Goal: Transaction & Acquisition: Book appointment/travel/reservation

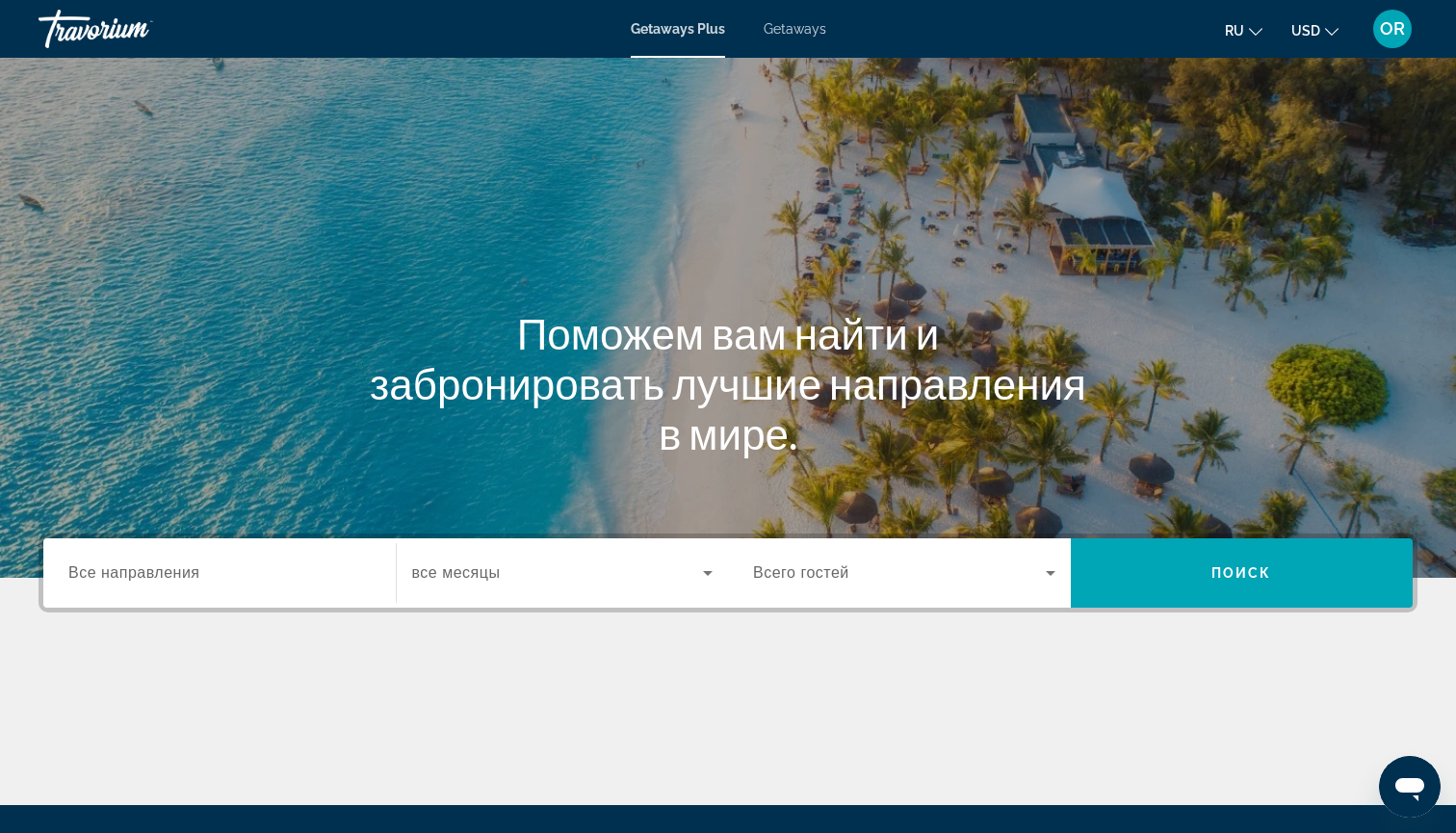
click at [806, 28] on span "Getaways" at bounding box center [794, 29] width 62 height 16
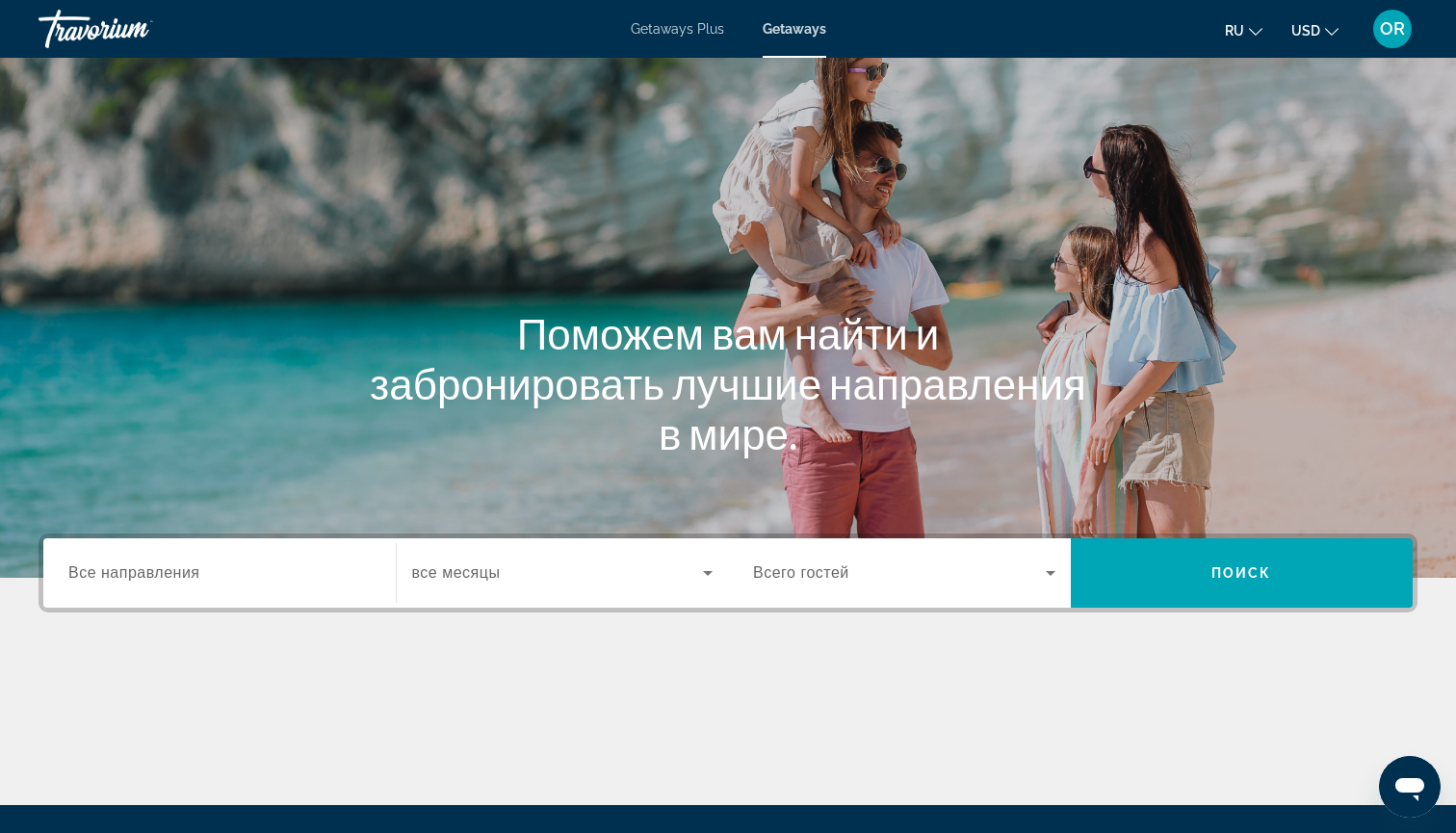
click at [215, 580] on input "Destination Все направления" at bounding box center [220, 573] width 303 height 23
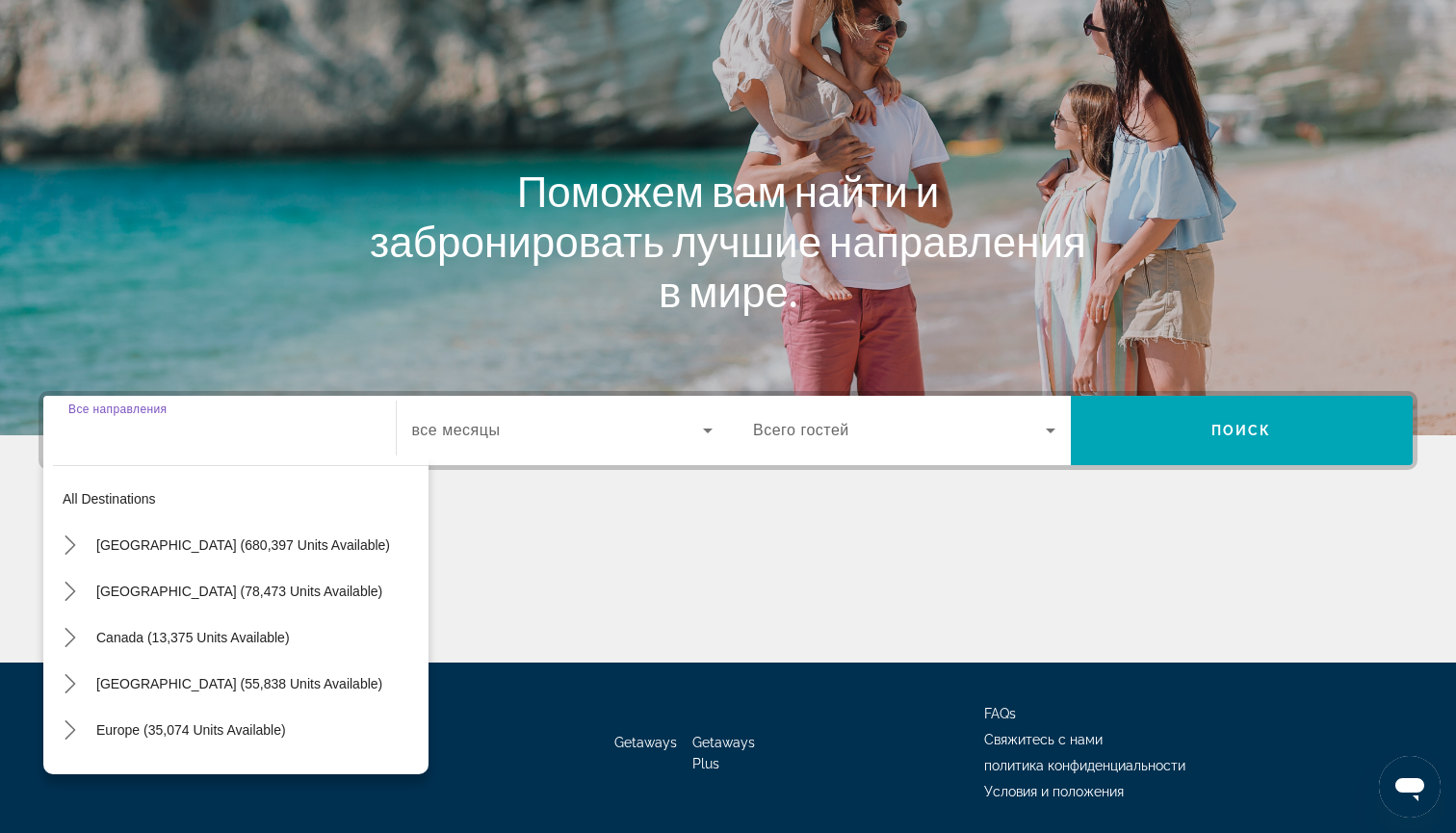
scroll to position [208, 0]
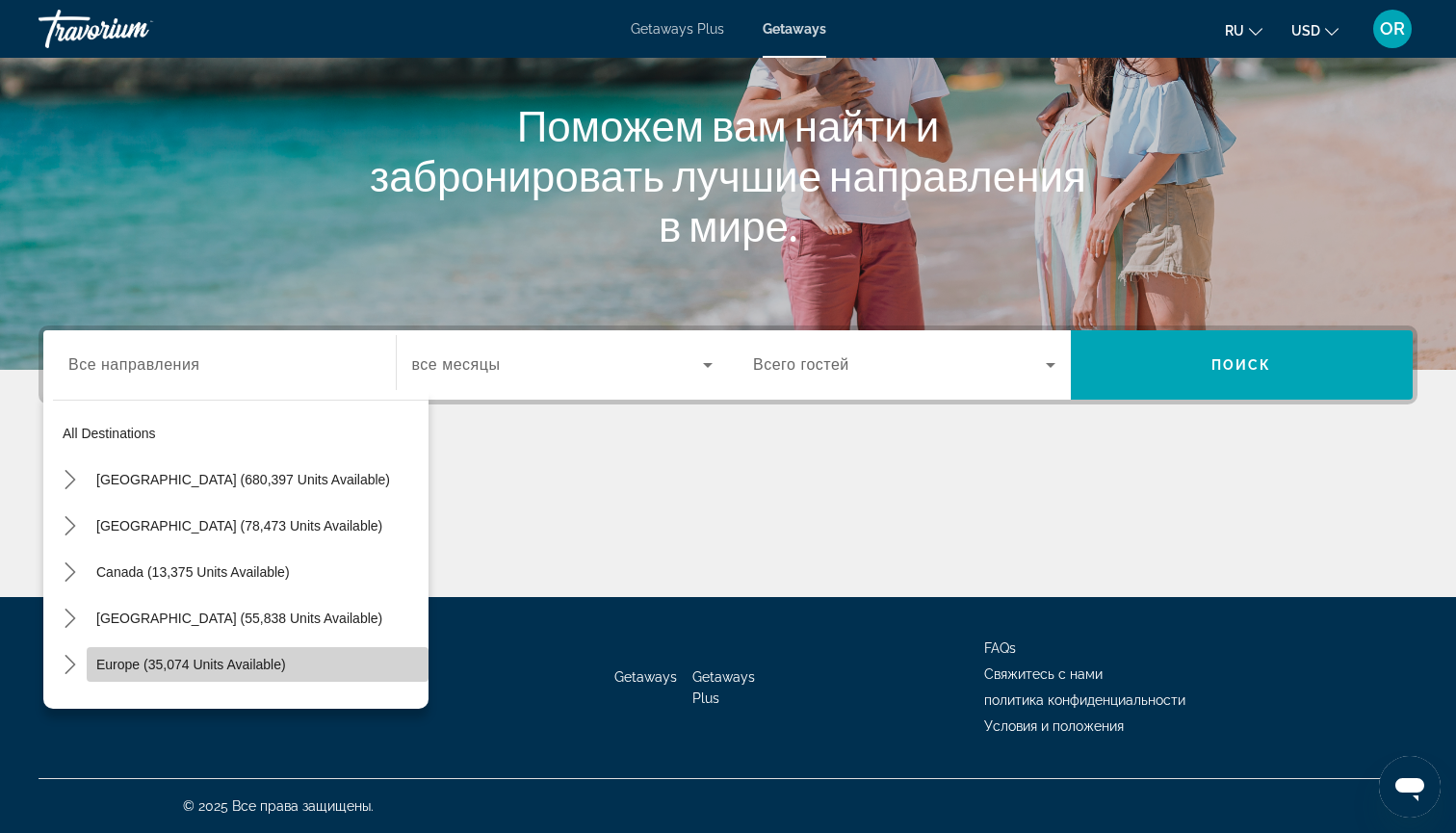
click at [200, 665] on span "Europe (35,074 units available)" at bounding box center [191, 665] width 190 height 16
type input "**********"
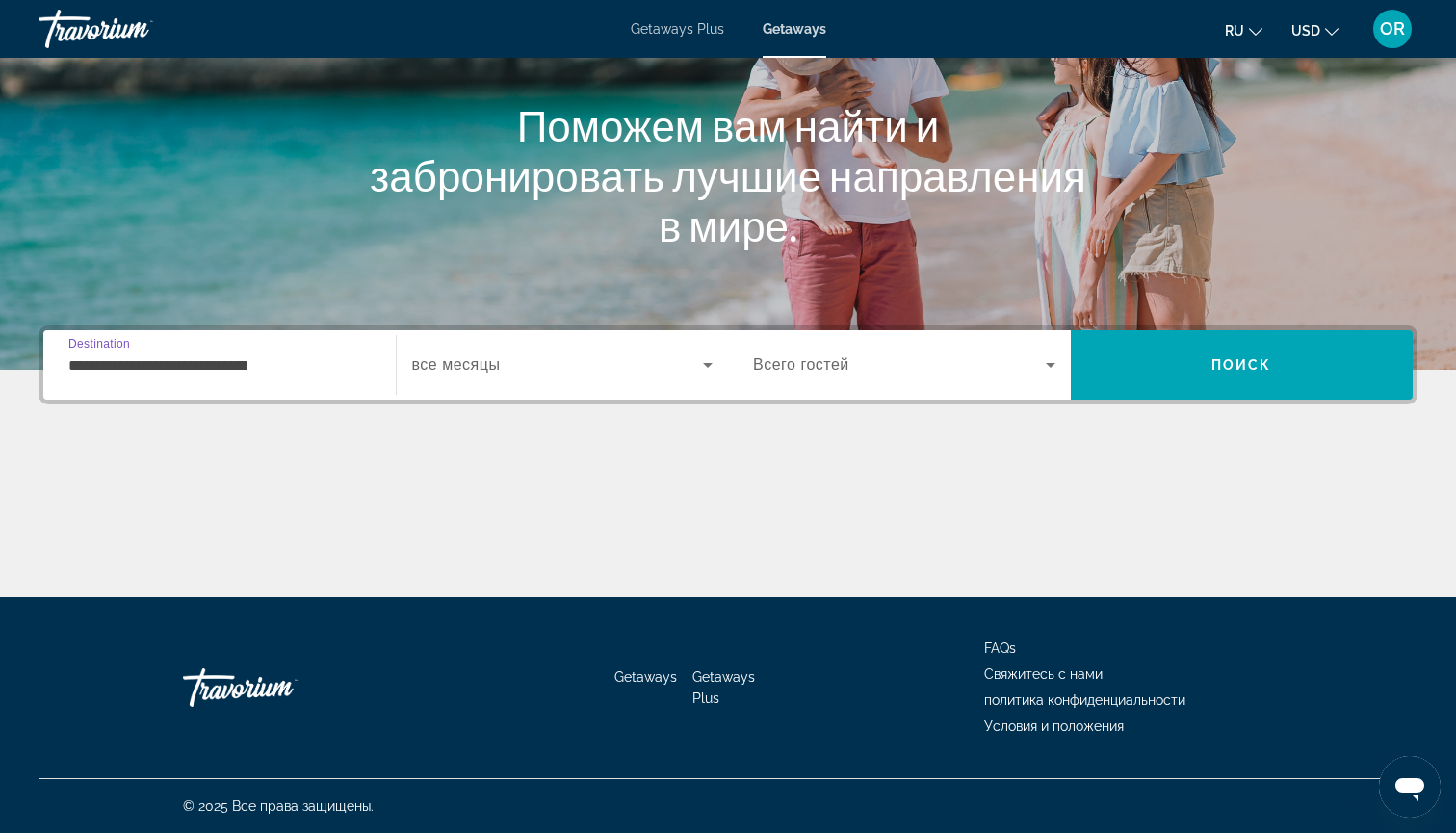
click at [578, 366] on span "Search widget" at bounding box center [558, 364] width 292 height 23
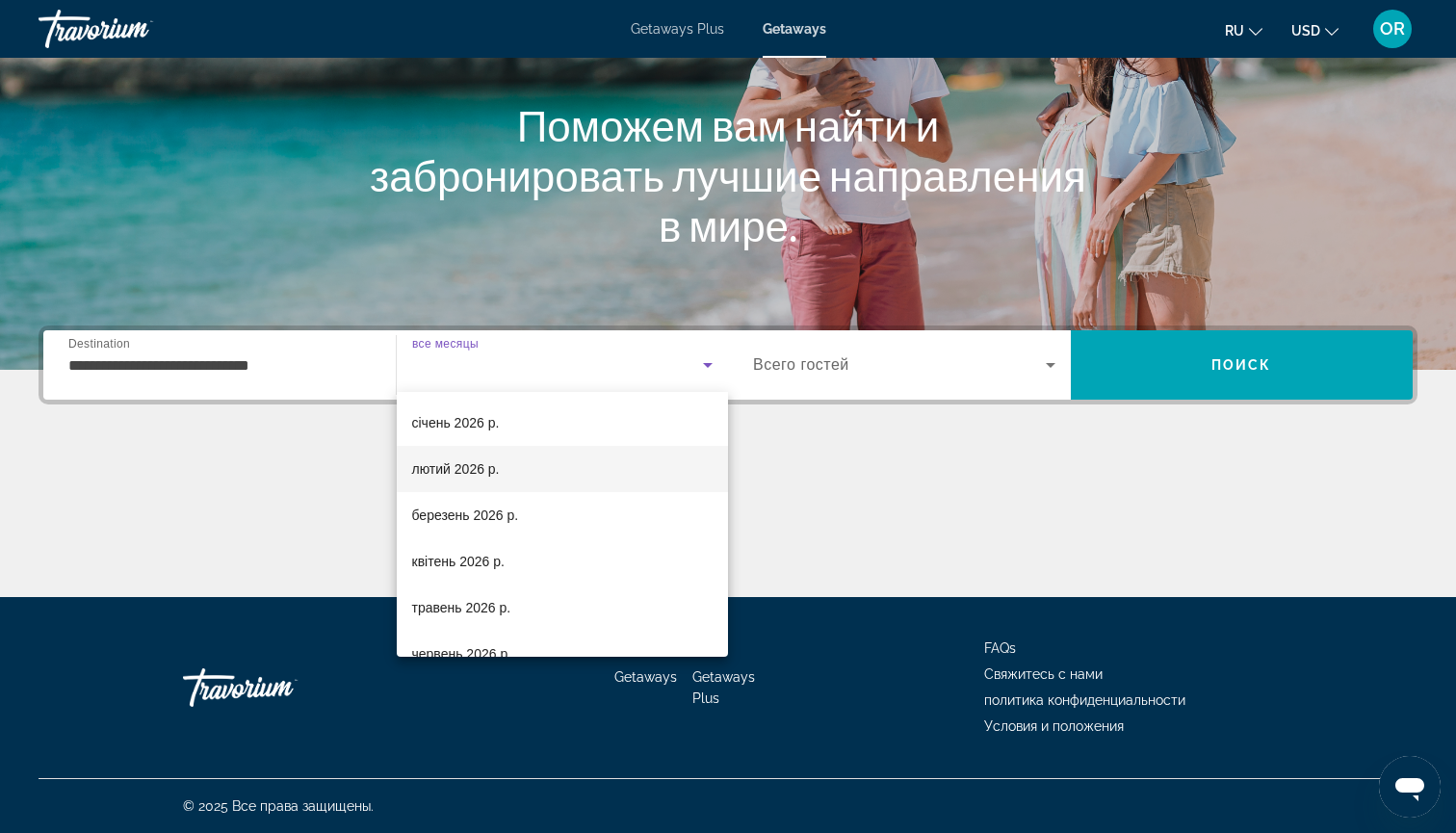
scroll to position [190, 0]
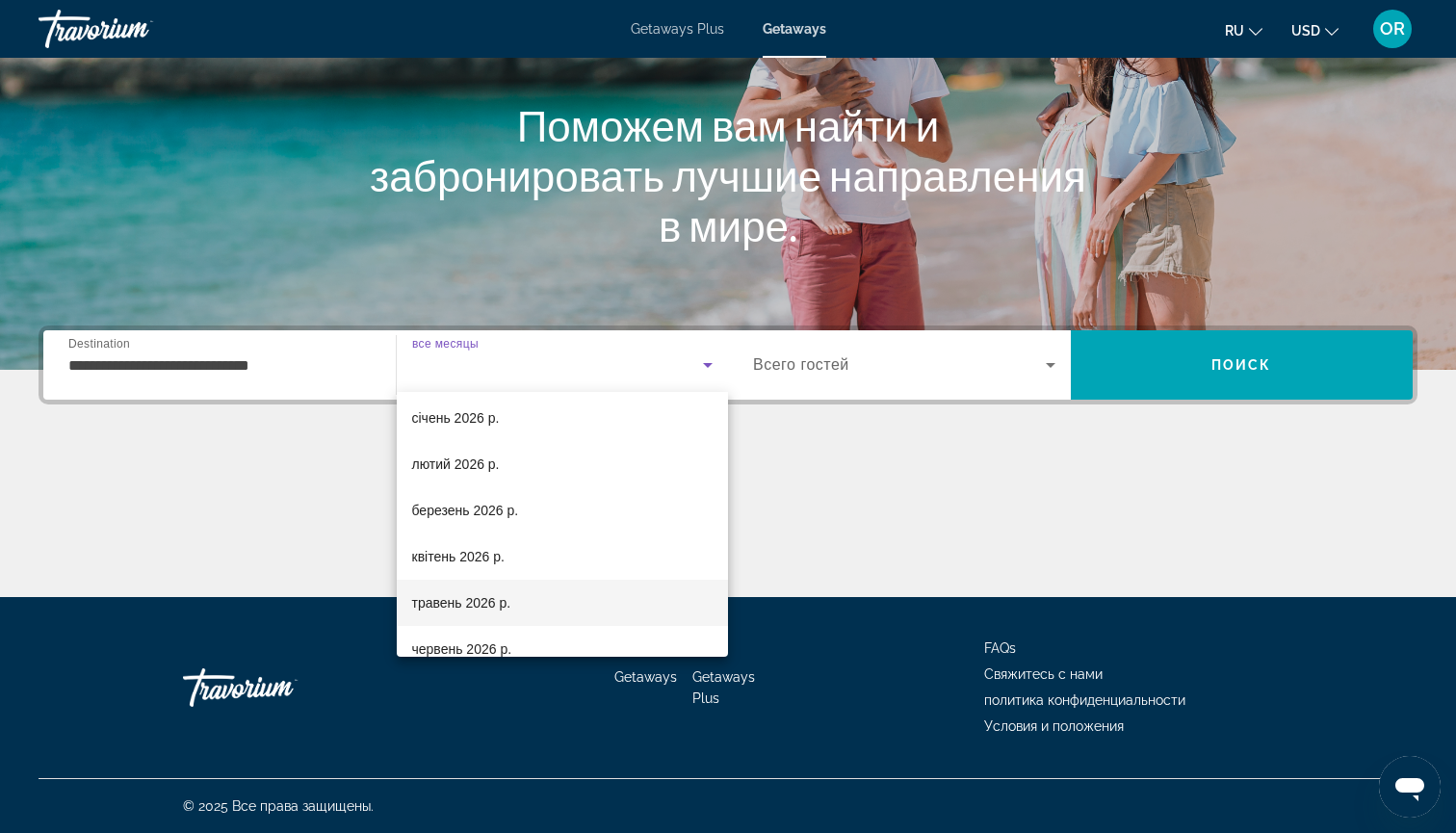
click at [466, 602] on span "травень 2026 р." at bounding box center [462, 602] width 99 height 23
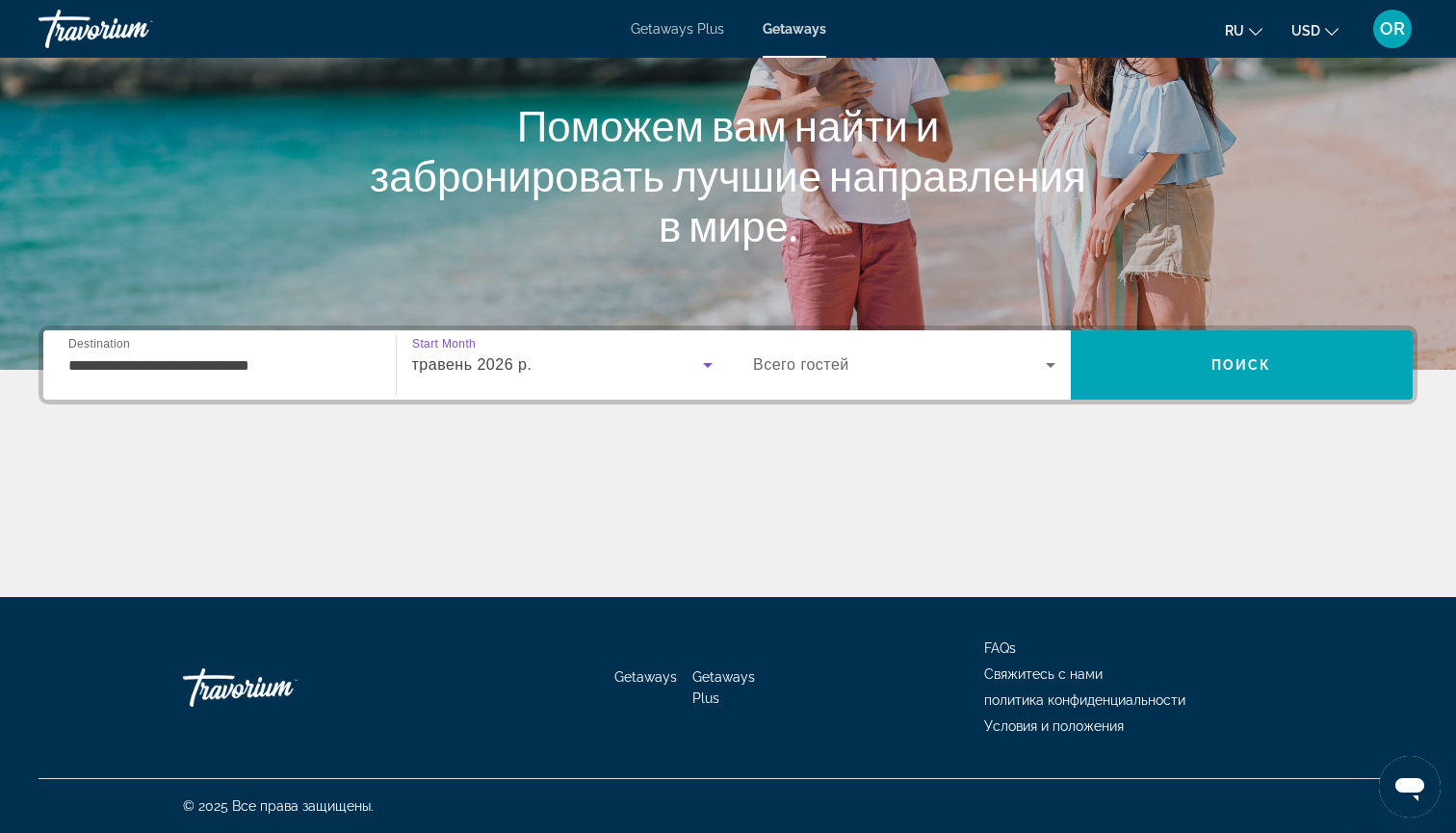
click at [1052, 360] on icon "Search widget" at bounding box center [1049, 364] width 23 height 23
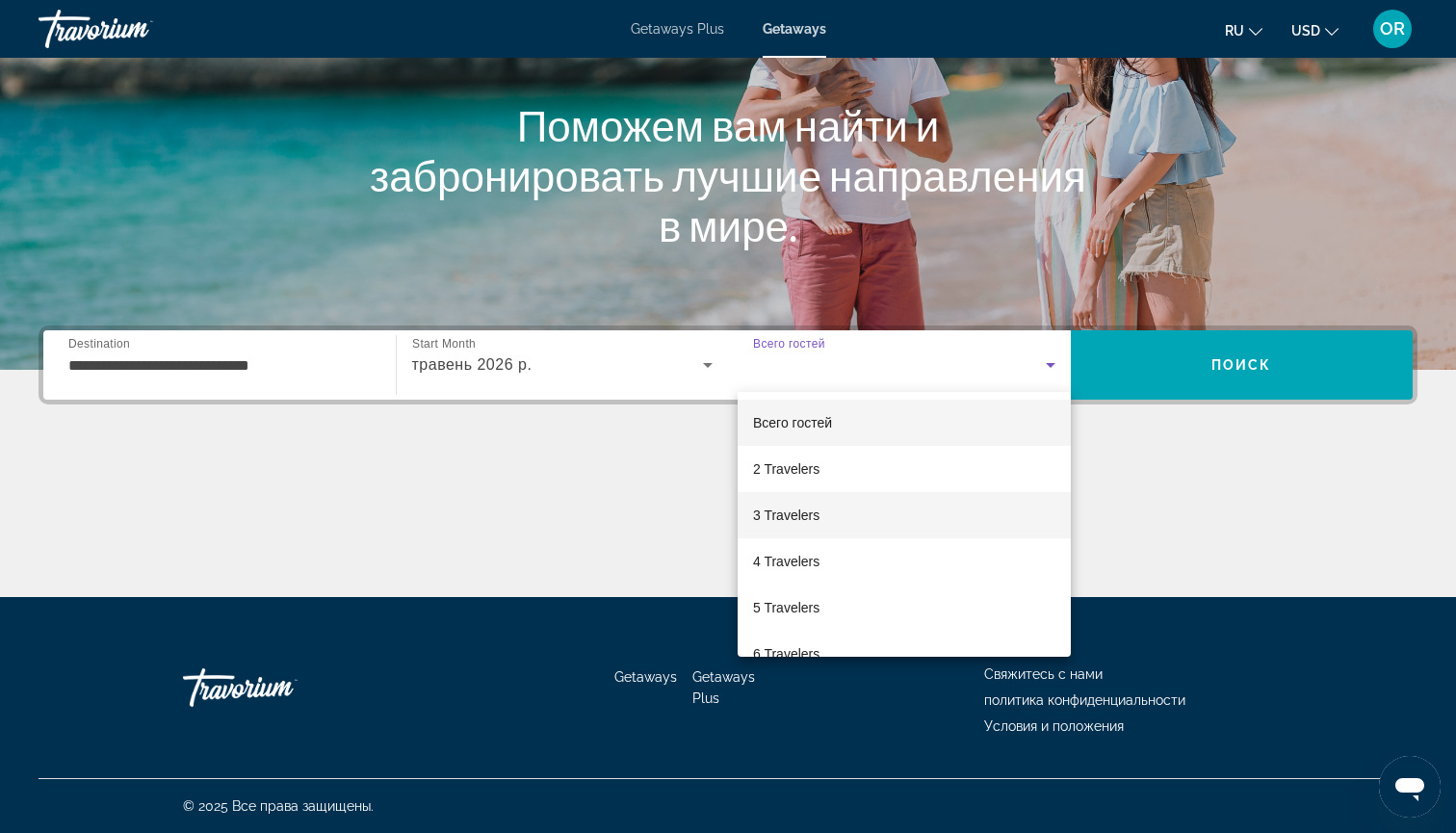
click at [822, 514] on mat-option "3 Travelers" at bounding box center [904, 514] width 333 height 46
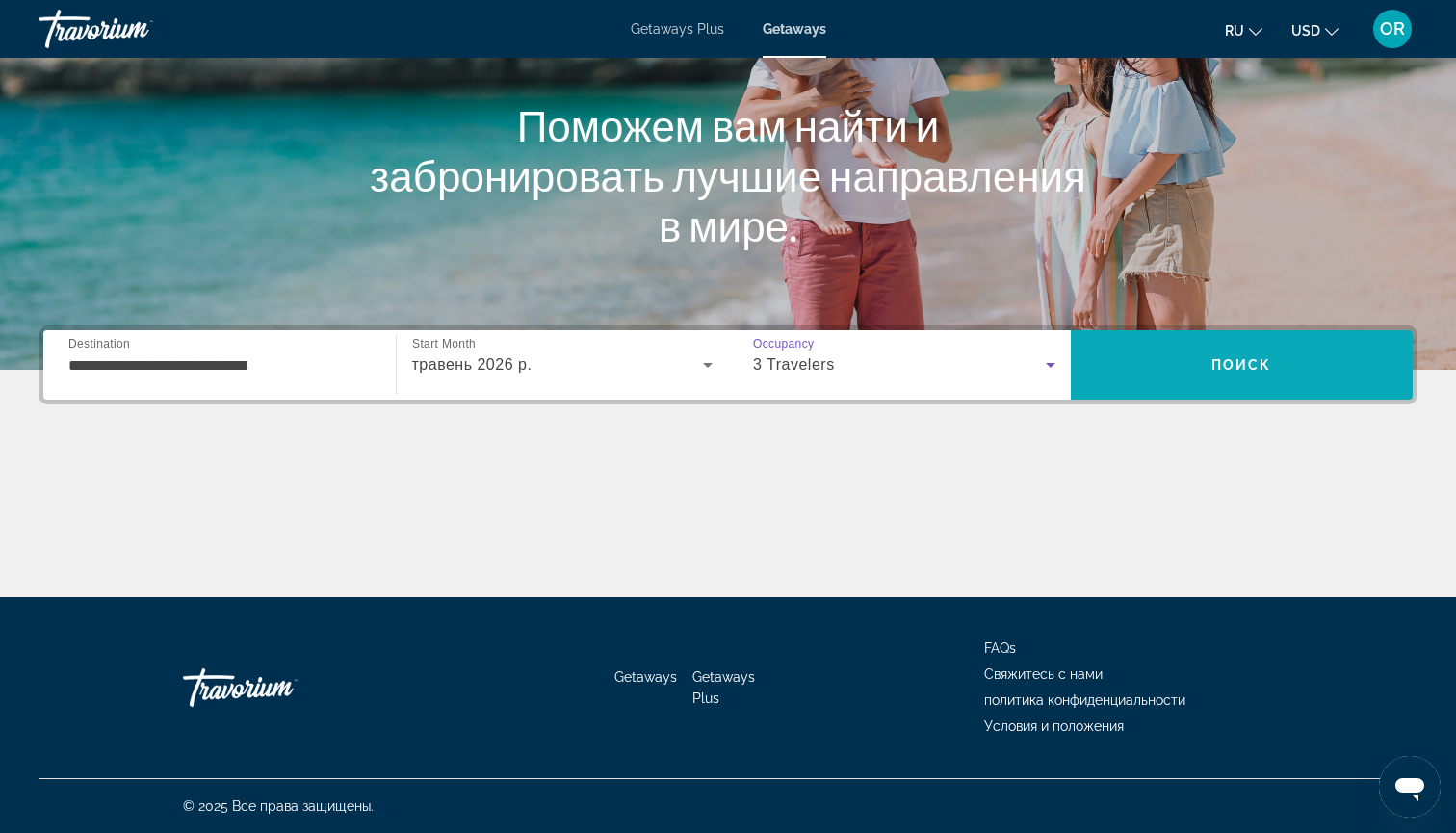
click at [1142, 381] on span "Search" at bounding box center [1241, 365] width 342 height 46
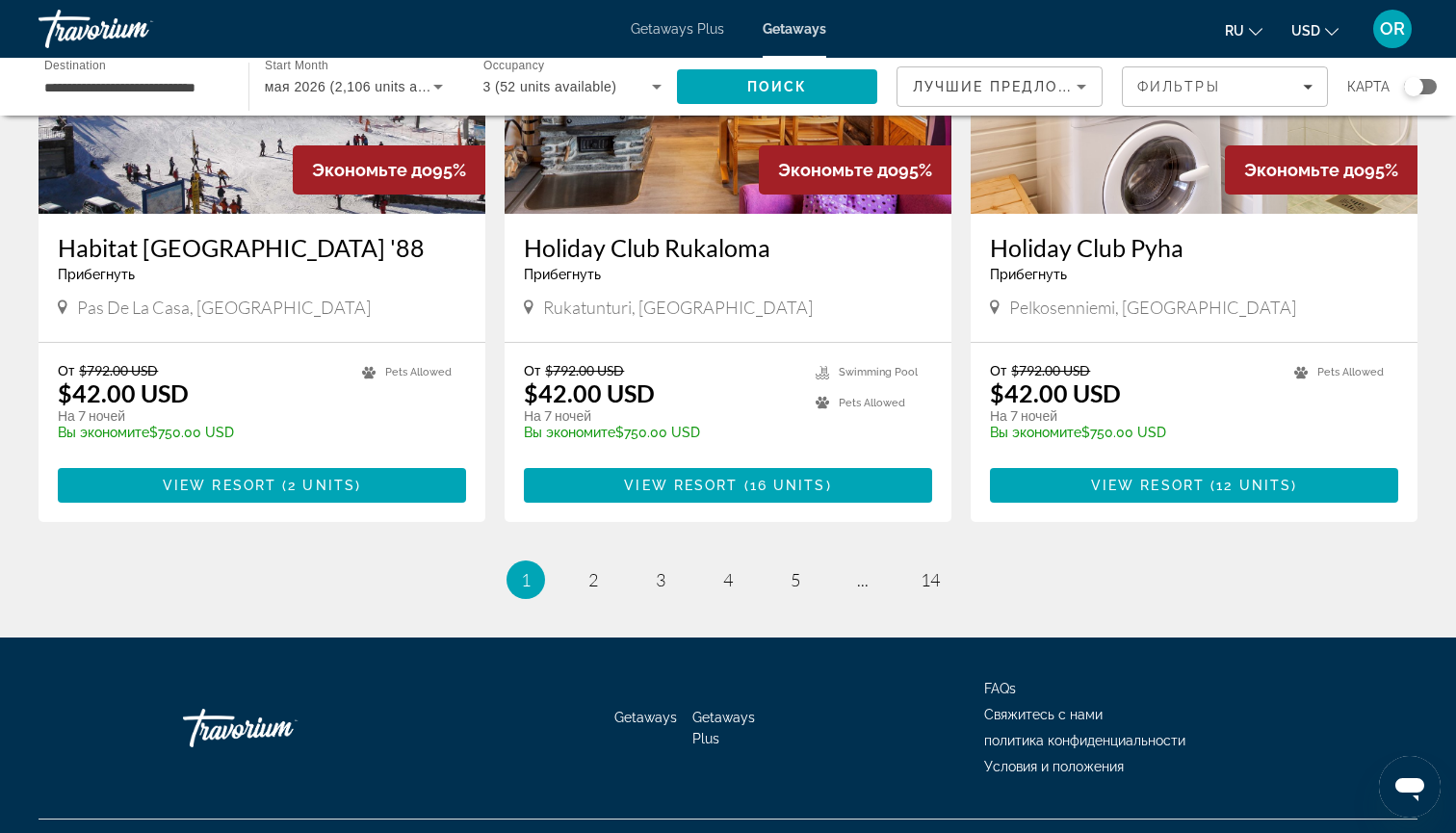
scroll to position [2312, 0]
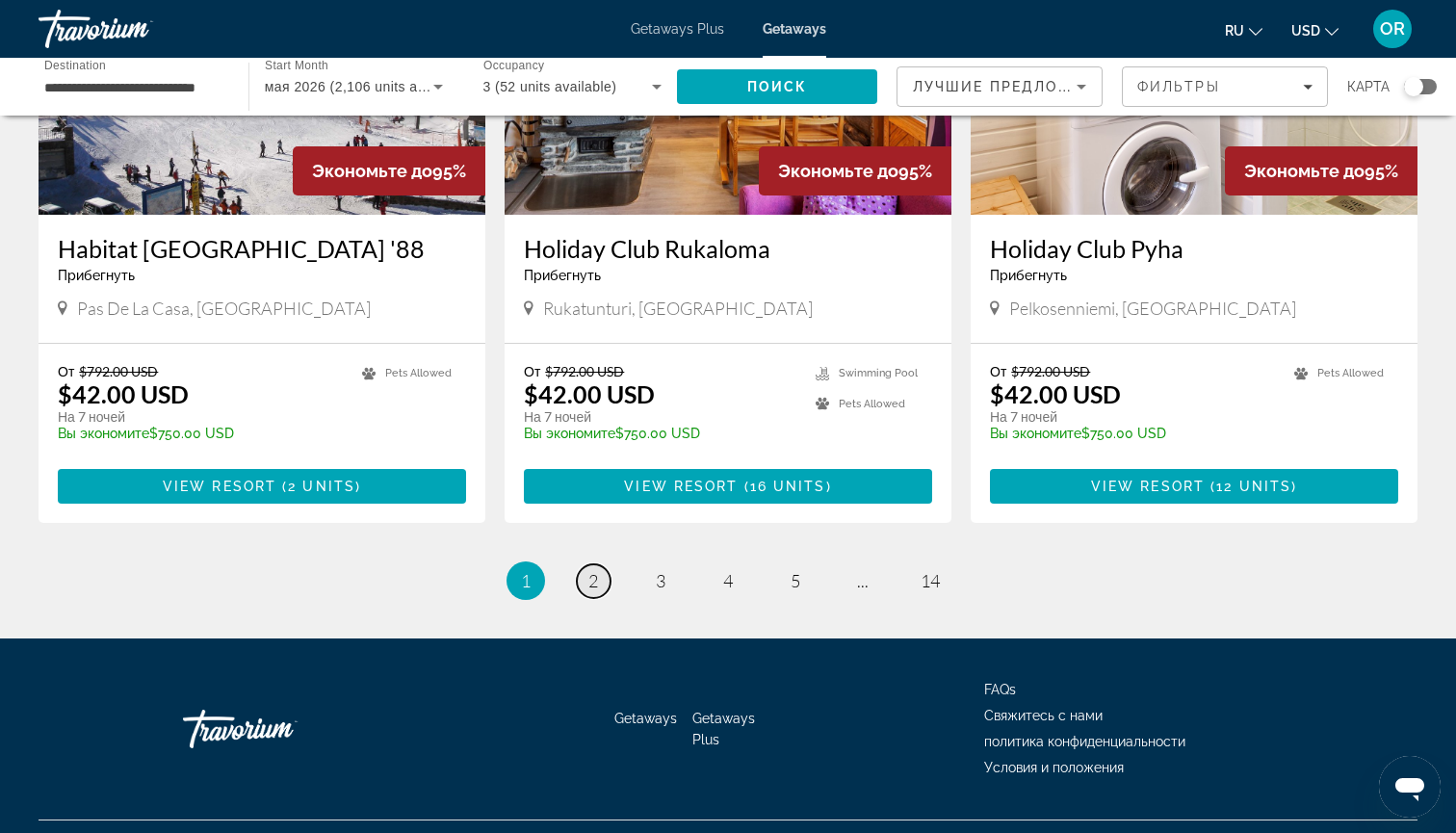
click at [592, 570] on span "2" at bounding box center [593, 580] width 10 height 21
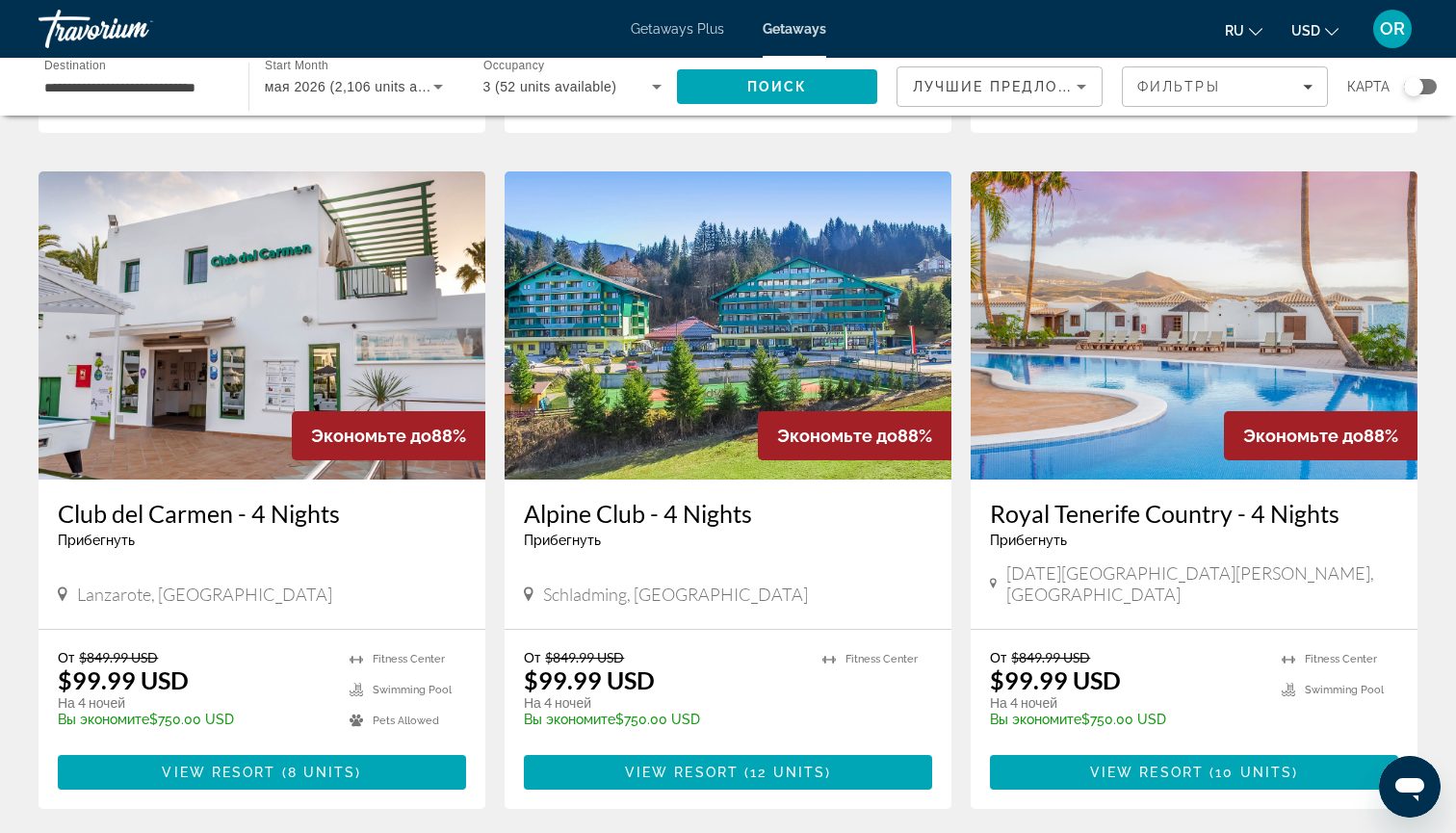
scroll to position [2050, 0]
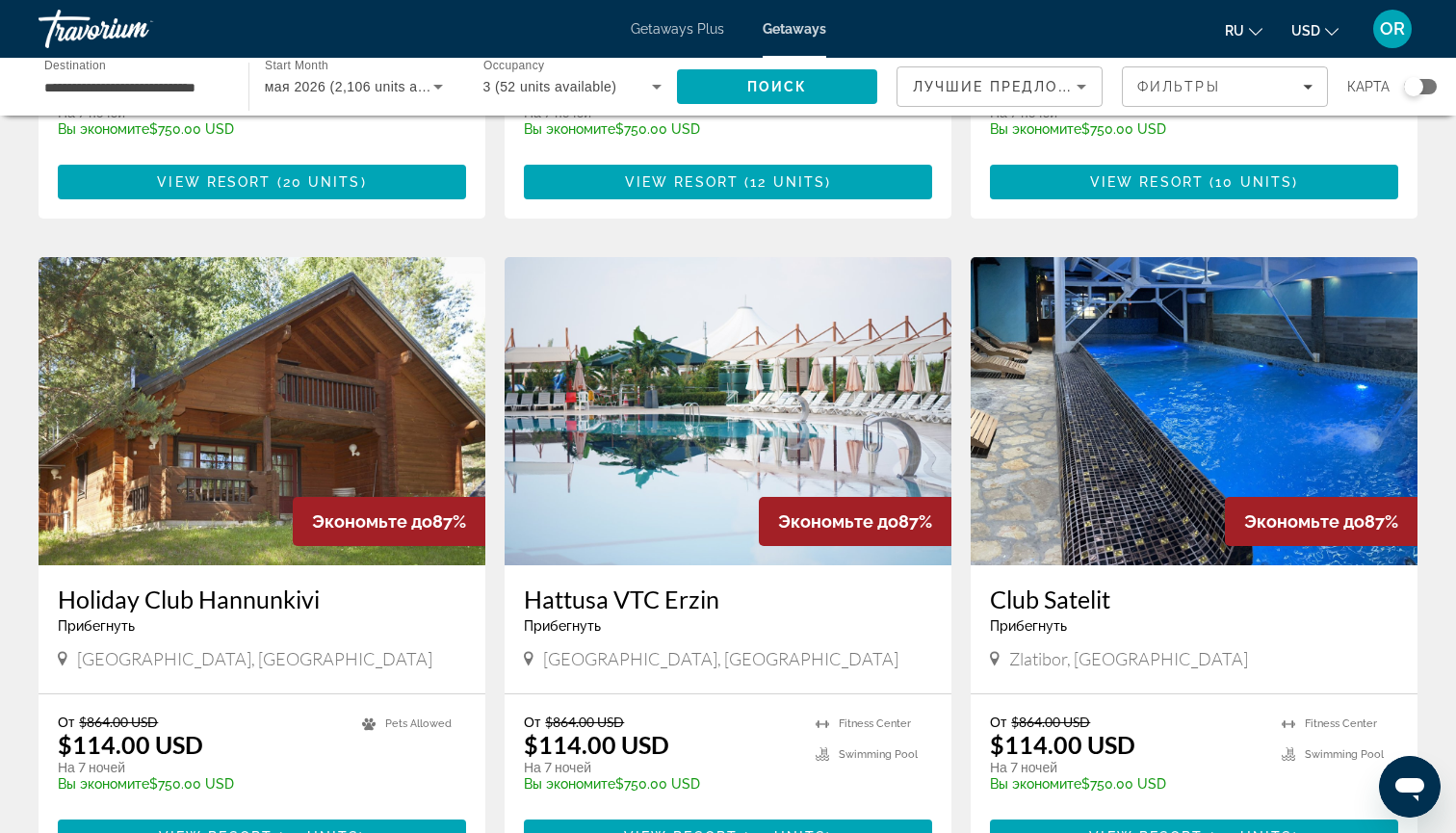
scroll to position [1273, 0]
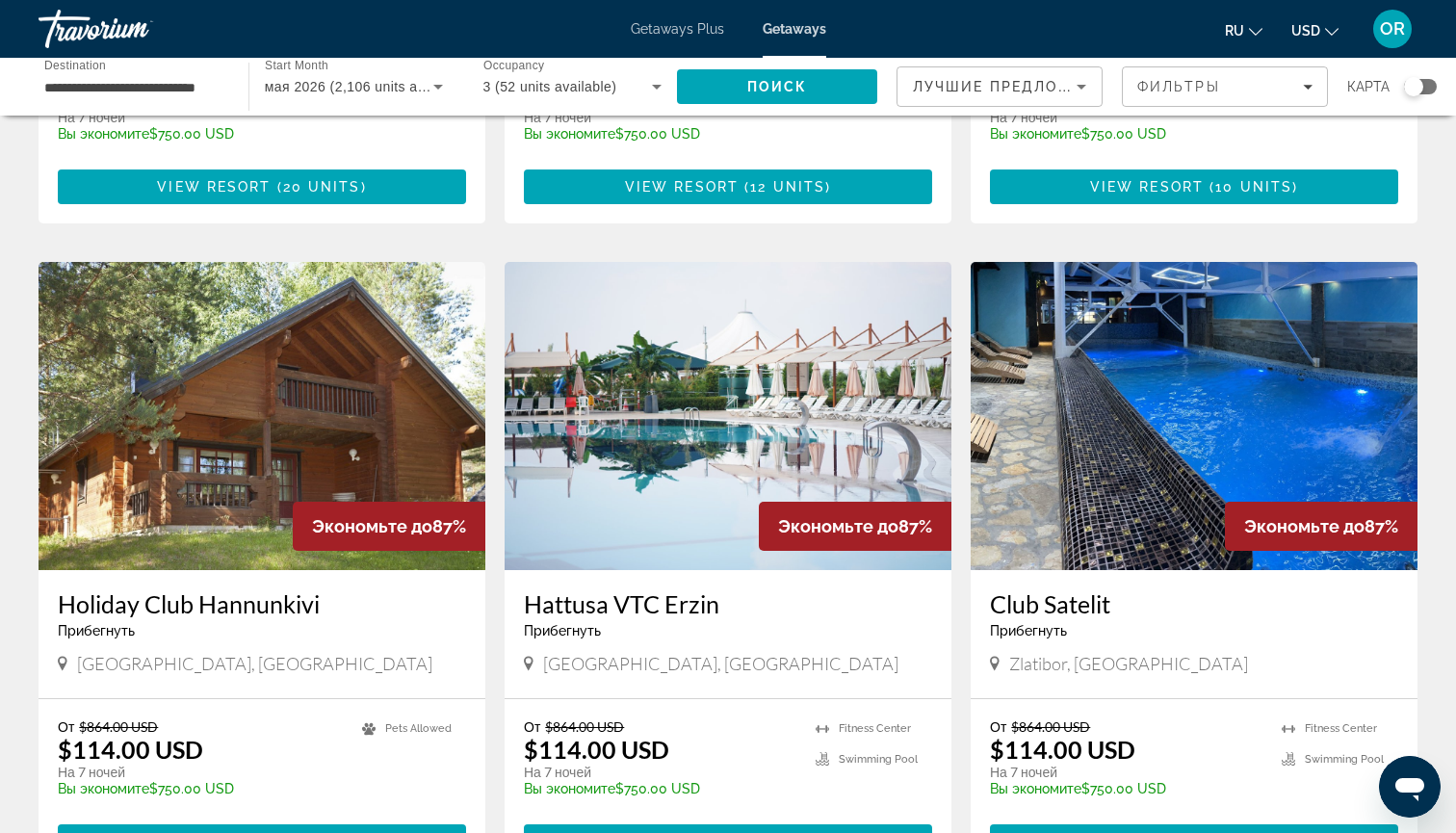
click at [645, 470] on img "Main content" at bounding box center [728, 416] width 447 height 308
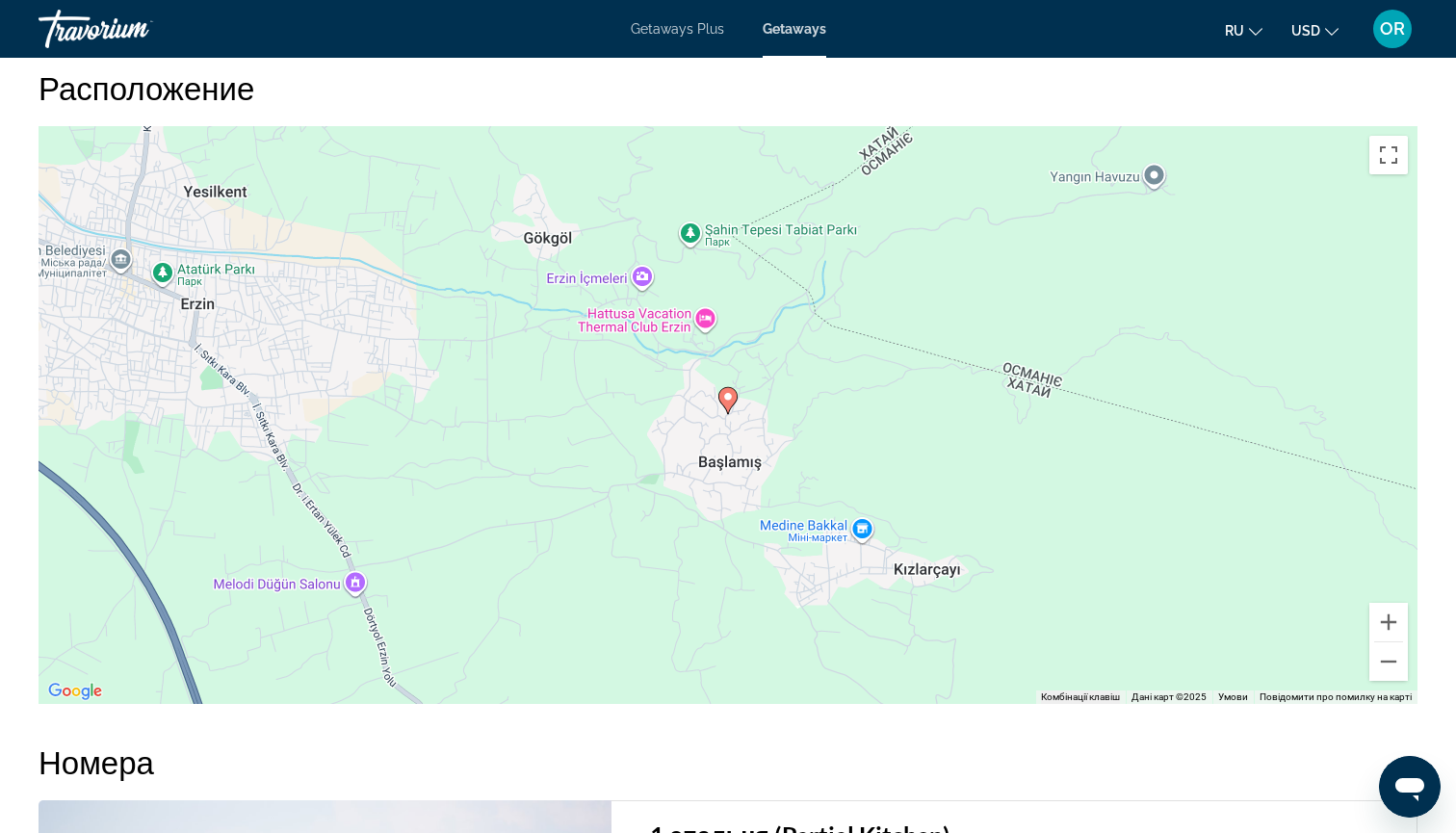
scroll to position [2228, 0]
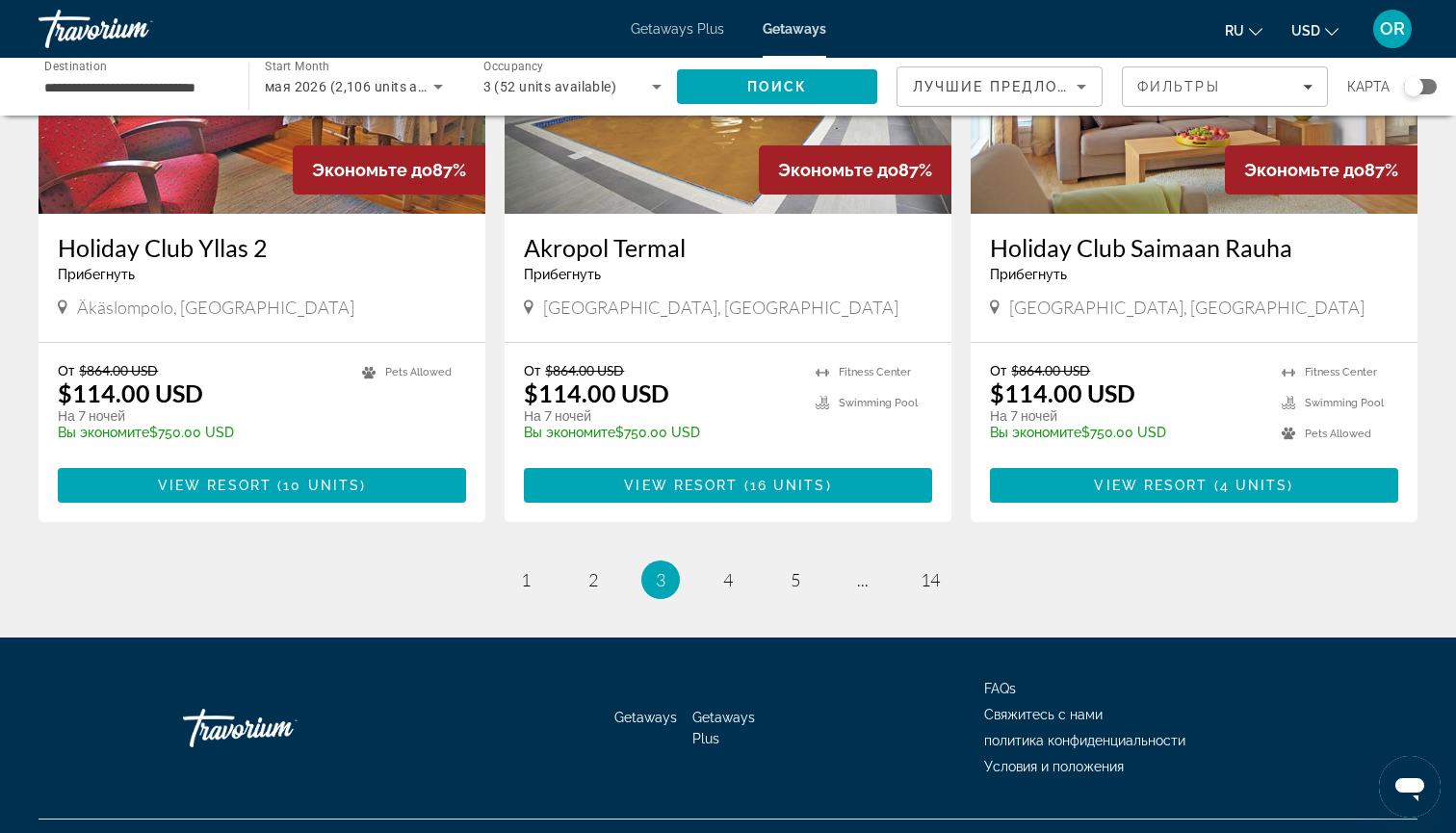
scroll to position [2283, 0]
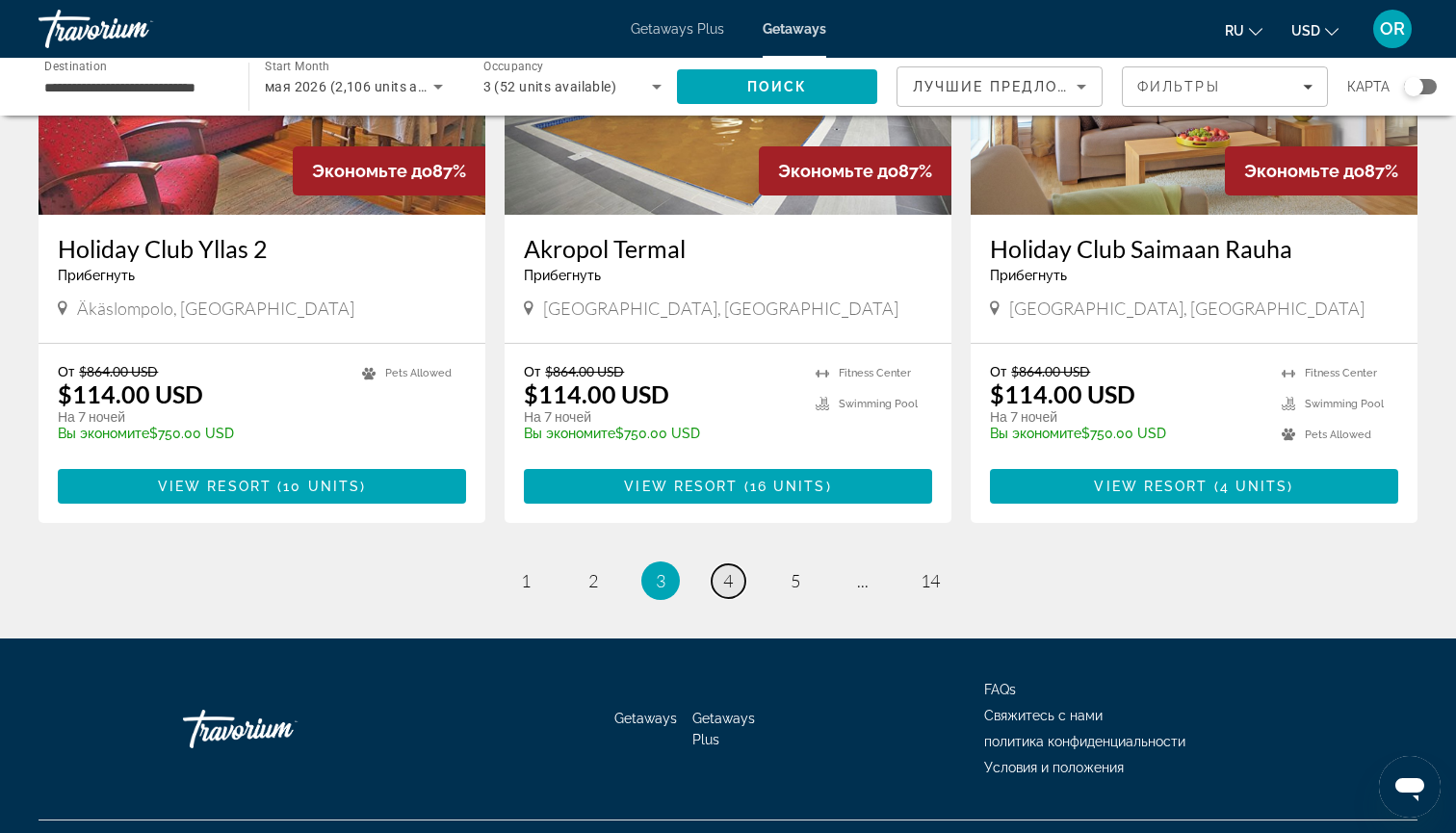
click at [728, 570] on span "4" at bounding box center [728, 580] width 10 height 21
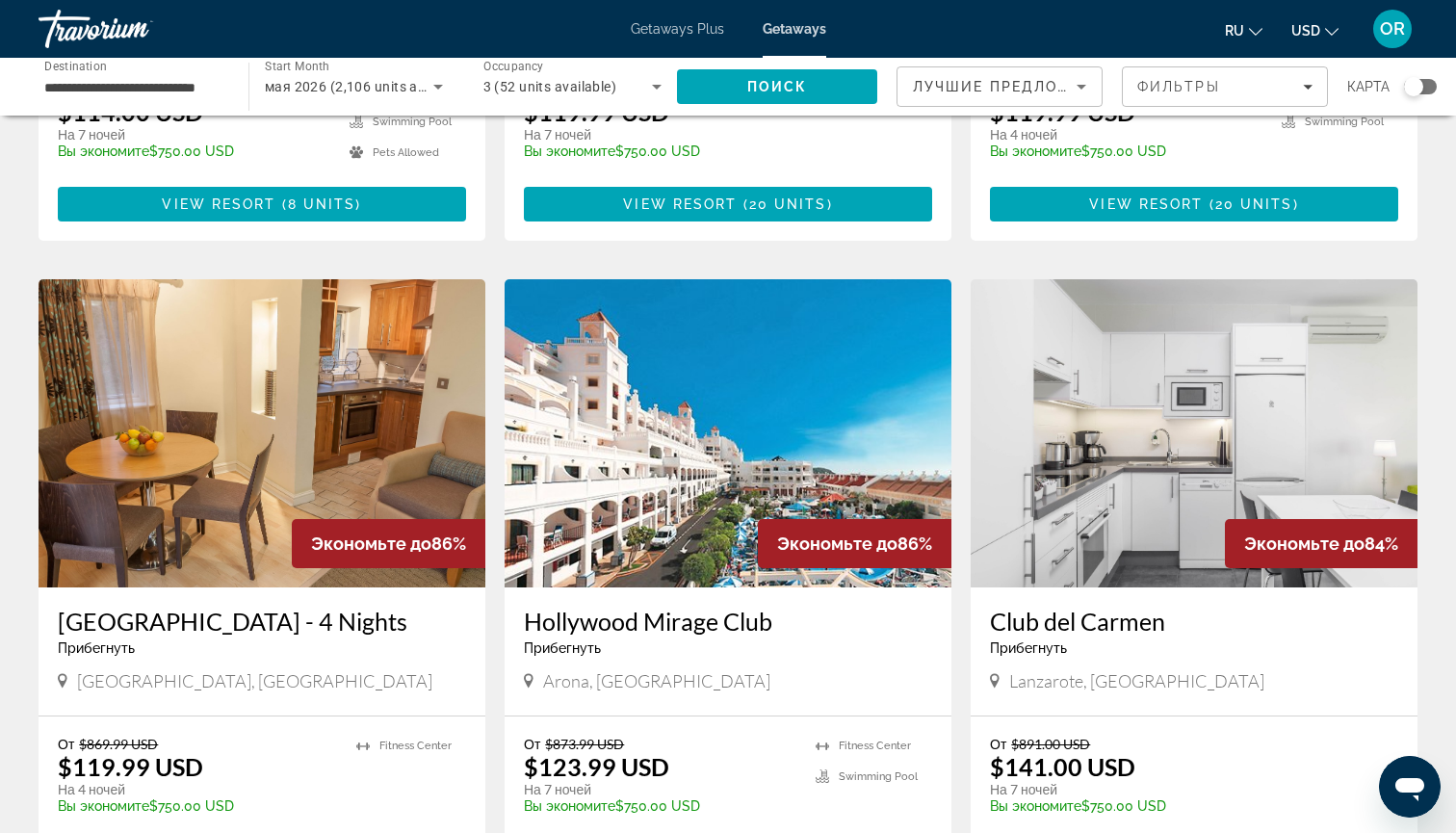
scroll to position [1229, 0]
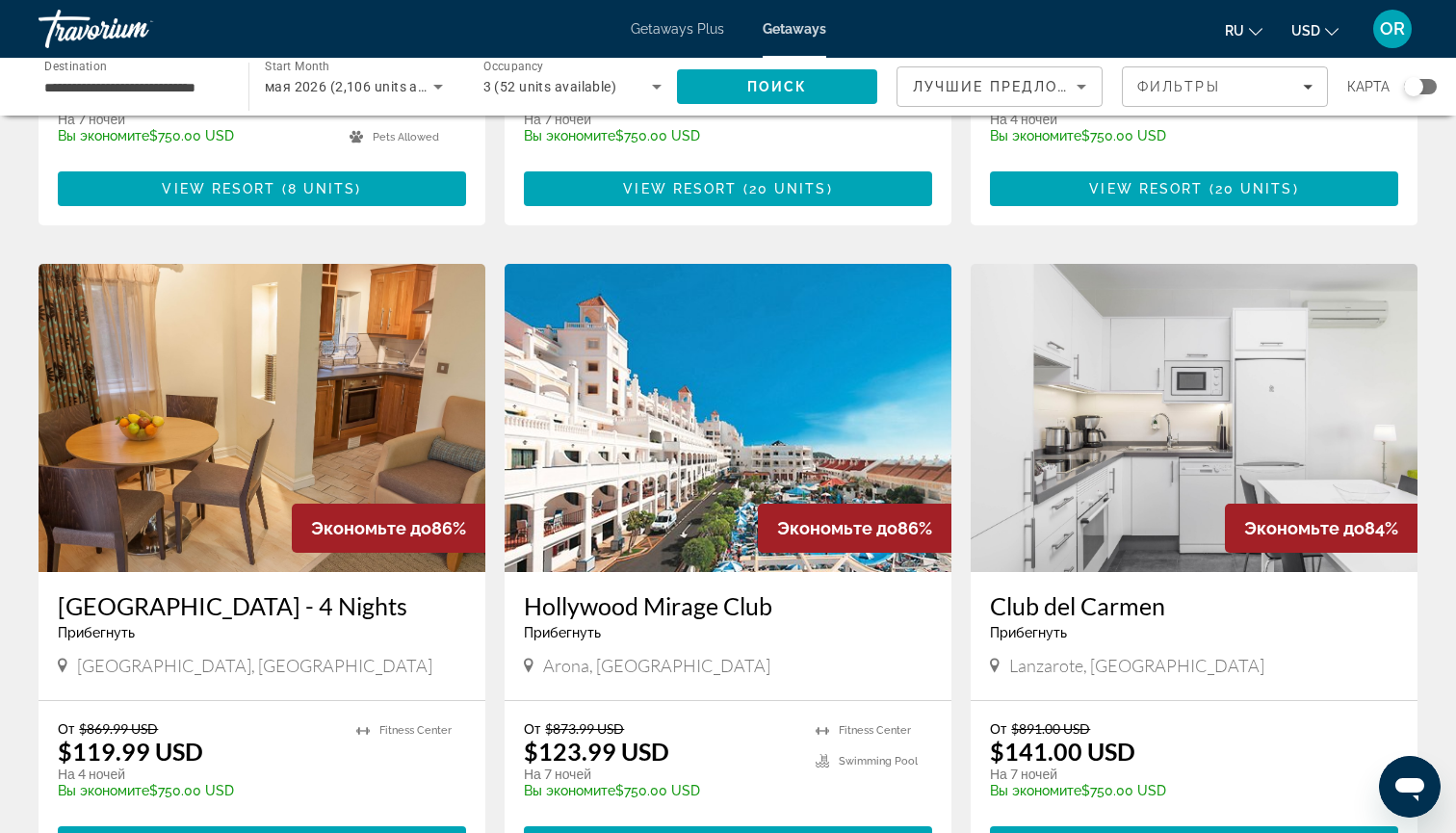
click at [1135, 424] on img "Main content" at bounding box center [1194, 417] width 447 height 308
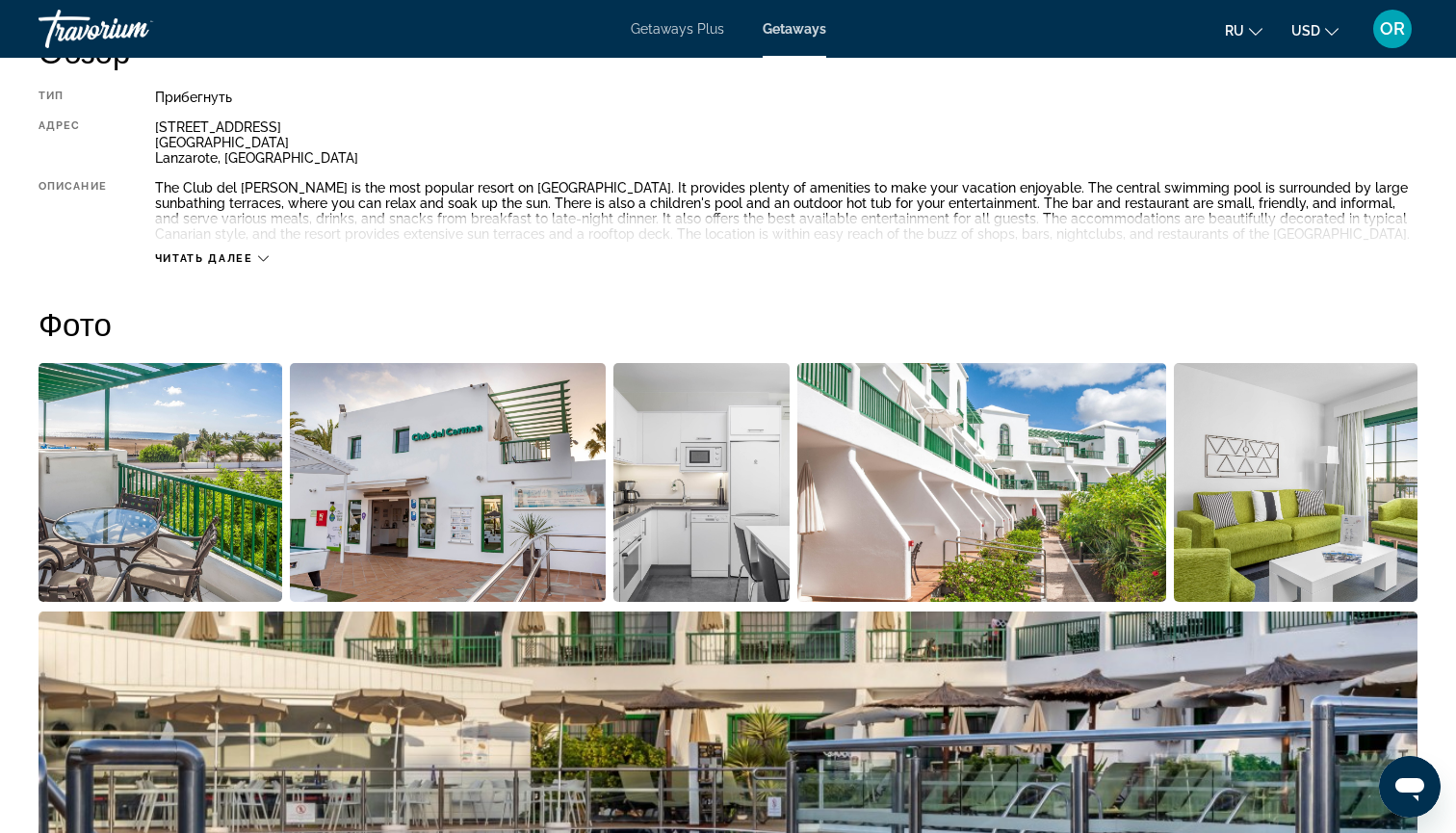
scroll to position [806, 0]
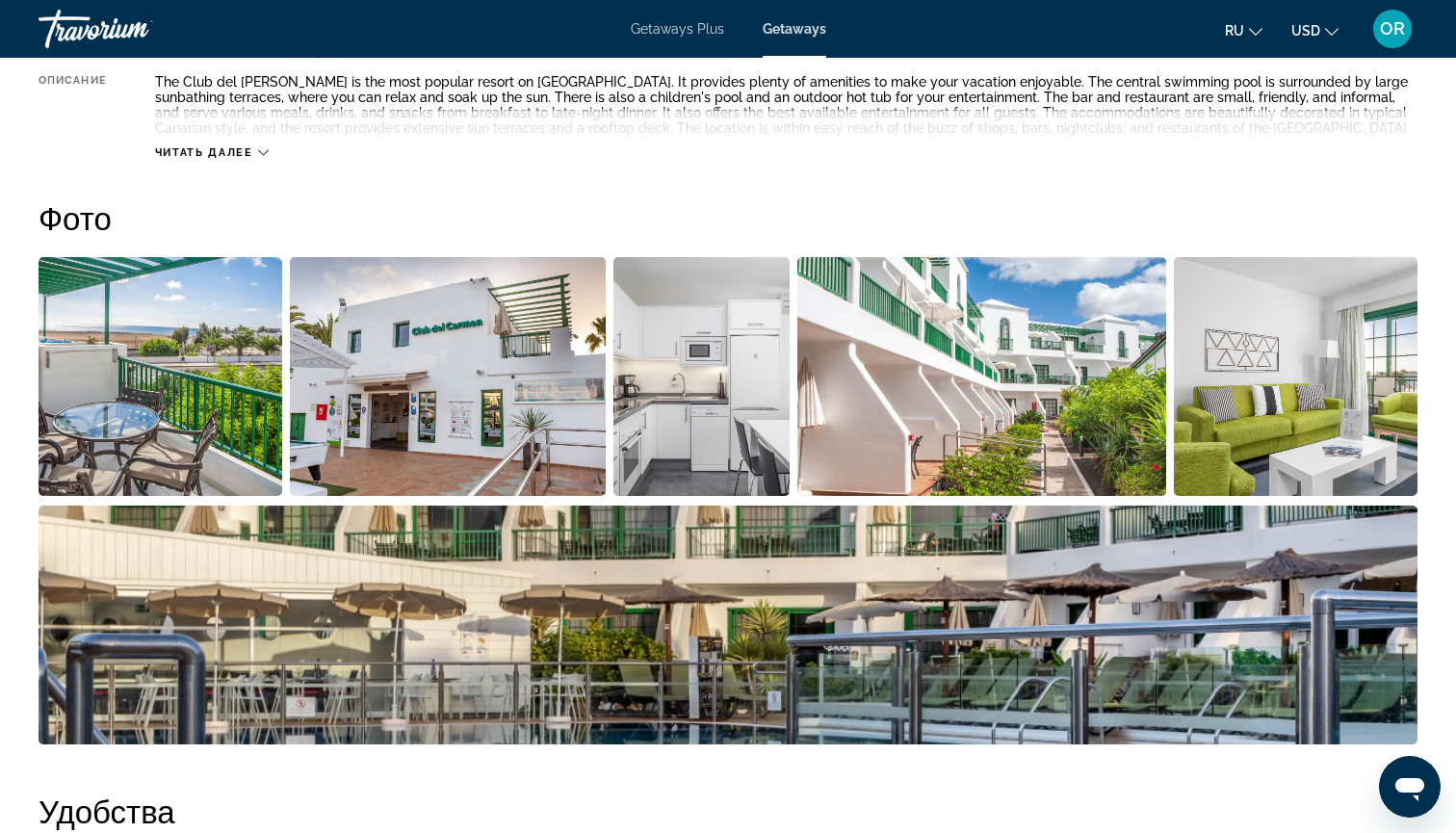
click at [192, 396] on img "Open full-screen image slider" at bounding box center [160, 376] width 243 height 238
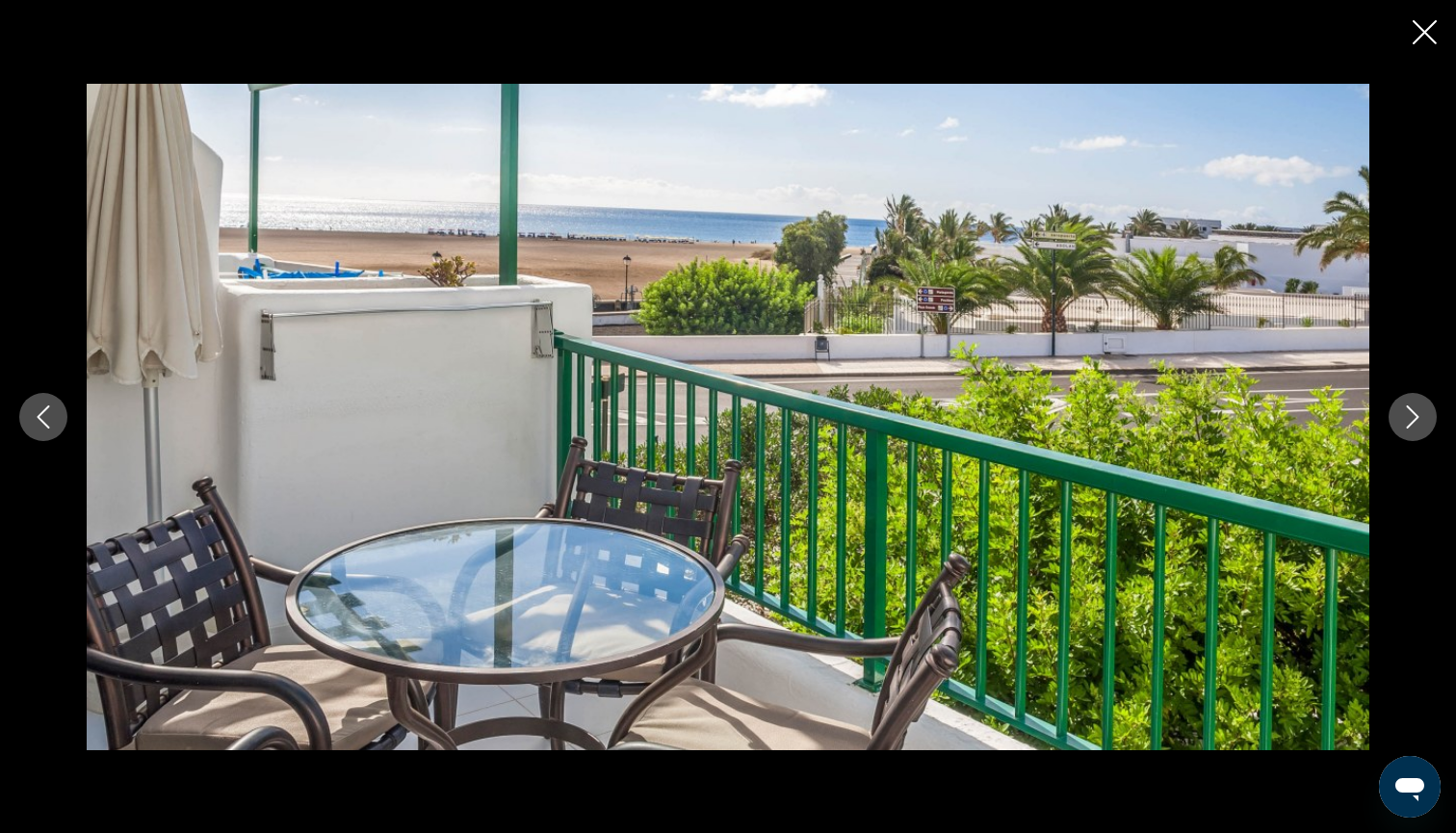
click at [1415, 415] on icon "Next image" at bounding box center [1411, 416] width 23 height 23
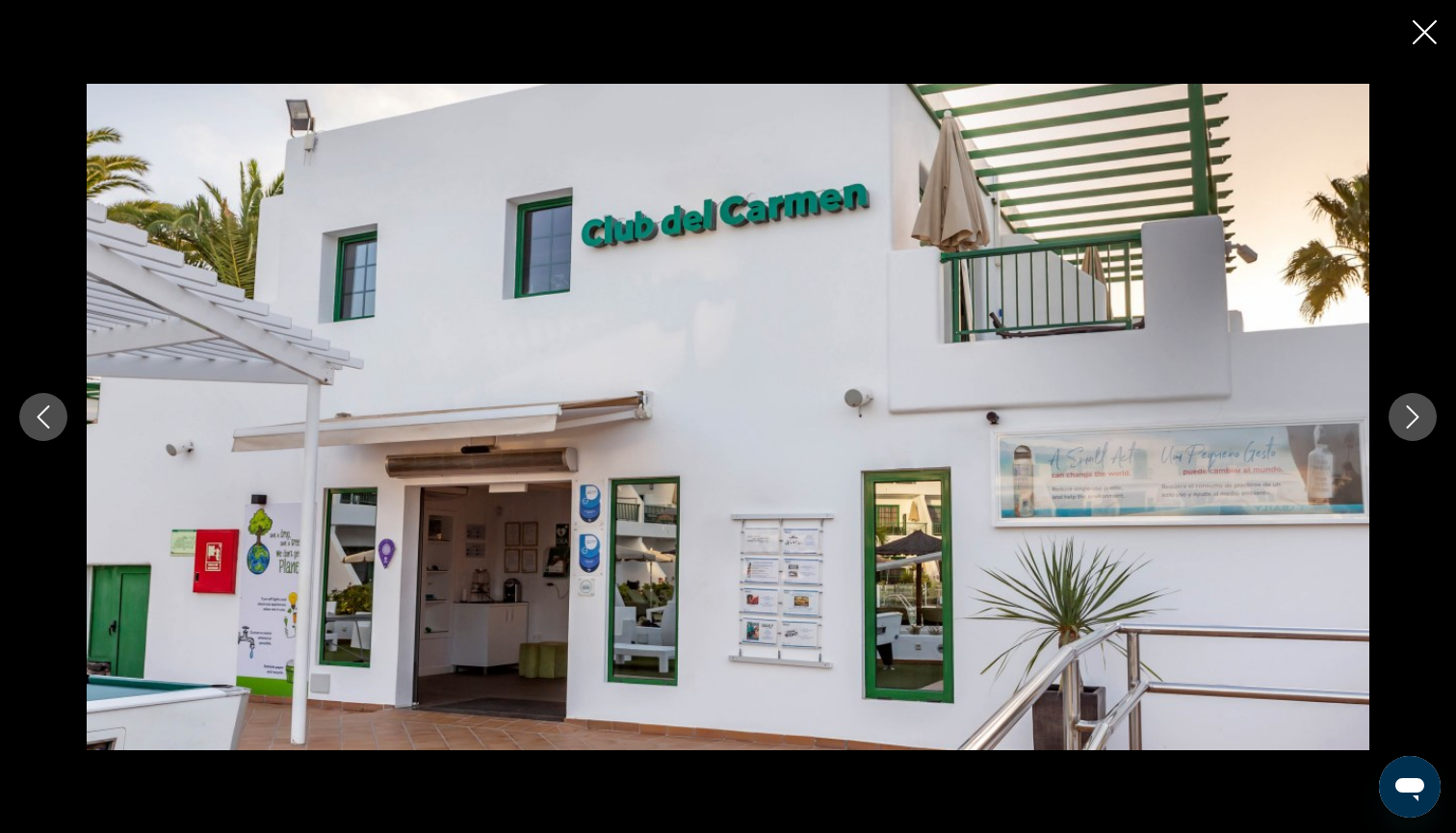
click at [1416, 416] on icon "Next image" at bounding box center [1411, 416] width 23 height 23
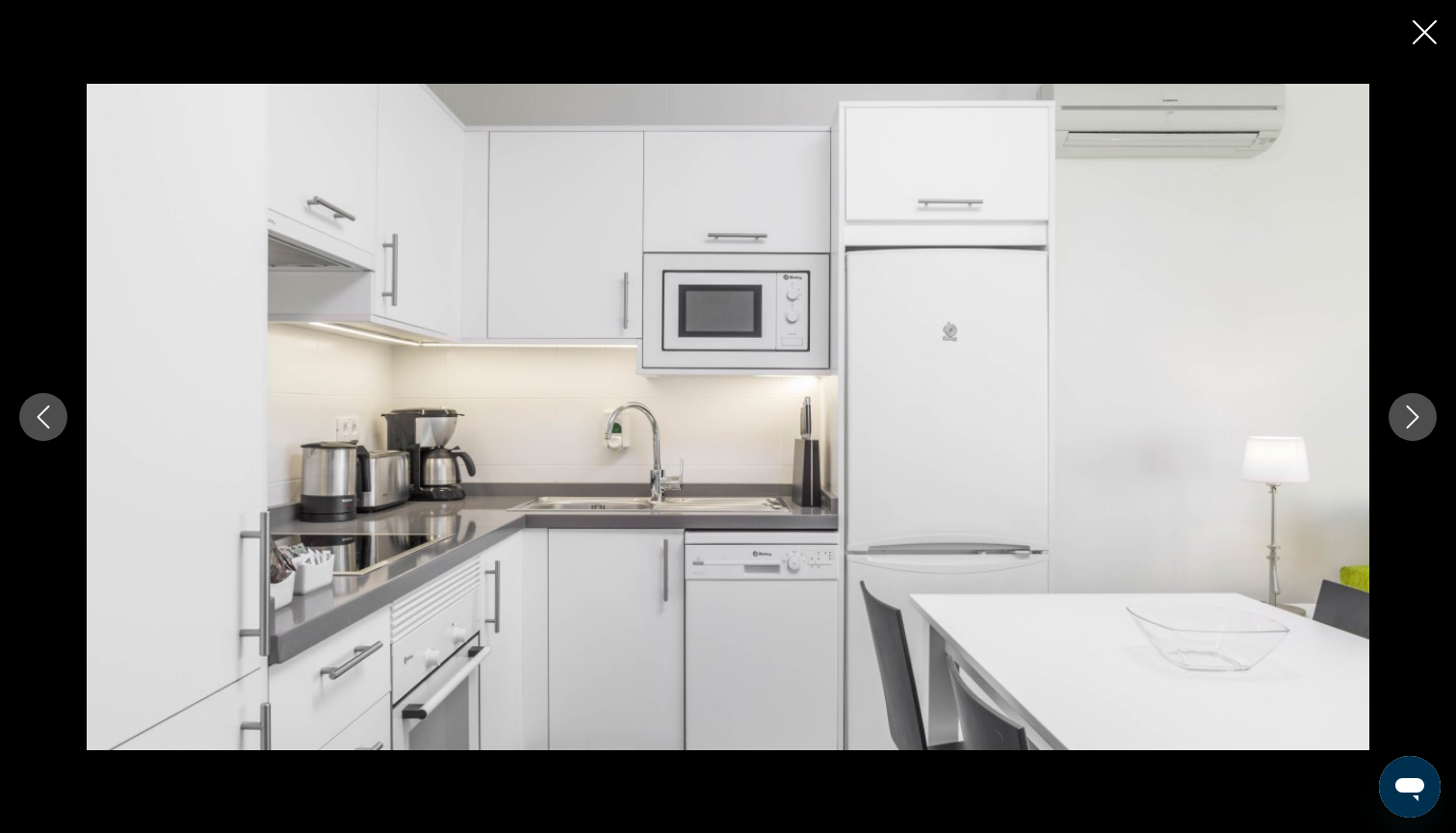
click at [1415, 413] on icon "Next image" at bounding box center [1411, 416] width 23 height 23
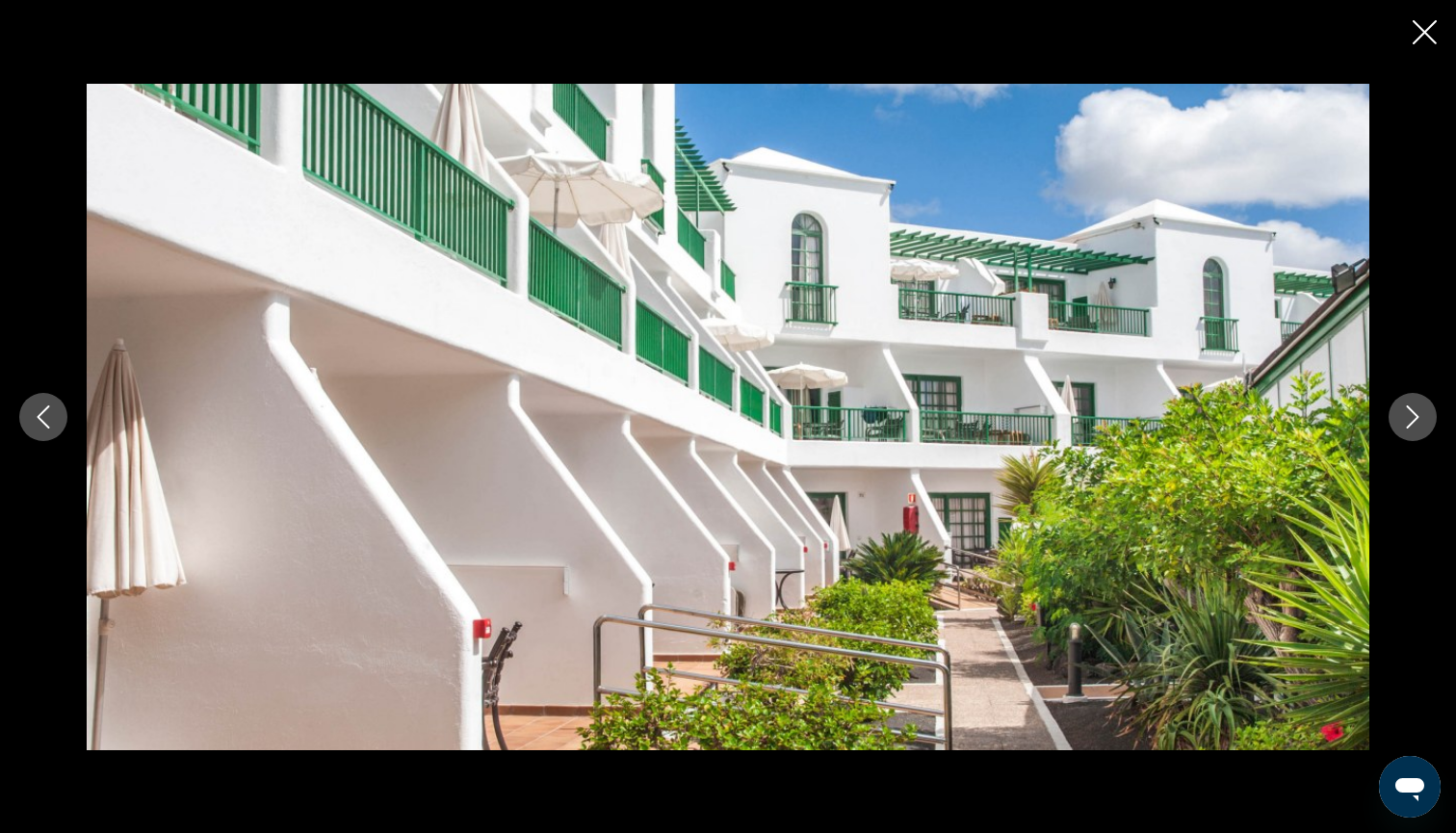
click at [1415, 413] on icon "Next image" at bounding box center [1411, 416] width 23 height 23
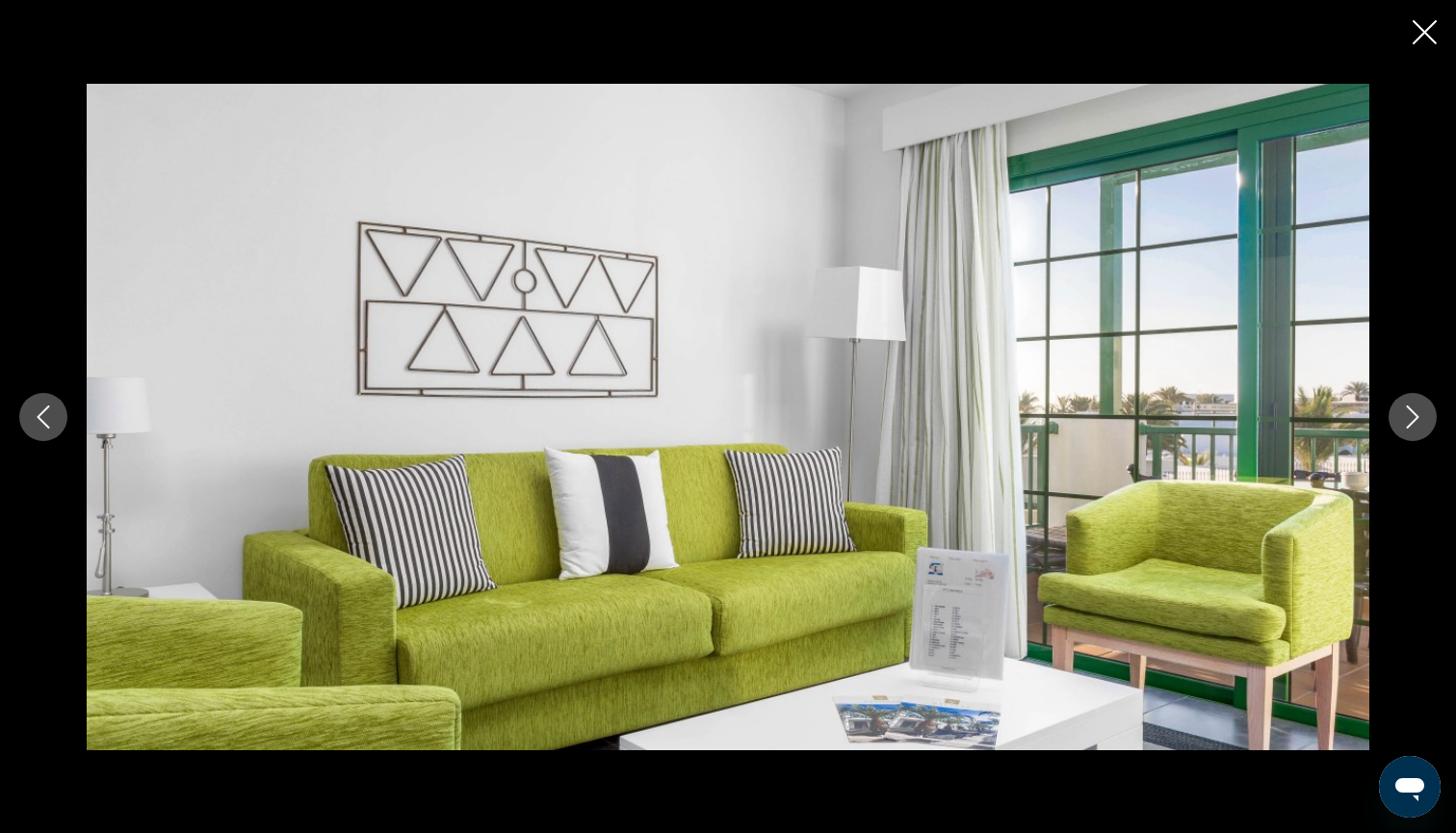
click at [1415, 413] on icon "Next image" at bounding box center [1411, 416] width 23 height 23
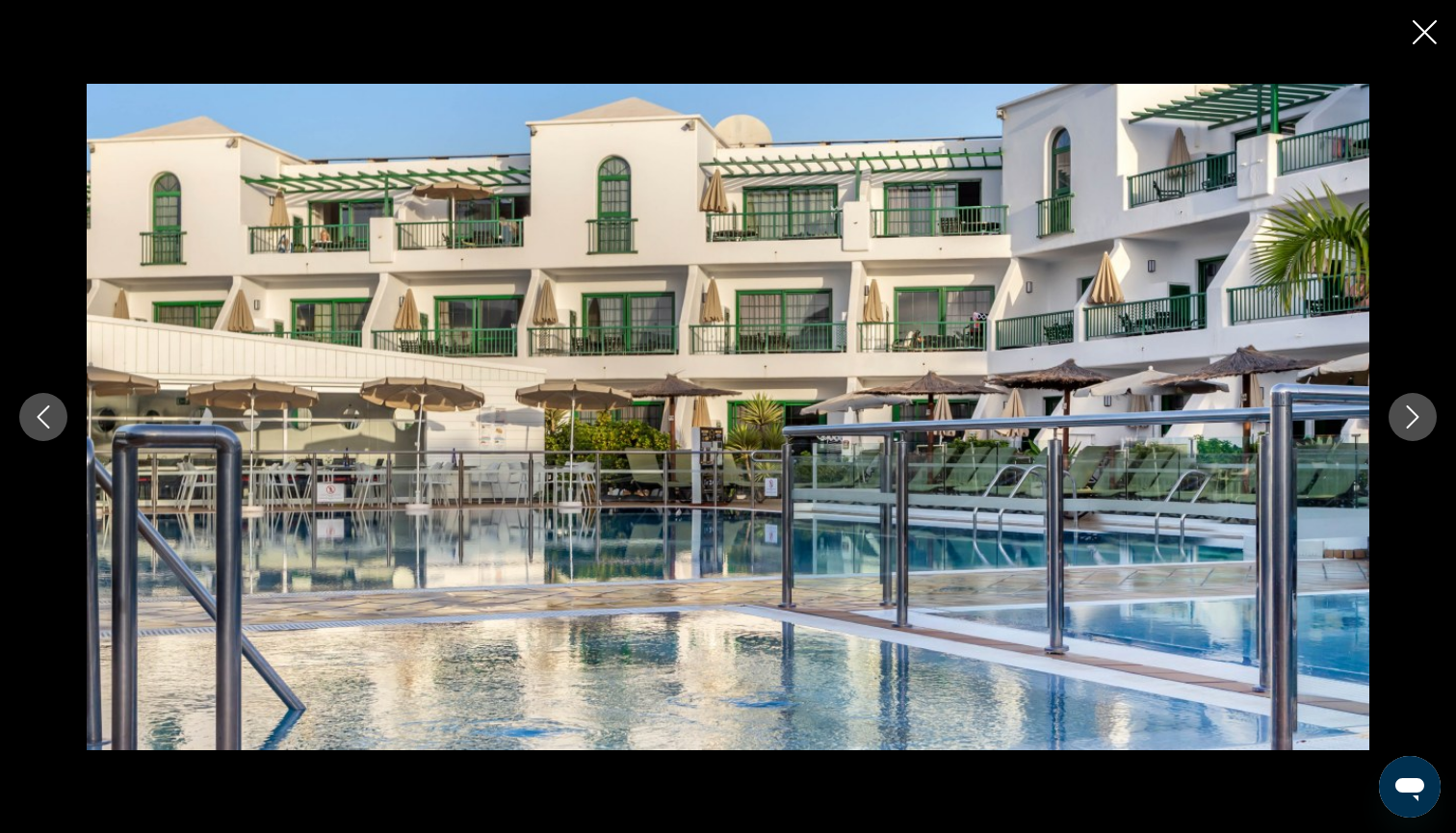
click at [1415, 413] on icon "Next image" at bounding box center [1411, 416] width 23 height 23
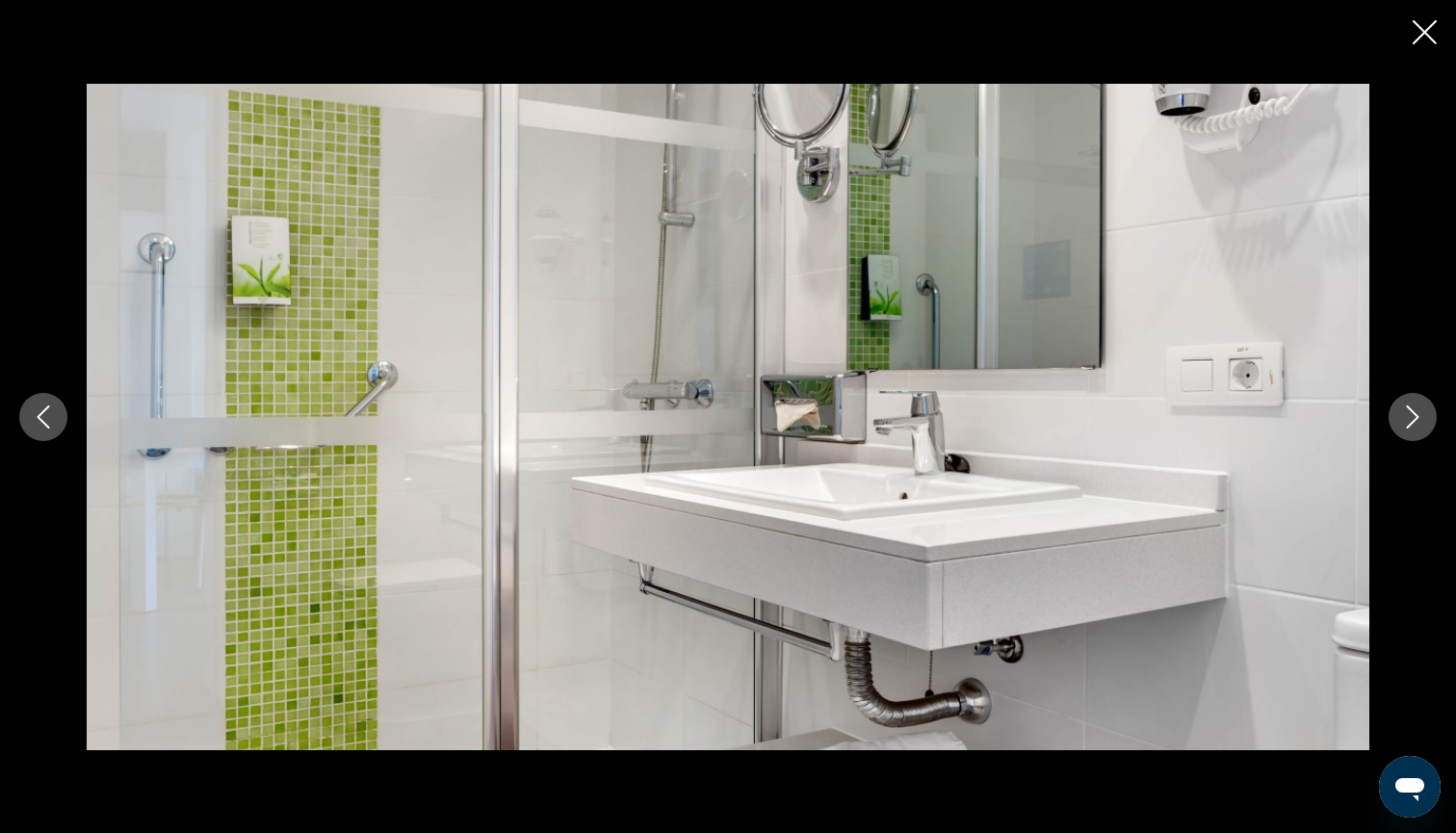
click at [1415, 414] on icon "Next image" at bounding box center [1411, 416] width 23 height 23
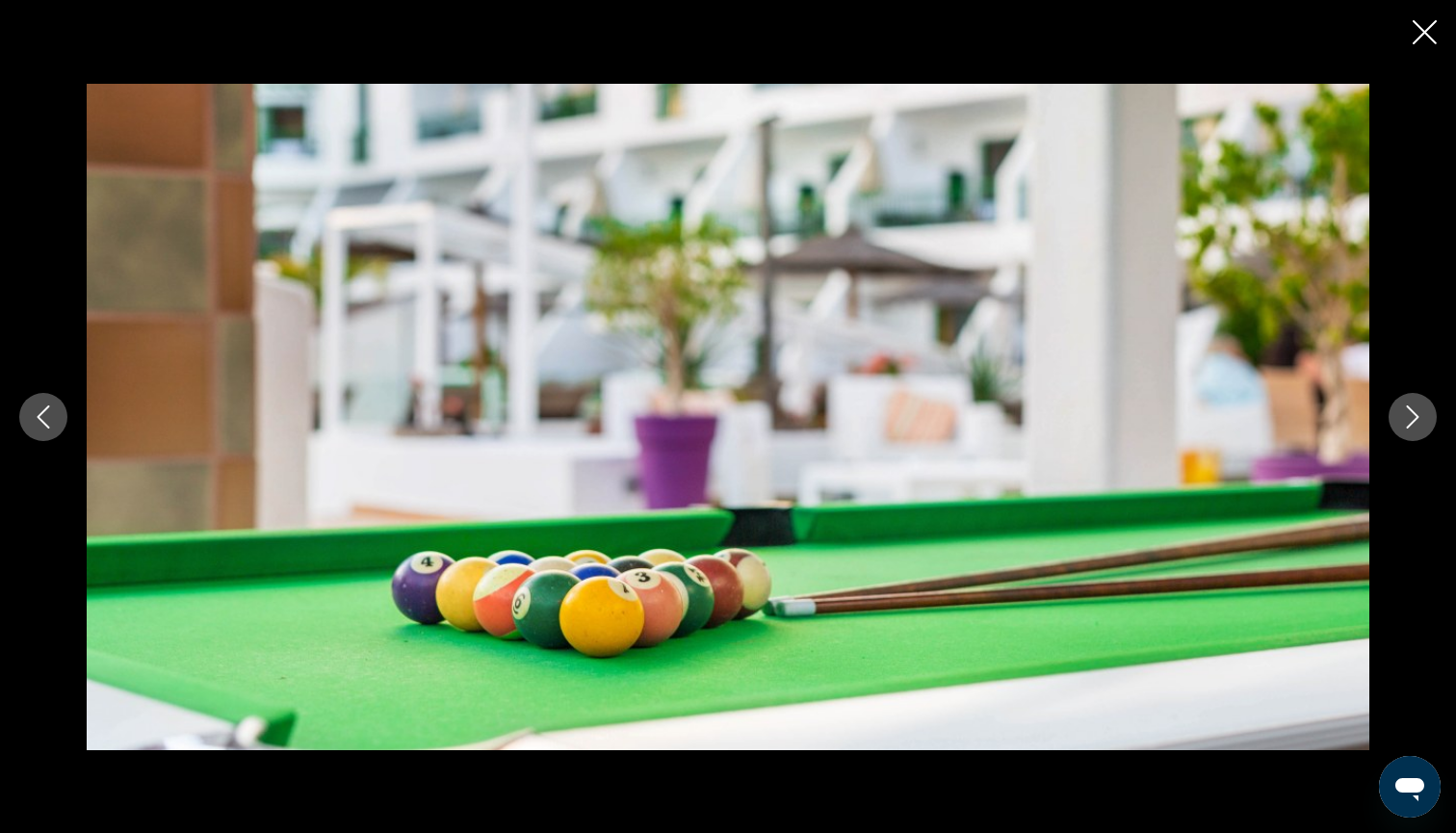
click at [1415, 414] on icon "Next image" at bounding box center [1412, 416] width 13 height 23
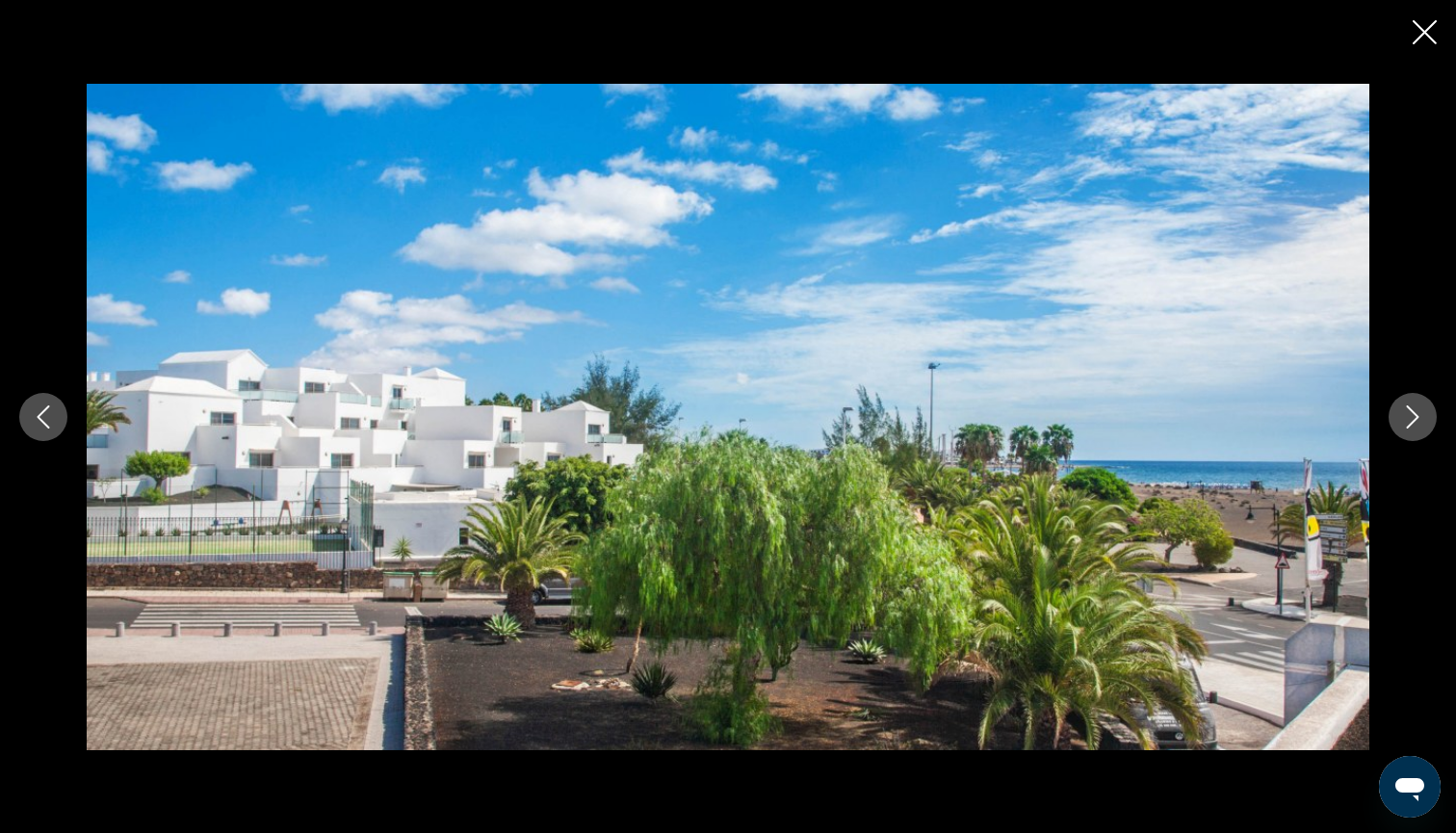
click at [1415, 415] on icon "Next image" at bounding box center [1412, 416] width 13 height 23
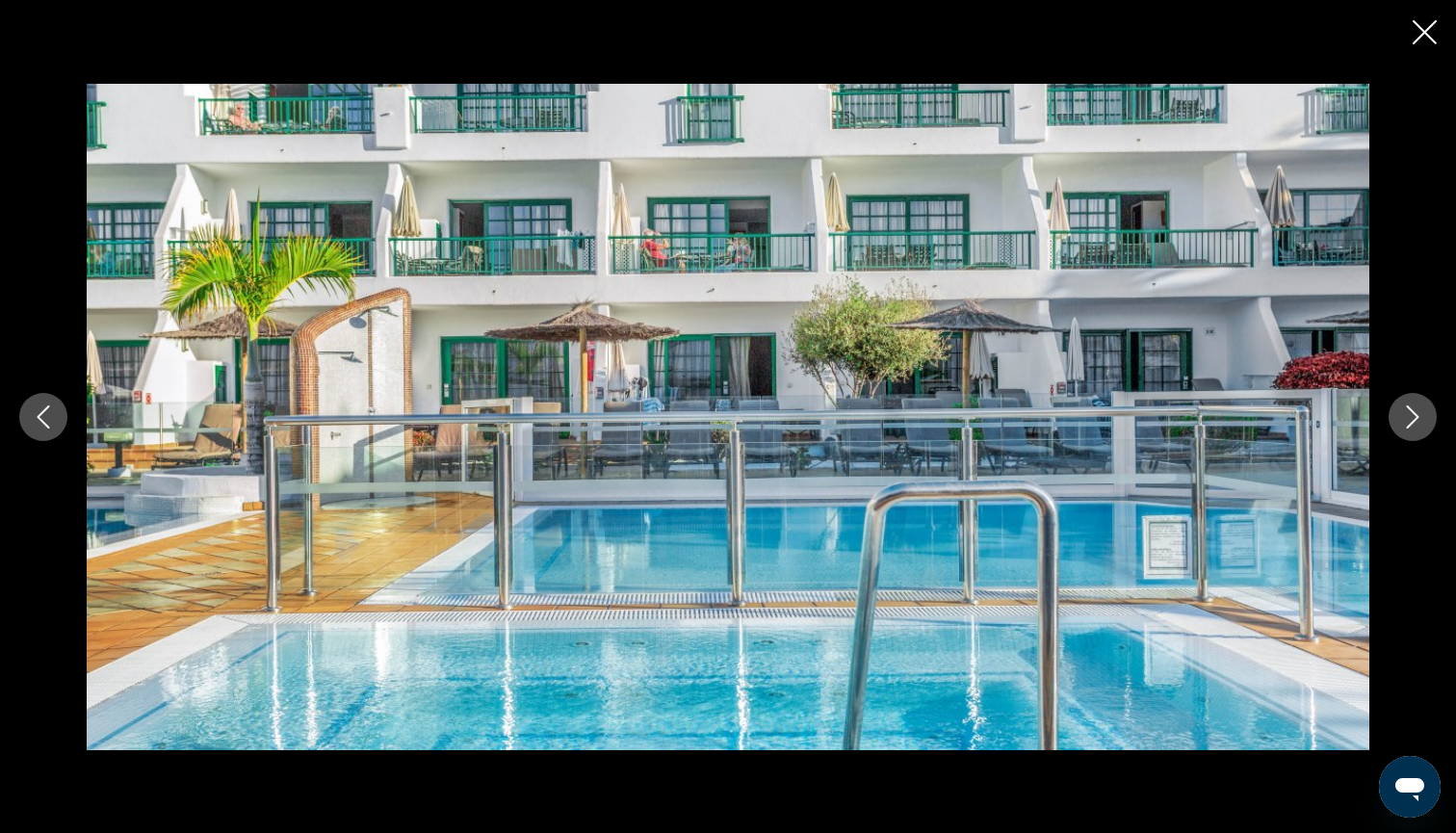
click at [1415, 415] on icon "Next image" at bounding box center [1412, 416] width 13 height 23
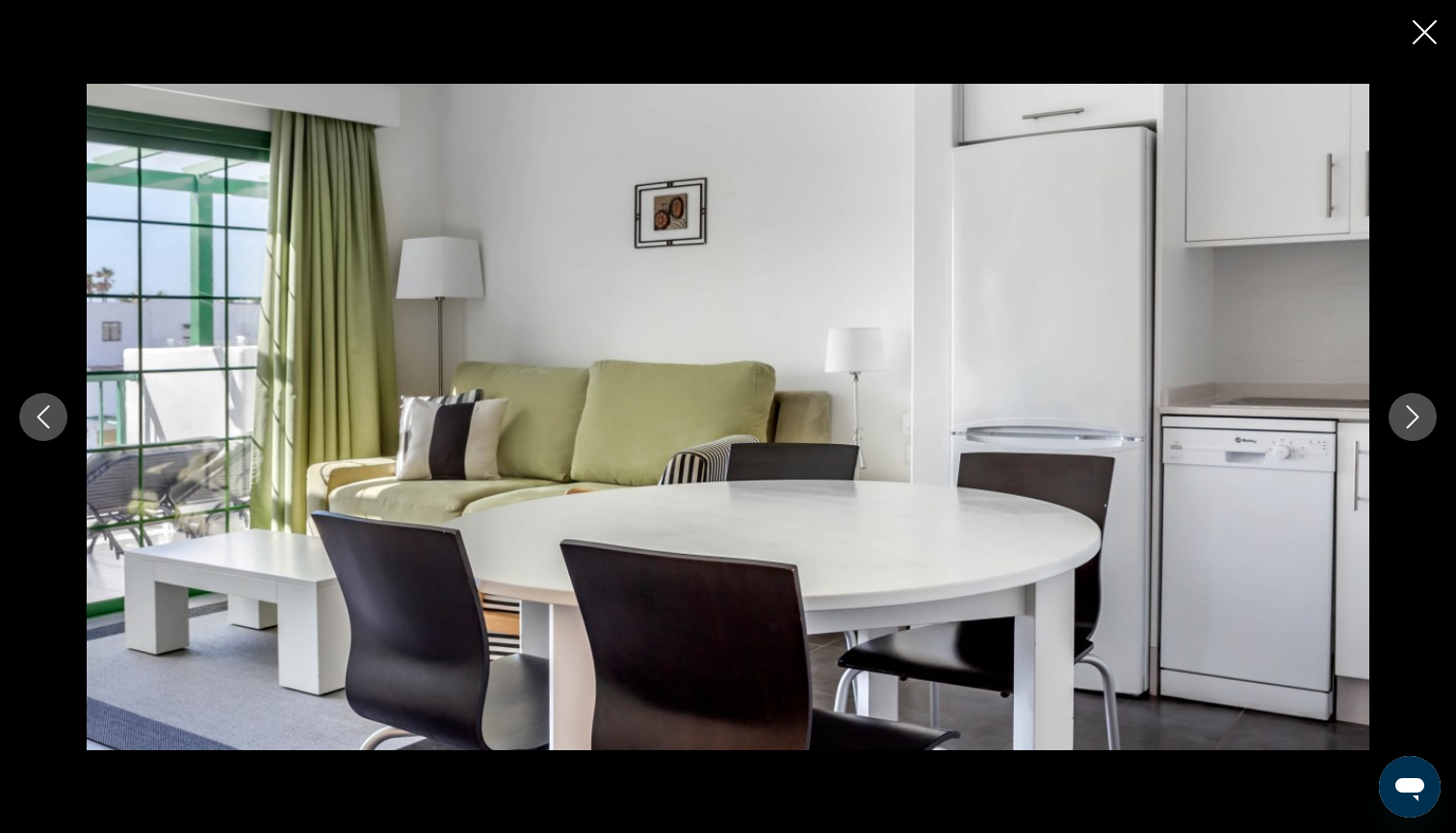
click at [1415, 415] on icon "Next image" at bounding box center [1411, 416] width 23 height 23
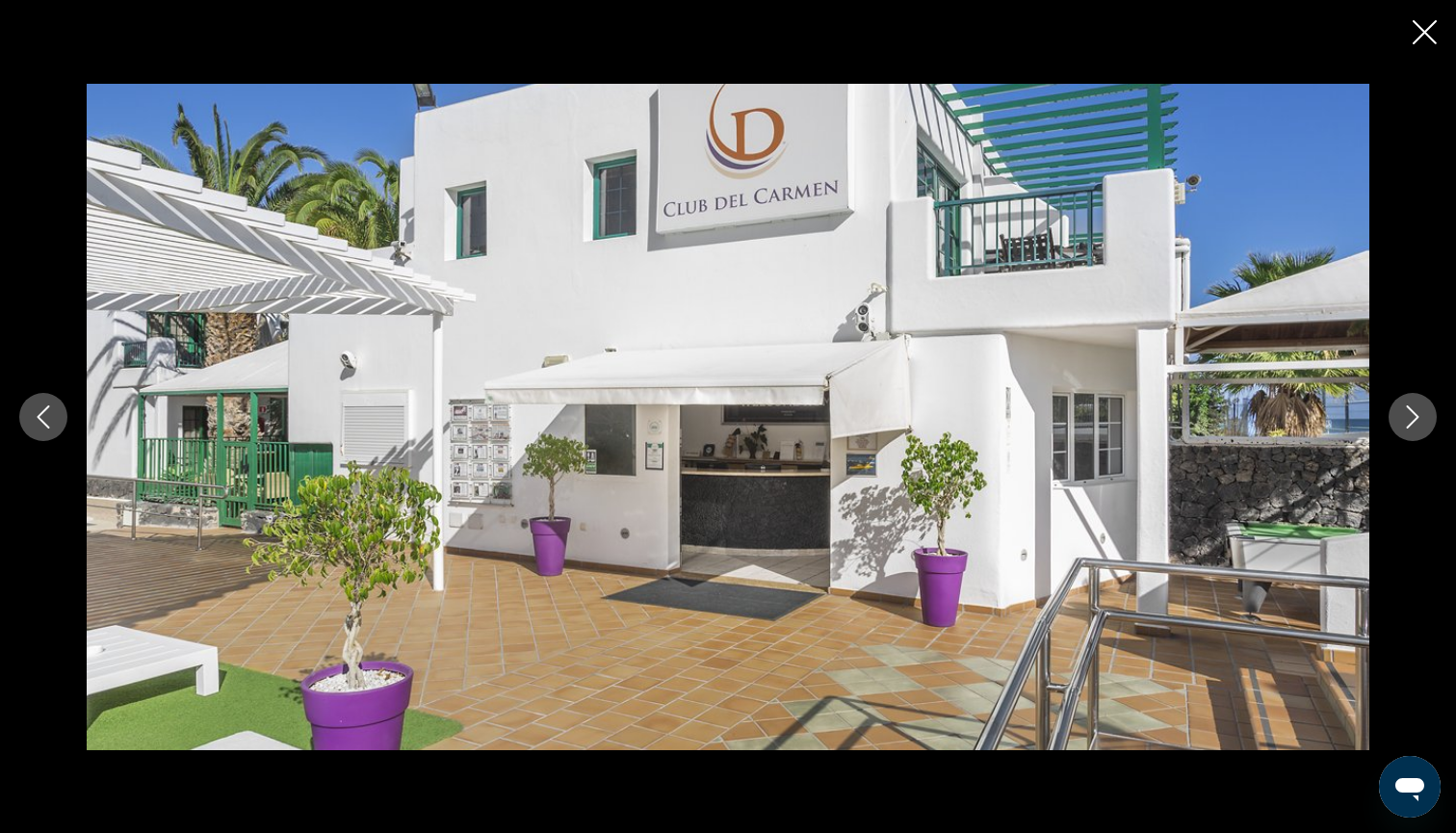
click at [1415, 415] on icon "Next image" at bounding box center [1411, 416] width 23 height 23
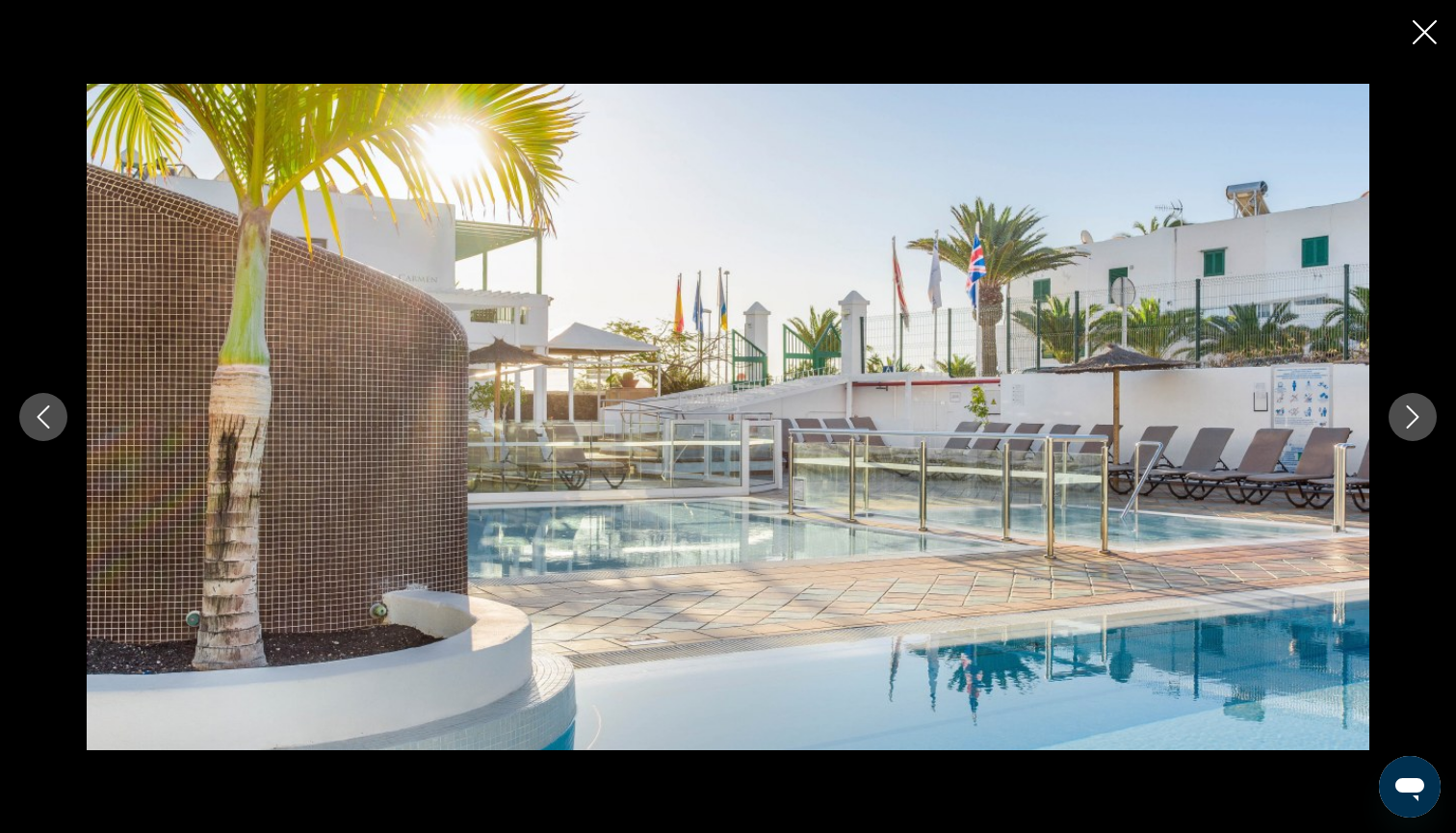
click at [1415, 415] on icon "Next image" at bounding box center [1411, 416] width 23 height 23
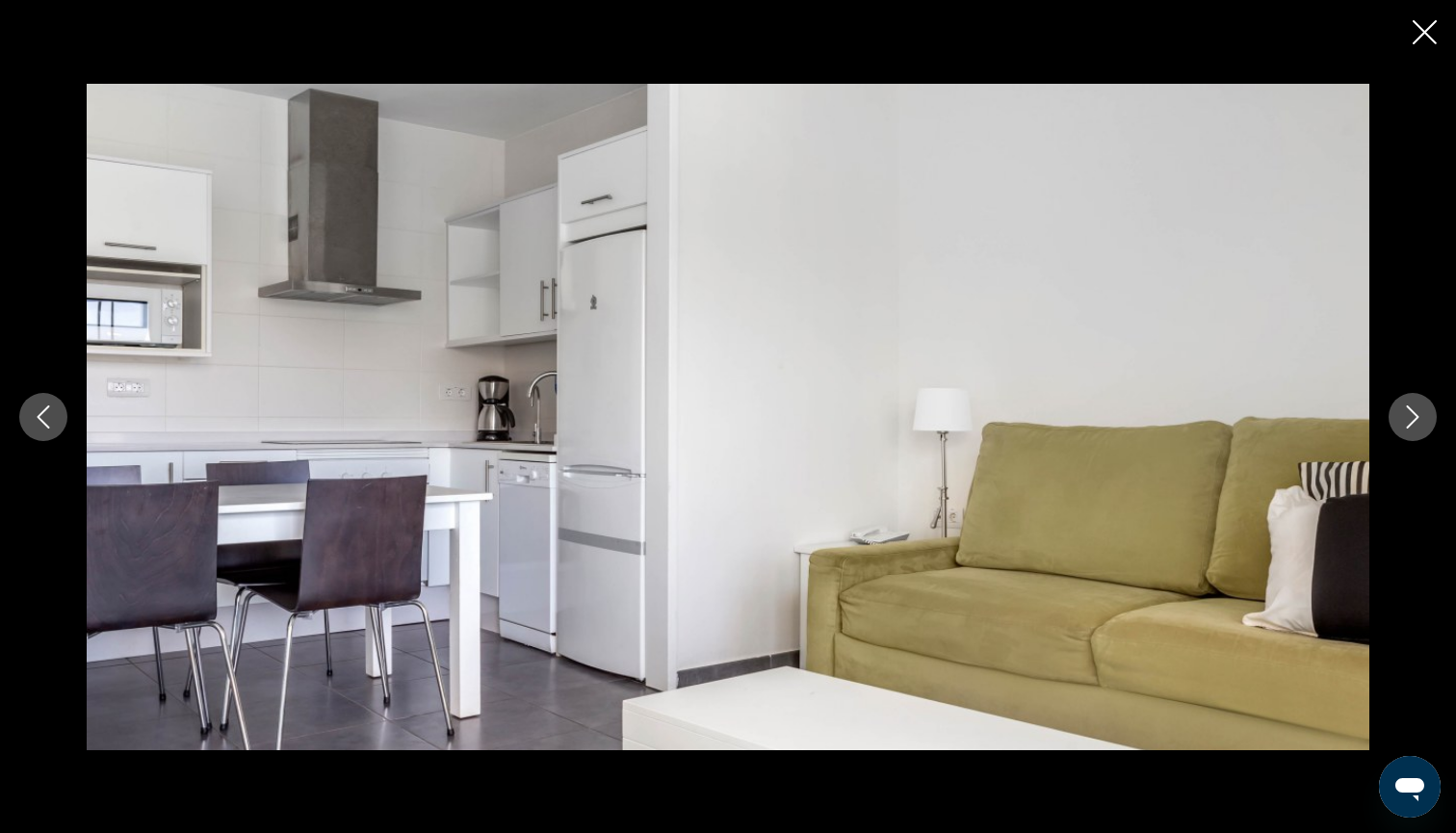
click at [1415, 415] on icon "Next image" at bounding box center [1411, 416] width 23 height 23
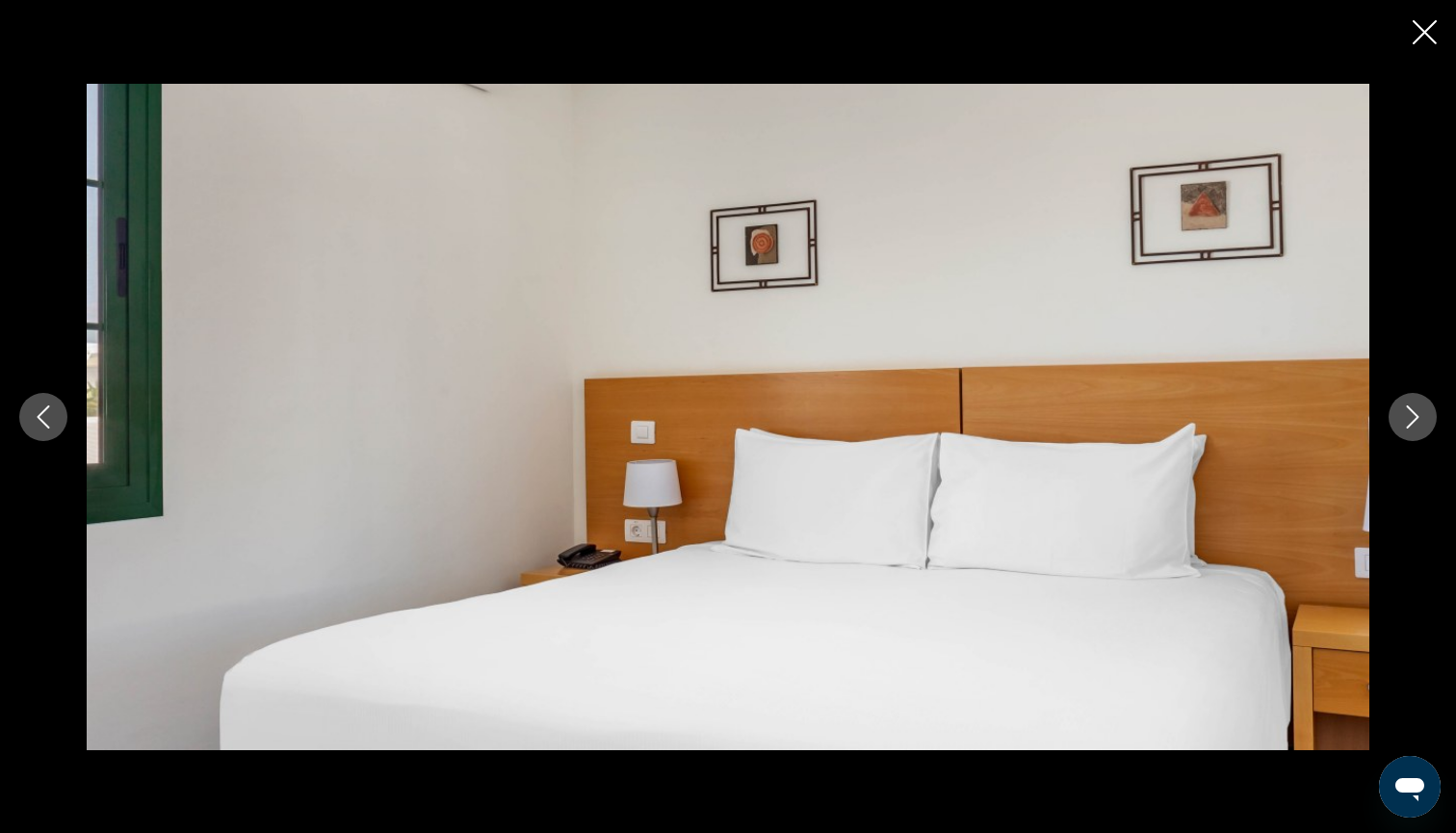
click at [1415, 415] on icon "Next image" at bounding box center [1411, 416] width 23 height 23
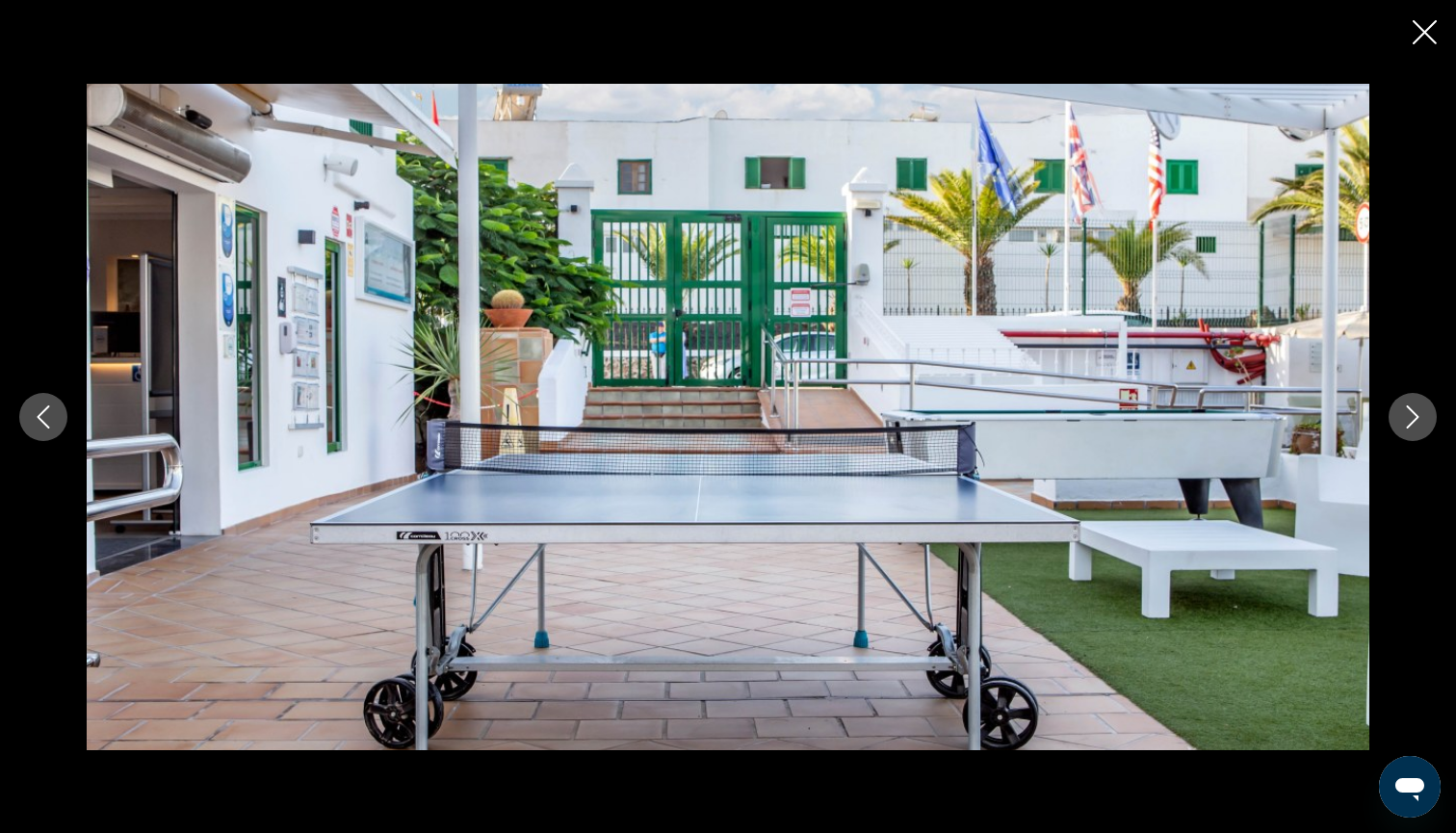
click at [1415, 415] on icon "Next image" at bounding box center [1411, 416] width 23 height 23
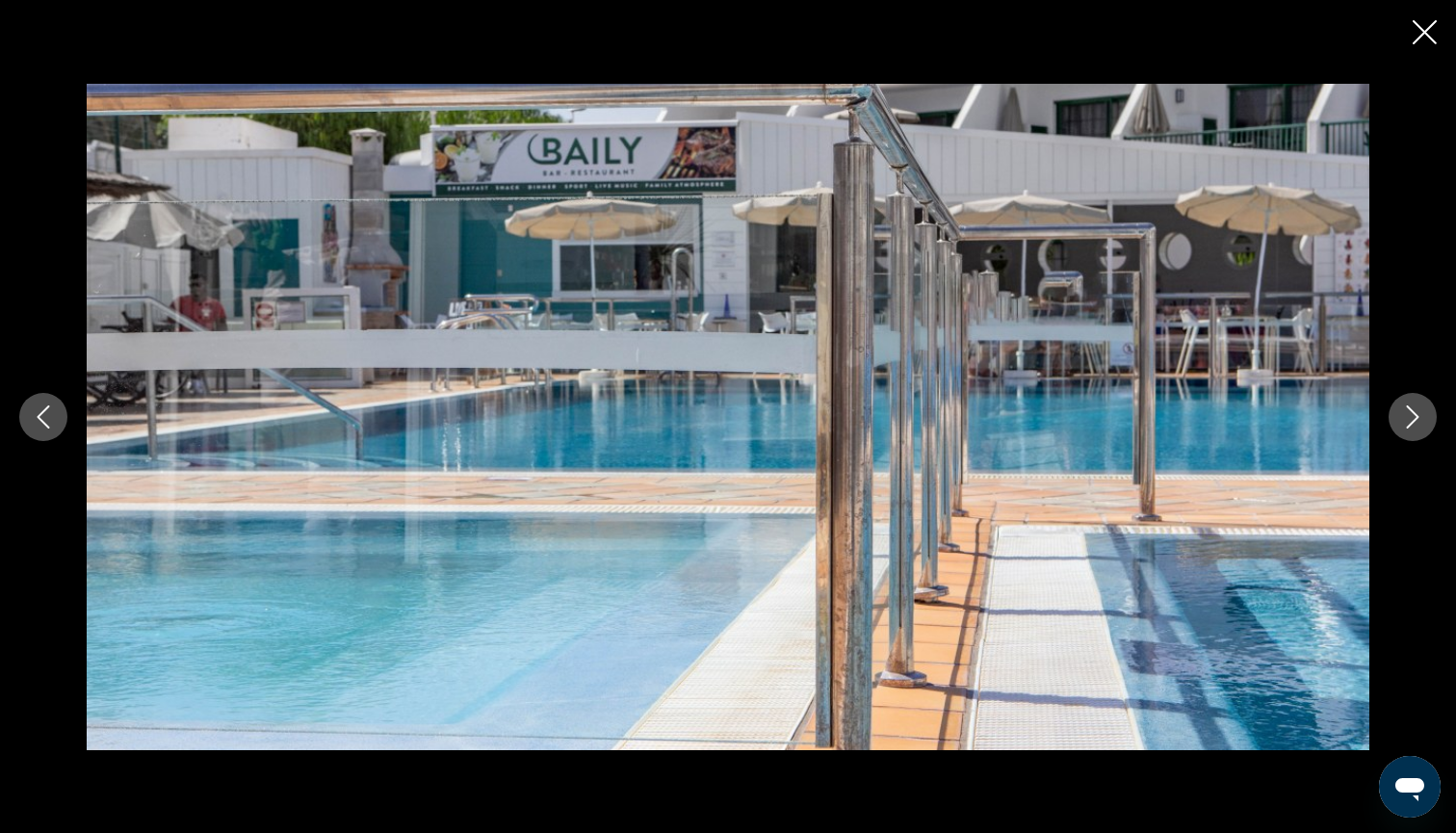
click at [1415, 415] on icon "Next image" at bounding box center [1411, 416] width 23 height 23
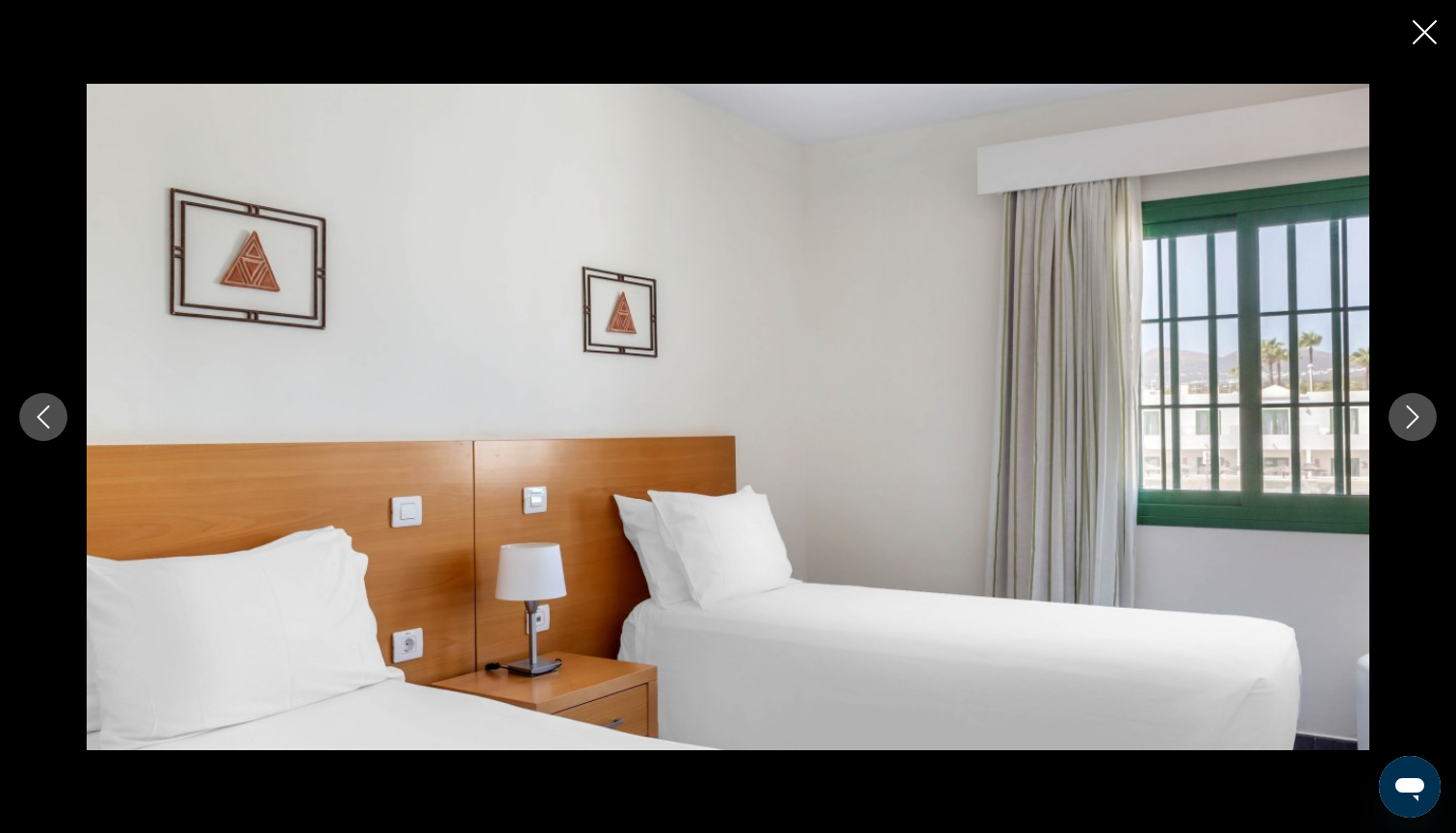
click at [1415, 415] on icon "Next image" at bounding box center [1411, 416] width 23 height 23
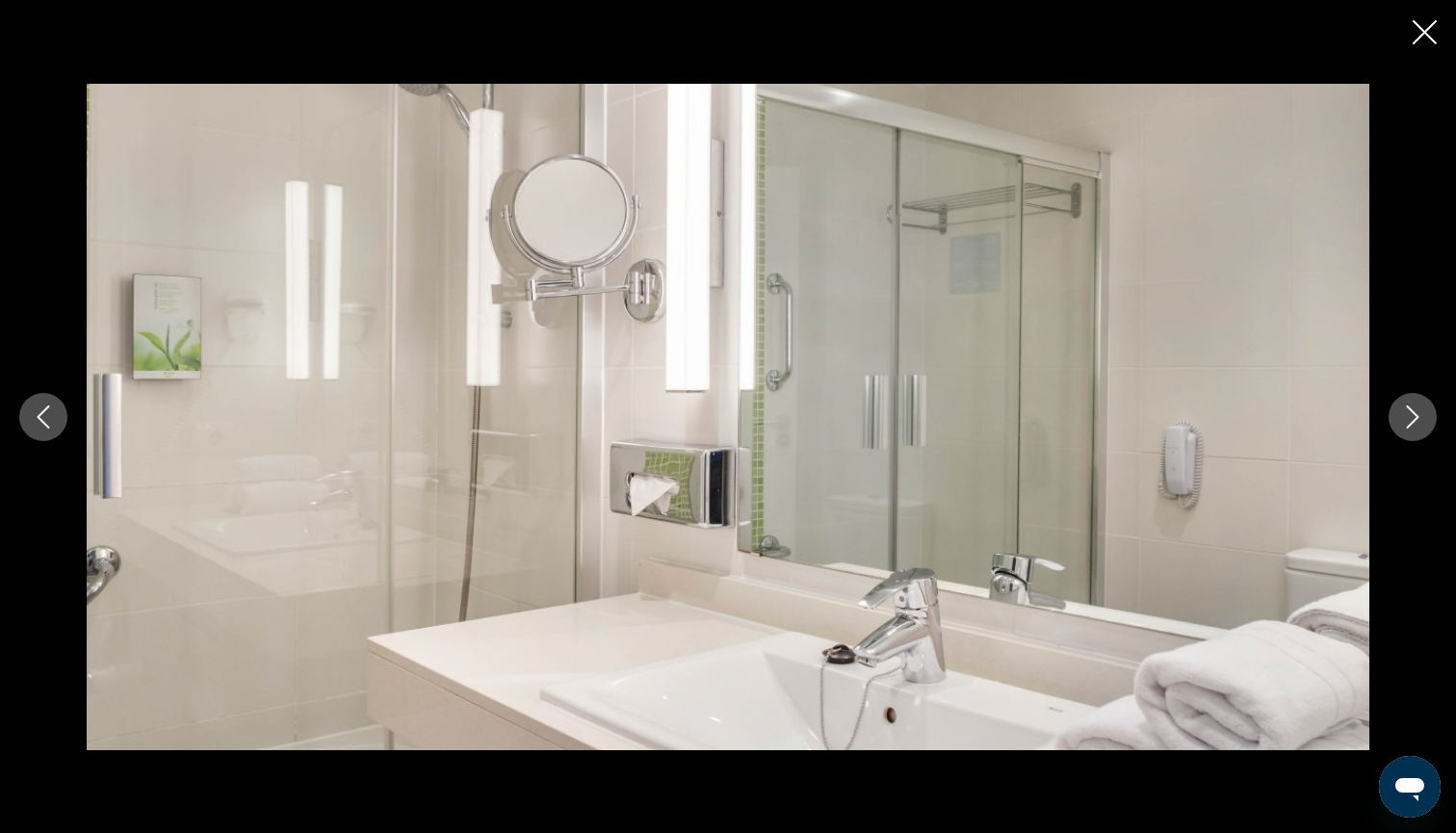
click at [1415, 415] on icon "Next image" at bounding box center [1411, 416] width 23 height 23
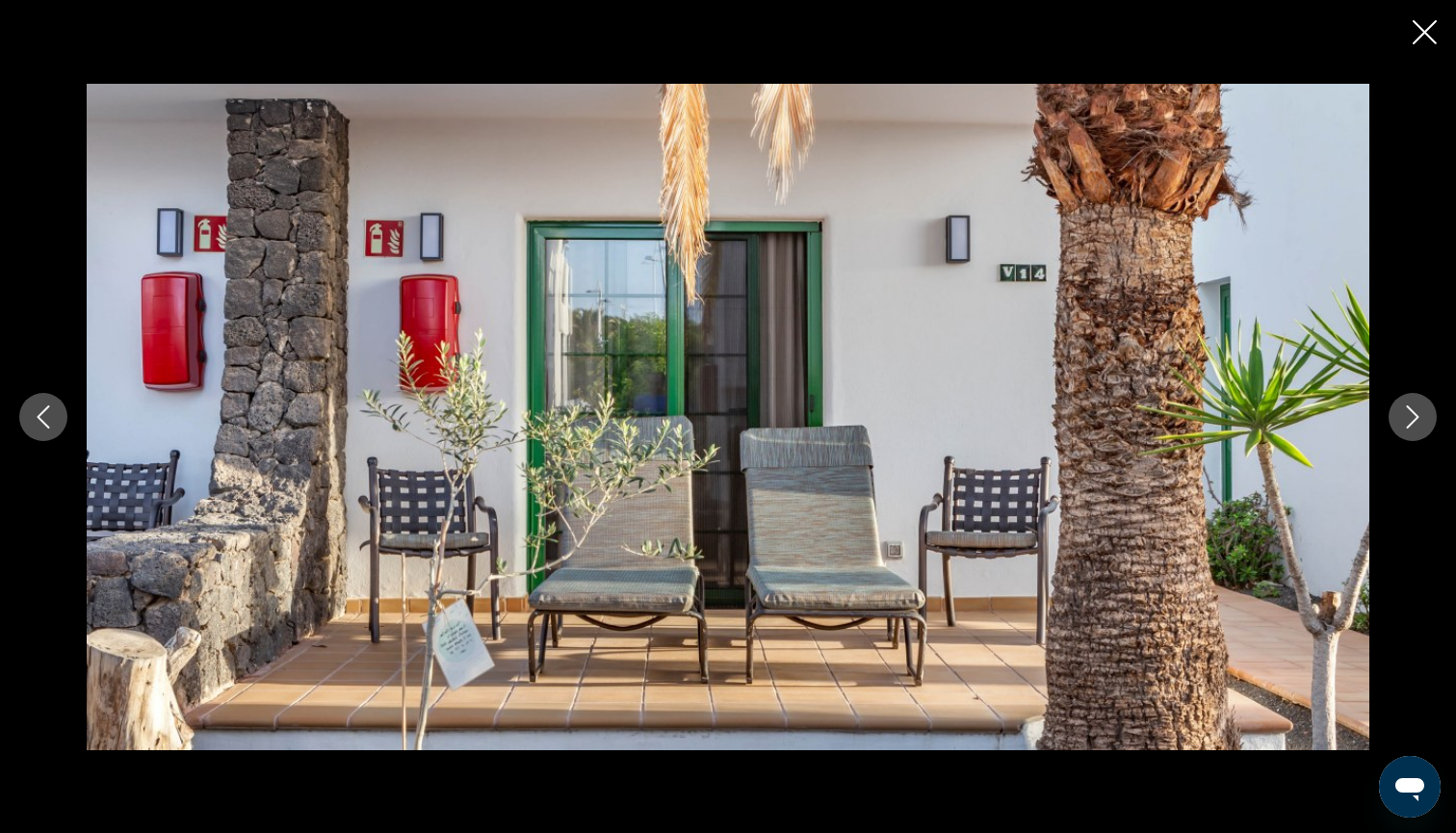
click at [1415, 415] on icon "Next image" at bounding box center [1411, 416] width 23 height 23
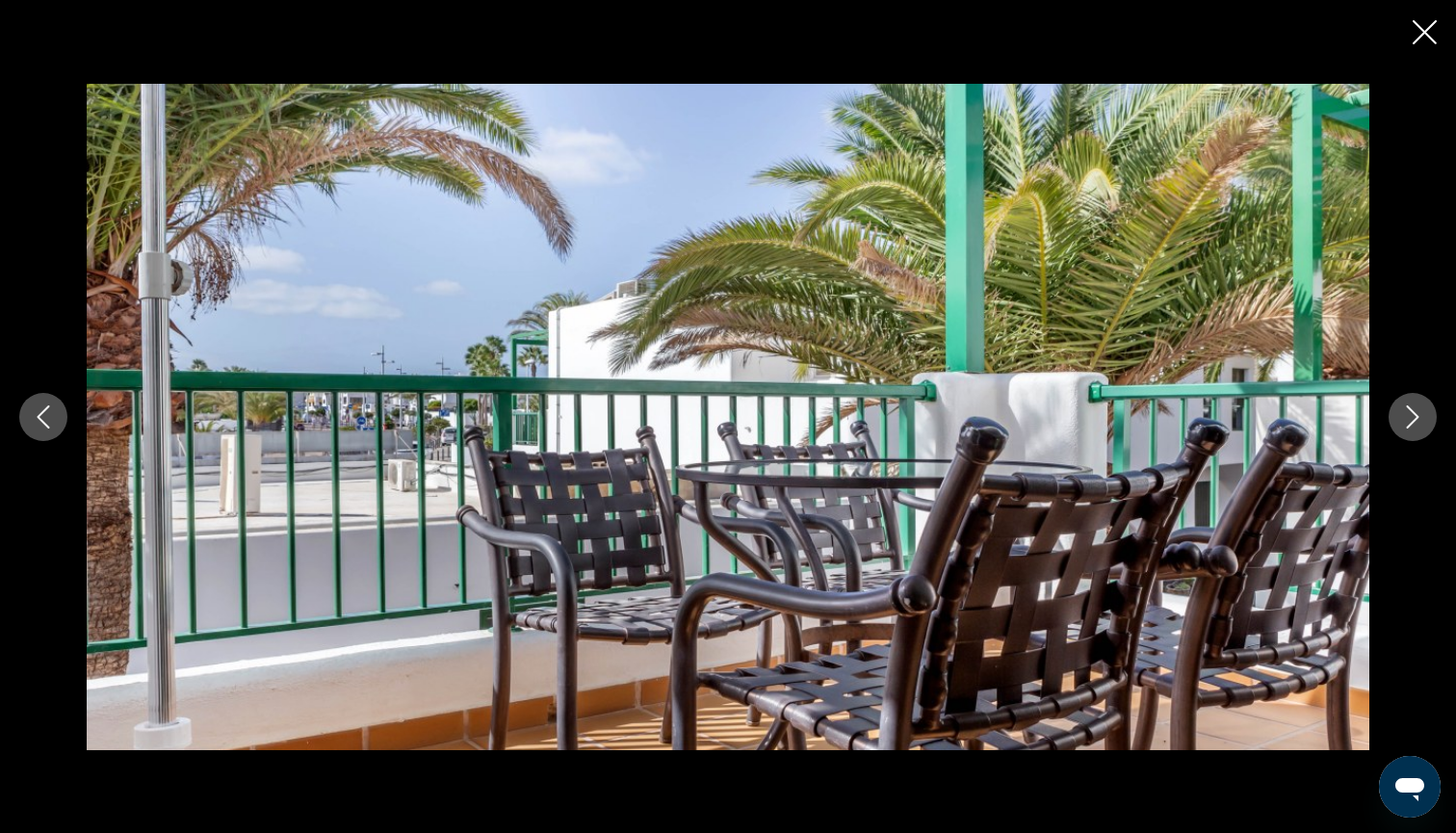
click at [1415, 415] on icon "Next image" at bounding box center [1411, 416] width 23 height 23
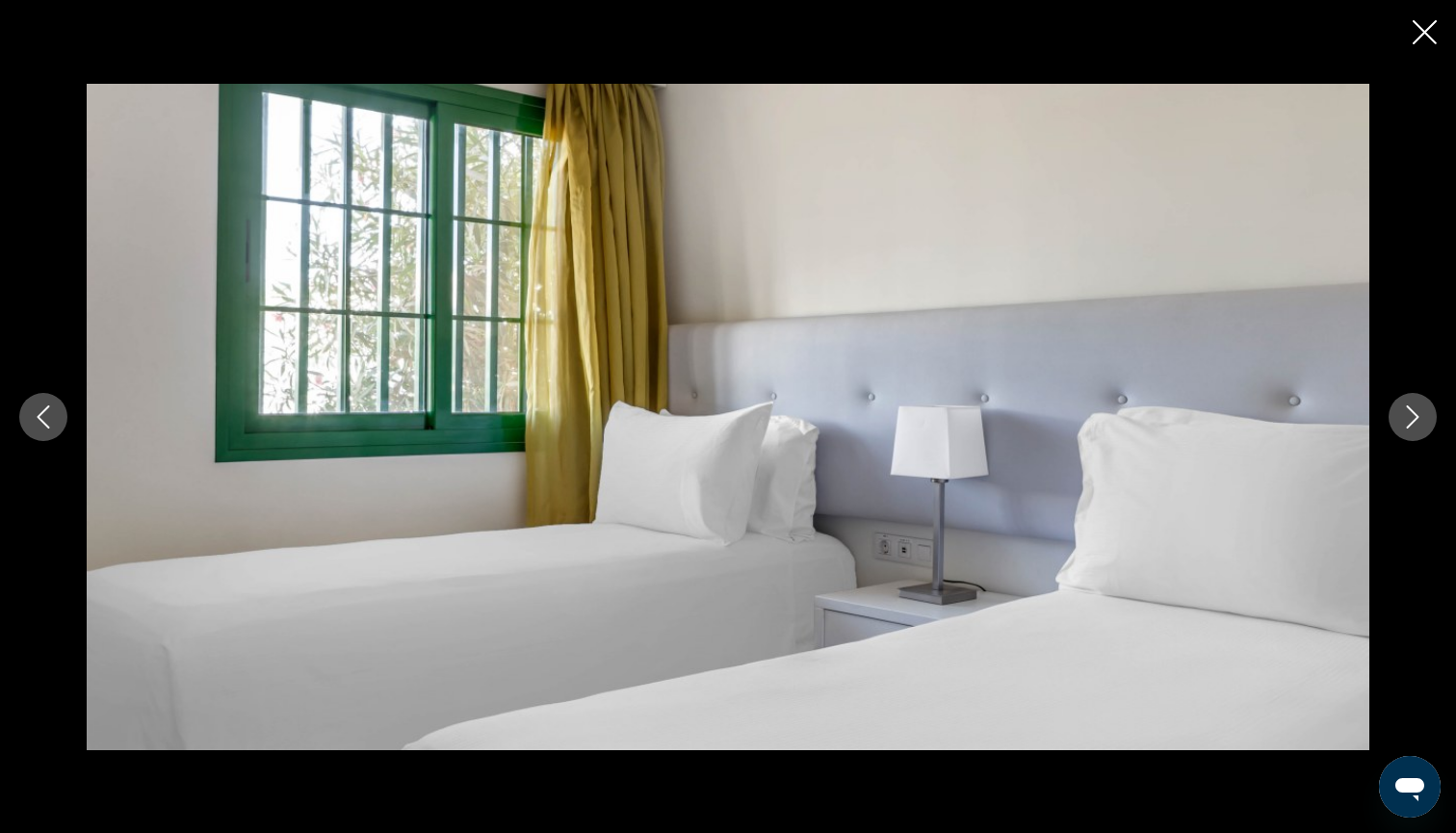
click at [1425, 41] on icon "Close slideshow" at bounding box center [1424, 32] width 24 height 24
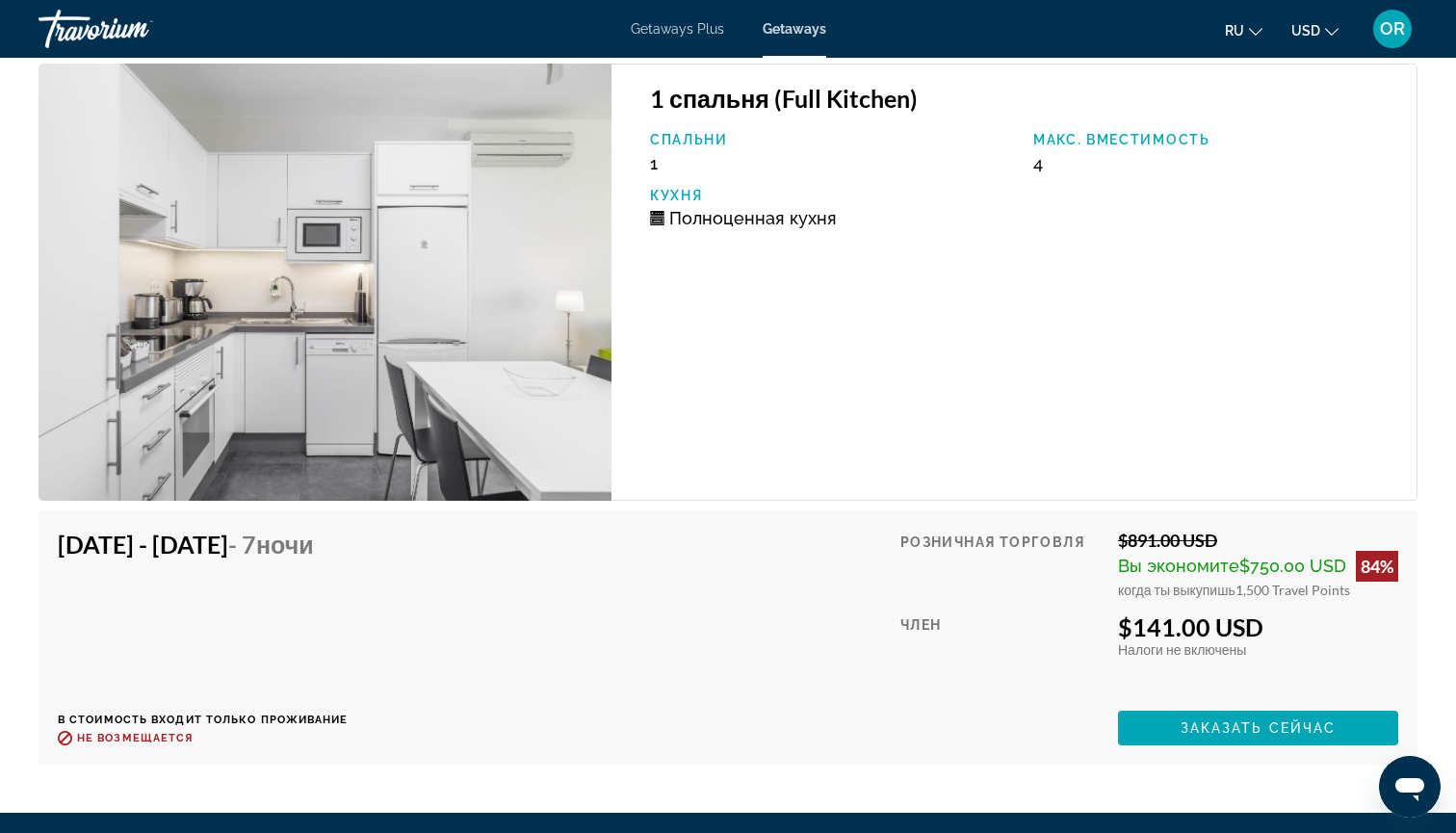
scroll to position [2821, 0]
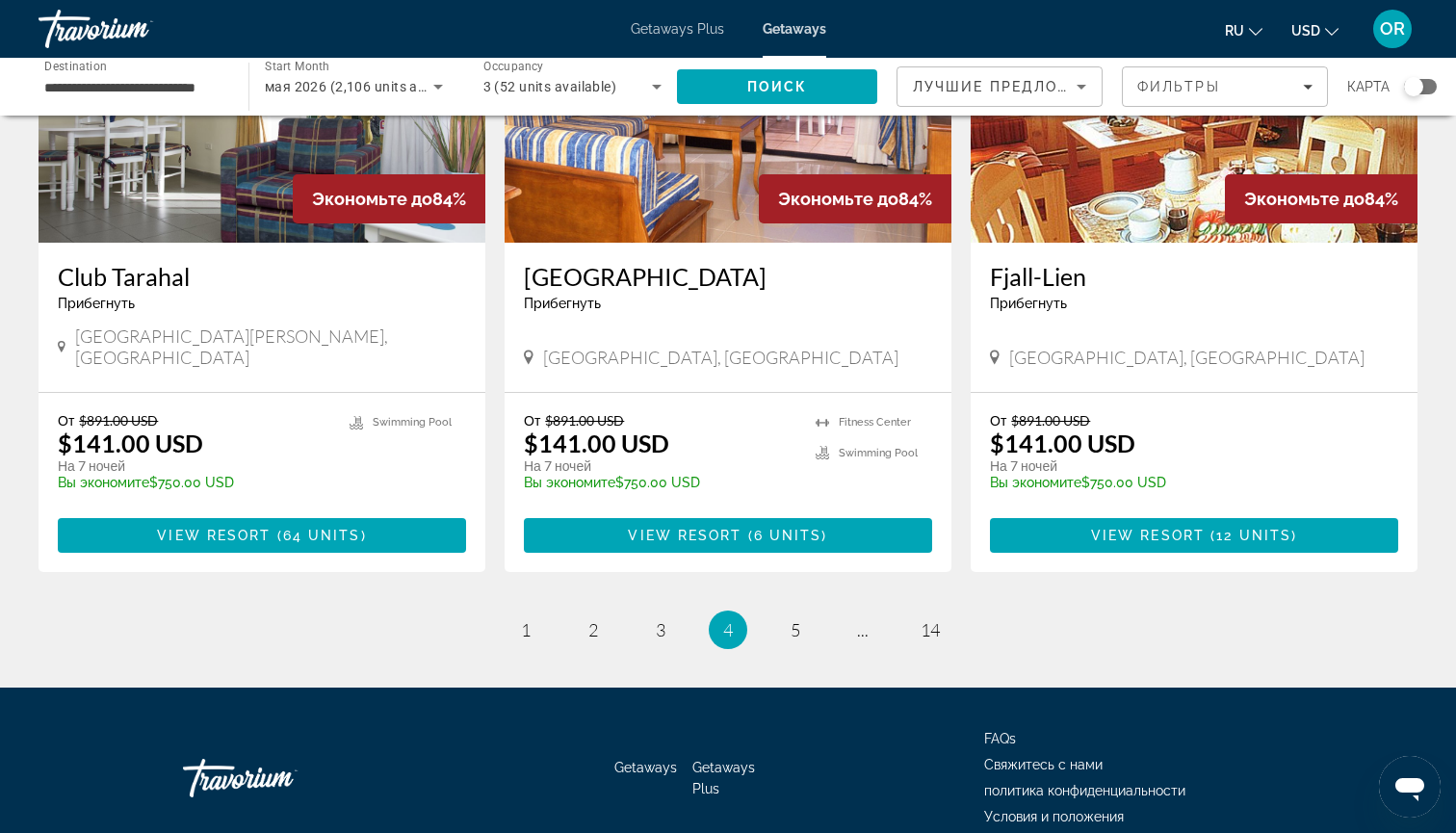
scroll to position [2262, 0]
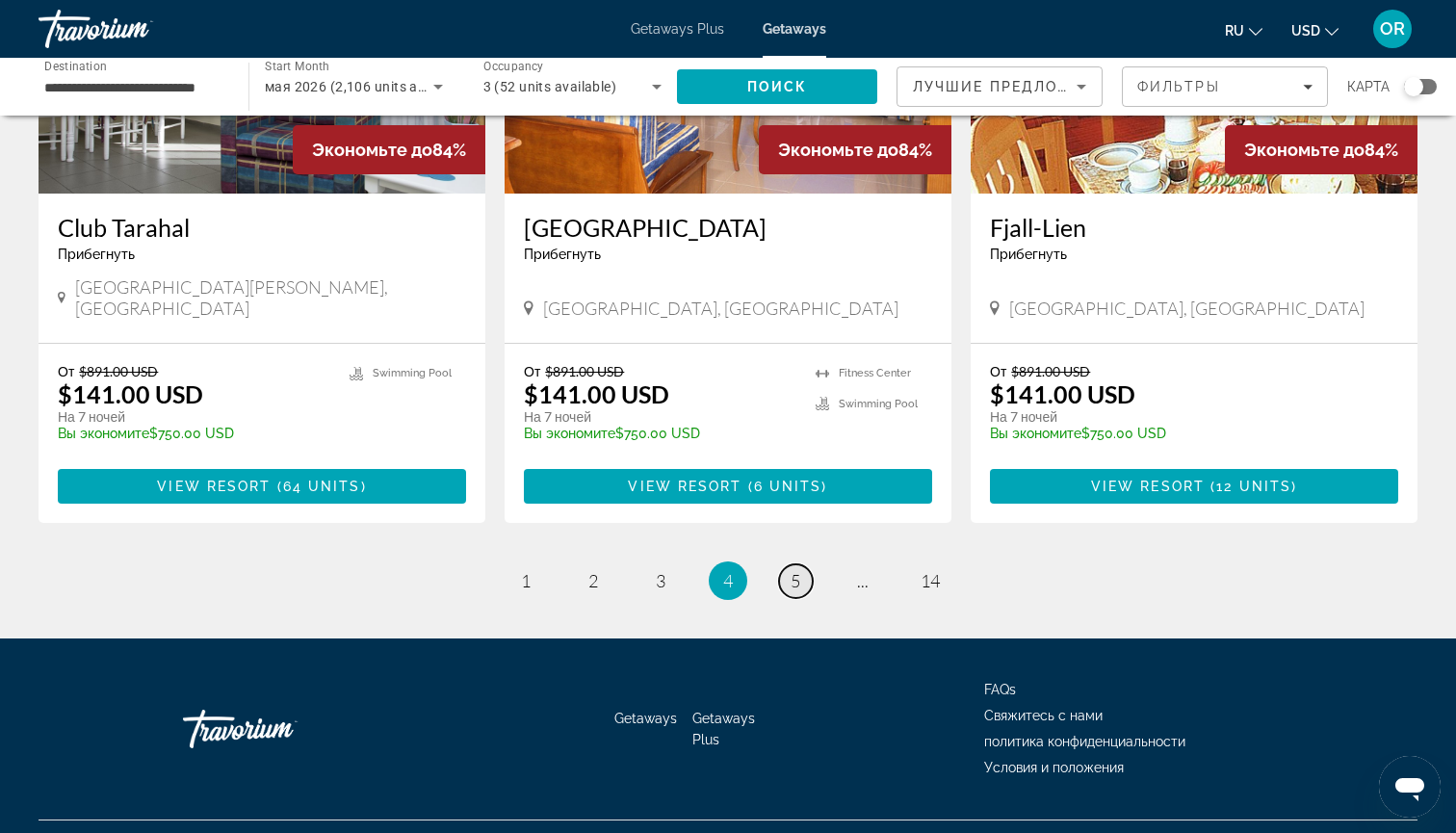
click at [798, 592] on span "5" at bounding box center [795, 580] width 10 height 21
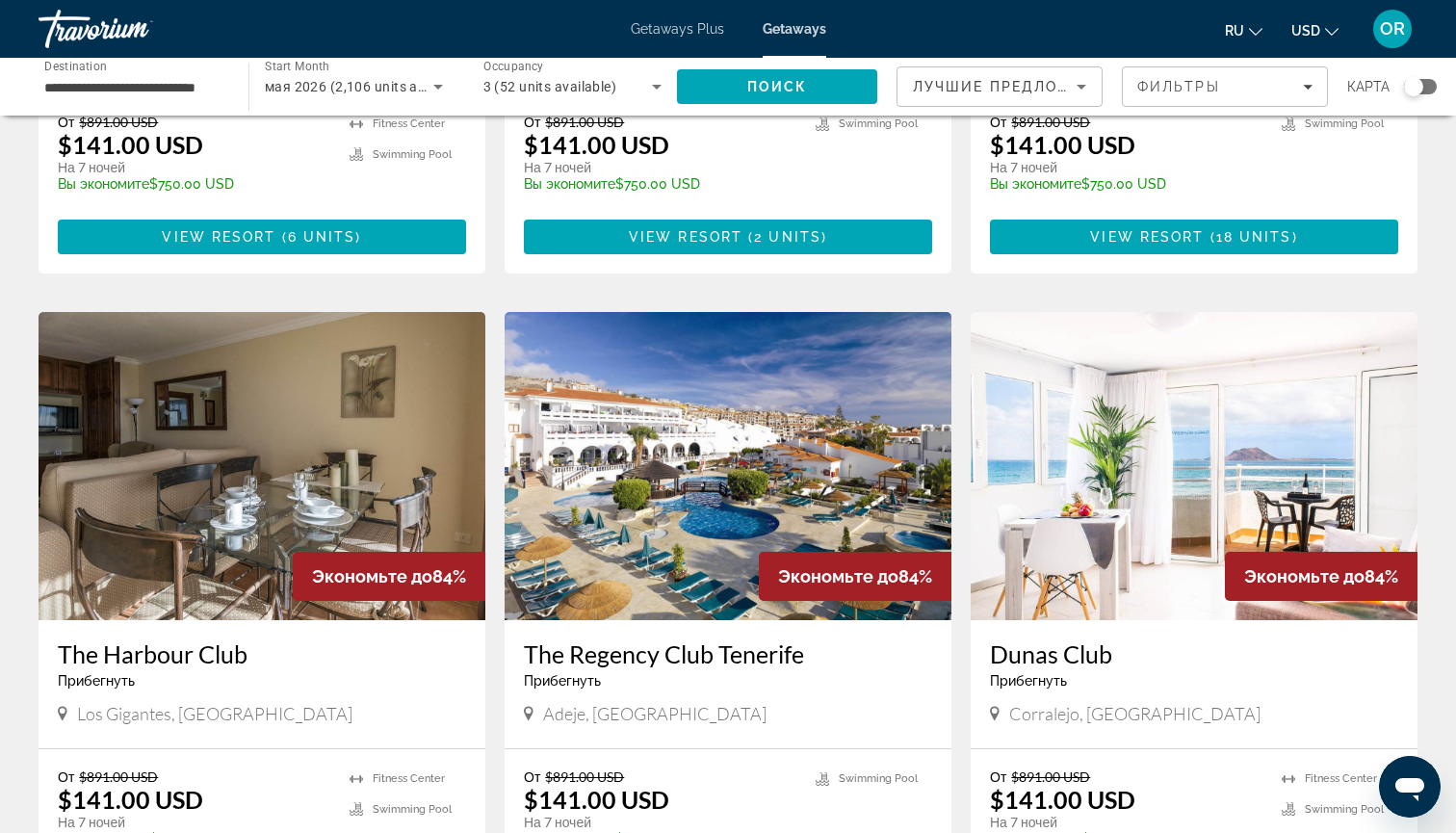
scroll to position [495, 0]
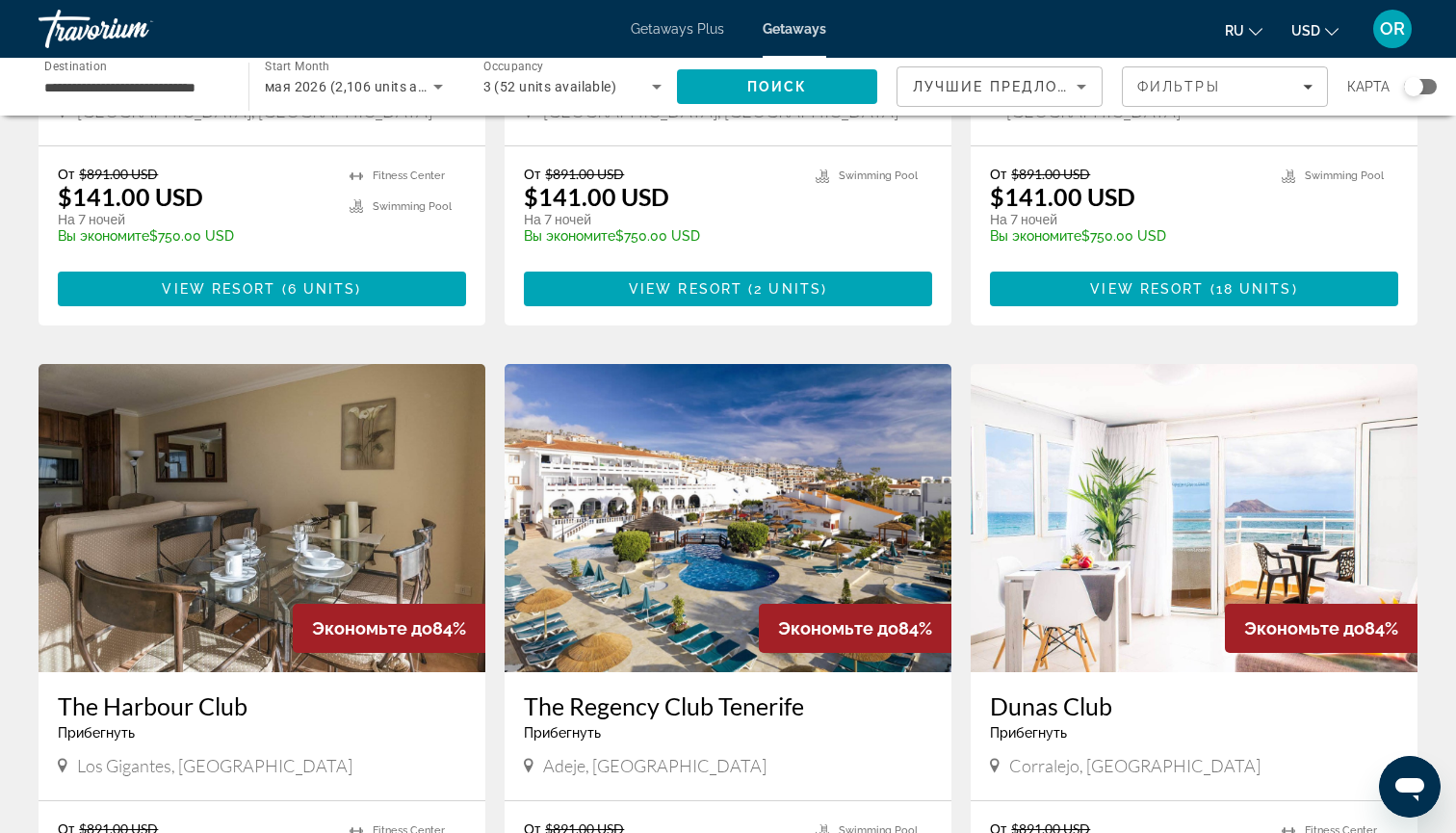
click at [205, 522] on img "Main content" at bounding box center [262, 517] width 447 height 308
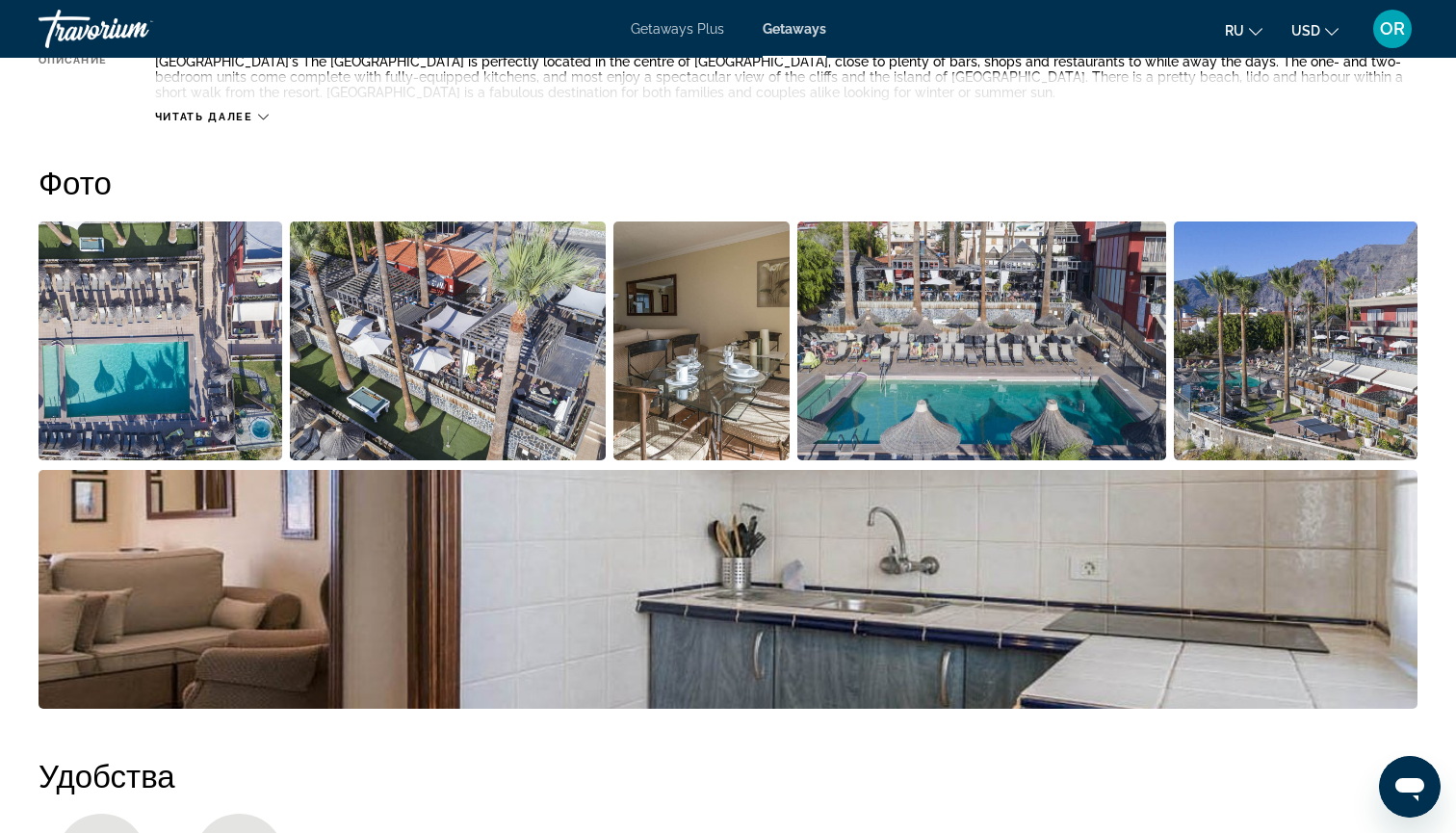
scroll to position [811, 0]
click at [183, 358] on img "Open full-screen image slider" at bounding box center [160, 339] width 243 height 238
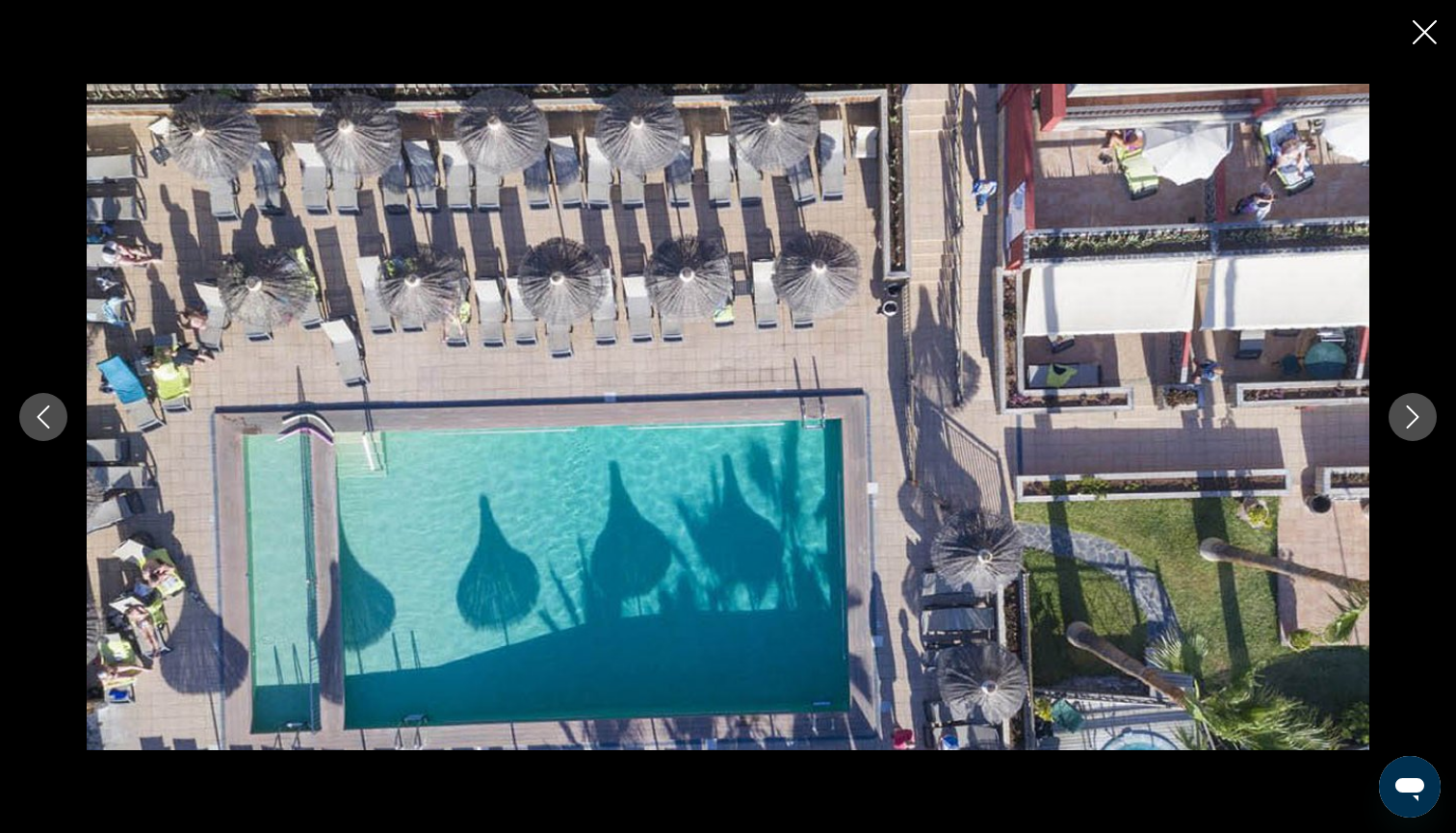
click at [1420, 416] on icon "Next image" at bounding box center [1411, 416] width 23 height 23
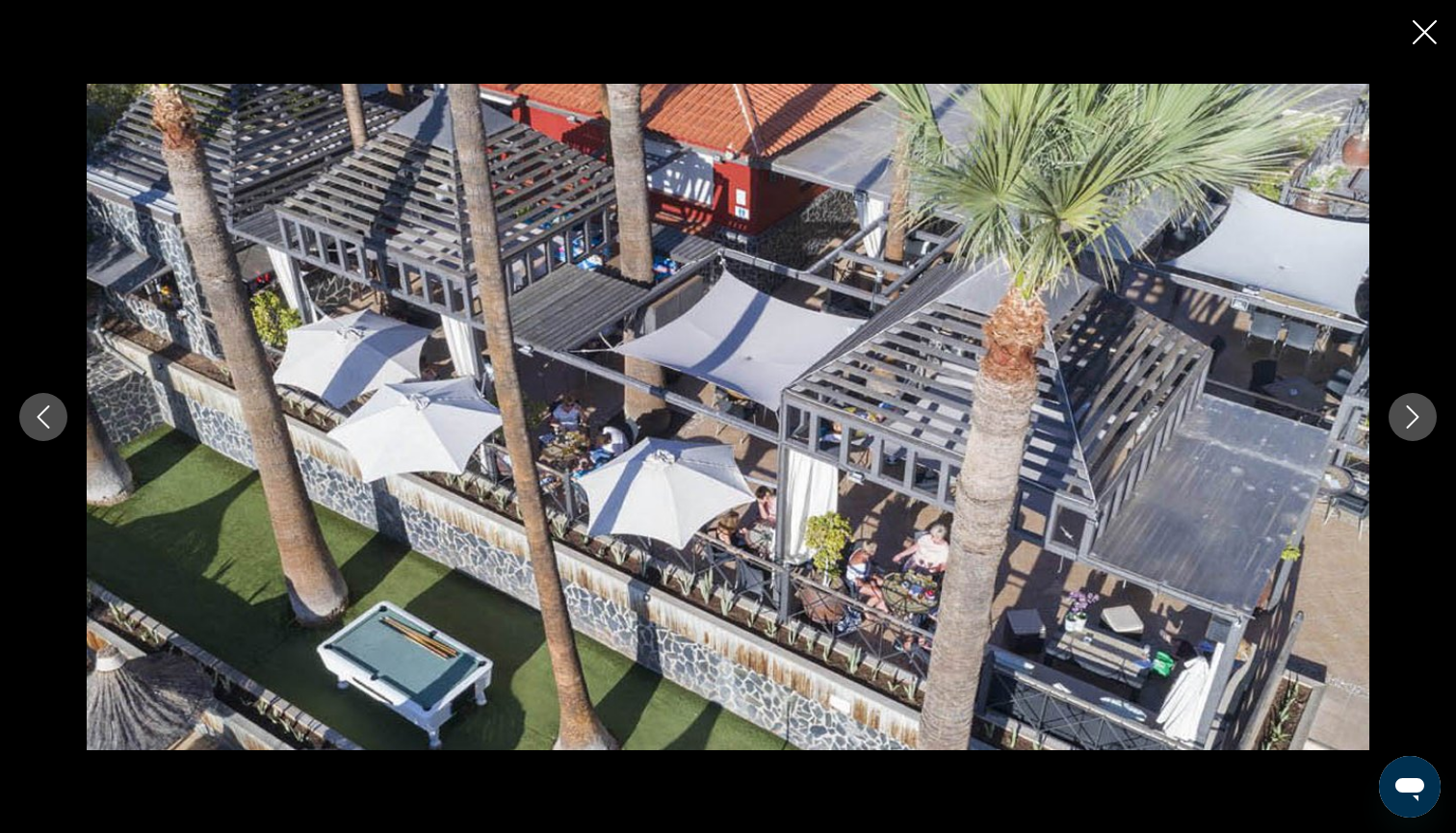
click at [1420, 416] on icon "Next image" at bounding box center [1411, 416] width 23 height 23
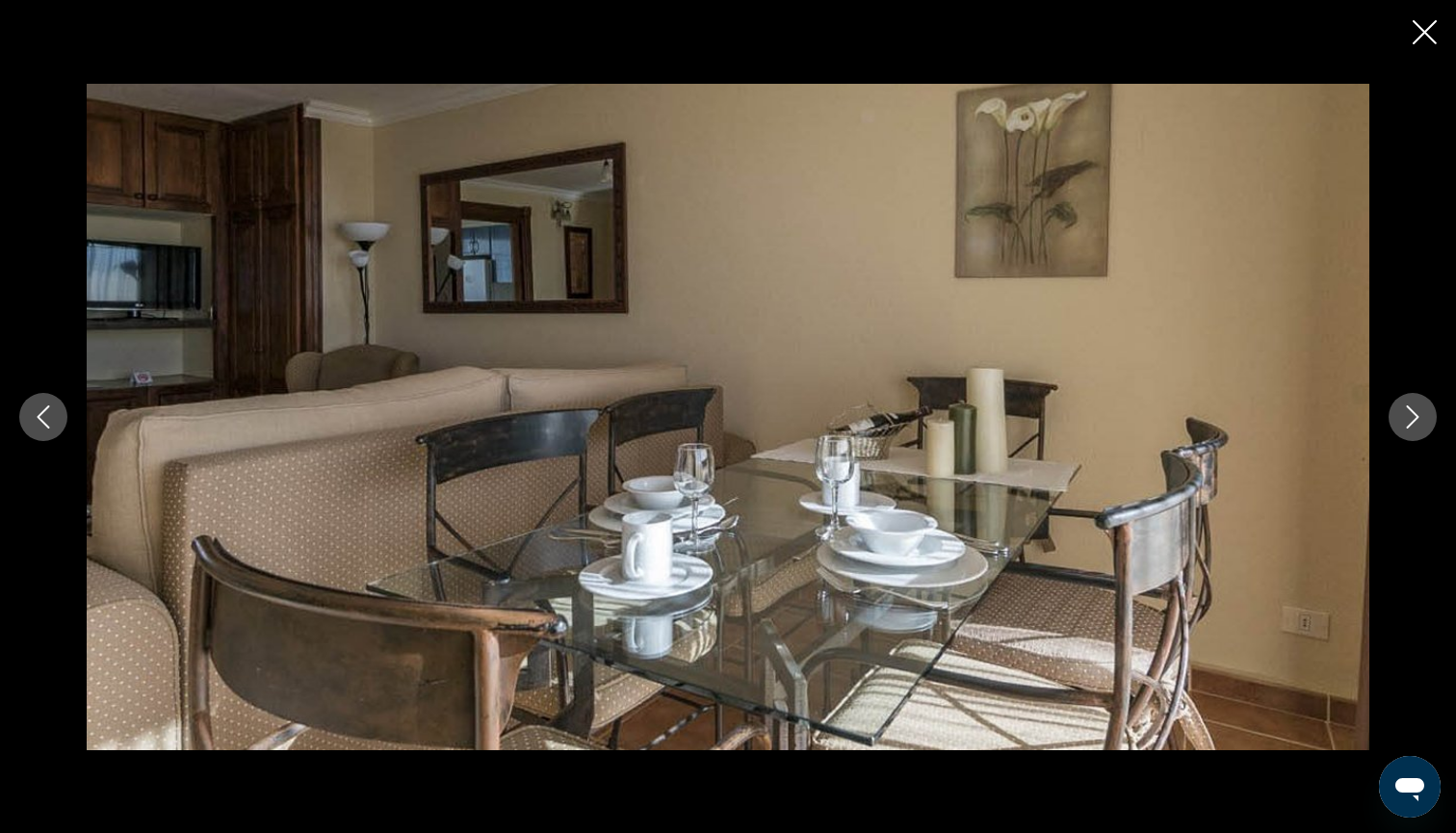
click at [1420, 416] on icon "Next image" at bounding box center [1411, 416] width 23 height 23
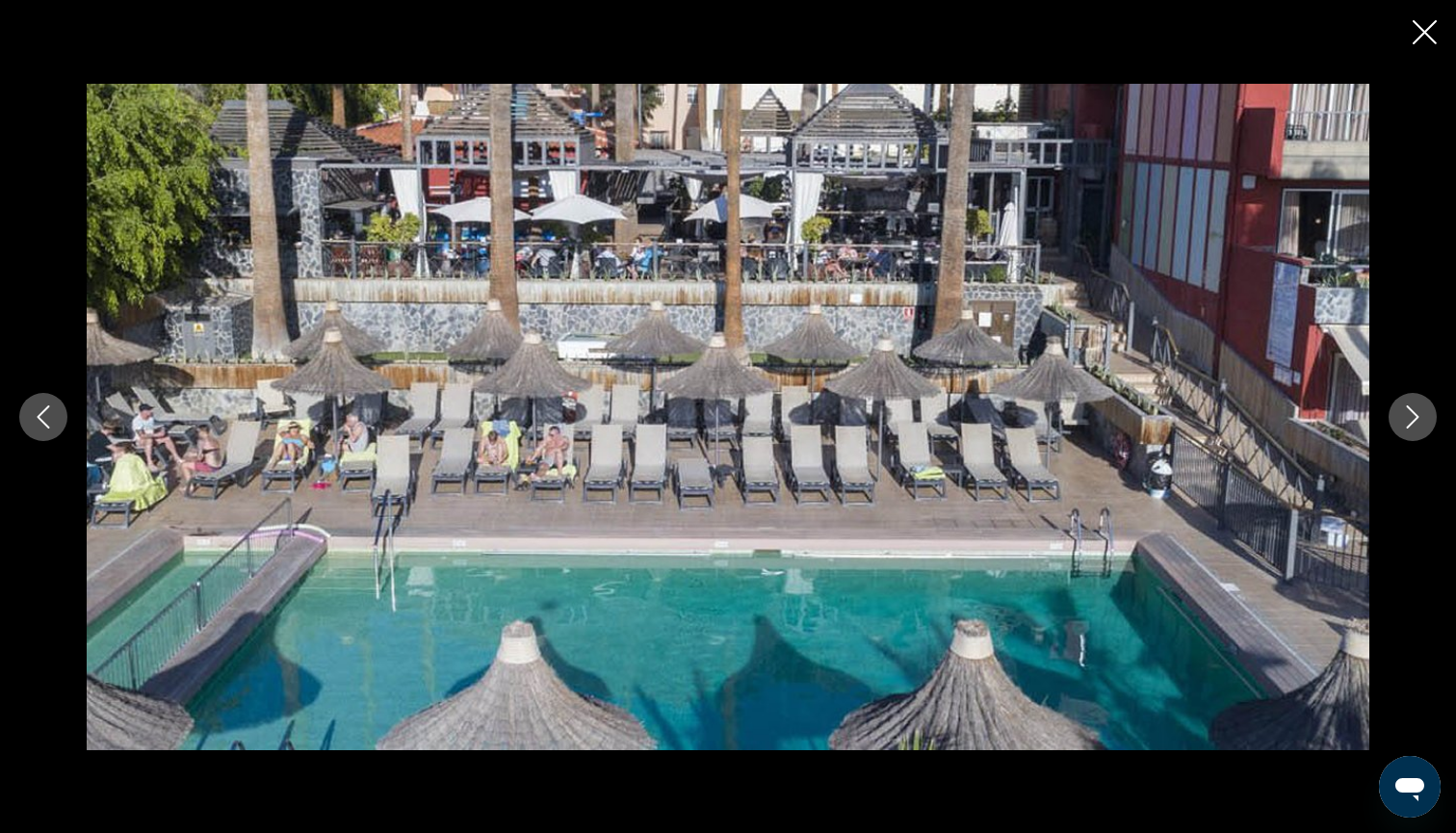
click at [1420, 416] on icon "Next image" at bounding box center [1411, 416] width 23 height 23
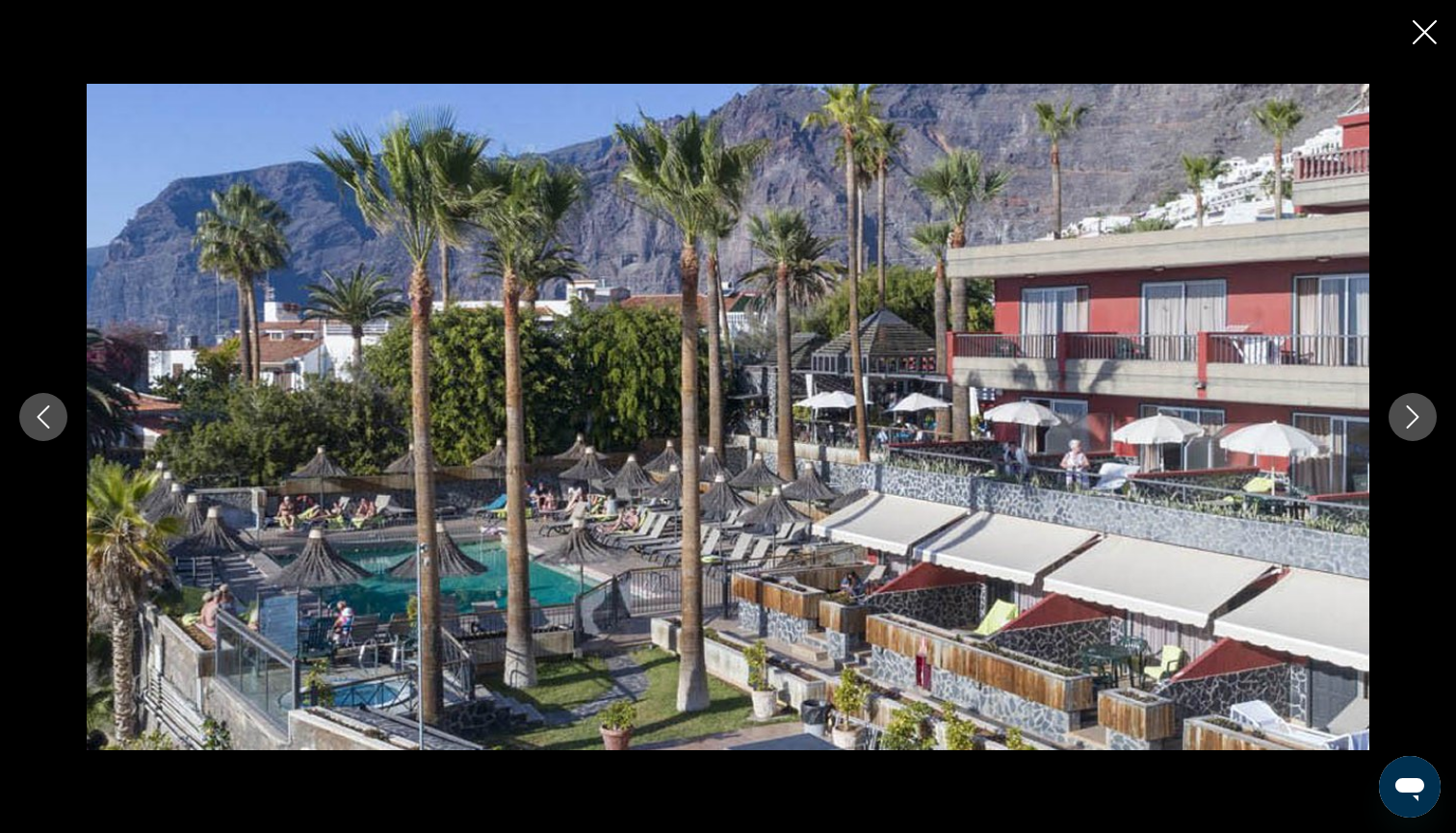
click at [1420, 416] on icon "Next image" at bounding box center [1411, 416] width 23 height 23
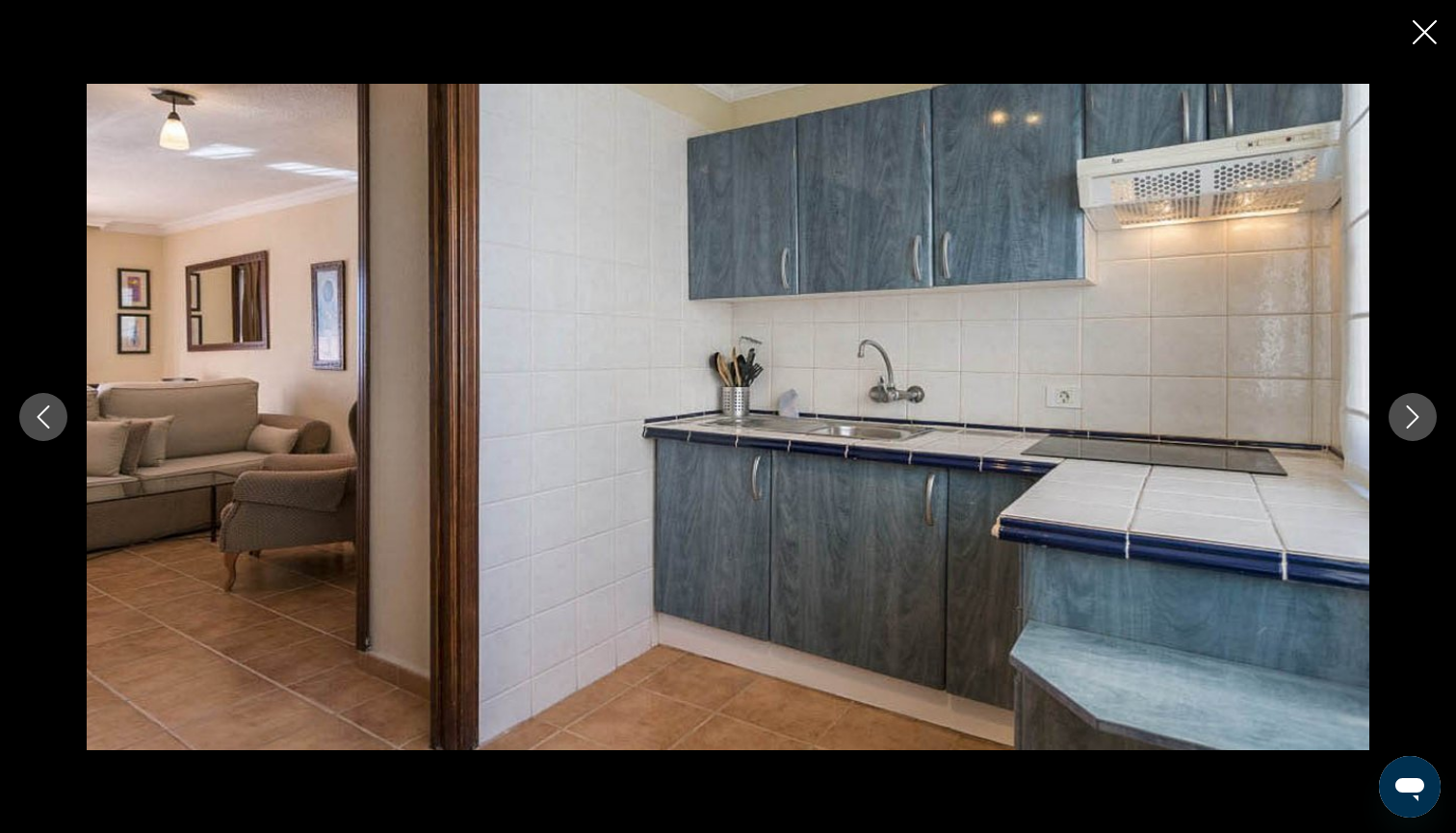
click at [1420, 416] on icon "Next image" at bounding box center [1411, 416] width 23 height 23
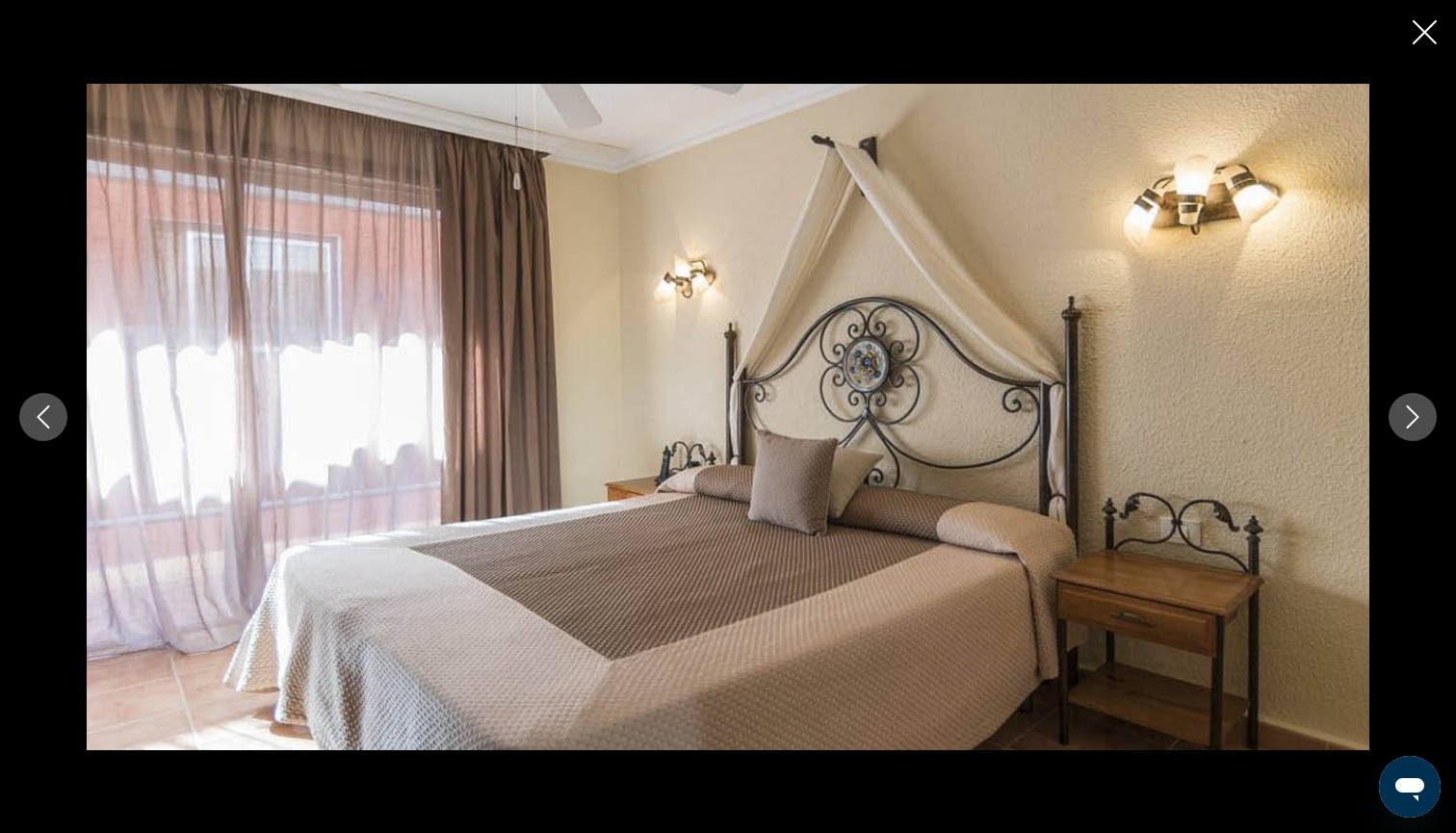
click at [1420, 416] on icon "Next image" at bounding box center [1411, 416] width 23 height 23
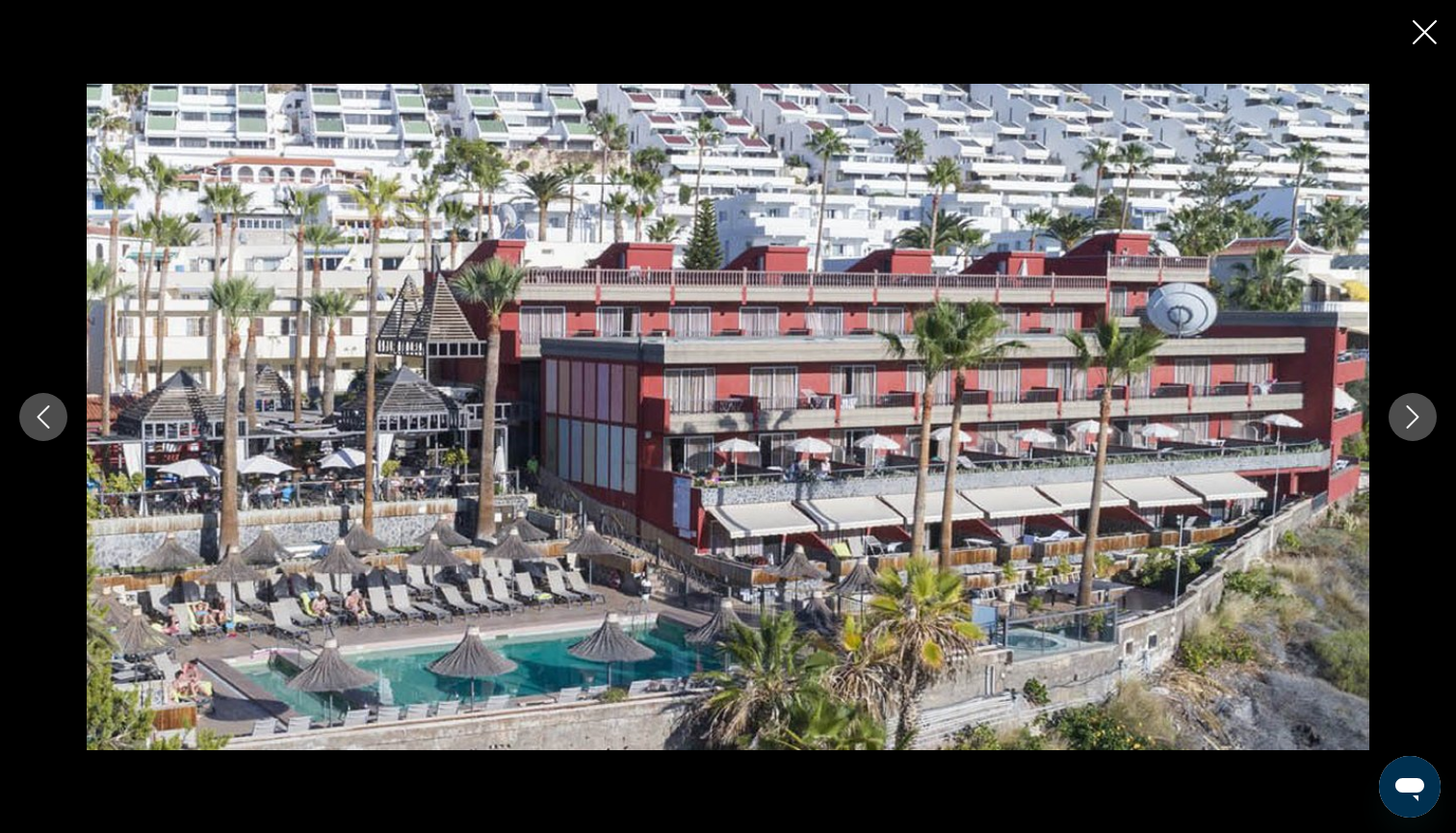
click at [1419, 417] on icon "Next image" at bounding box center [1411, 416] width 23 height 23
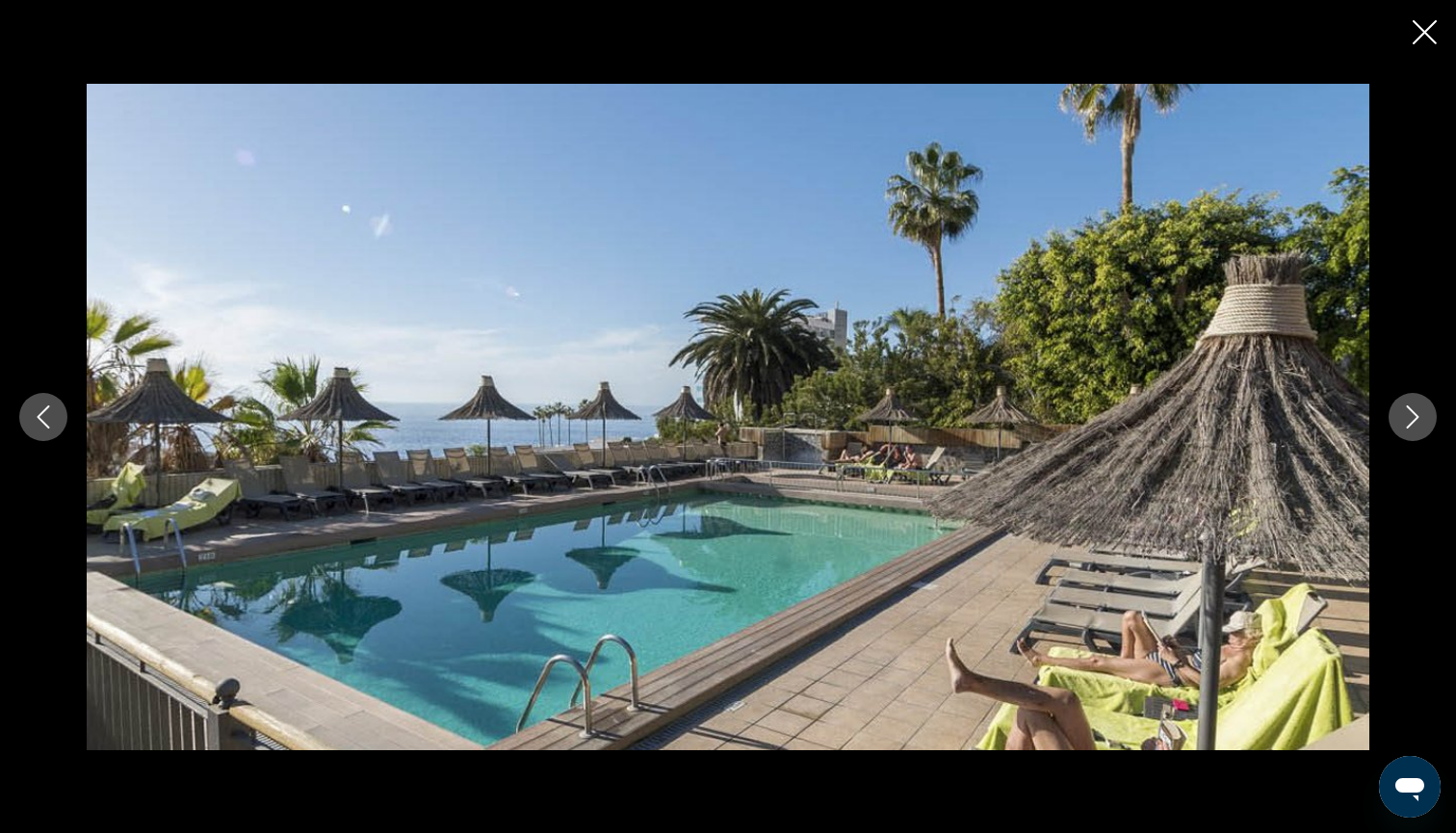
click at [1418, 417] on icon "Next image" at bounding box center [1411, 416] width 23 height 23
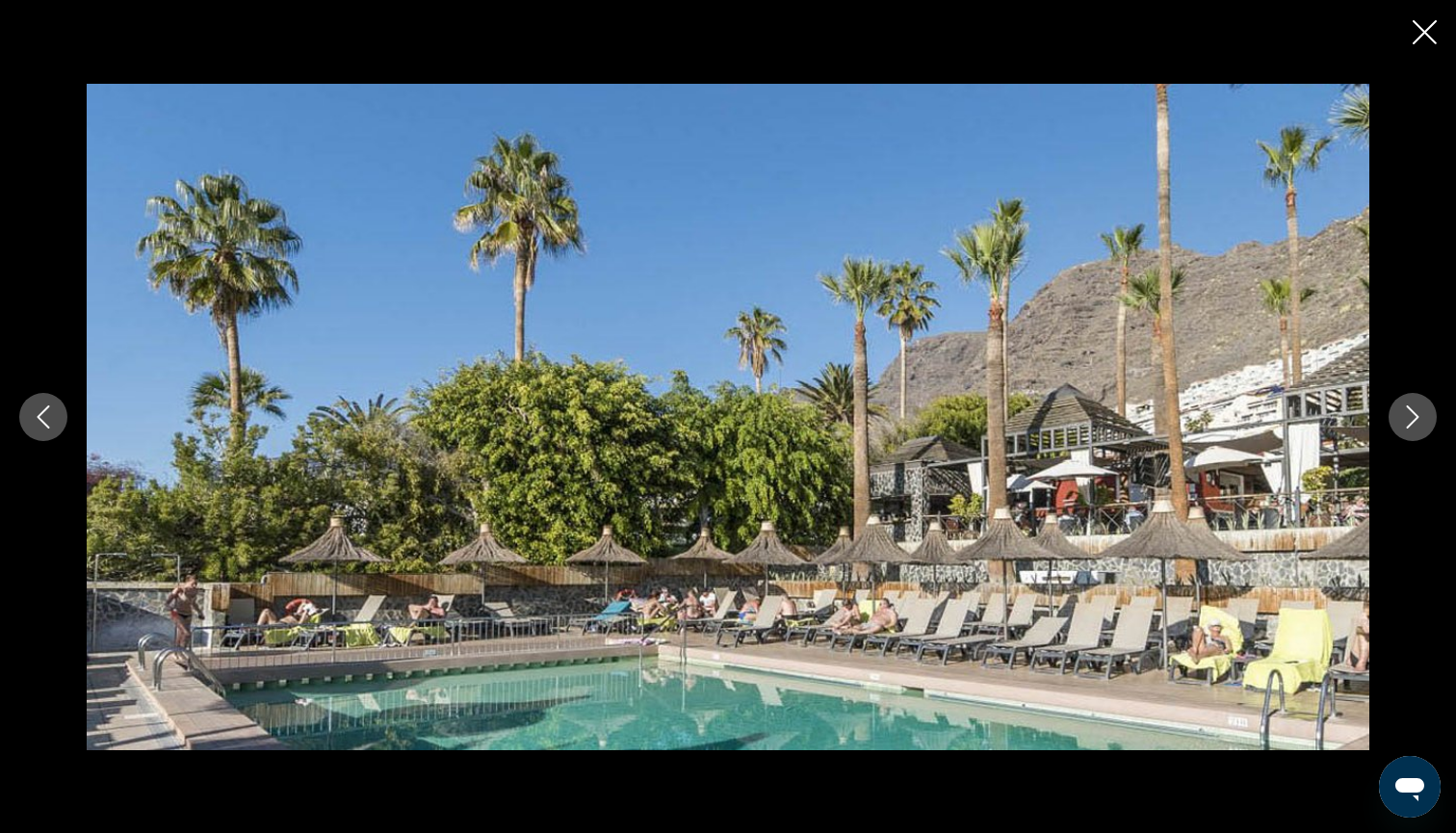
click at [1418, 418] on icon "Next image" at bounding box center [1411, 416] width 23 height 23
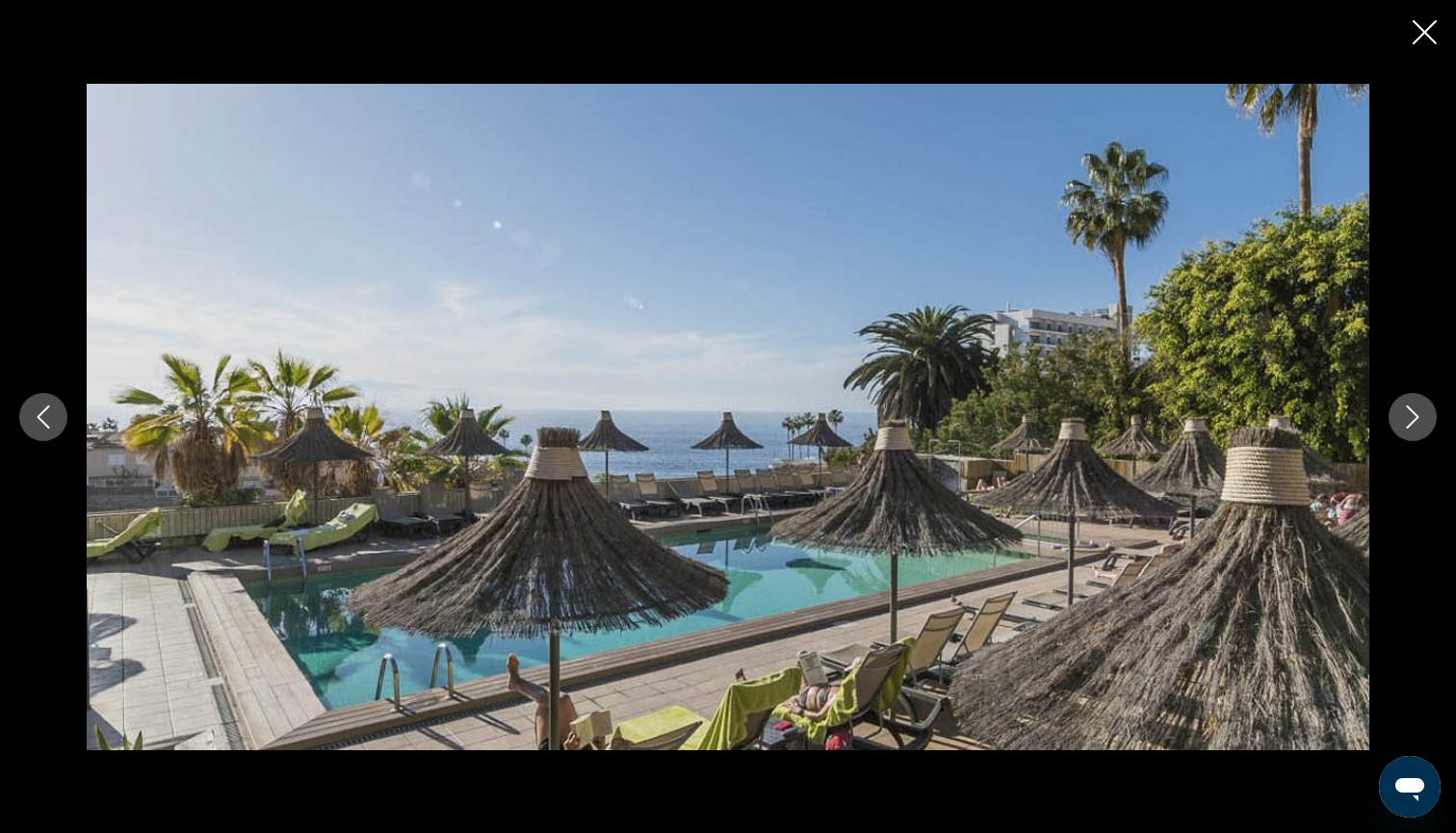
click at [1418, 418] on icon "Next image" at bounding box center [1411, 416] width 23 height 23
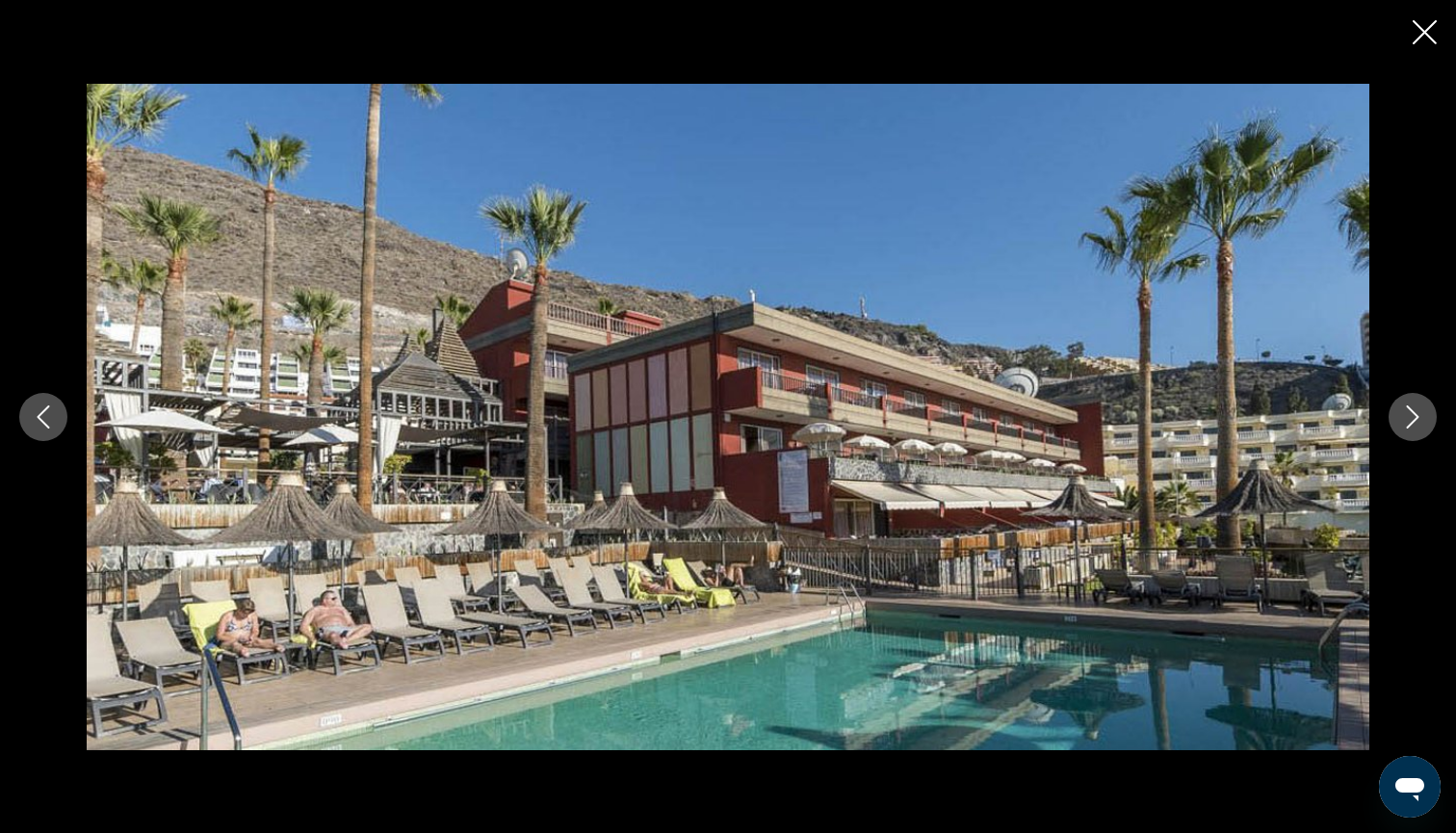
click at [1418, 418] on icon "Next image" at bounding box center [1411, 416] width 23 height 23
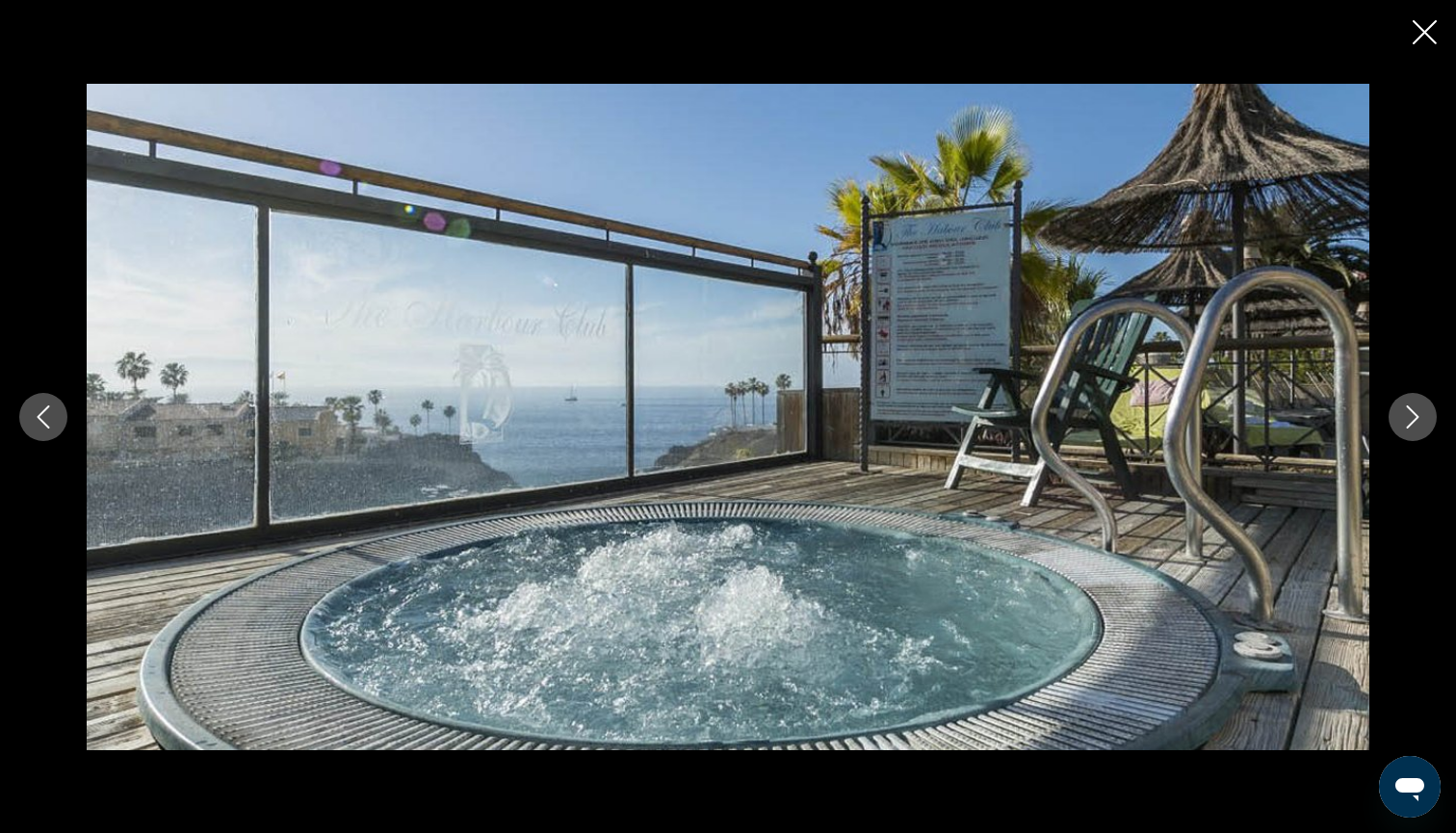
click at [1418, 419] on icon "Next image" at bounding box center [1411, 416] width 23 height 23
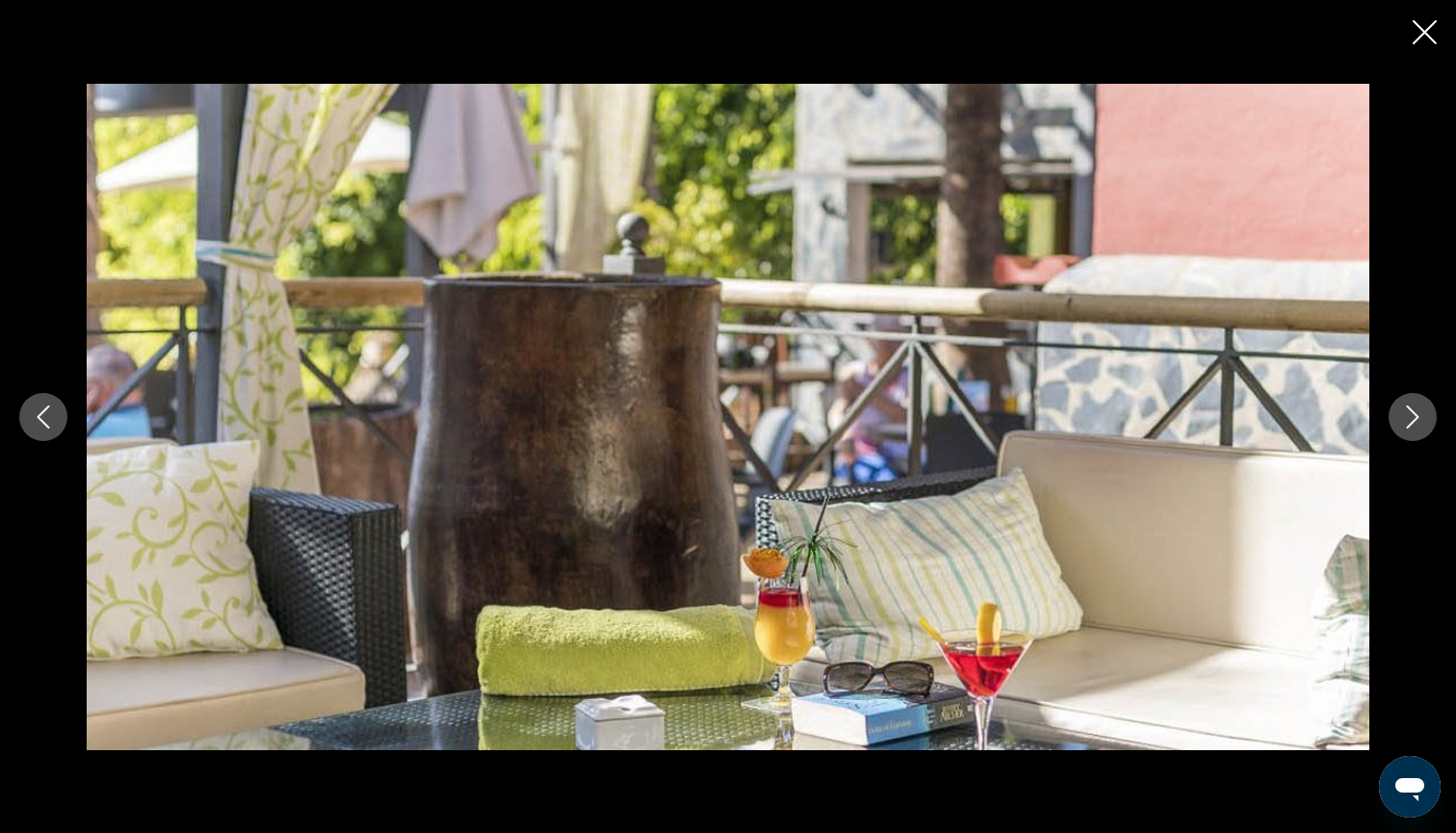
click at [1418, 419] on icon "Next image" at bounding box center [1411, 416] width 23 height 23
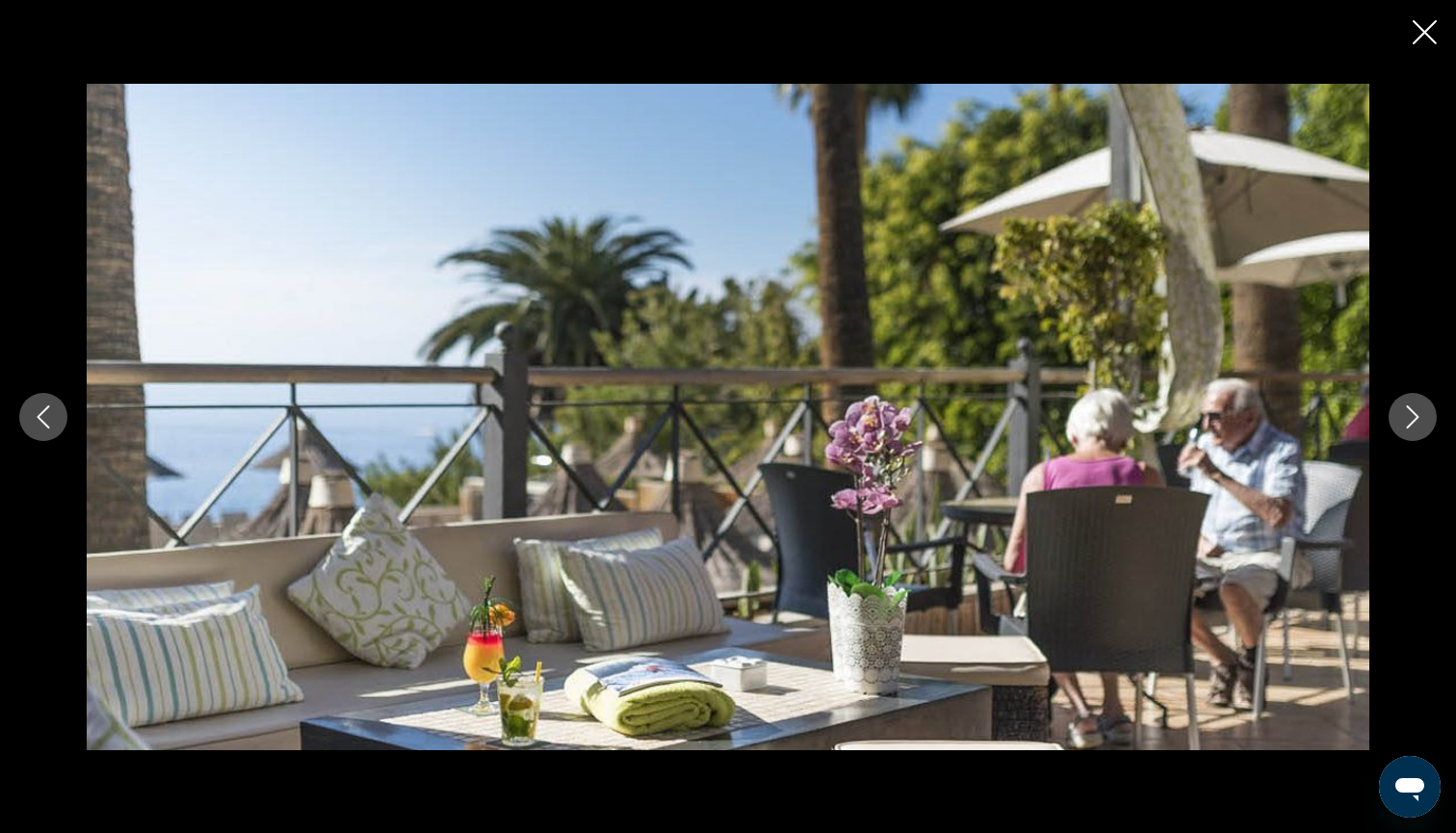
click at [1418, 419] on icon "Next image" at bounding box center [1411, 416] width 23 height 23
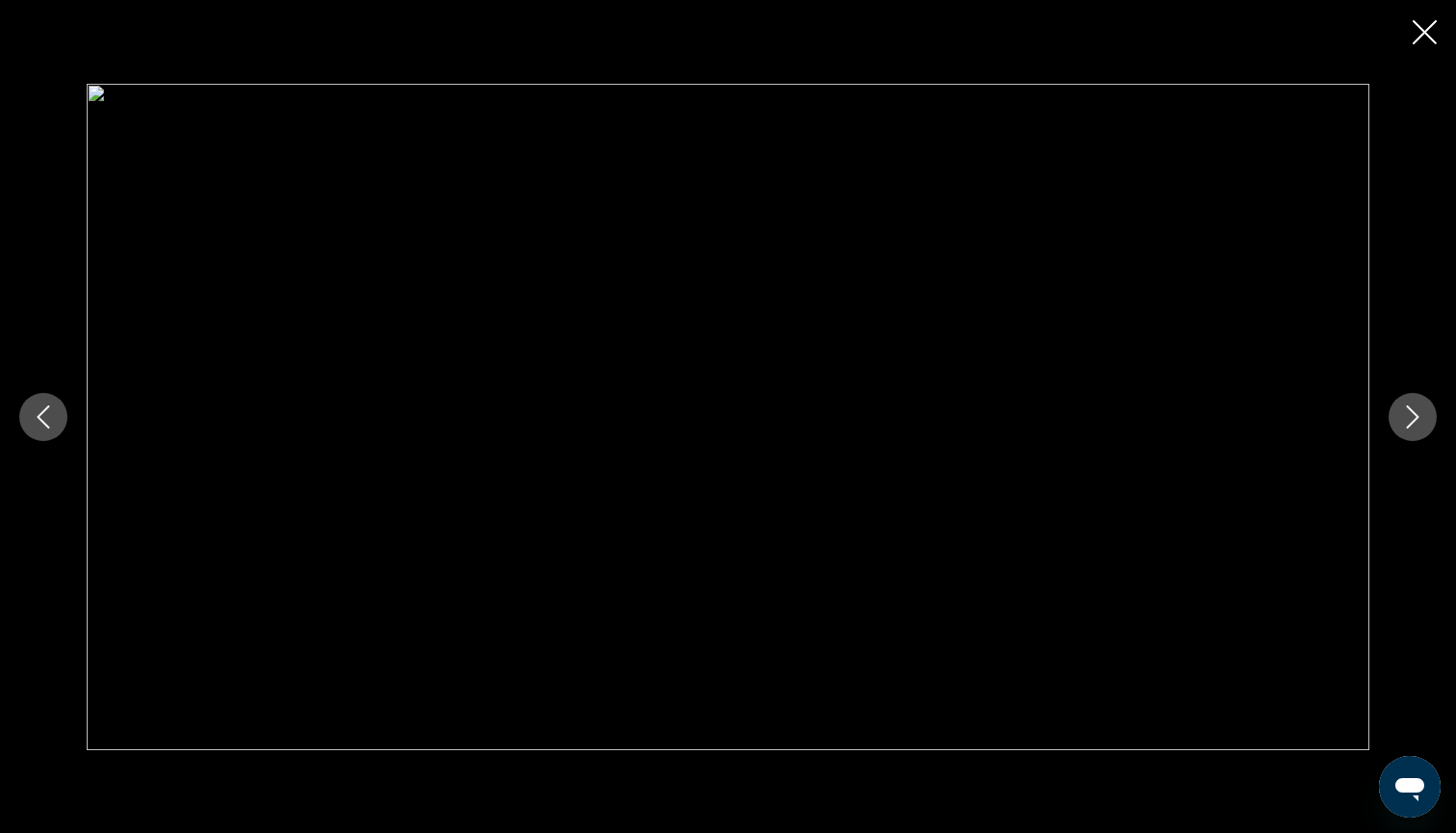
click at [1418, 419] on icon "Next image" at bounding box center [1411, 416] width 23 height 23
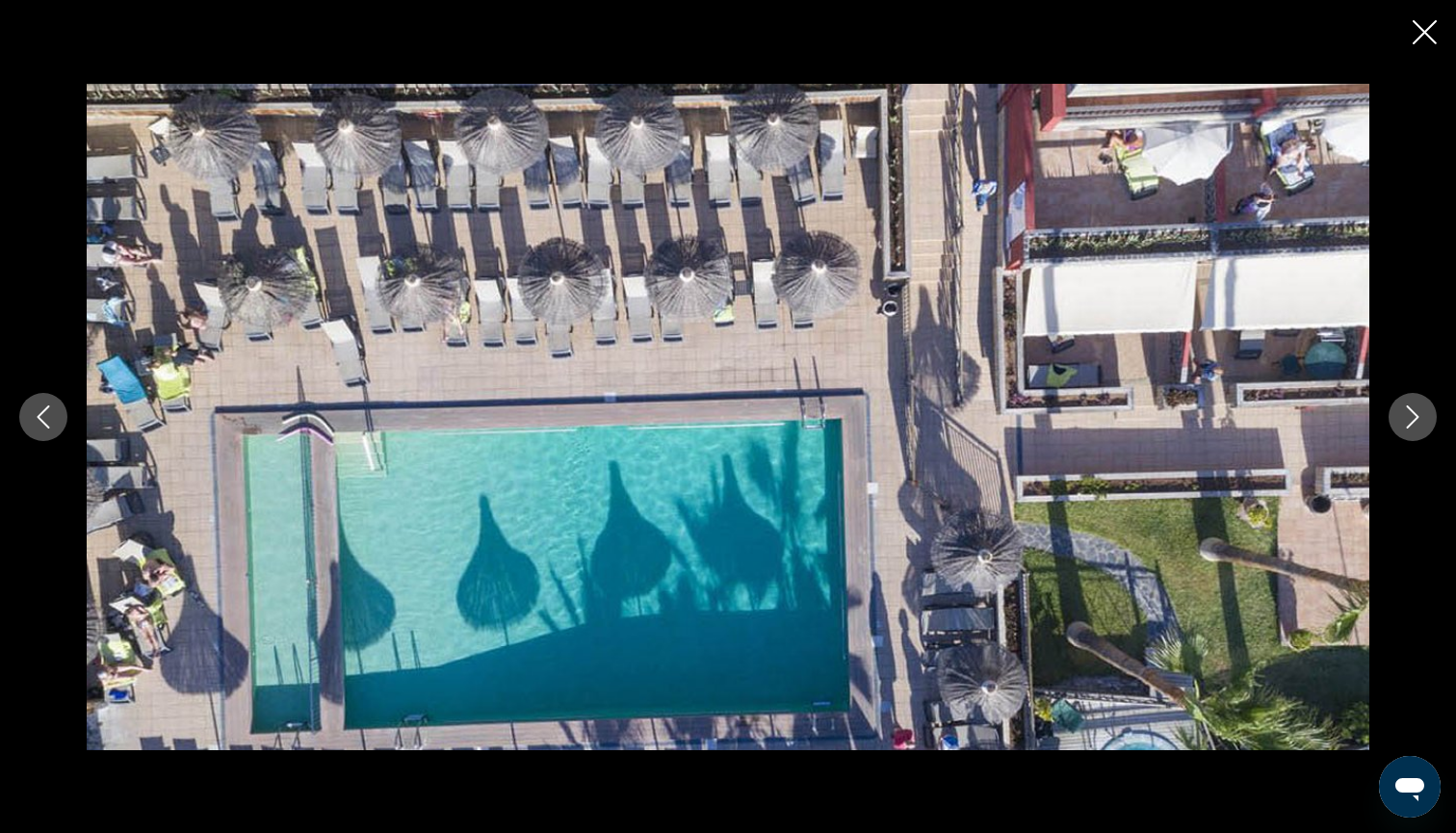
click at [1418, 419] on icon "Next image" at bounding box center [1411, 416] width 23 height 23
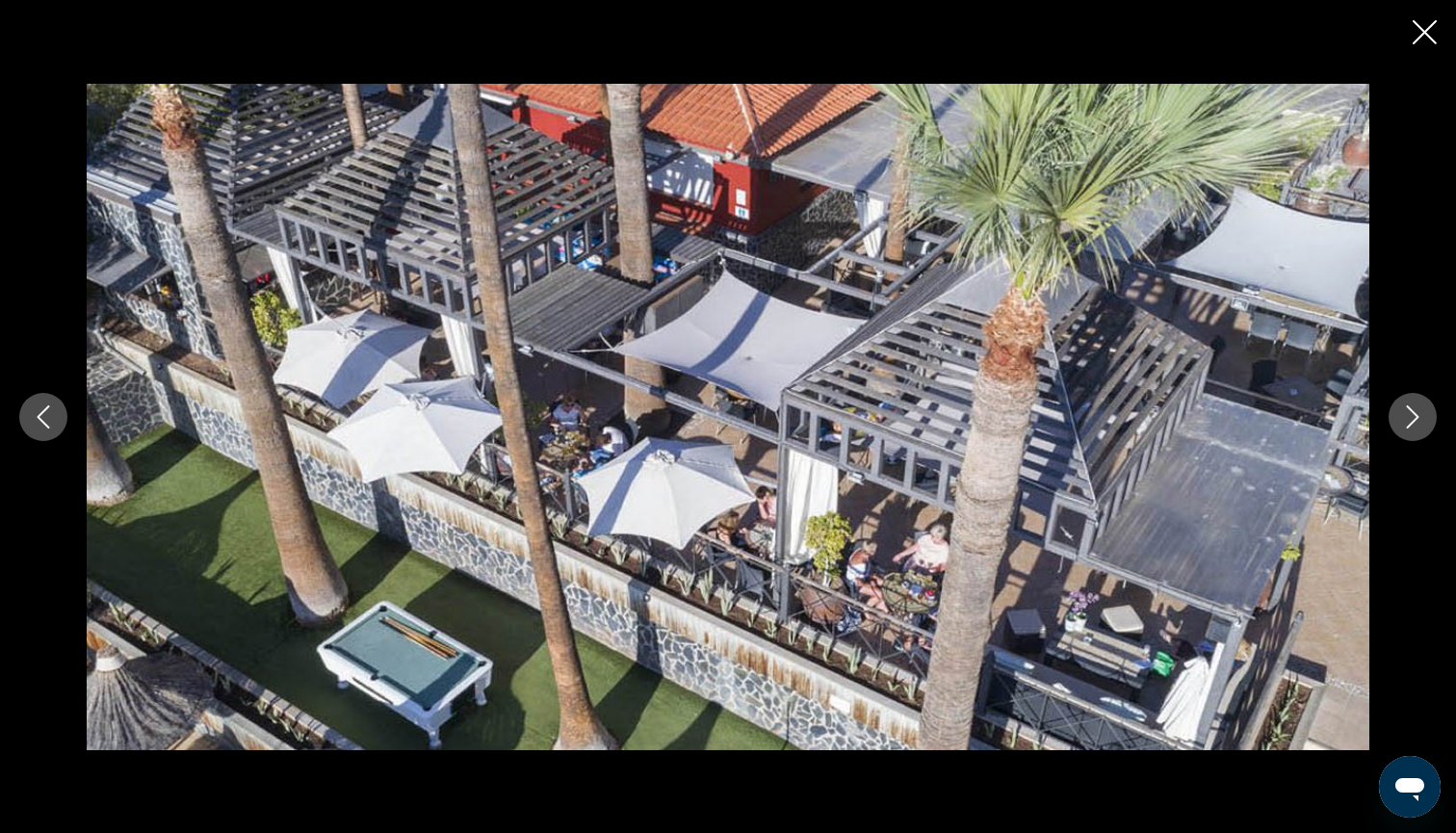
click at [1428, 39] on icon "Close slideshow" at bounding box center [1424, 32] width 24 height 24
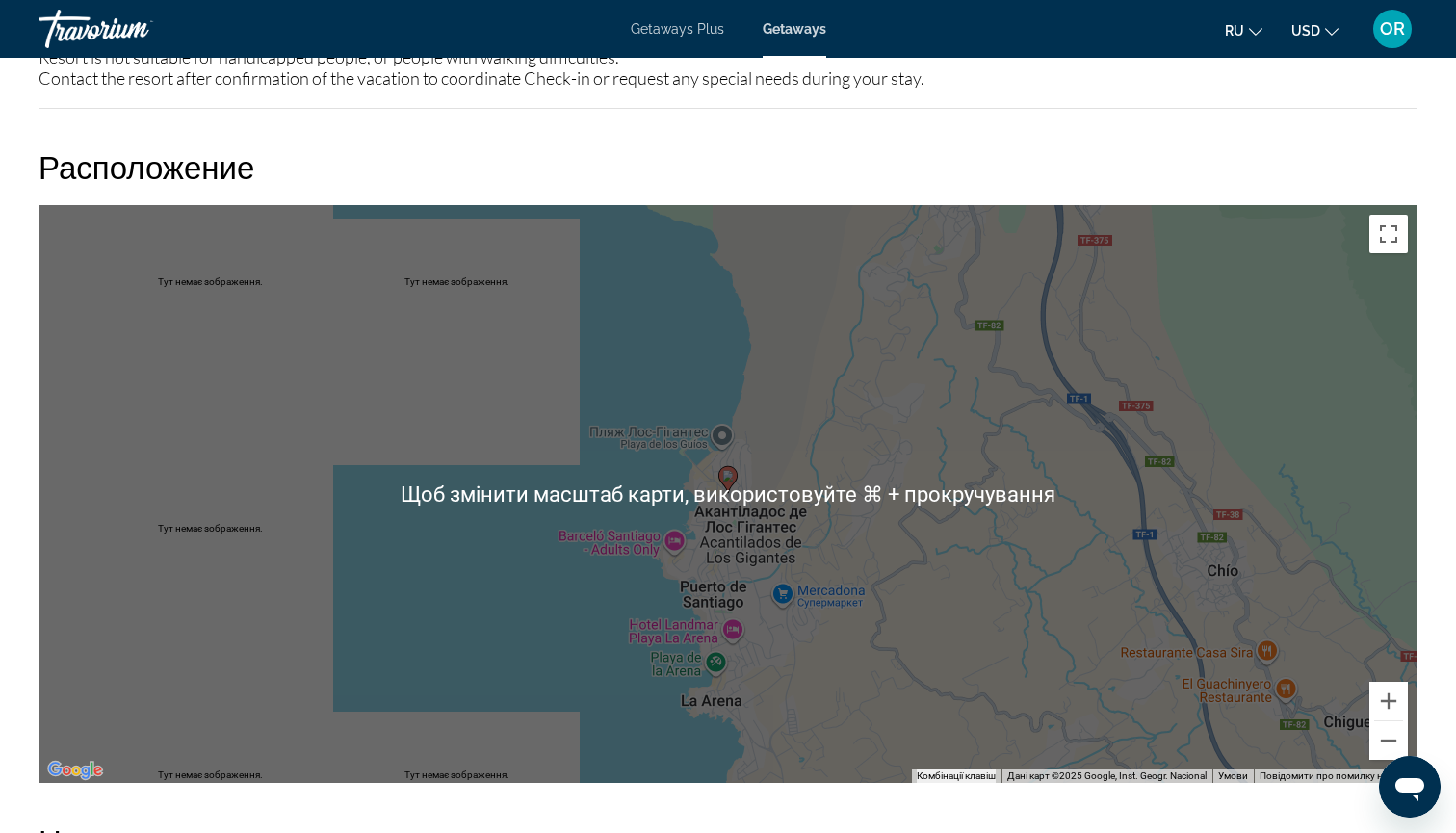
scroll to position [2452, 0]
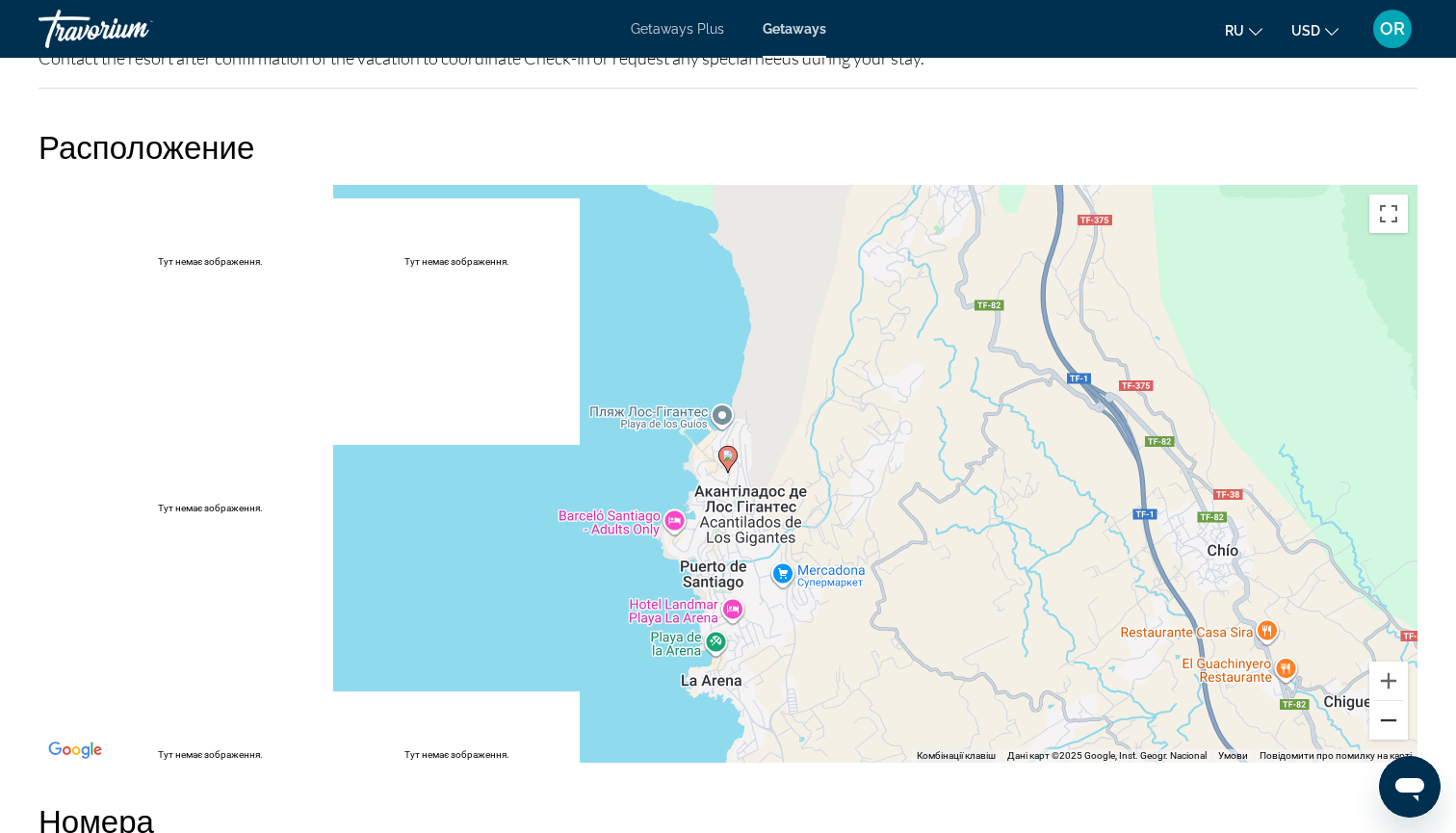
click at [1390, 723] on button "Зменшити" at bounding box center [1388, 720] width 39 height 39
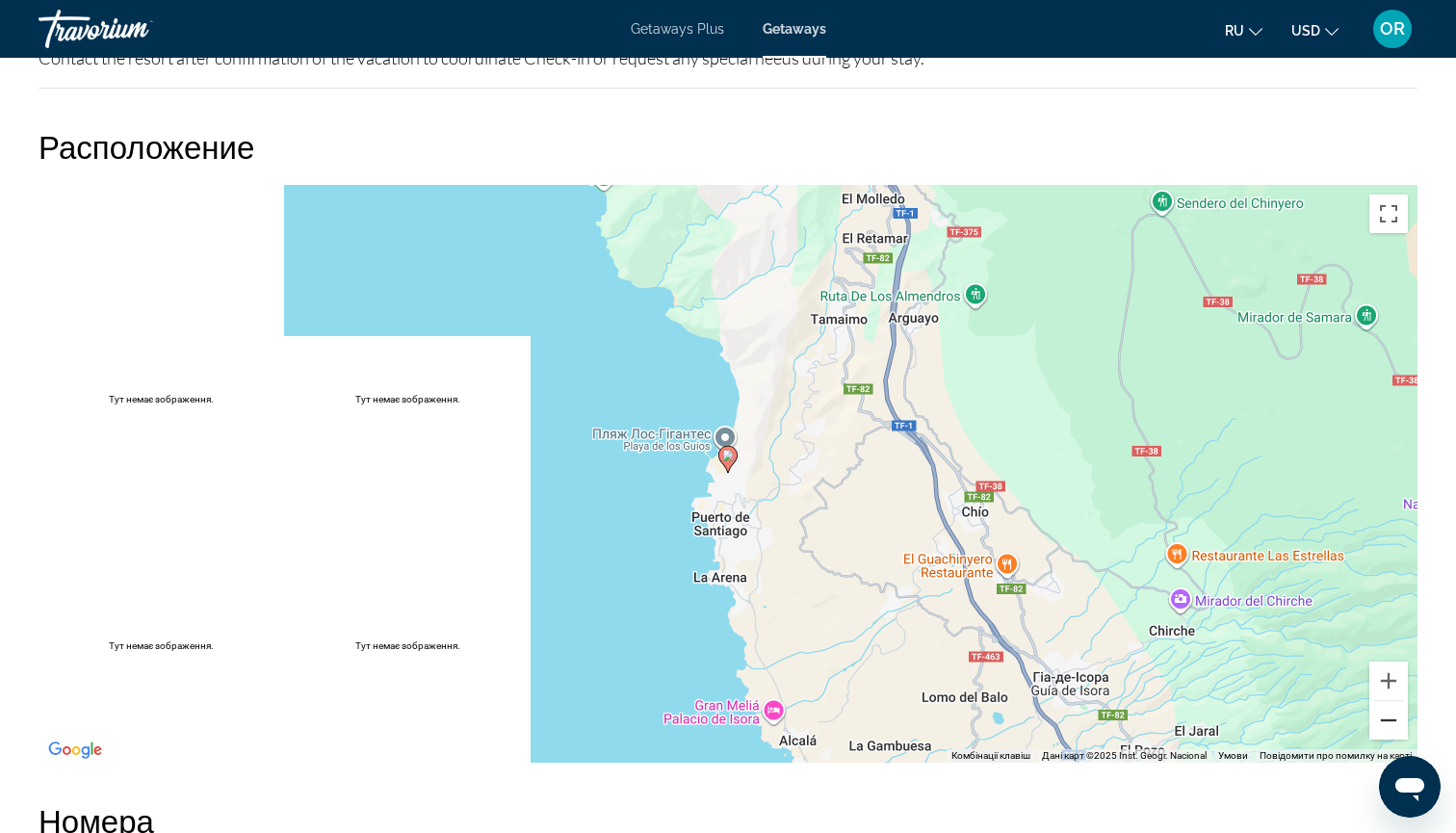
click at [1390, 723] on button "Зменшити" at bounding box center [1388, 720] width 39 height 39
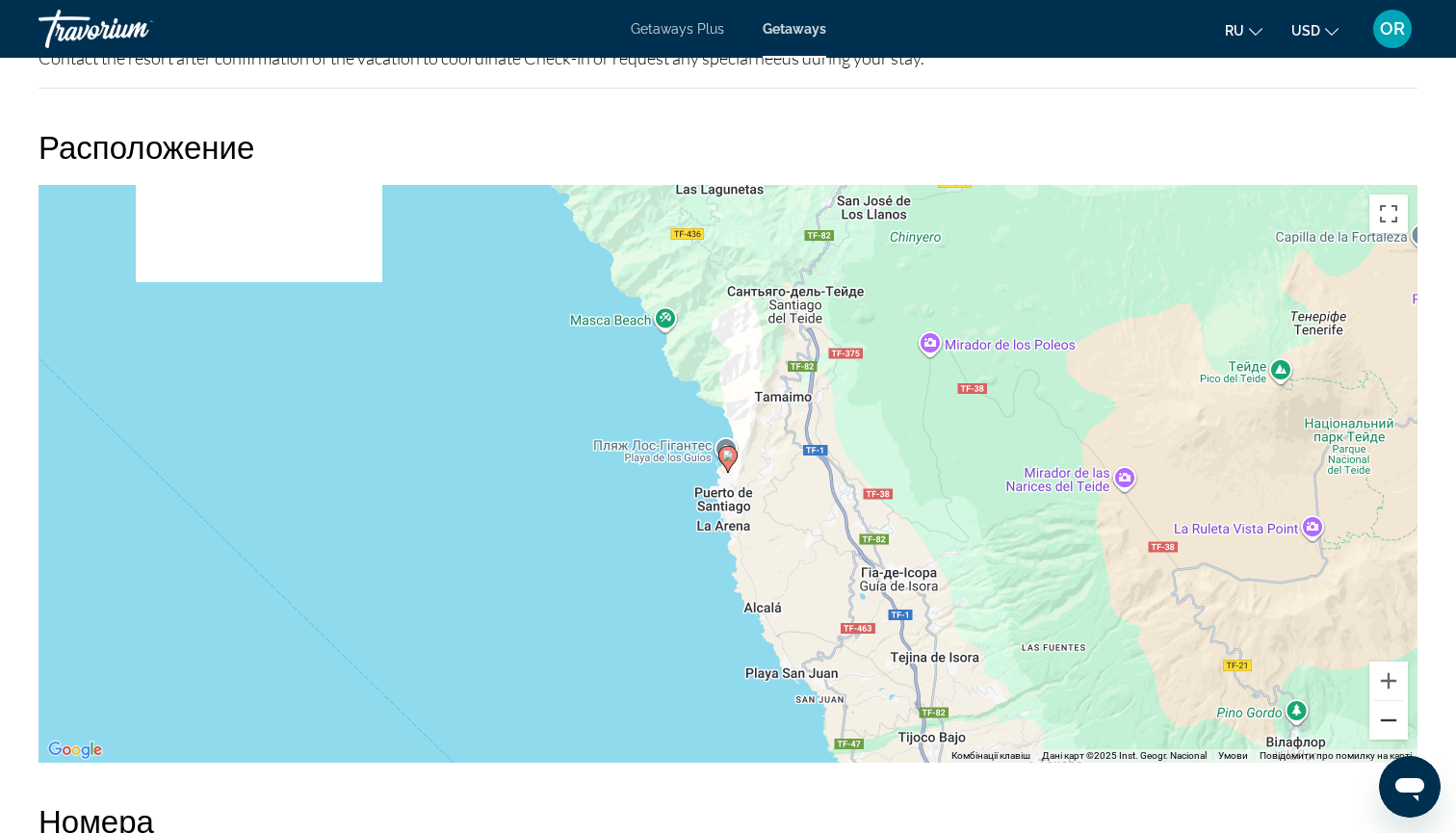
click at [1390, 723] on button "Зменшити" at bounding box center [1388, 720] width 39 height 39
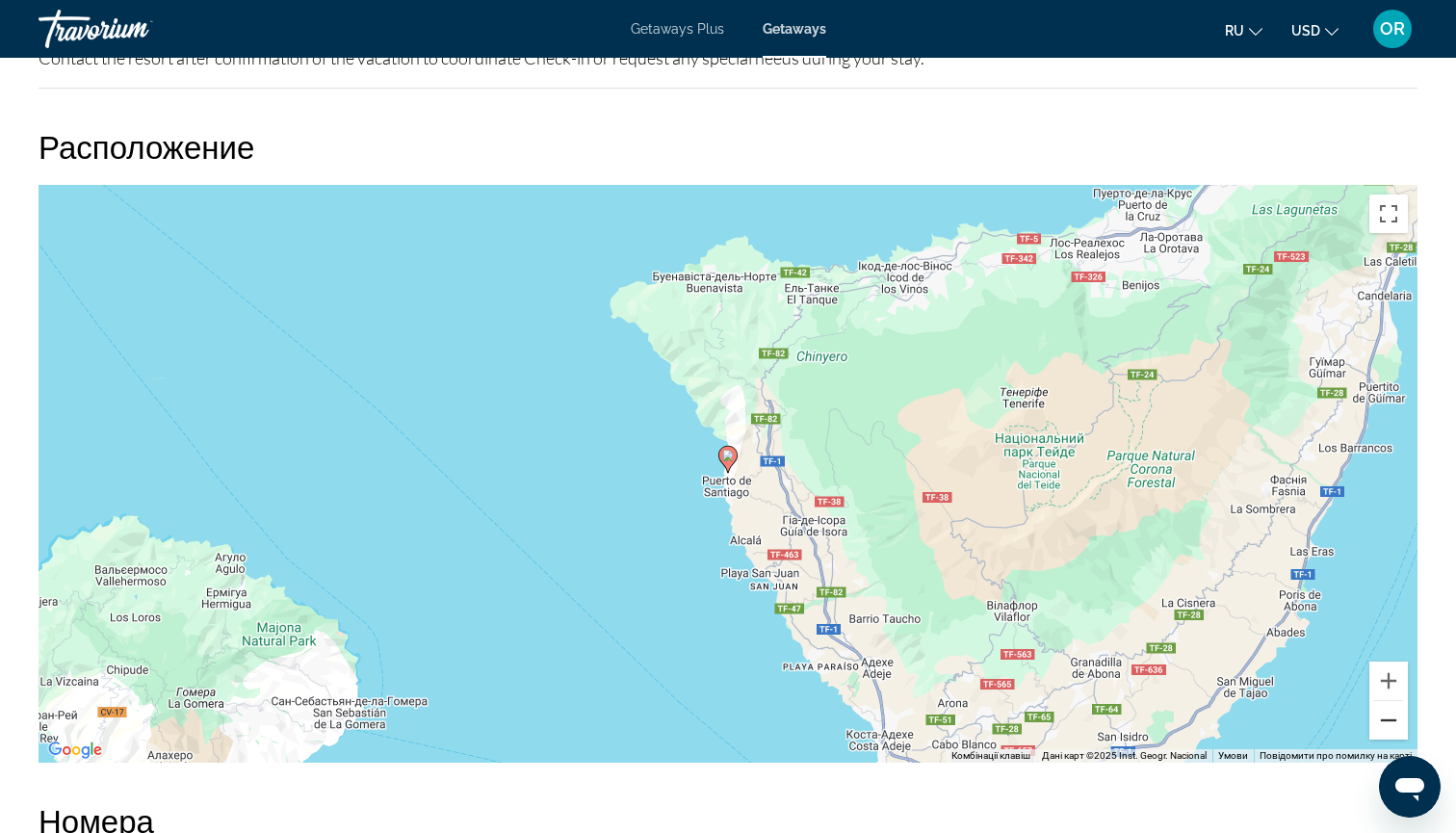
click at [1390, 723] on button "Зменшити" at bounding box center [1388, 720] width 39 height 39
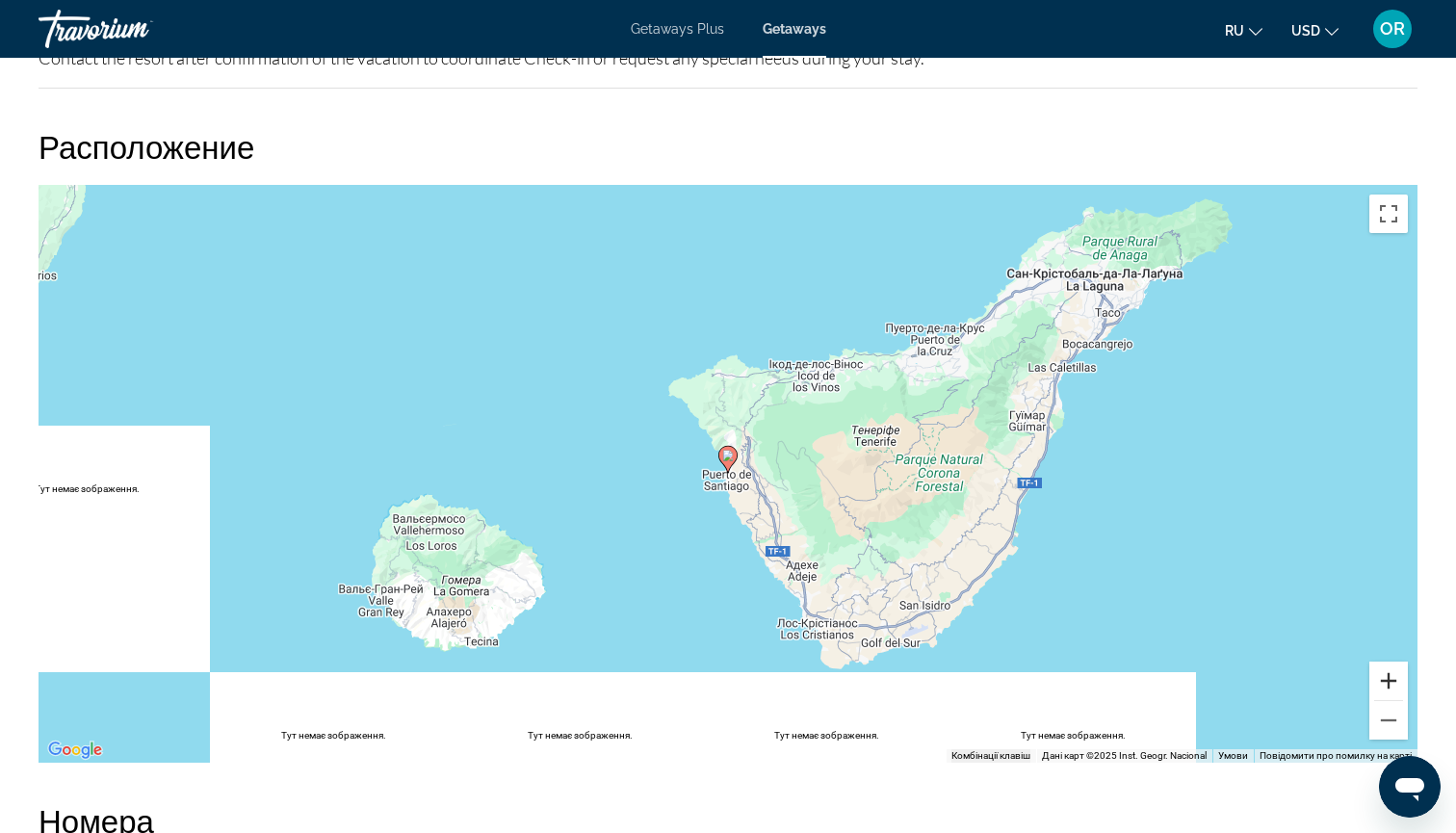
click at [1391, 676] on button "Збільшити" at bounding box center [1388, 681] width 39 height 39
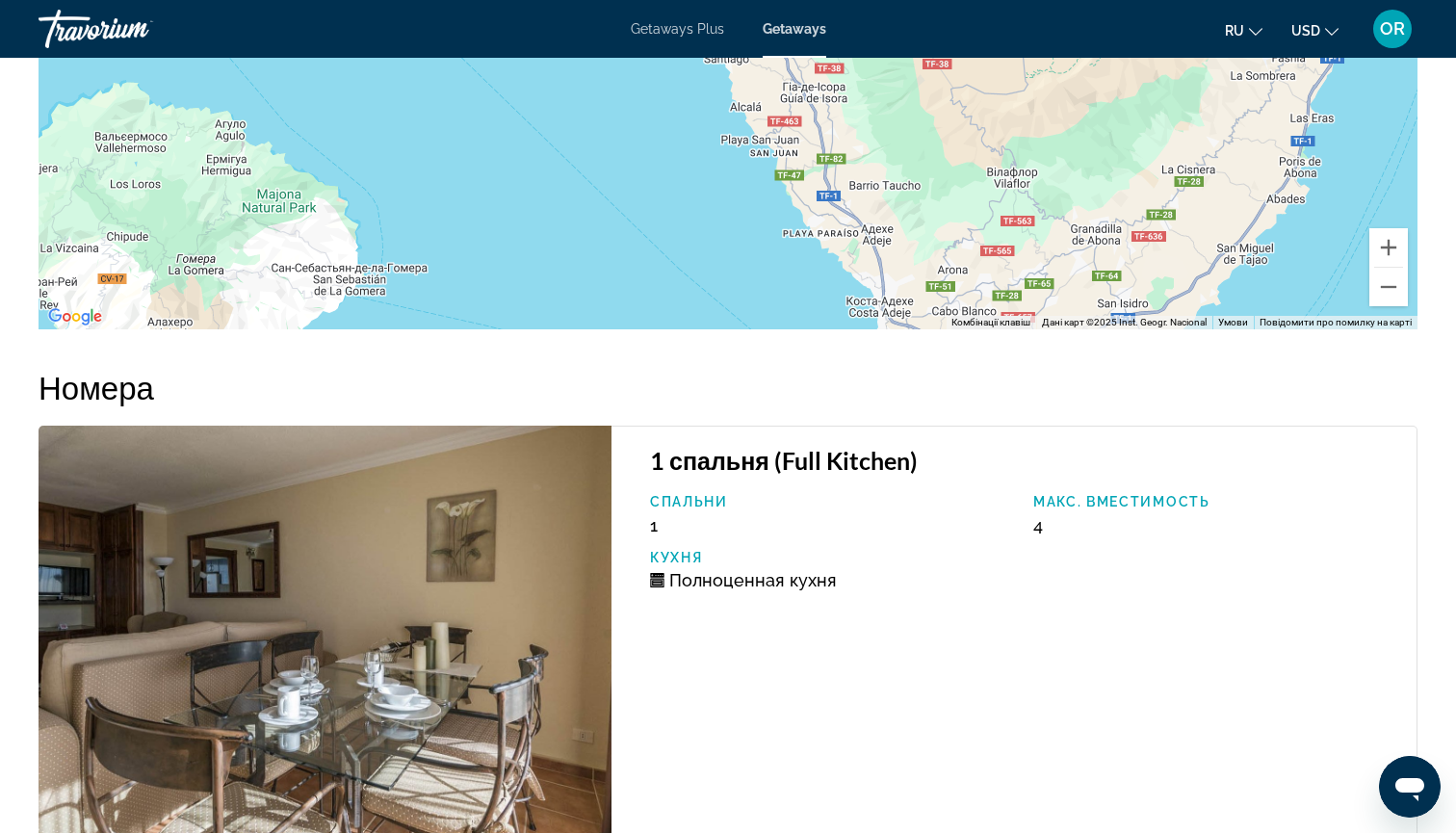
scroll to position [2978, 0]
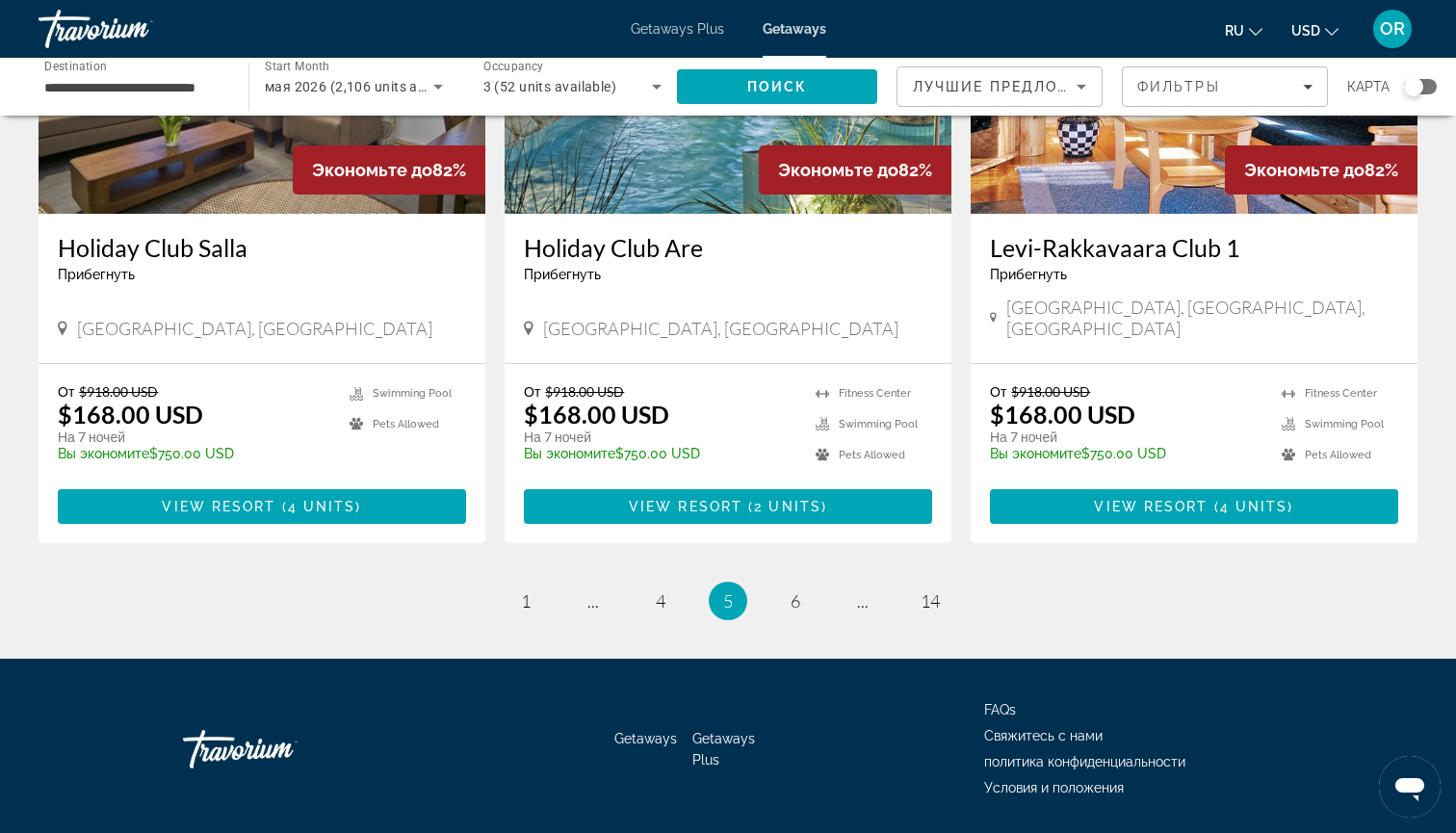
scroll to position [2283, 0]
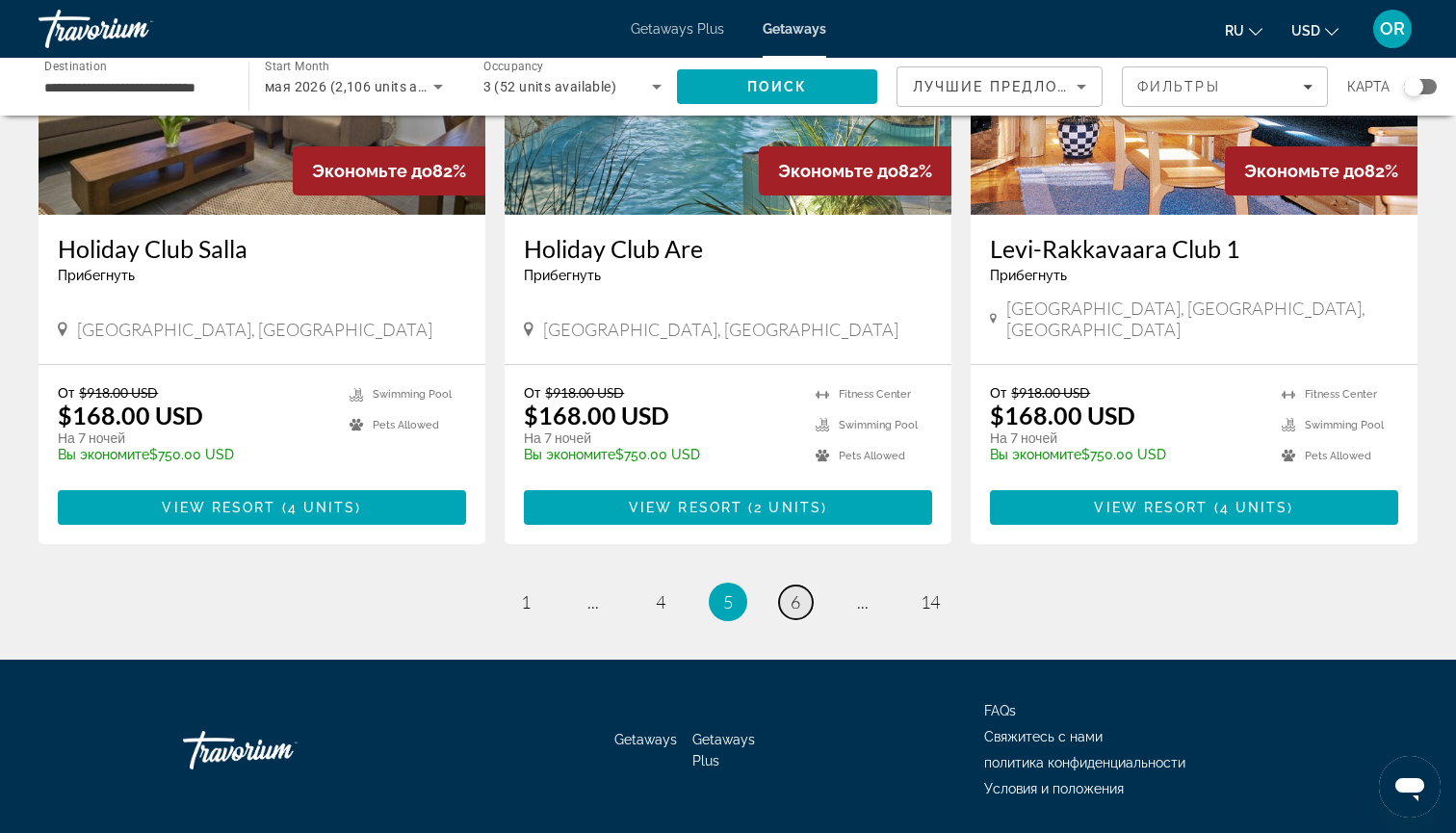
click at [799, 592] on span "6" at bounding box center [795, 602] width 10 height 21
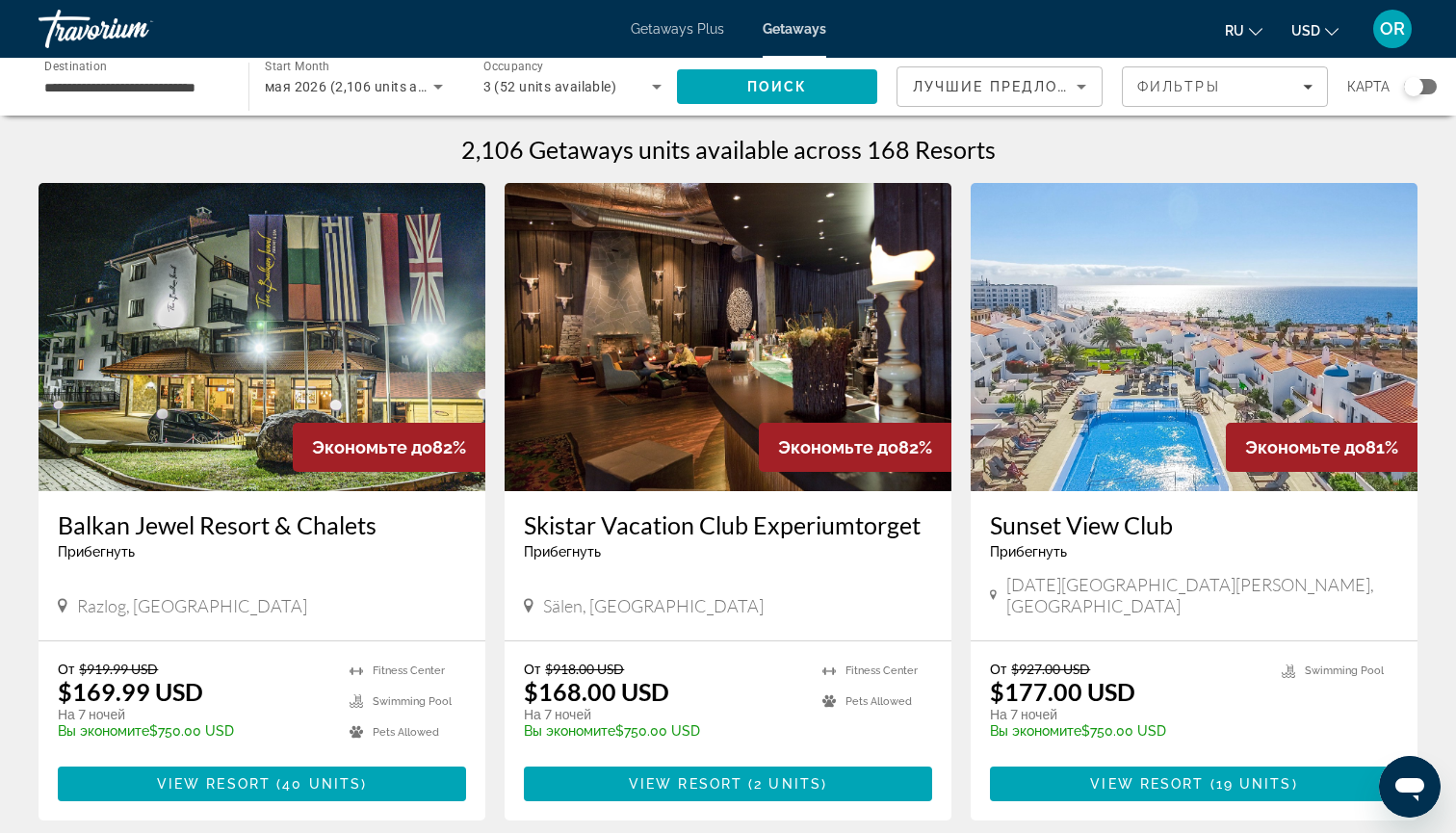
scroll to position [1, 0]
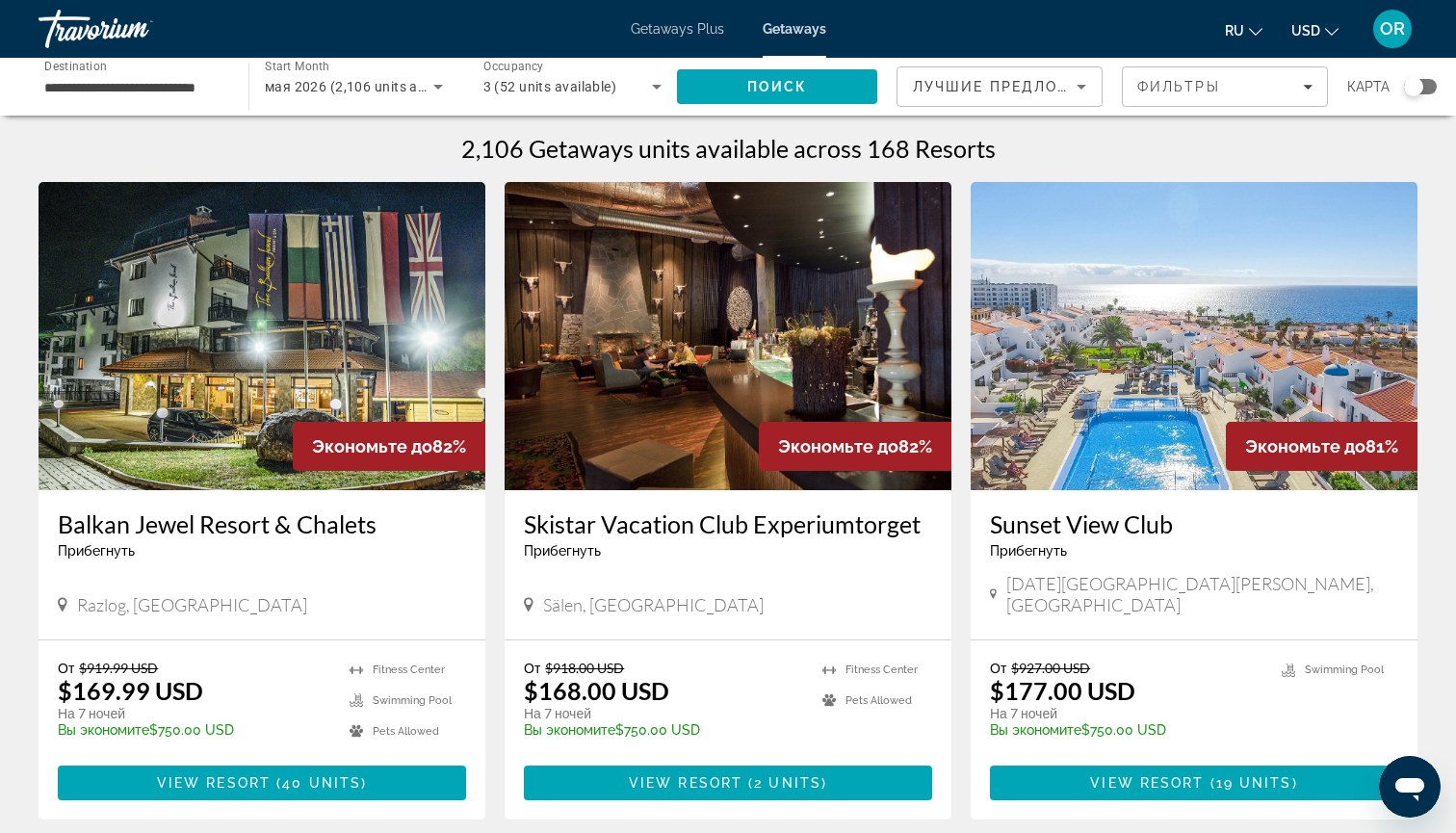
click at [646, 422] on img "Main content" at bounding box center [728, 335] width 447 height 308
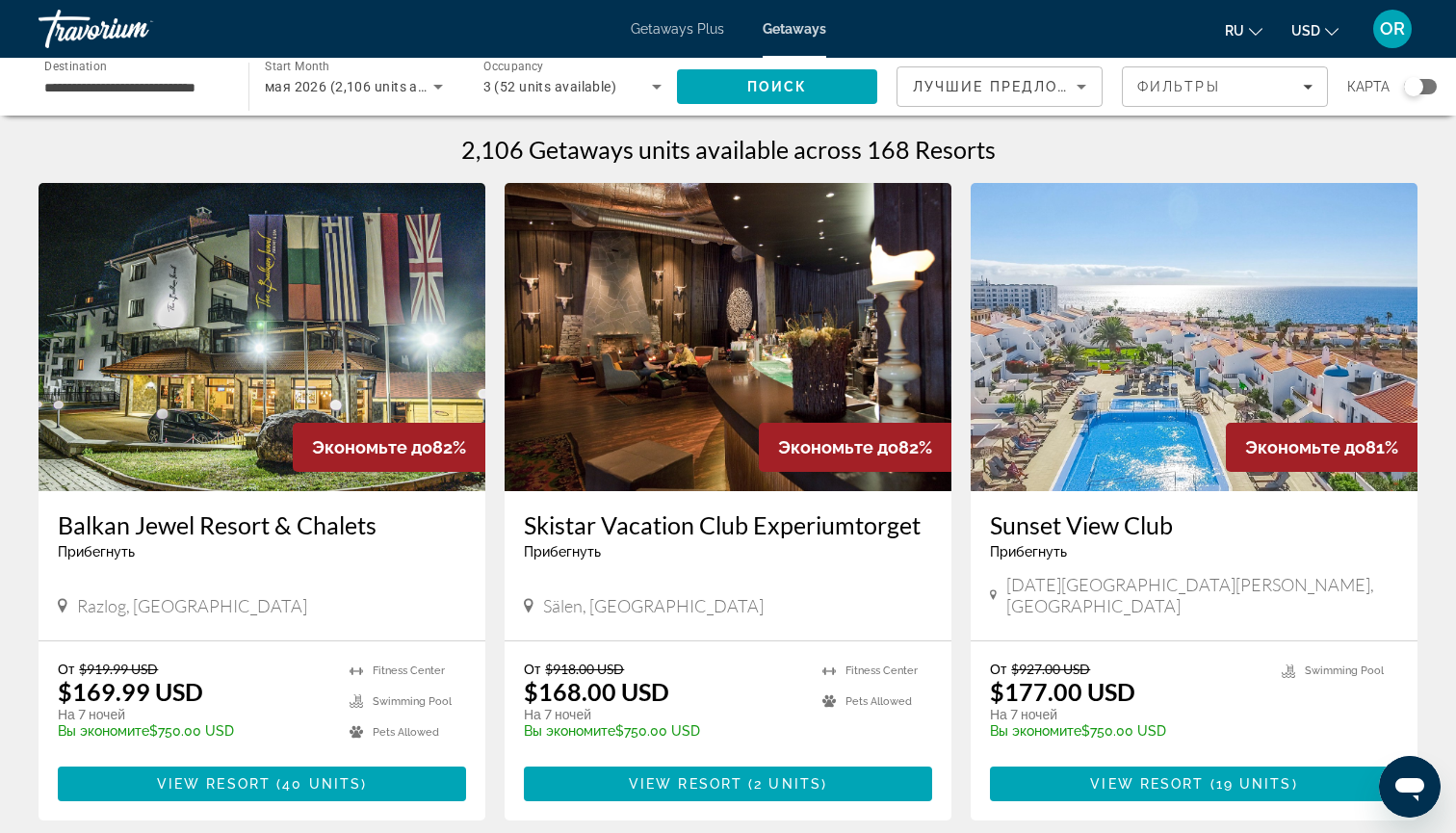
click at [1126, 354] on img "Main content" at bounding box center [1194, 336] width 447 height 308
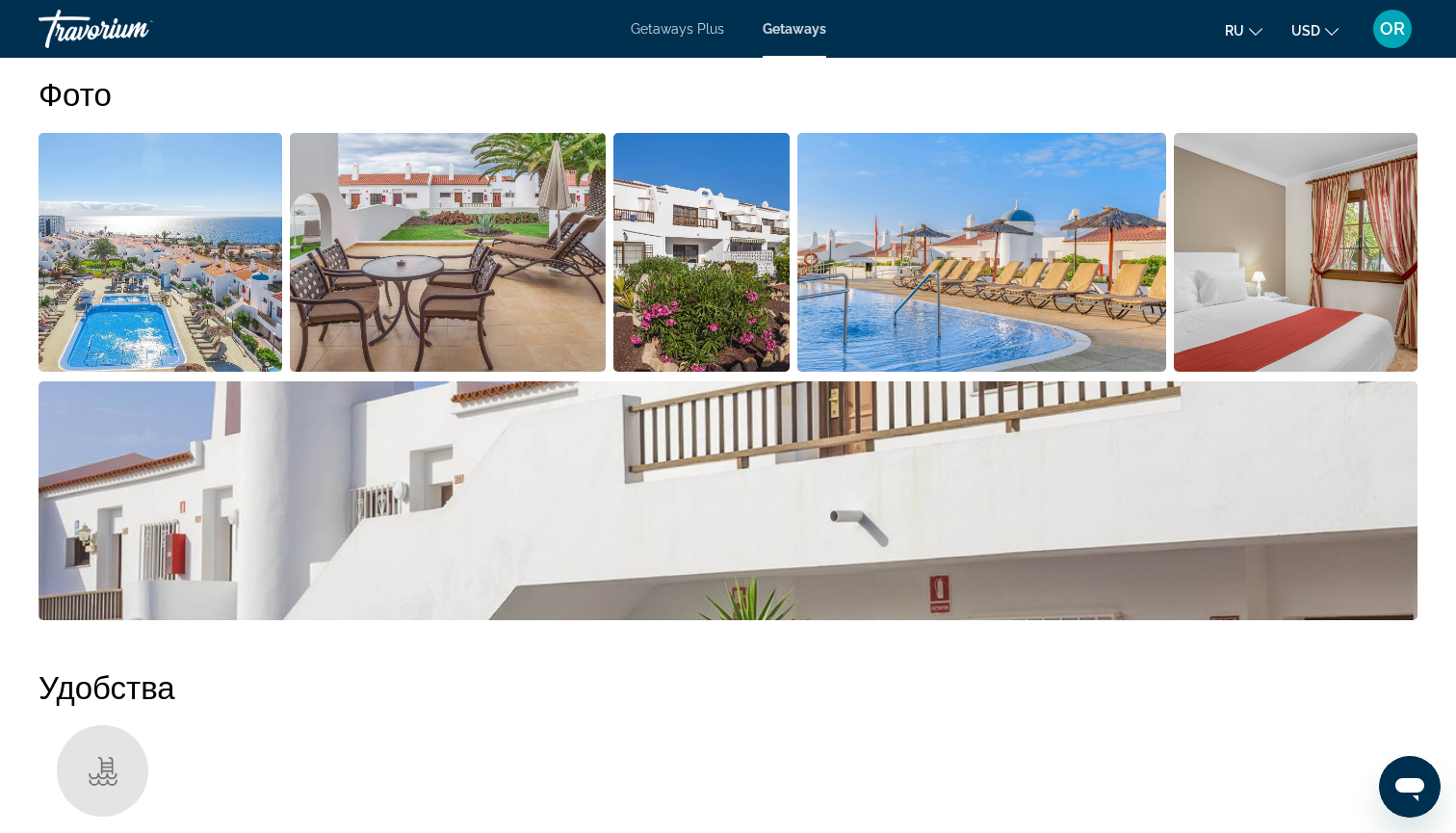
scroll to position [913, 0]
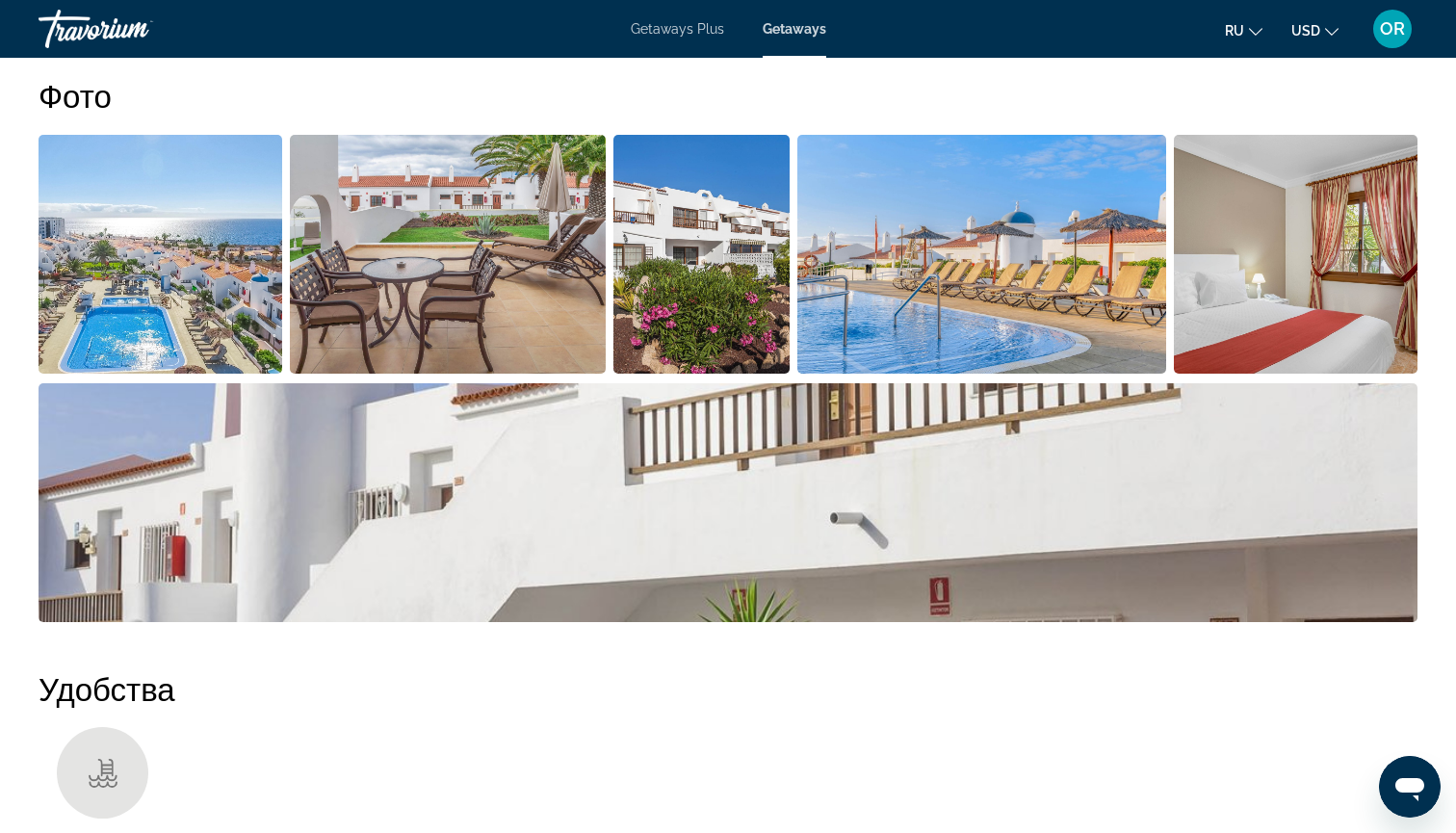
click at [100, 231] on img "Open full-screen image slider" at bounding box center [160, 253] width 243 height 238
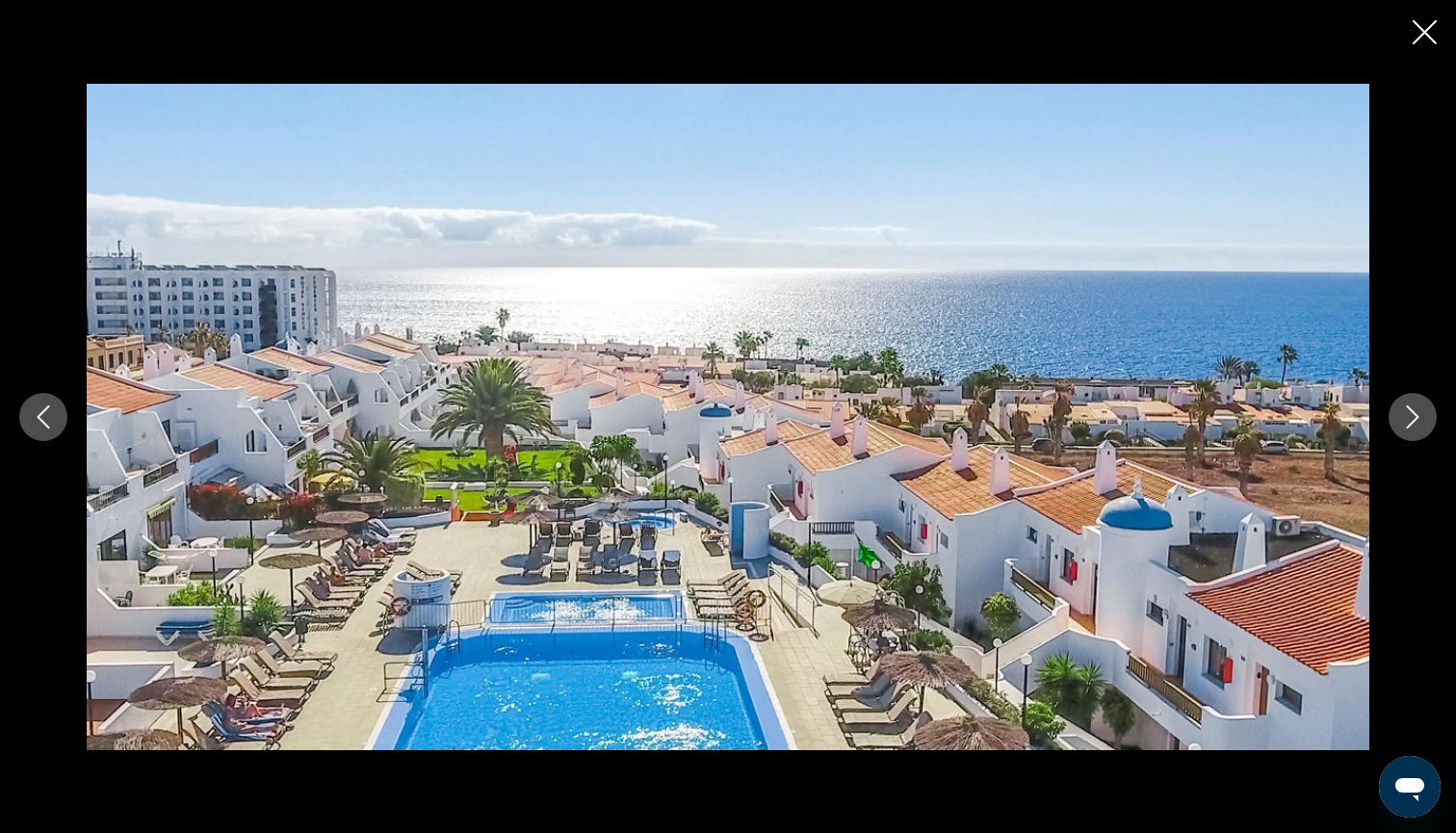
click at [1414, 419] on icon "Next image" at bounding box center [1412, 416] width 13 height 23
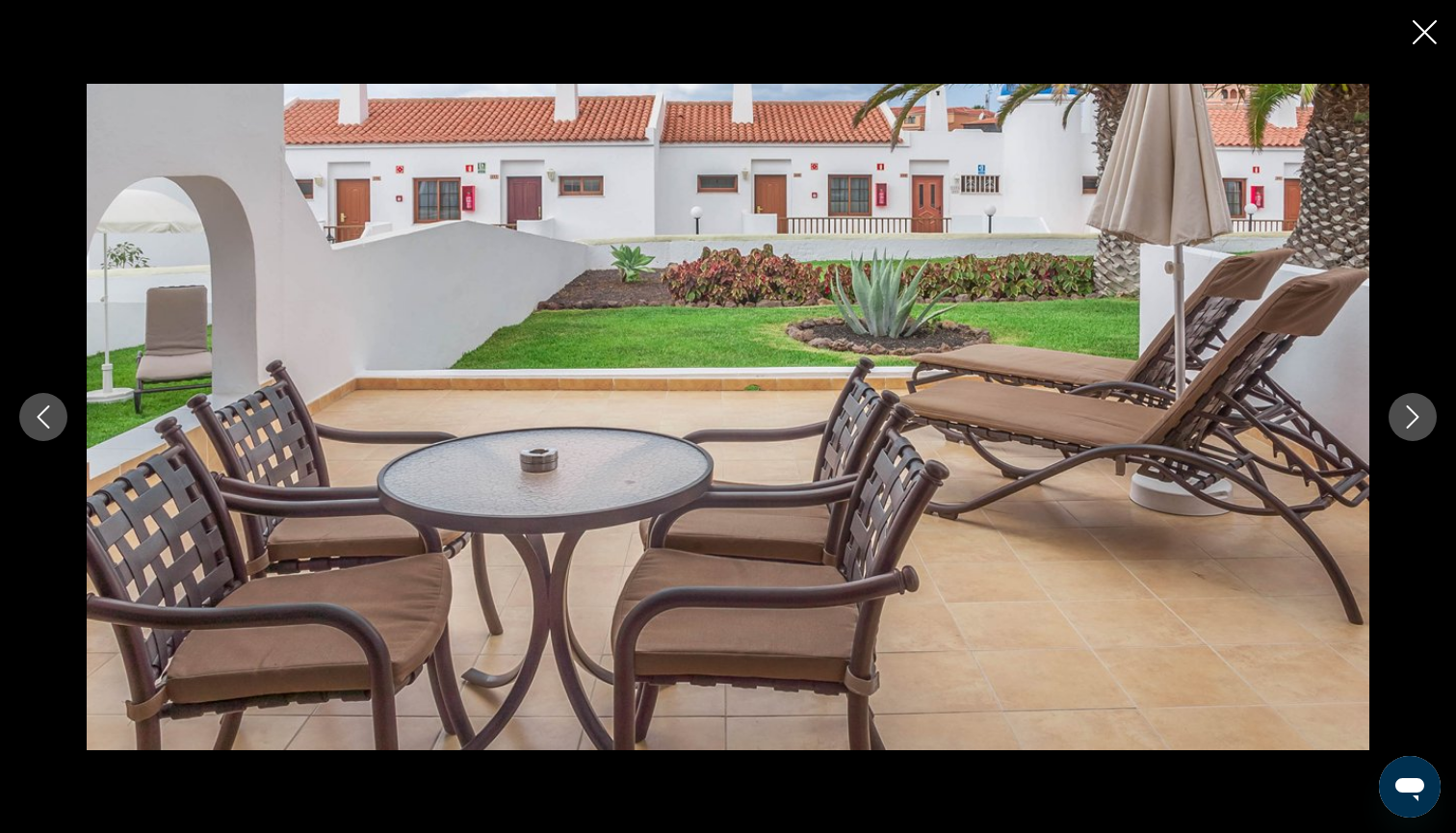
click at [1414, 419] on icon "Next image" at bounding box center [1412, 416] width 13 height 23
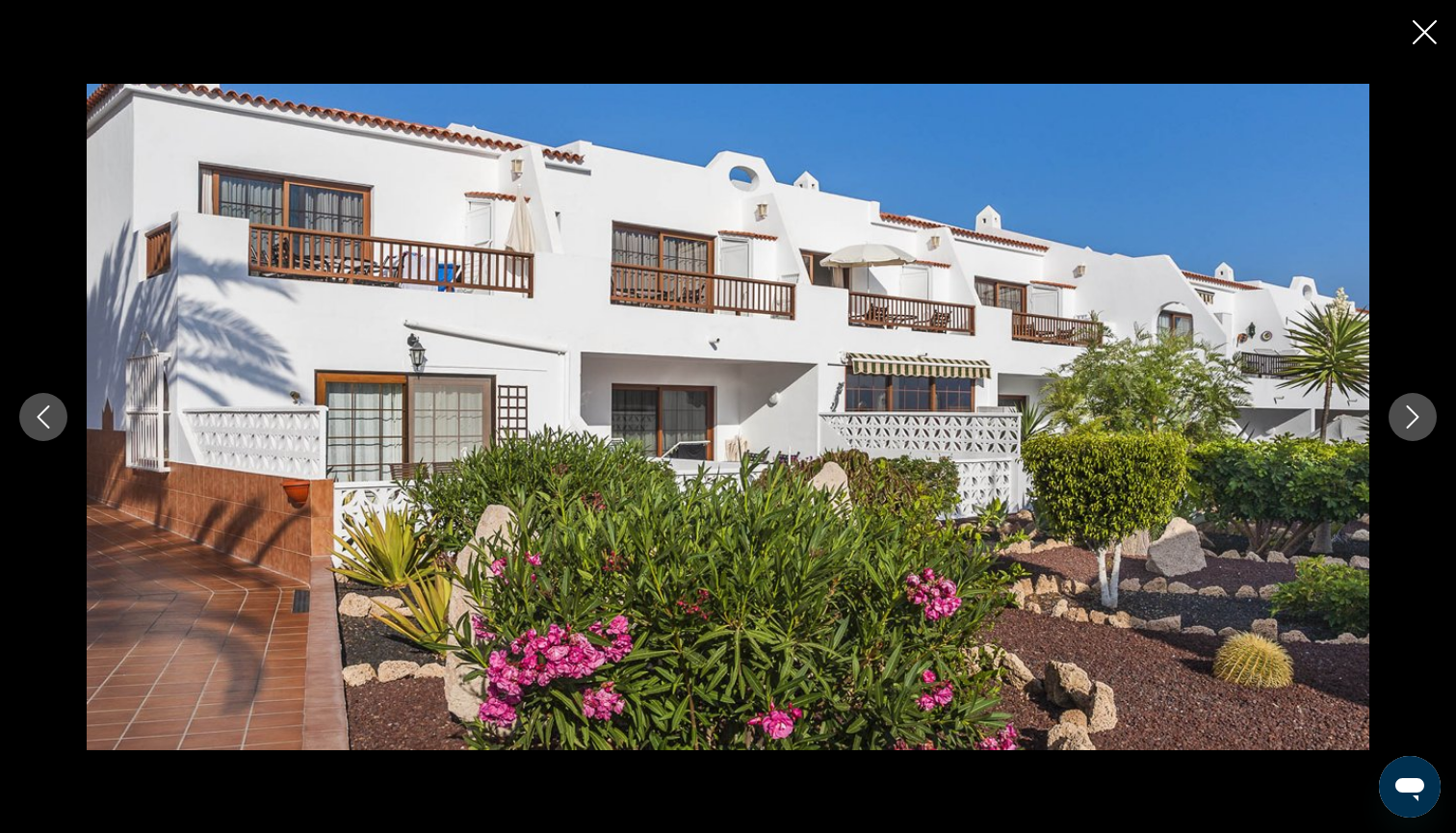
click at [1414, 419] on icon "Next image" at bounding box center [1412, 416] width 13 height 23
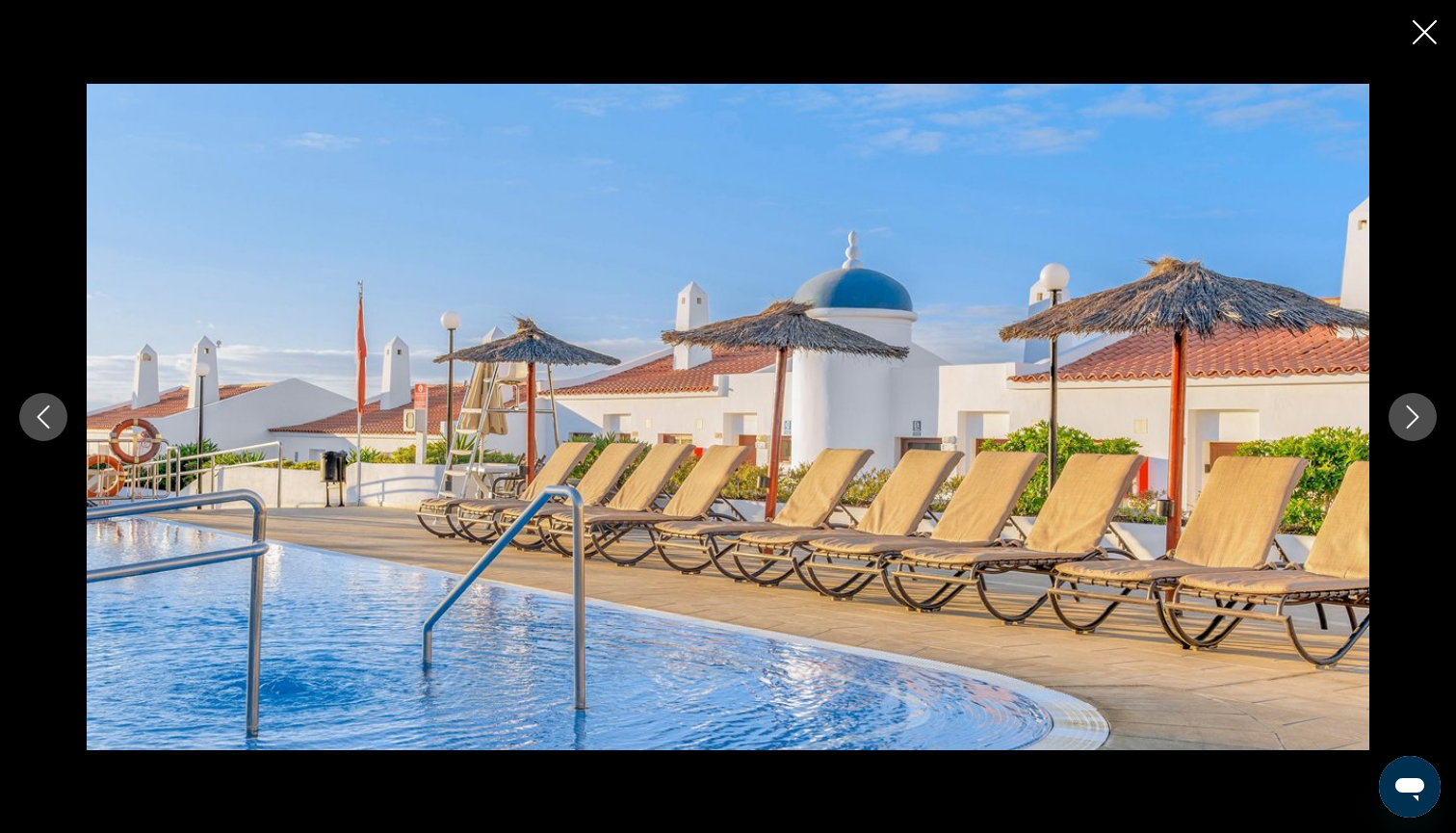
click at [1414, 419] on icon "Next image" at bounding box center [1412, 416] width 13 height 23
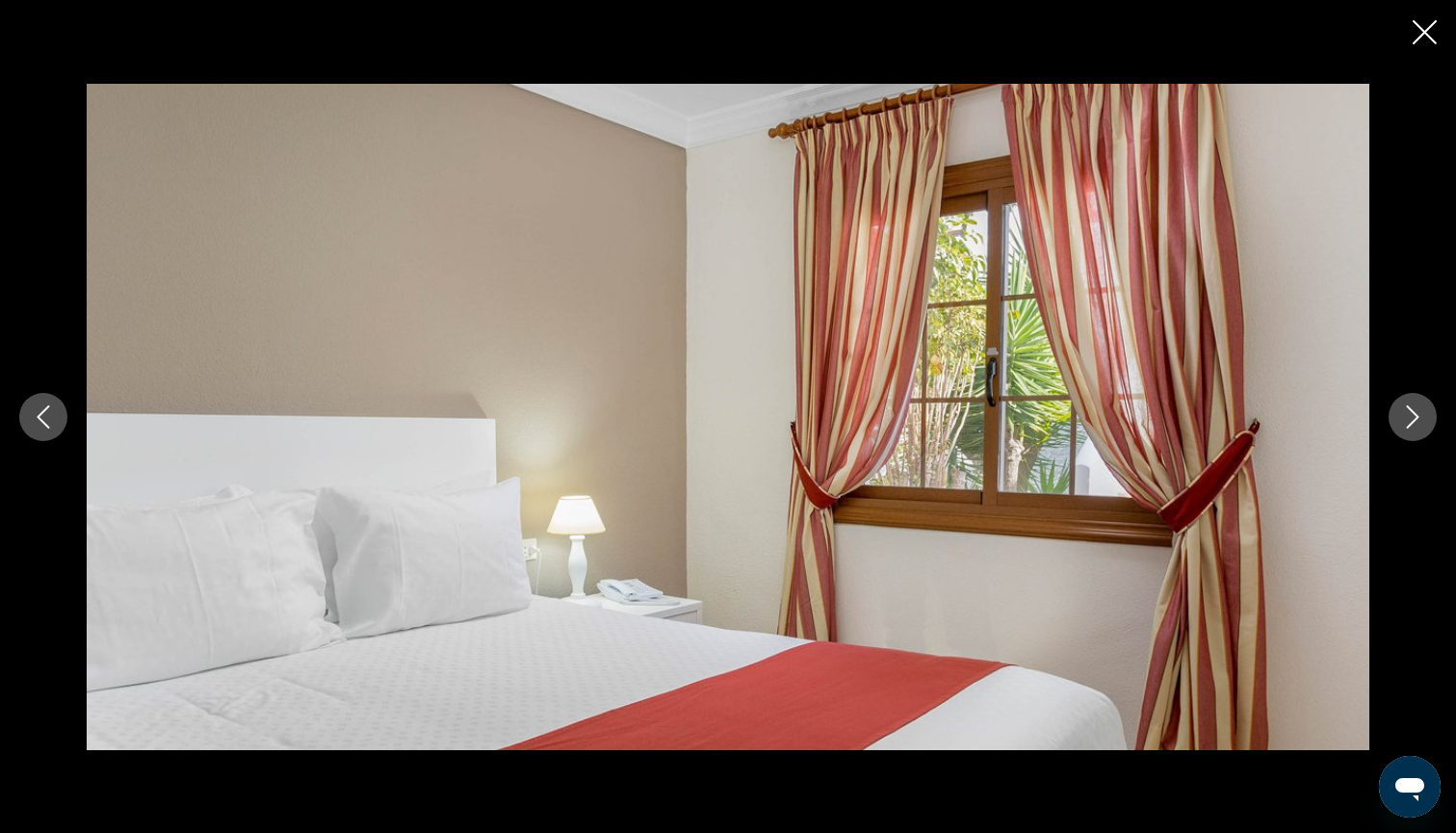
click at [1413, 419] on icon "Next image" at bounding box center [1412, 416] width 13 height 23
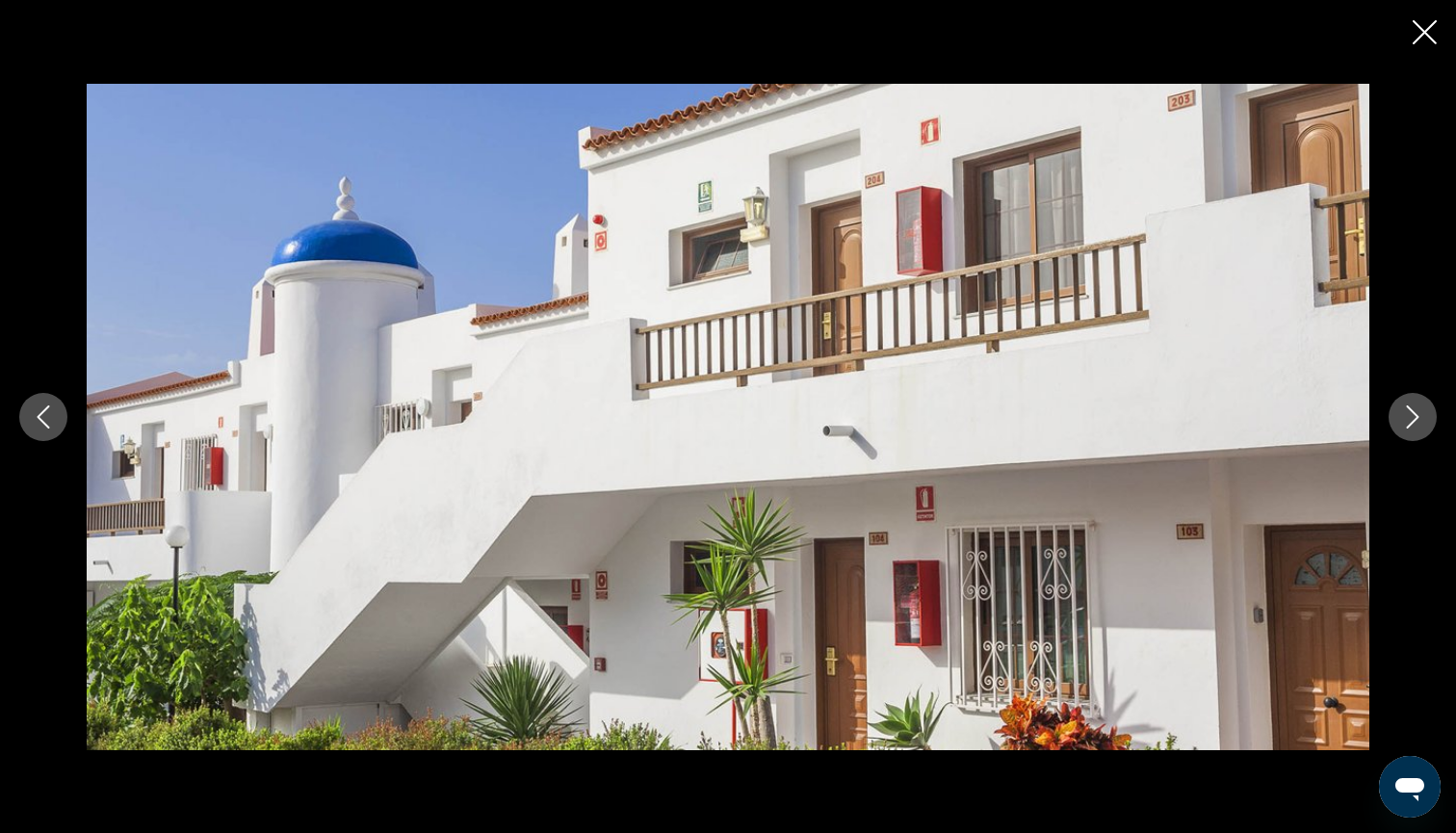
click at [1413, 419] on icon "Next image" at bounding box center [1412, 416] width 13 height 23
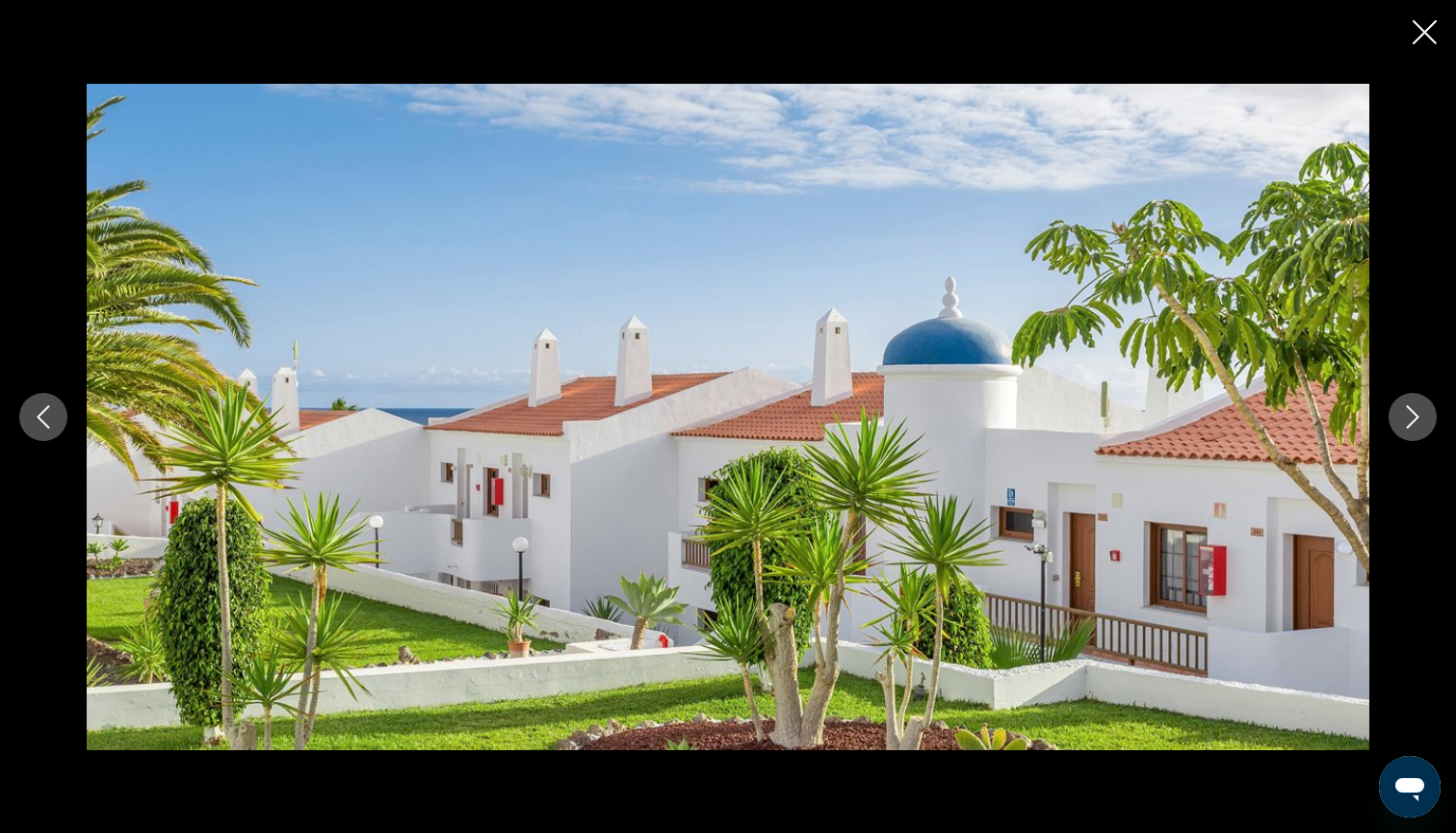
click at [1412, 419] on icon "Next image" at bounding box center [1411, 416] width 23 height 23
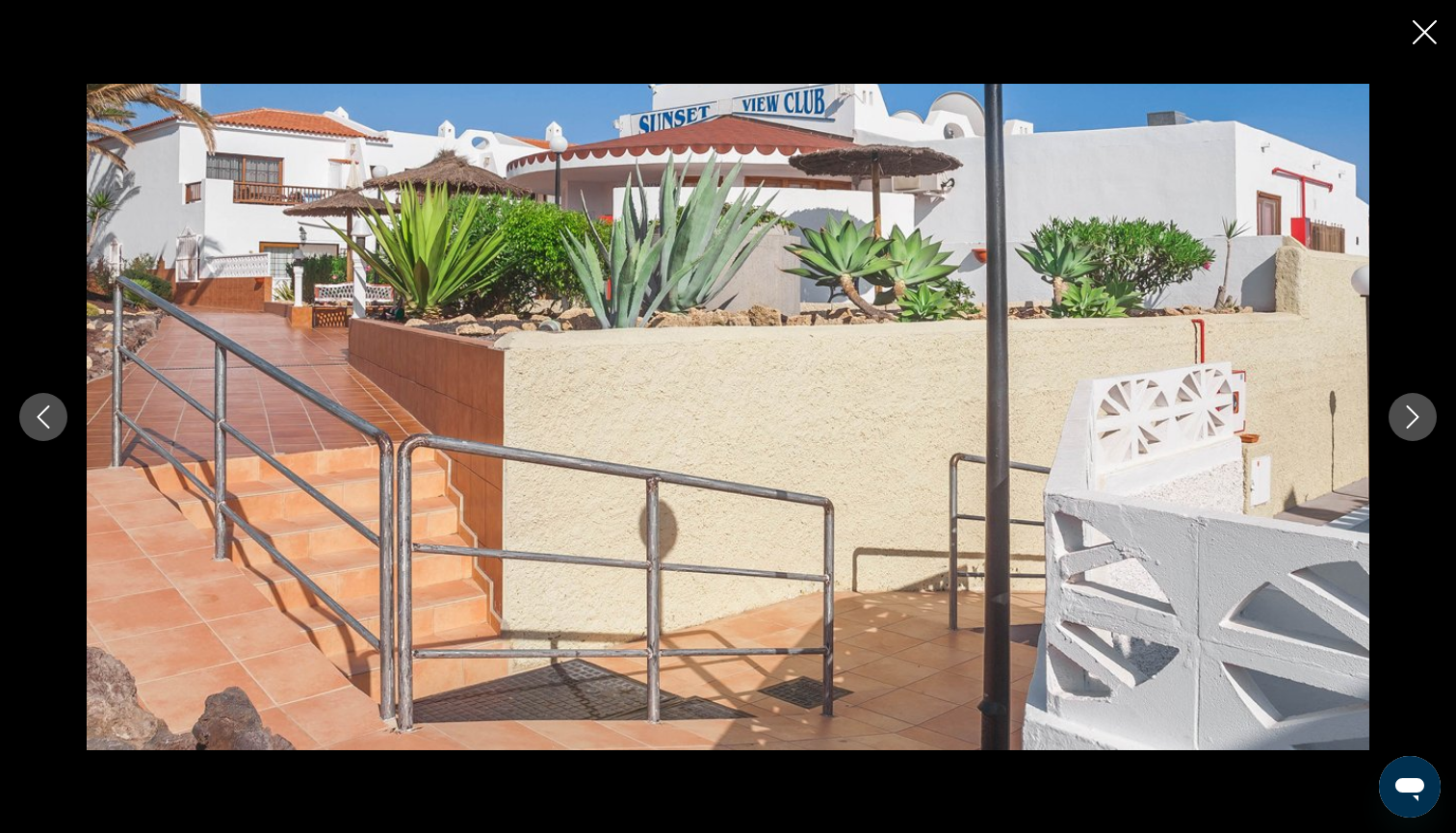
click at [1411, 419] on icon "Next image" at bounding box center [1411, 416] width 23 height 23
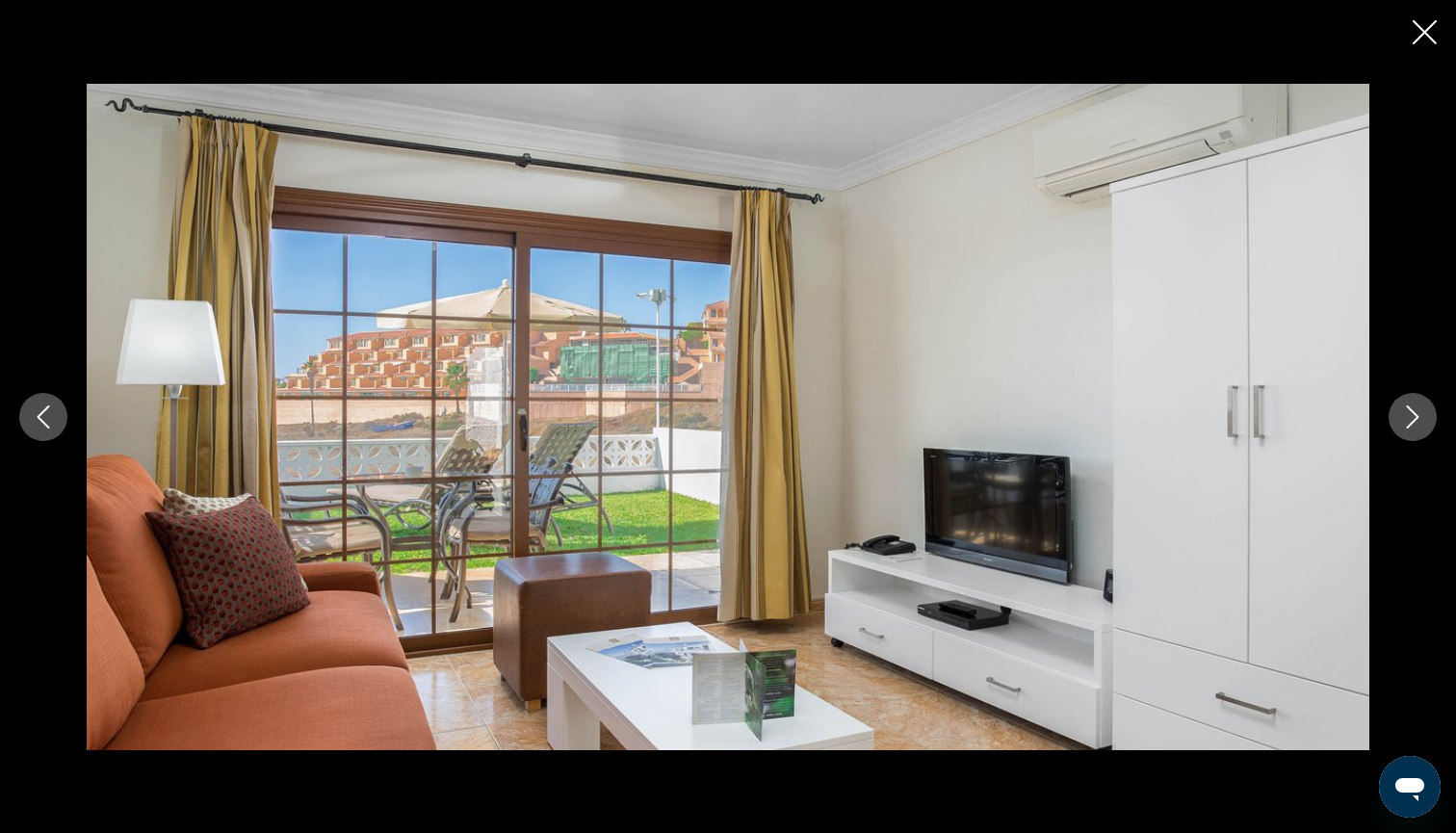
click at [1411, 419] on icon "Next image" at bounding box center [1411, 416] width 23 height 23
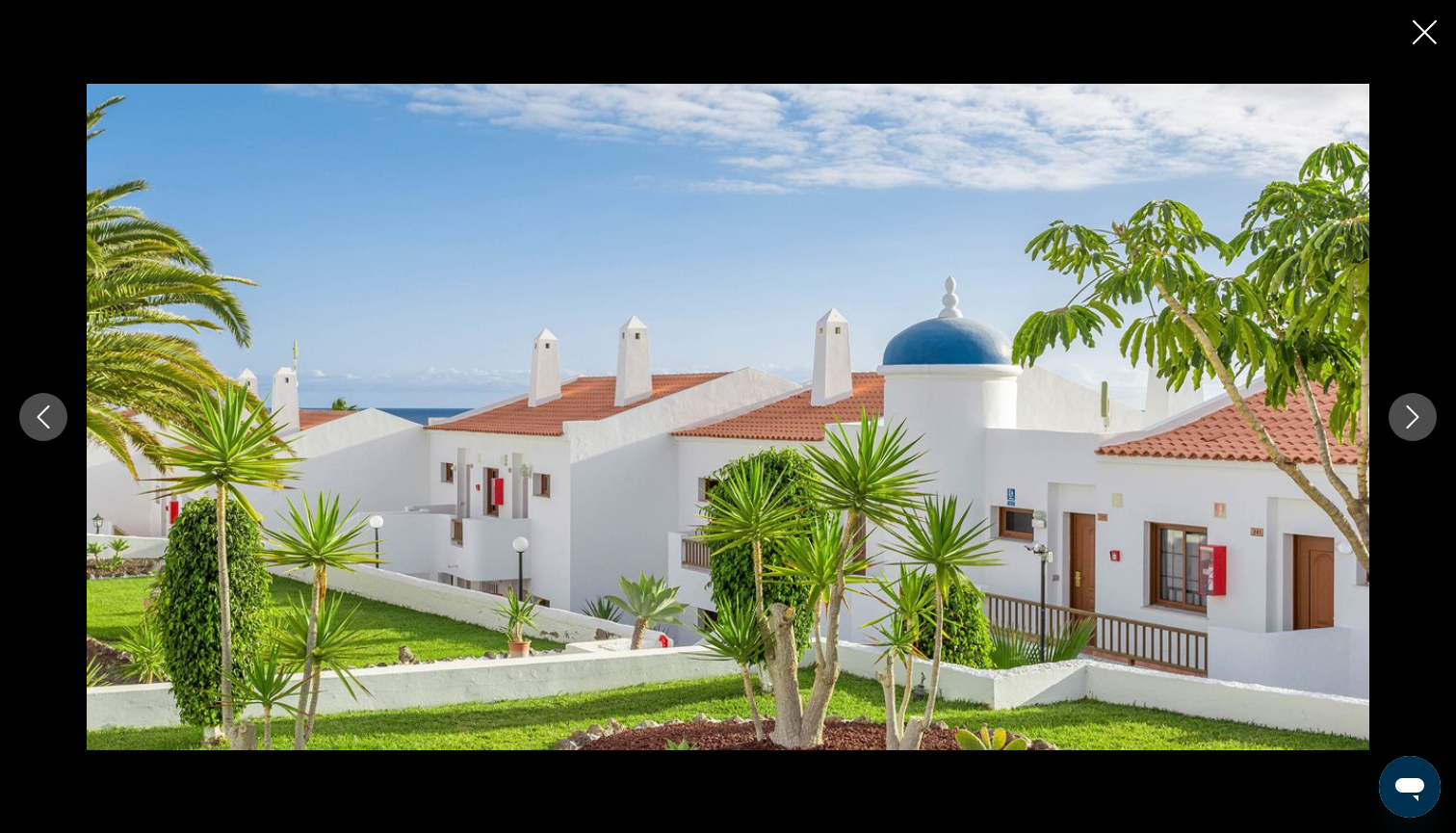
click at [1411, 419] on icon "Next image" at bounding box center [1411, 416] width 23 height 23
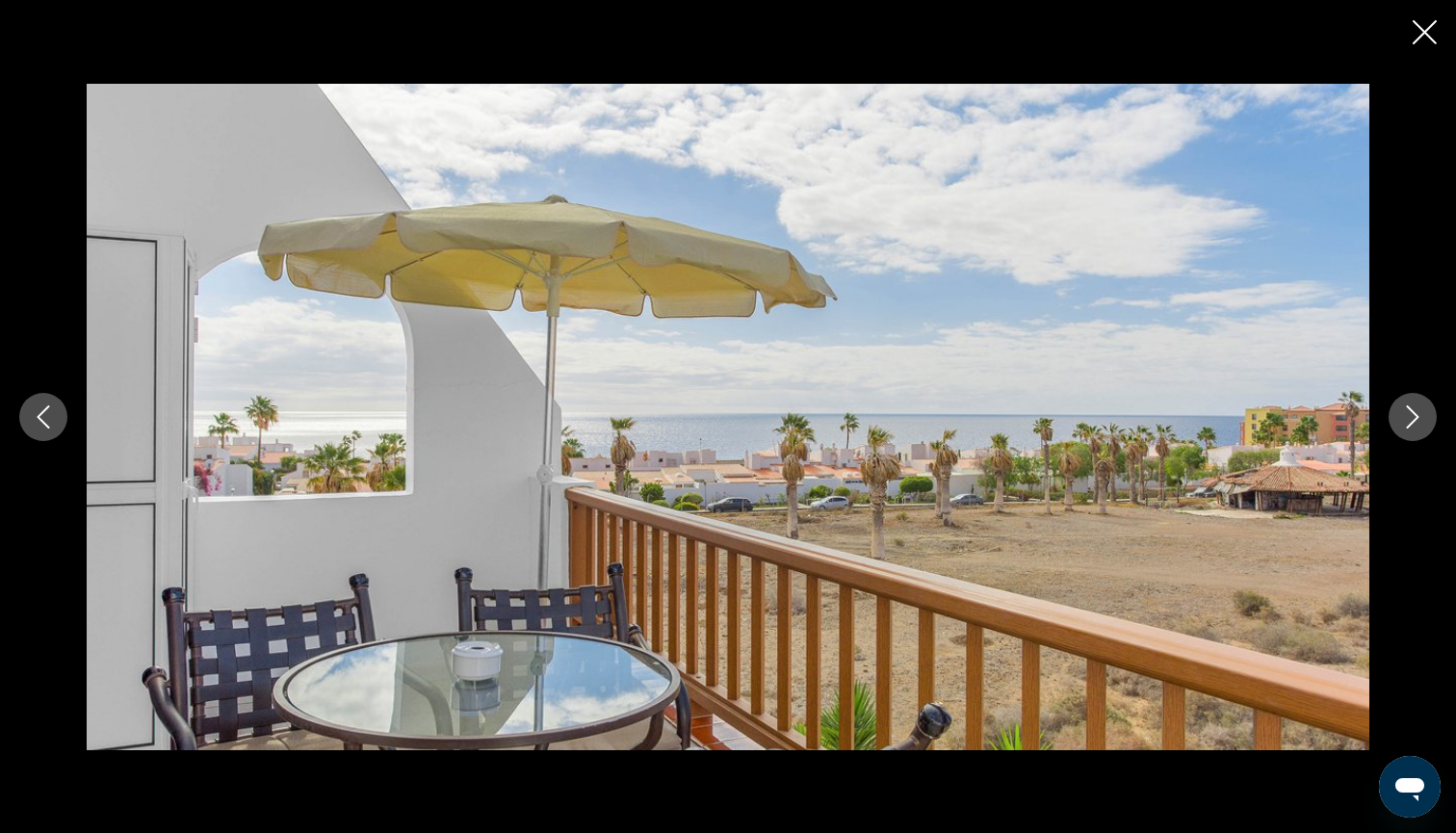
click at [1411, 419] on icon "Next image" at bounding box center [1411, 416] width 23 height 23
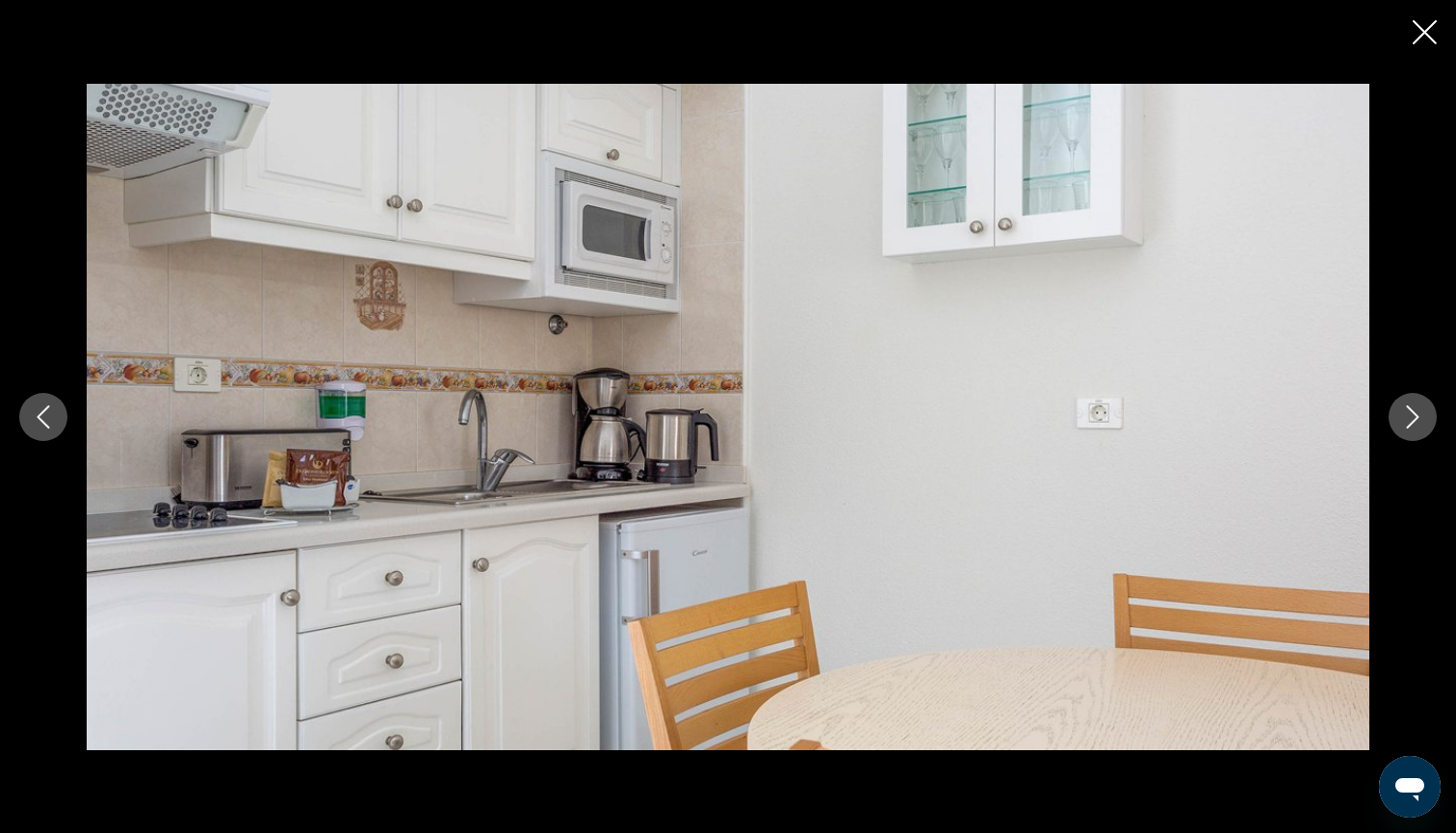
click at [1411, 419] on icon "Next image" at bounding box center [1411, 416] width 23 height 23
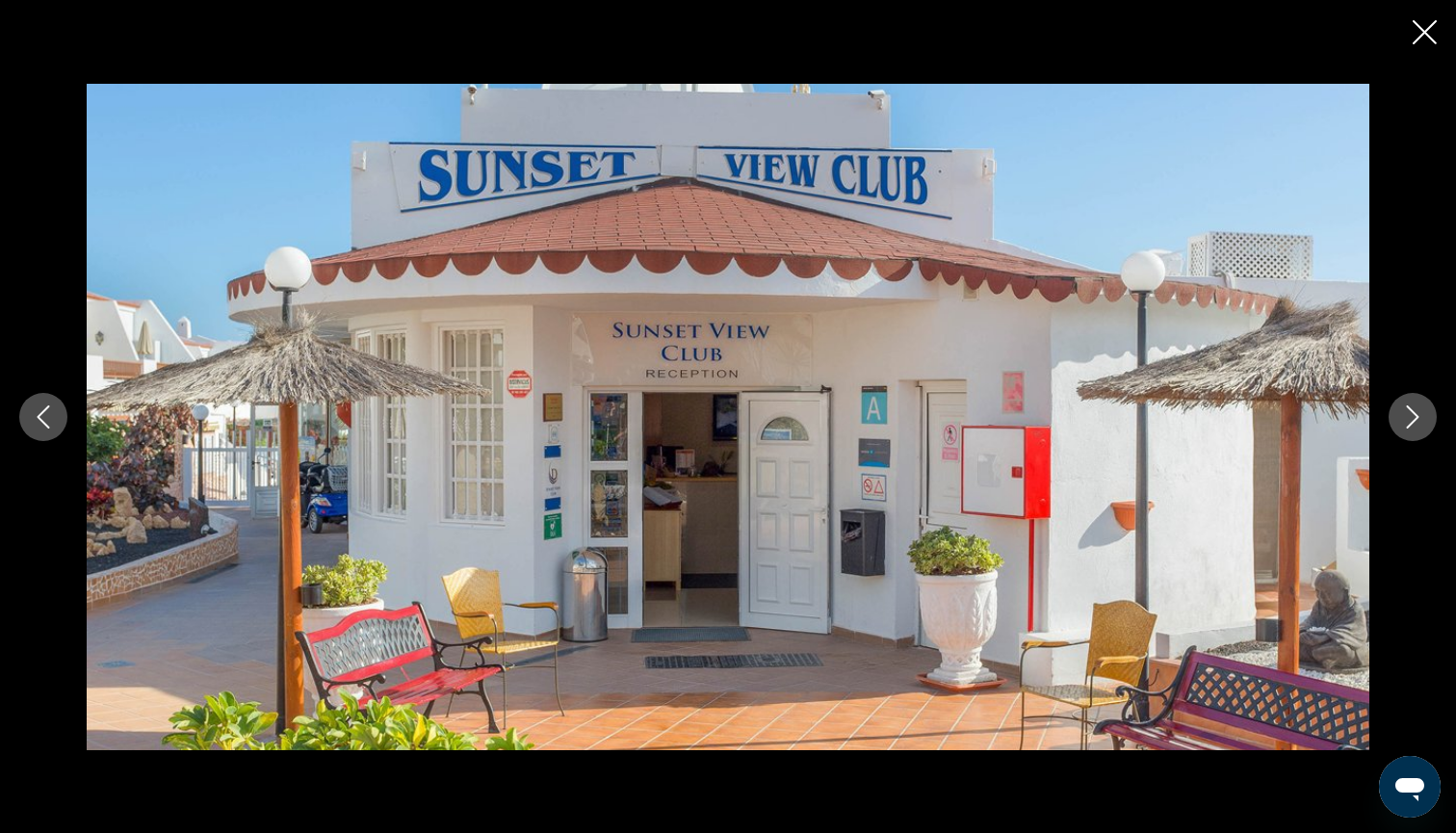
click at [1411, 419] on icon "Next image" at bounding box center [1411, 416] width 23 height 23
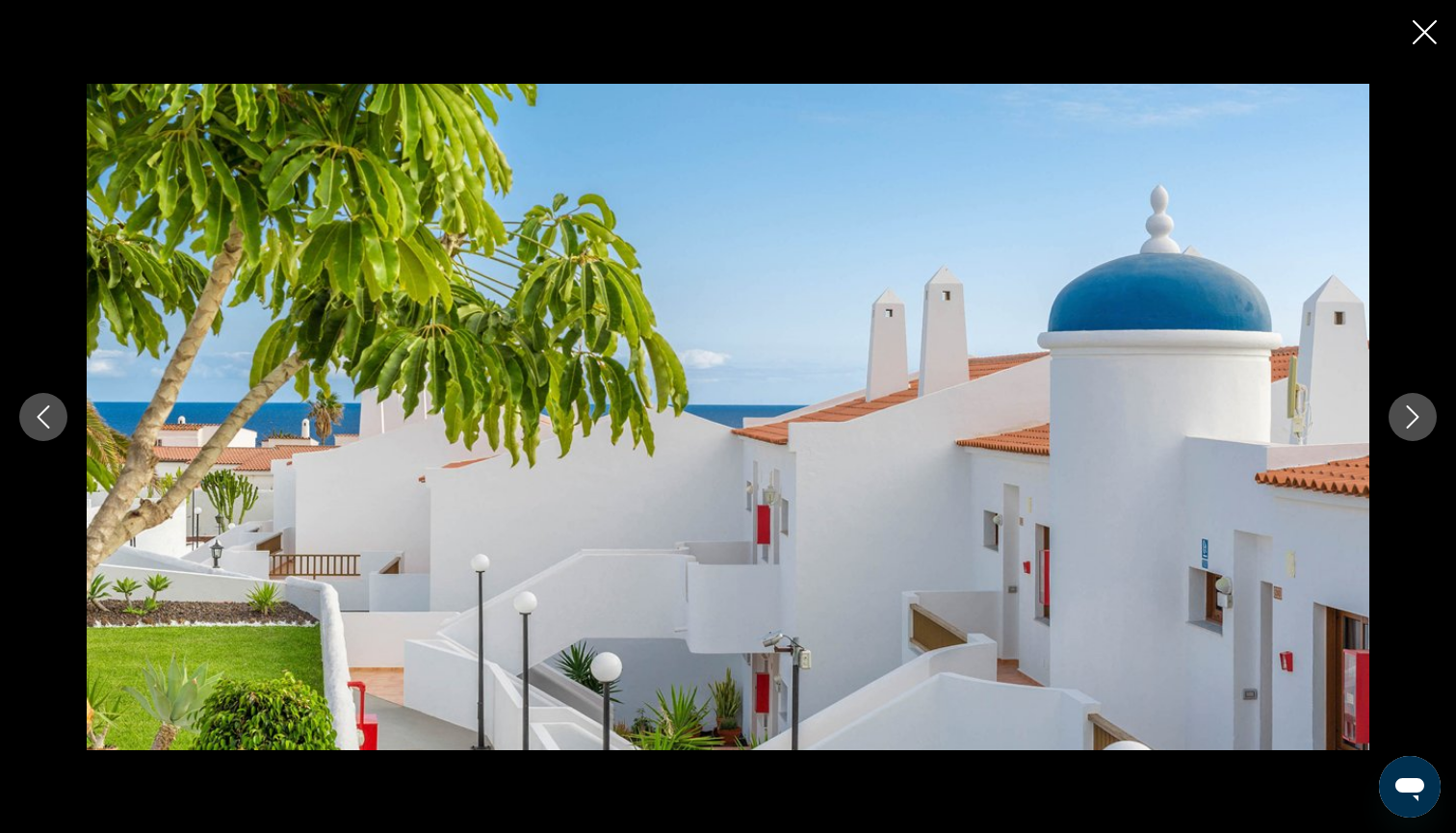
click at [1411, 419] on icon "Next image" at bounding box center [1411, 416] width 23 height 23
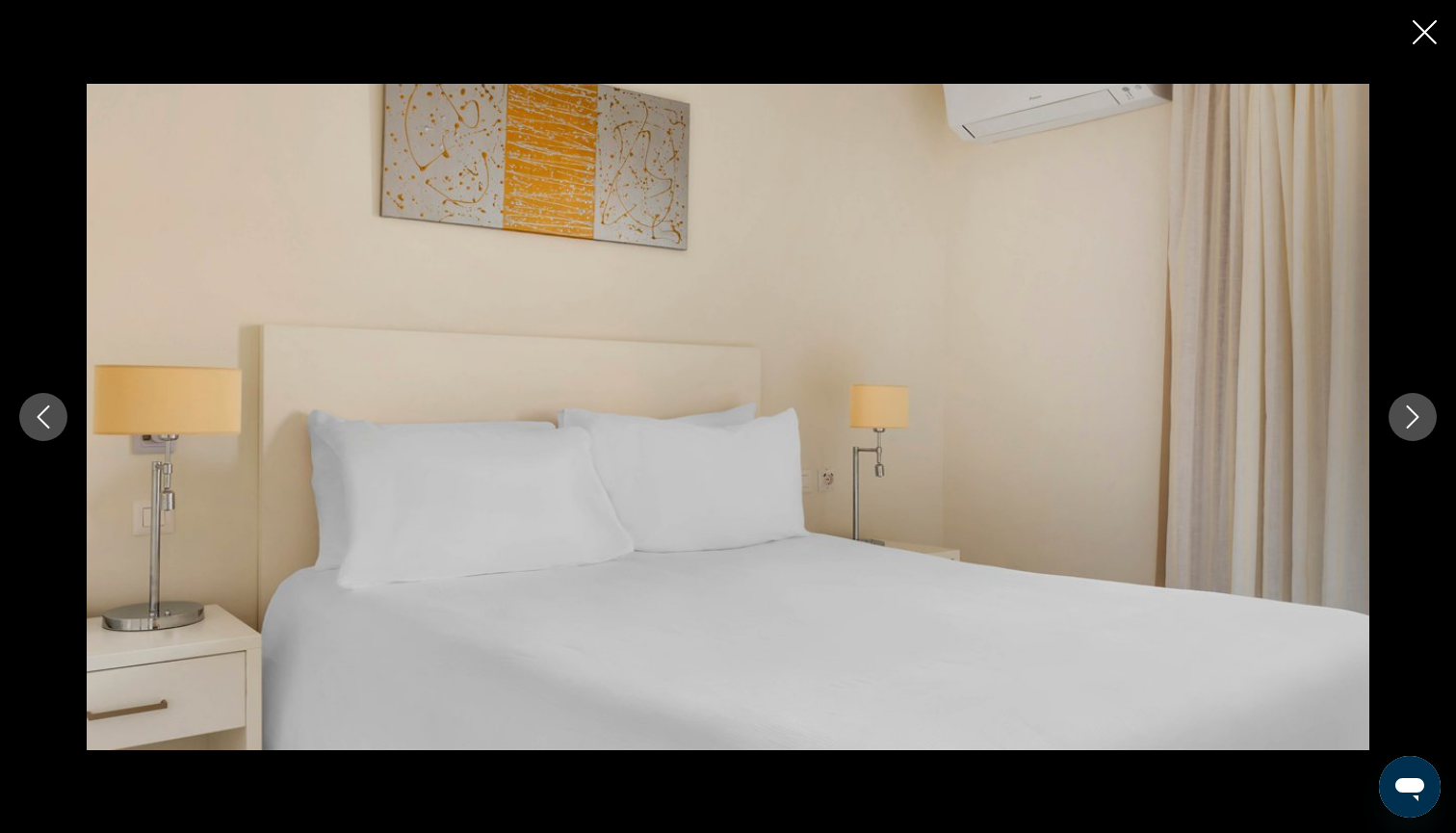
click at [1411, 419] on icon "Next image" at bounding box center [1411, 416] width 23 height 23
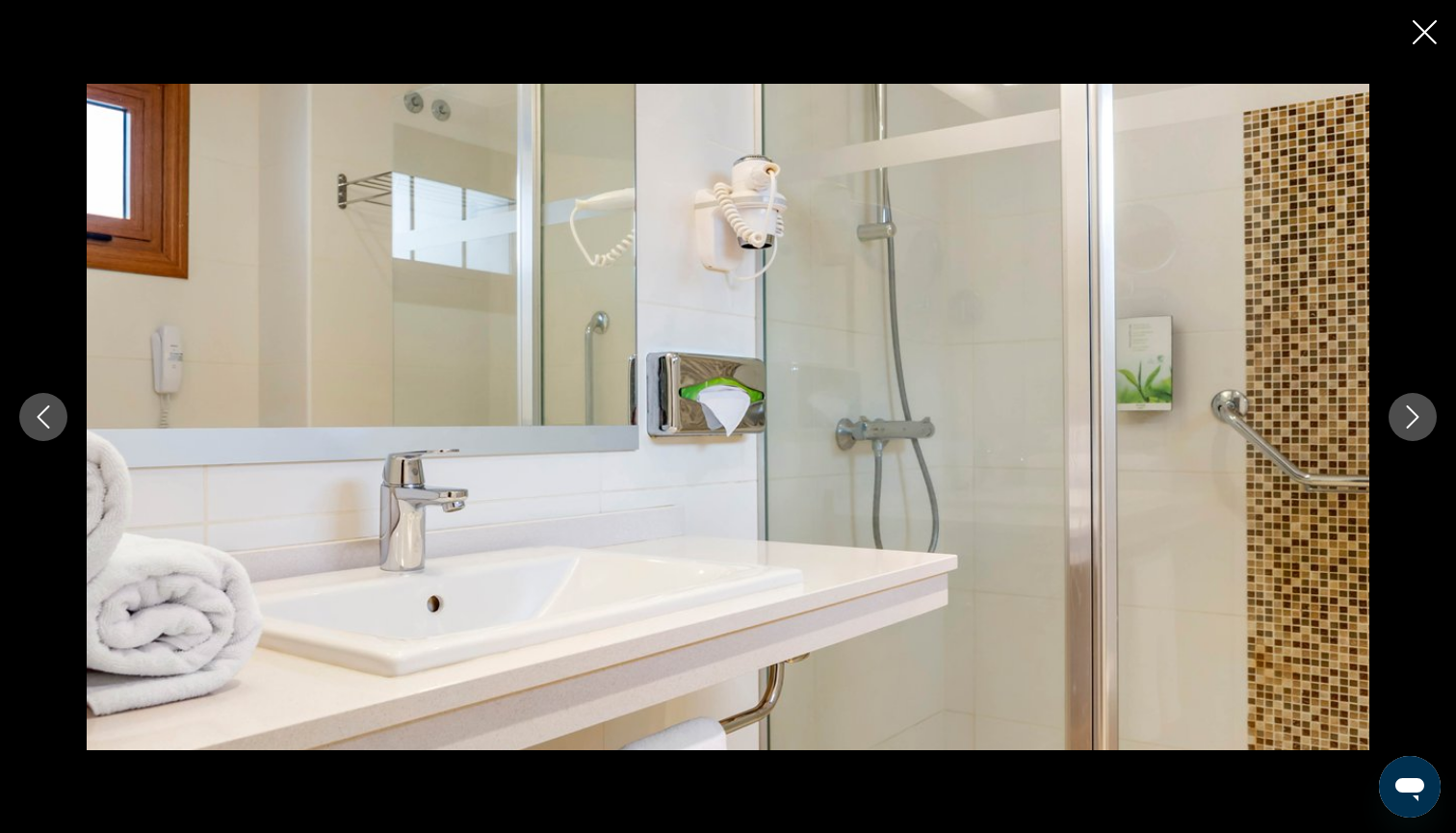
click at [1411, 419] on icon "Next image" at bounding box center [1411, 416] width 23 height 23
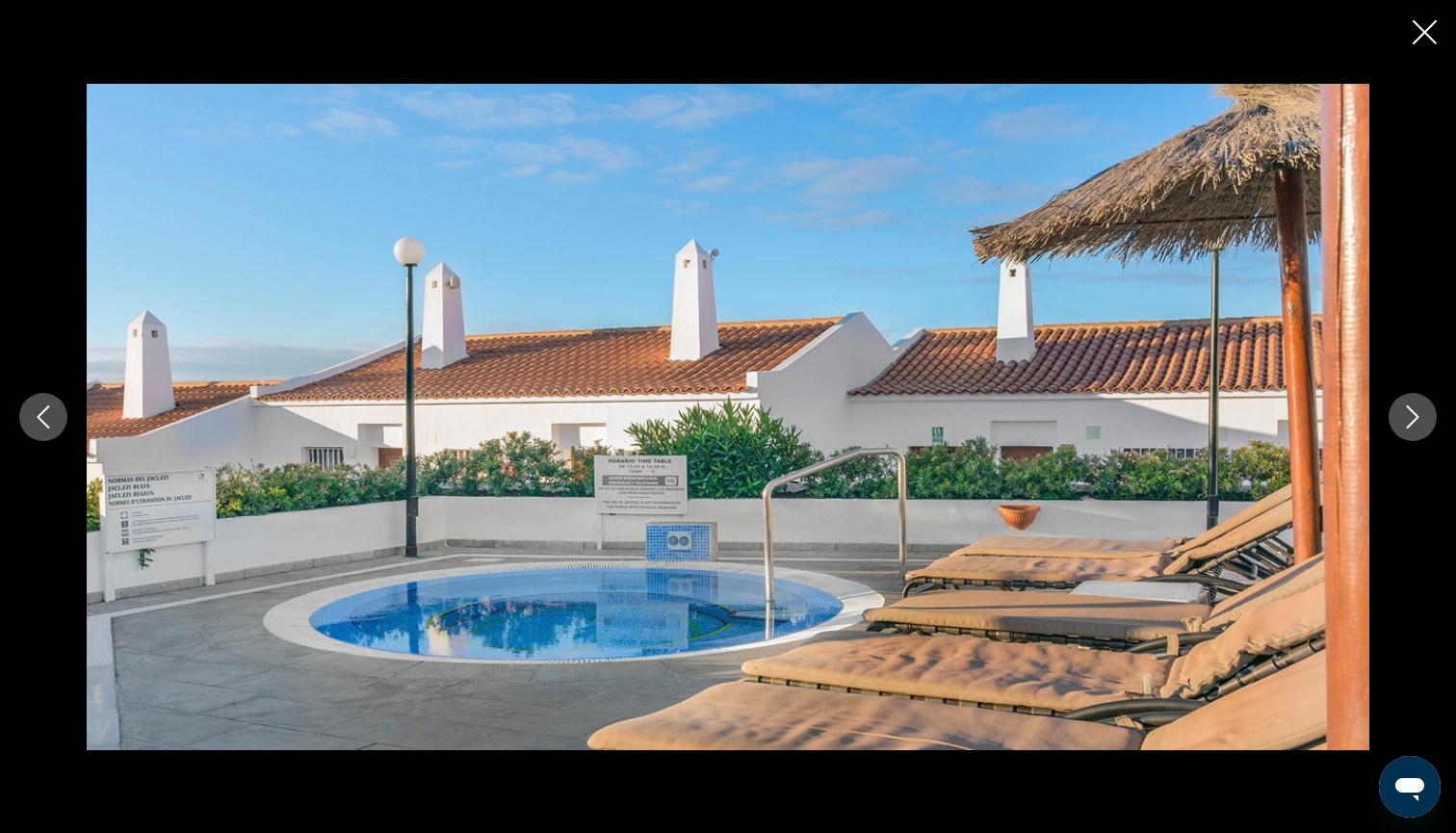
click at [1411, 419] on icon "Next image" at bounding box center [1411, 416] width 23 height 23
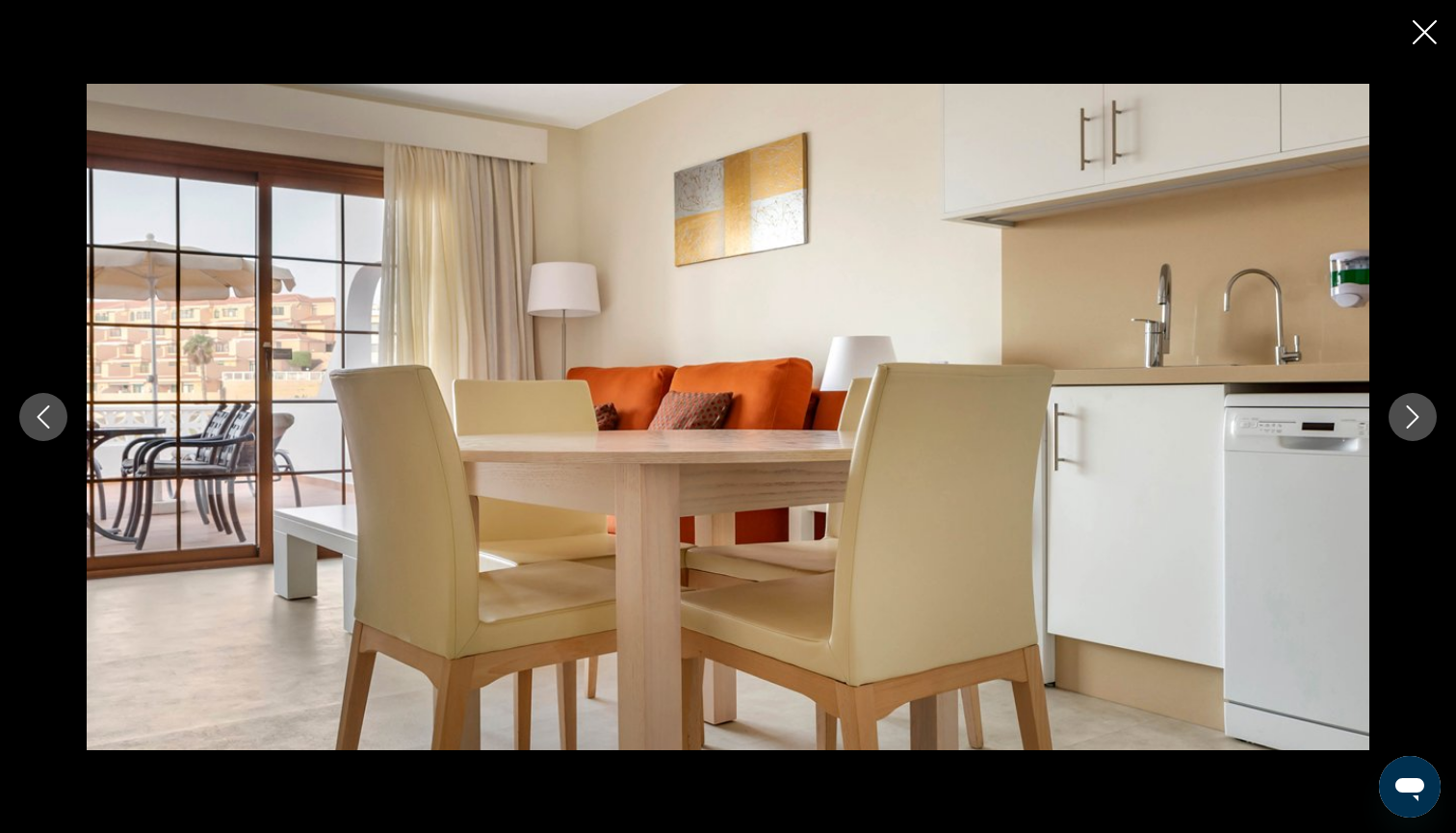
click at [1411, 419] on icon "Next image" at bounding box center [1411, 416] width 23 height 23
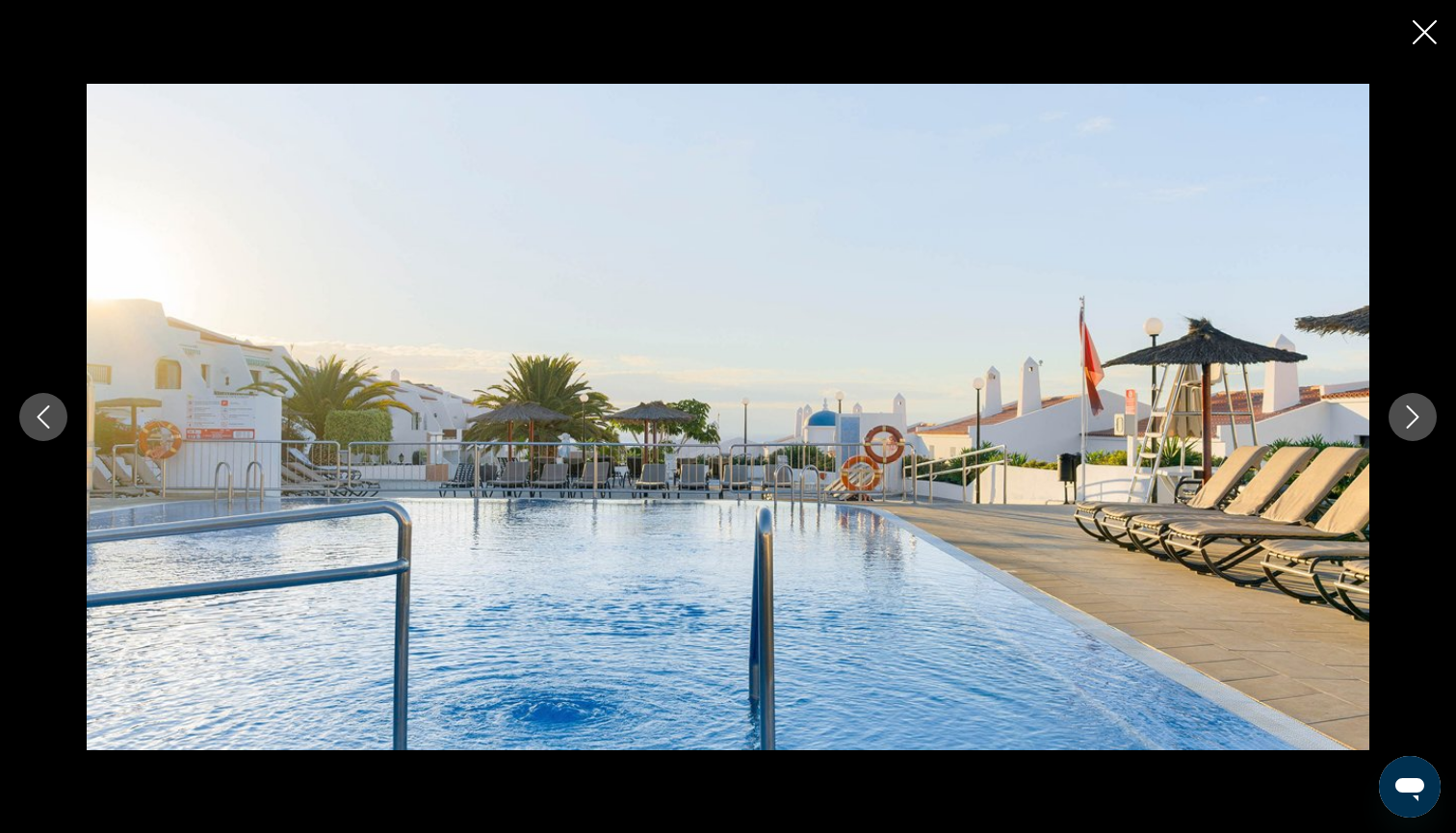
click at [1411, 419] on icon "Next image" at bounding box center [1411, 416] width 23 height 23
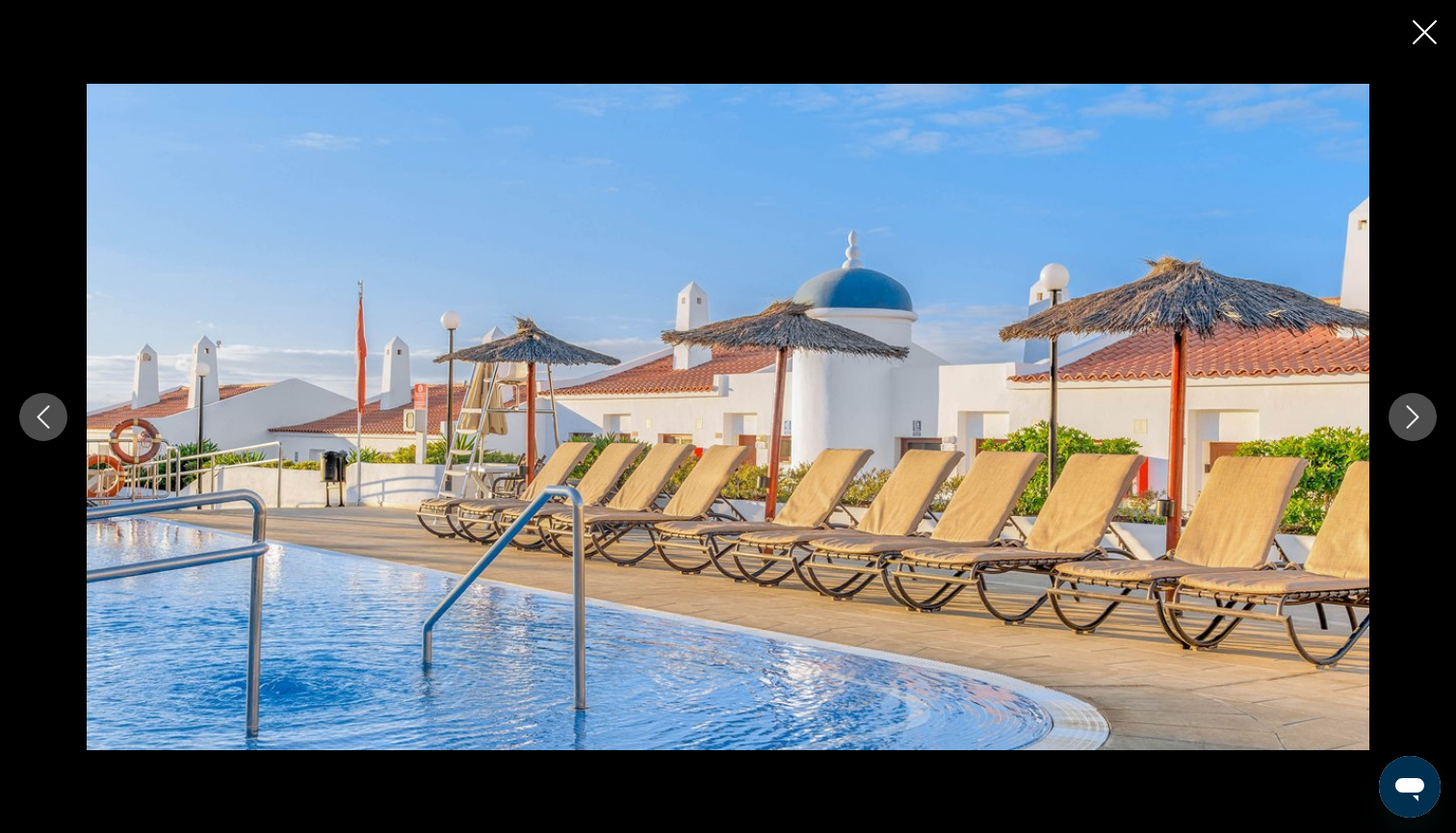
click at [1411, 419] on icon "Next image" at bounding box center [1411, 416] width 23 height 23
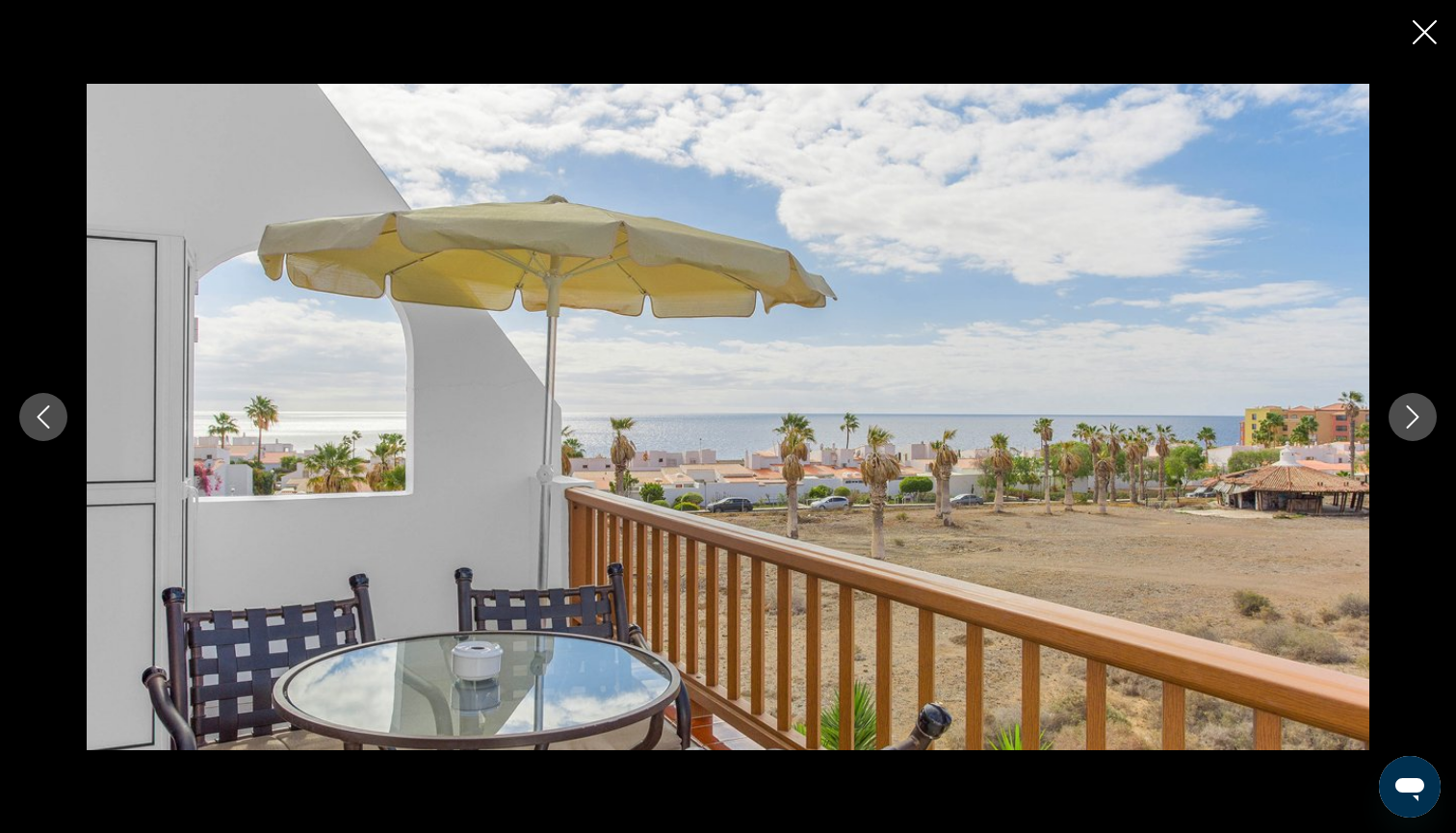
click at [1411, 419] on icon "Next image" at bounding box center [1411, 416] width 23 height 23
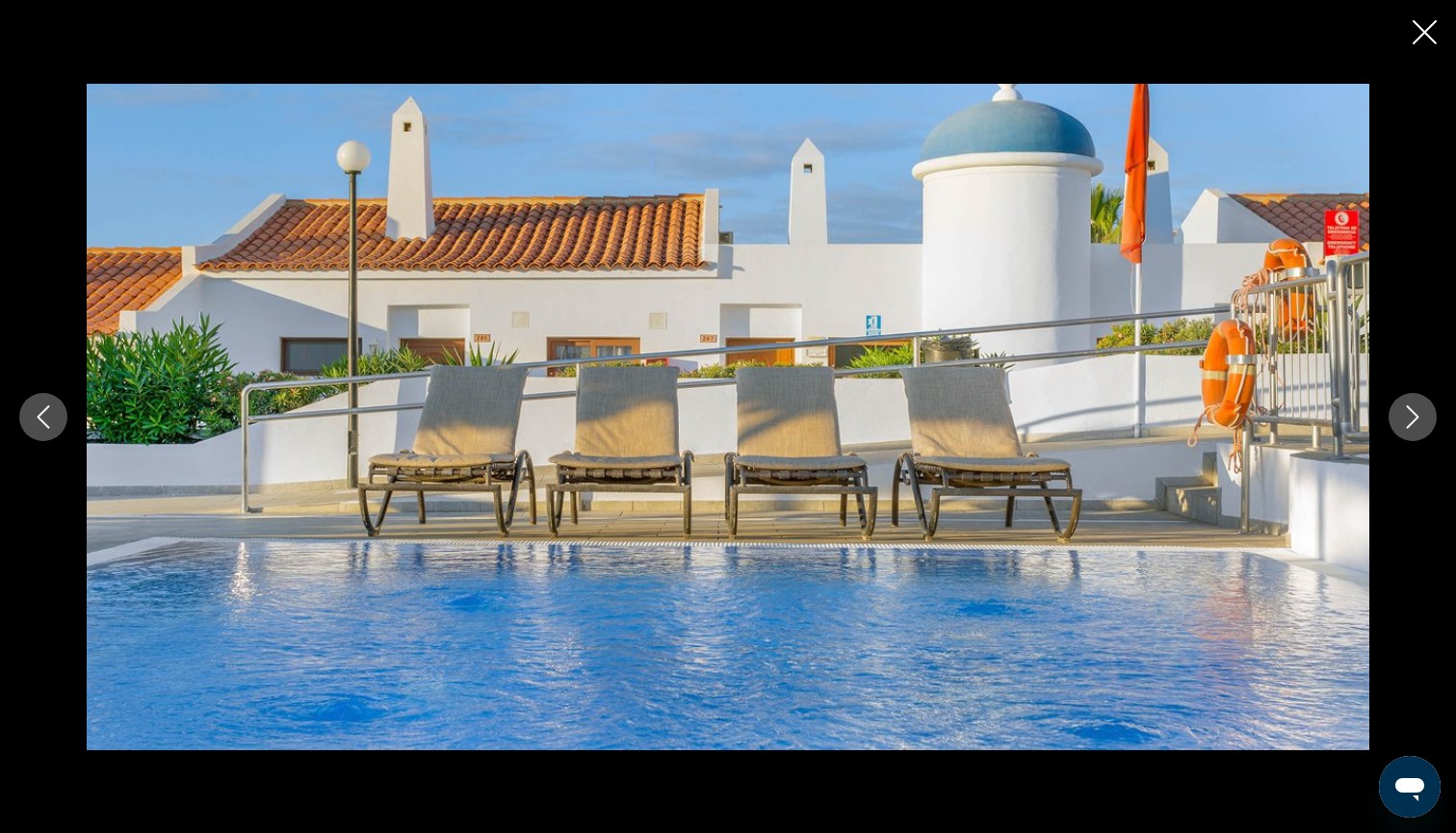
click at [1411, 419] on icon "Next image" at bounding box center [1411, 416] width 23 height 23
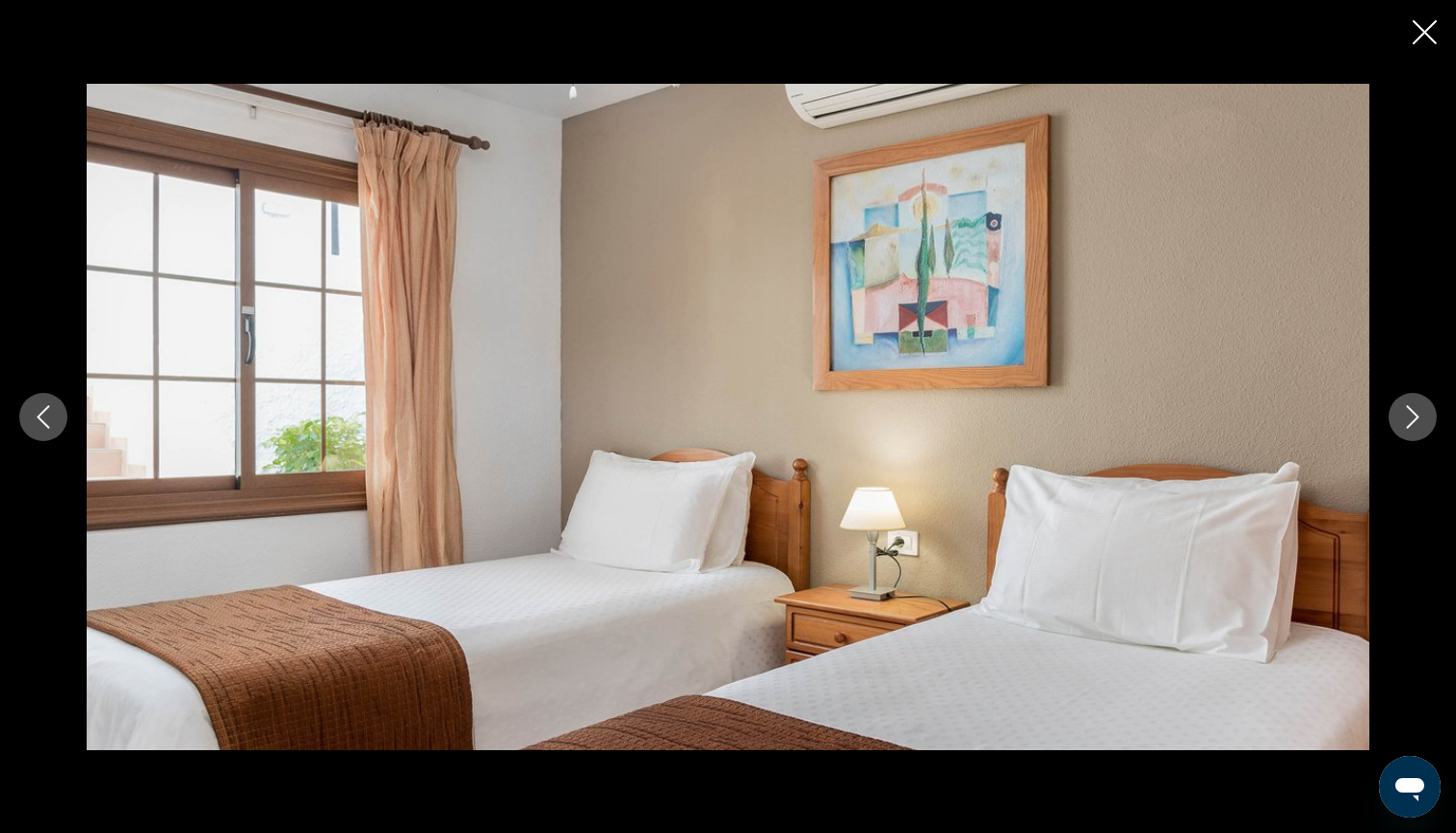
click at [1410, 419] on icon "Next image" at bounding box center [1411, 416] width 23 height 23
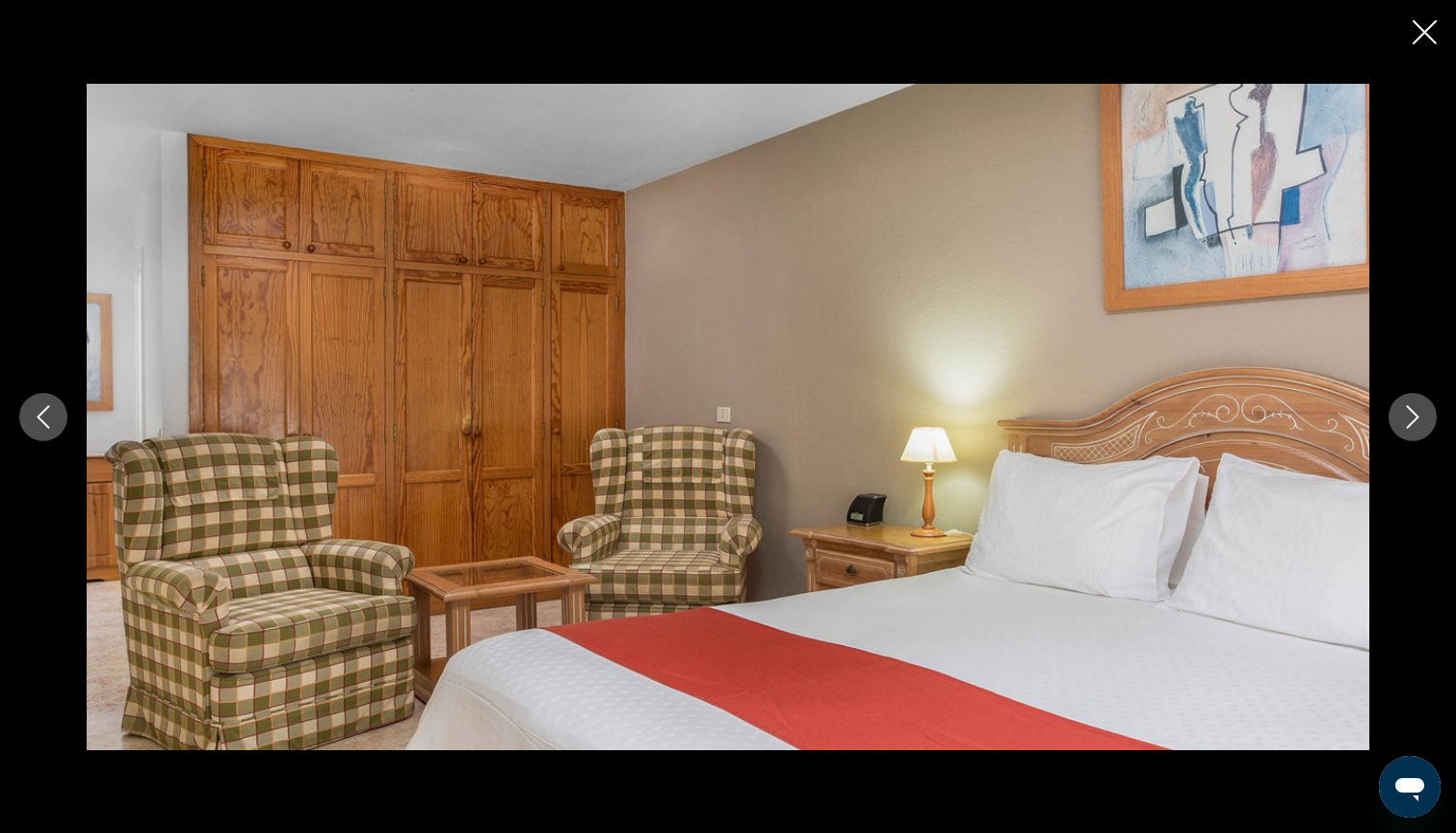
click at [1410, 419] on icon "Next image" at bounding box center [1411, 416] width 23 height 23
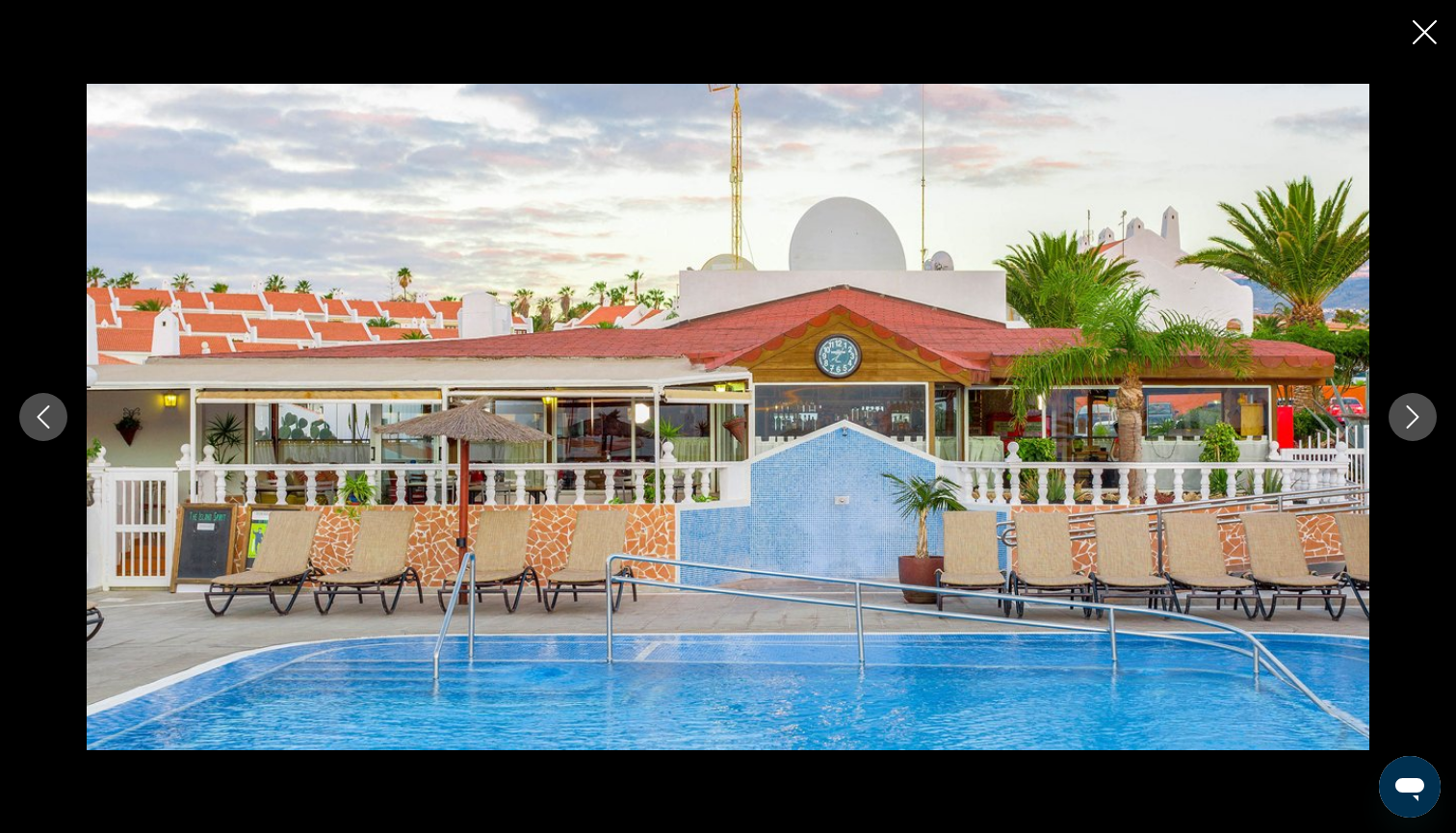
click at [1410, 419] on icon "Next image" at bounding box center [1411, 416] width 23 height 23
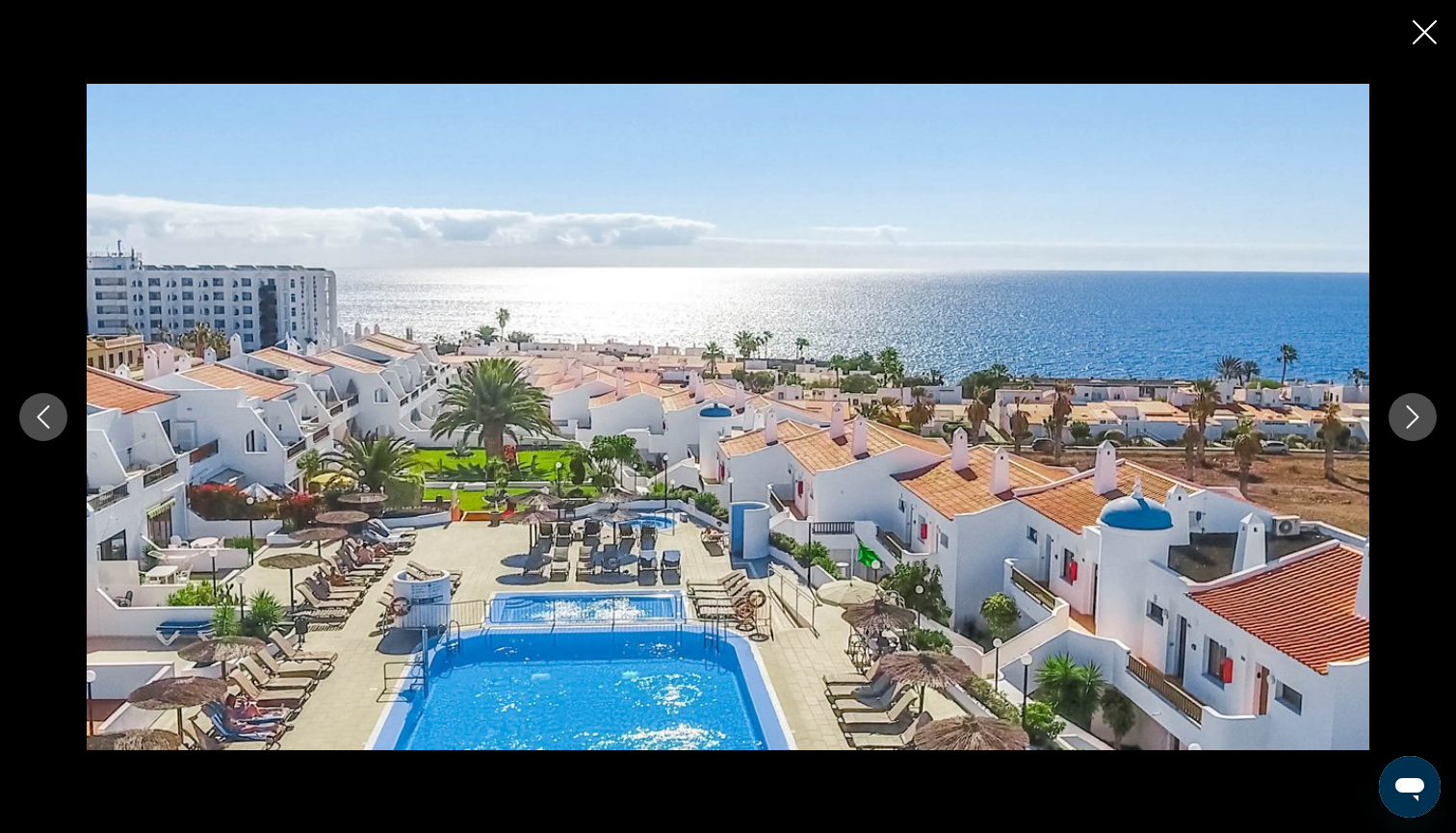
click at [1410, 419] on icon "Next image" at bounding box center [1411, 416] width 23 height 23
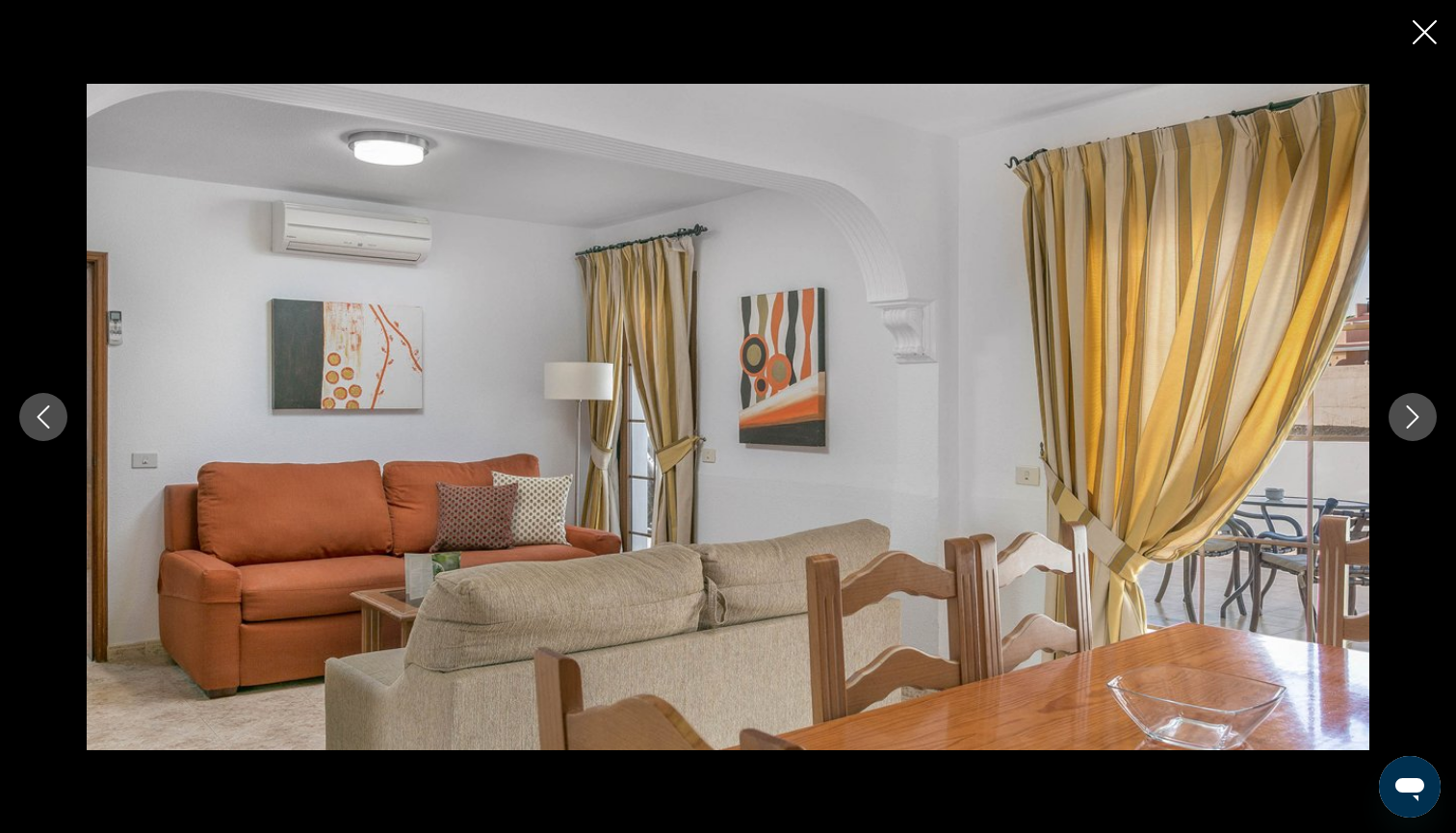
click at [1410, 419] on icon "Next image" at bounding box center [1411, 416] width 23 height 23
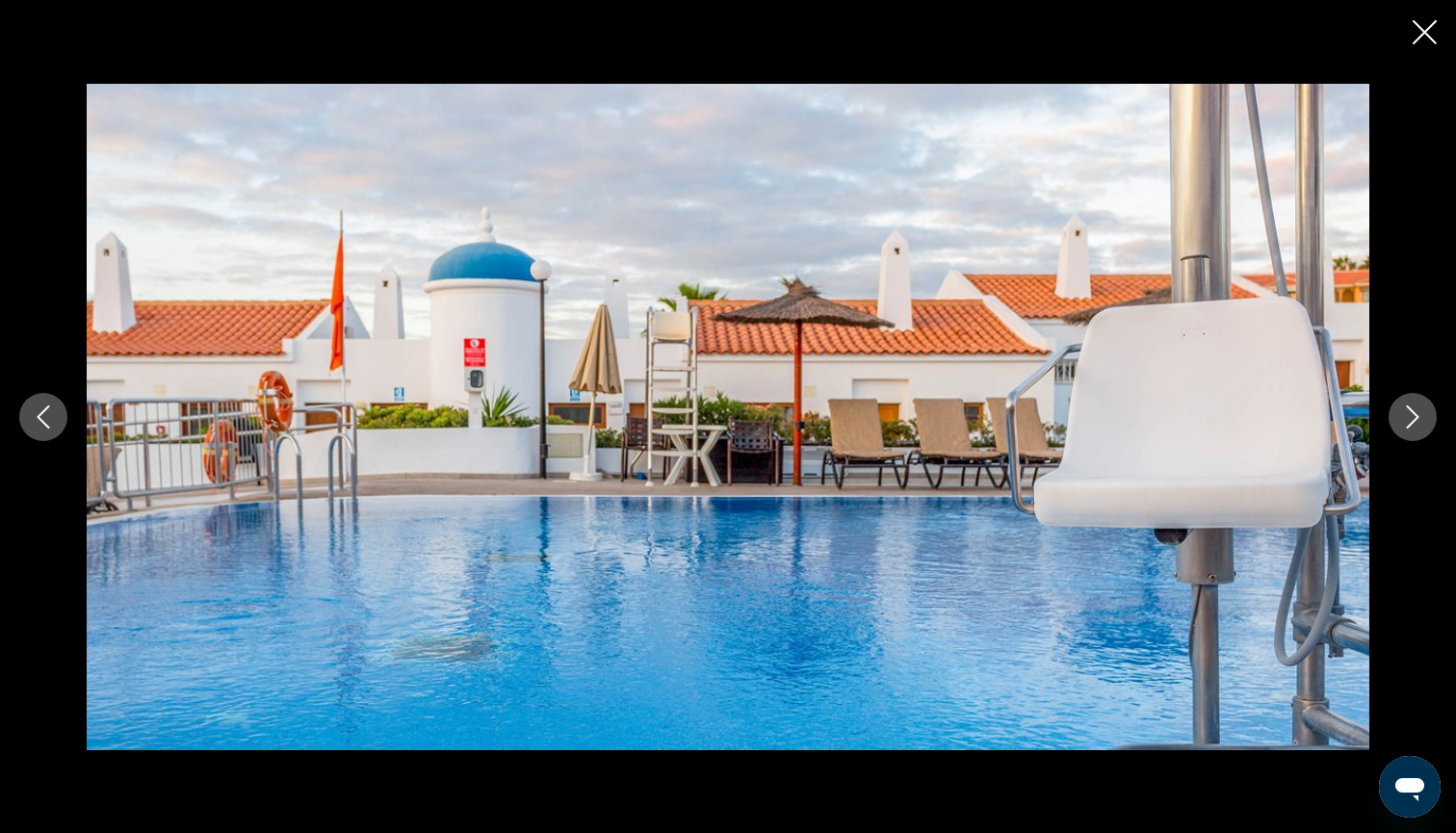
click at [1410, 419] on icon "Next image" at bounding box center [1411, 416] width 23 height 23
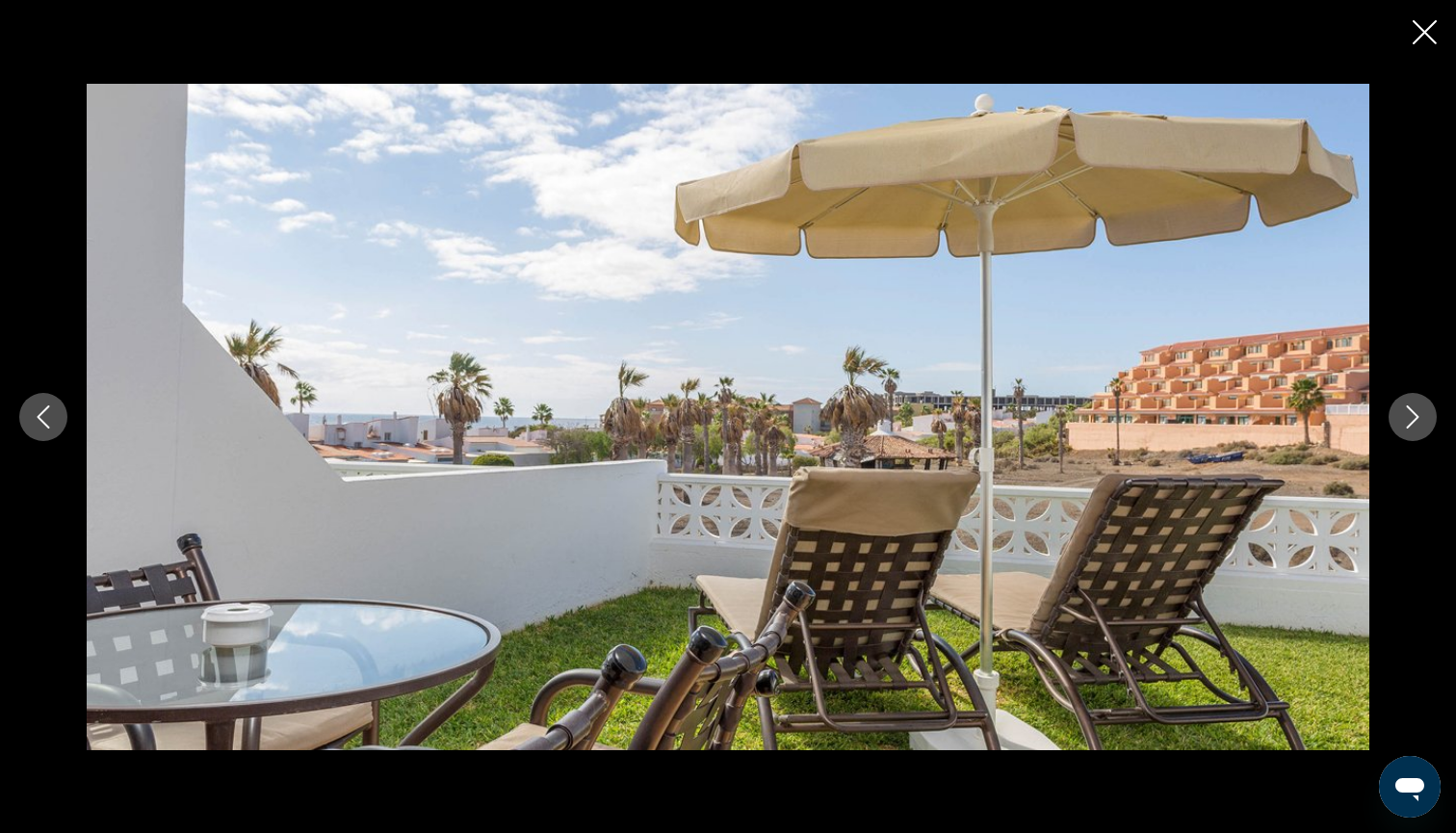
click at [1423, 41] on icon "Close slideshow" at bounding box center [1424, 32] width 24 height 24
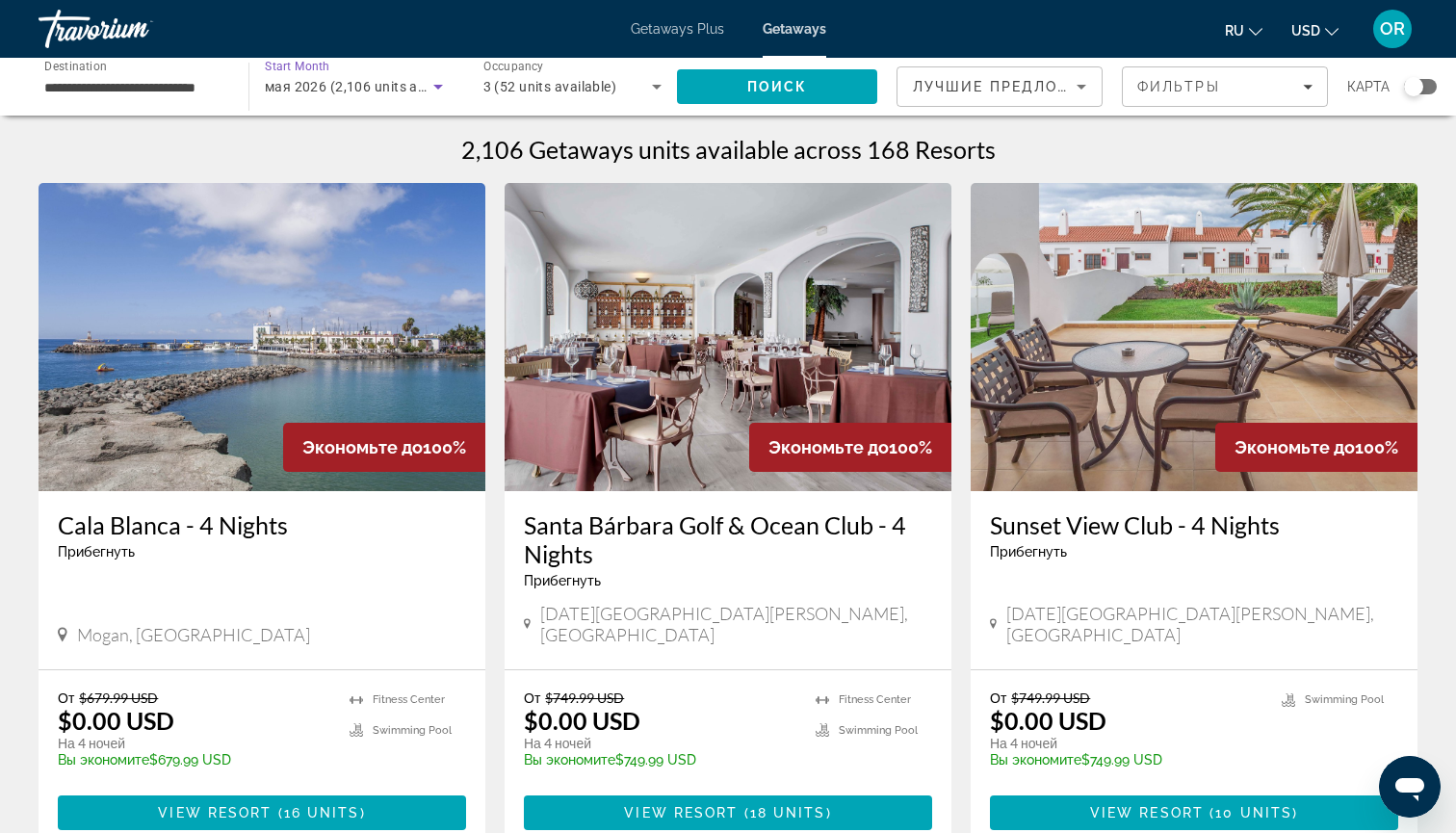
click at [404, 90] on span "мая 2026 (2,106 units available)" at bounding box center [368, 87] width 207 height 16
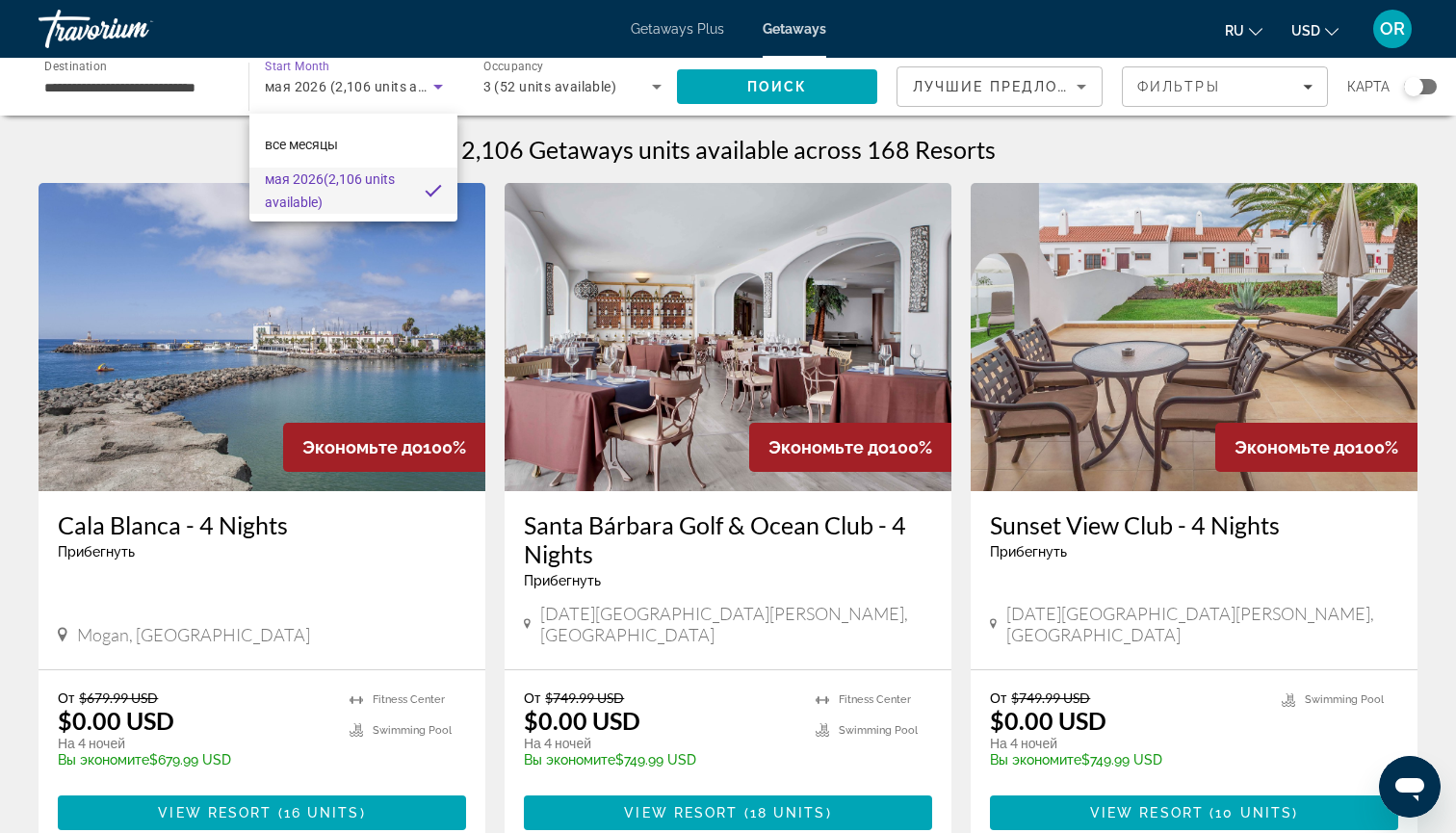
click at [144, 89] on div at bounding box center [728, 416] width 1456 height 833
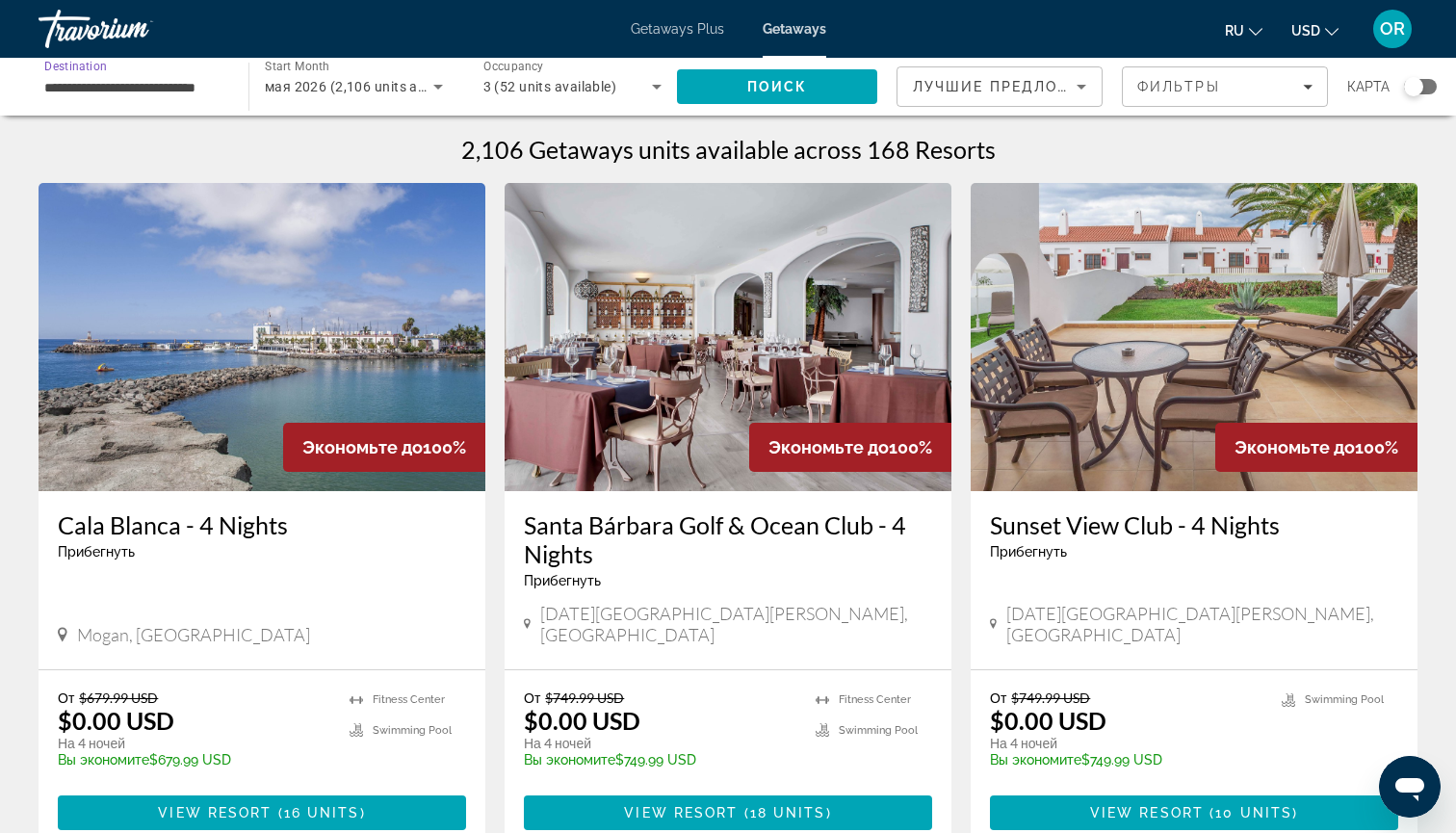
click at [144, 89] on input "**********" at bounding box center [134, 87] width 179 height 23
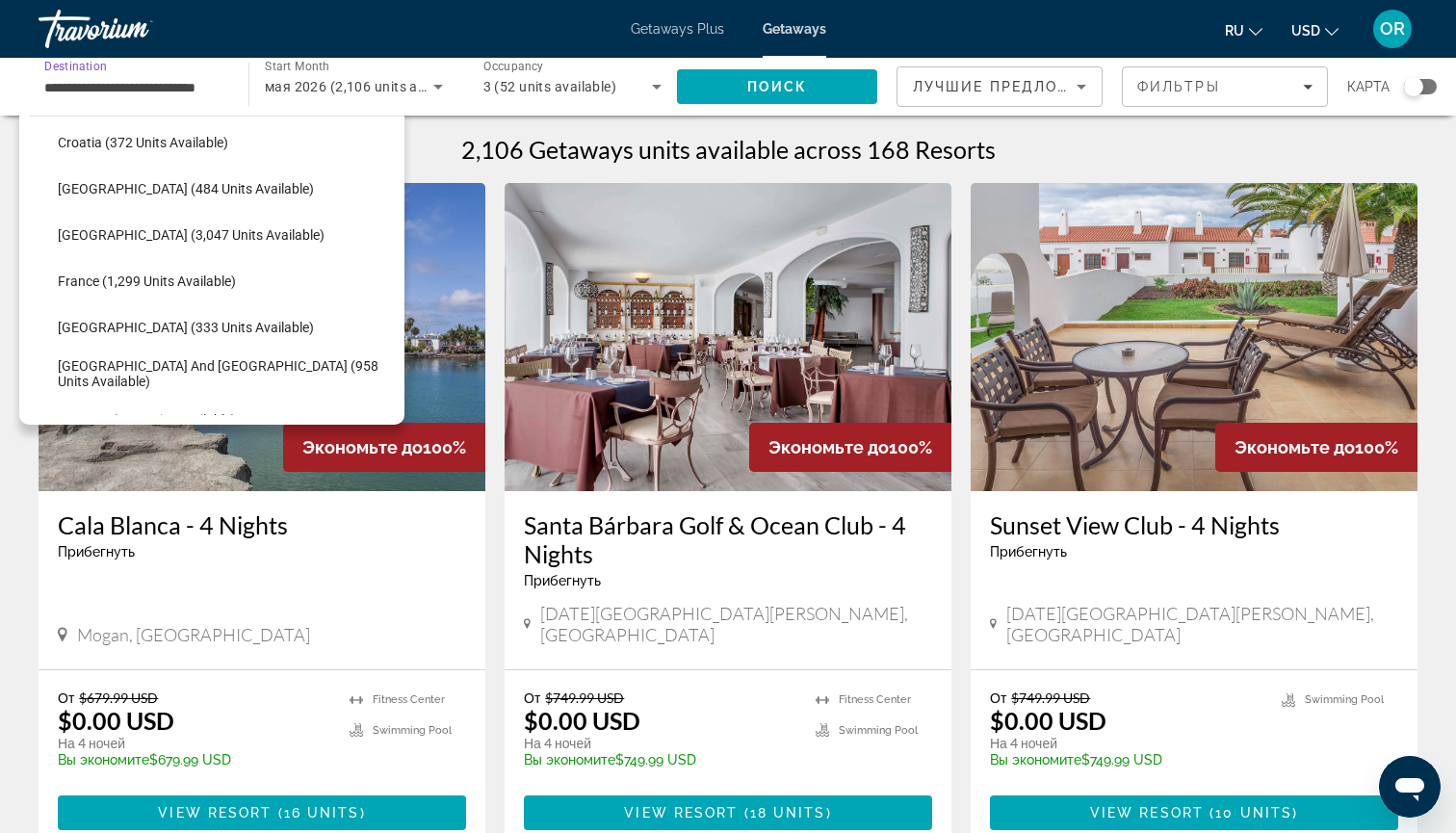
scroll to position [437, 0]
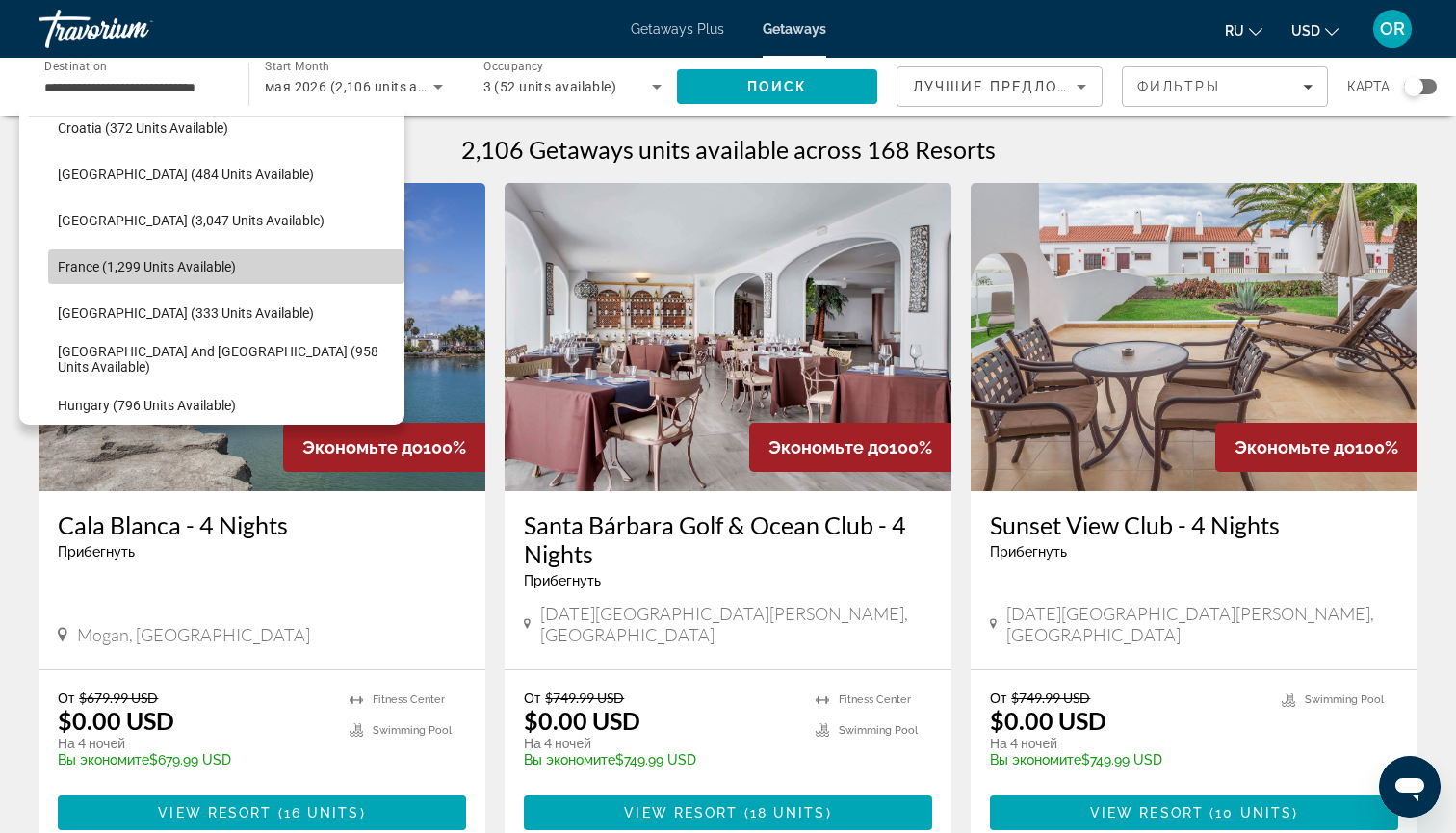
click at [210, 270] on span "France (1,299 units available)" at bounding box center [146, 267] width 178 height 16
type input "**********"
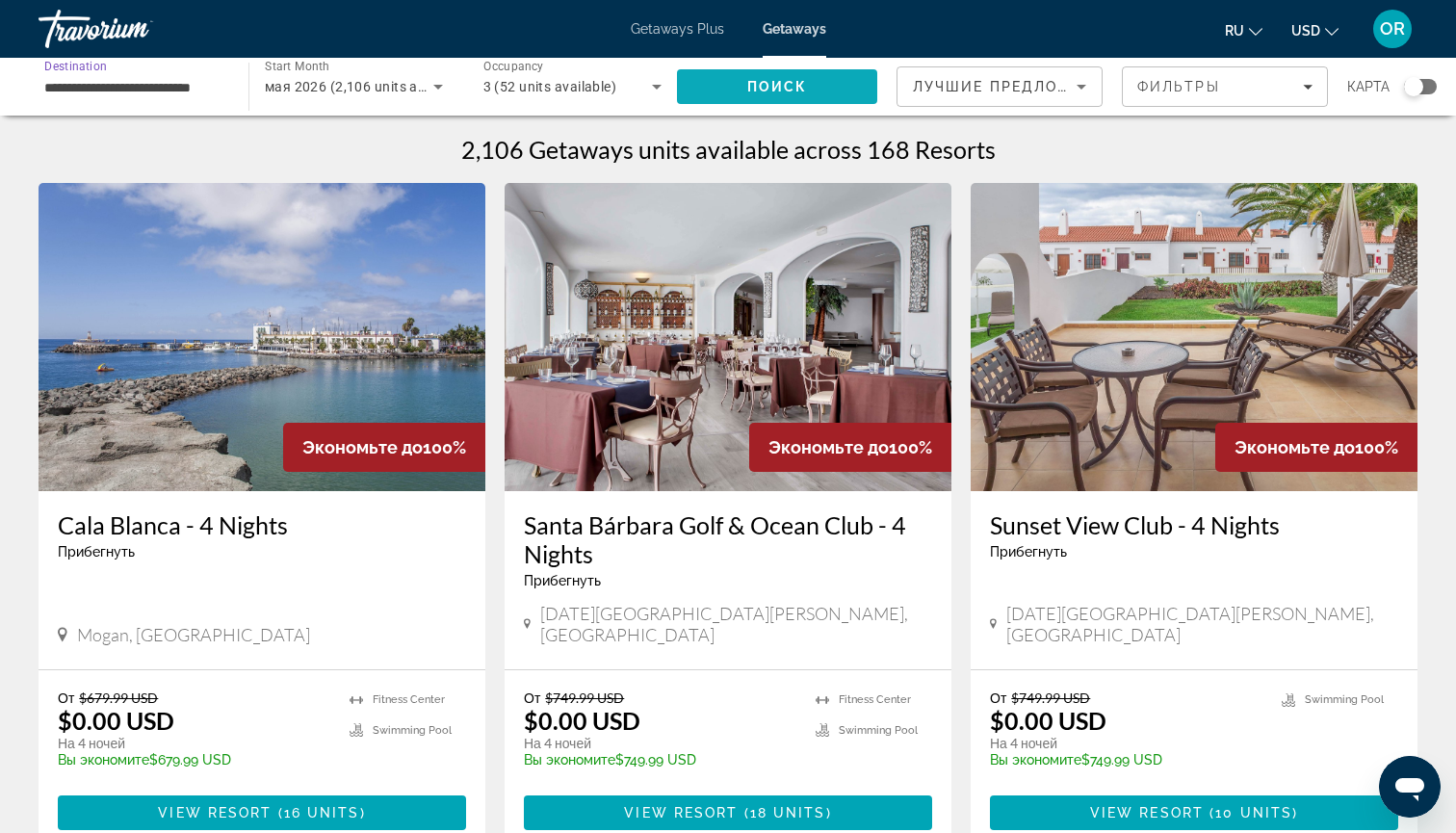
click at [774, 90] on span "Поиск" at bounding box center [776, 87] width 60 height 16
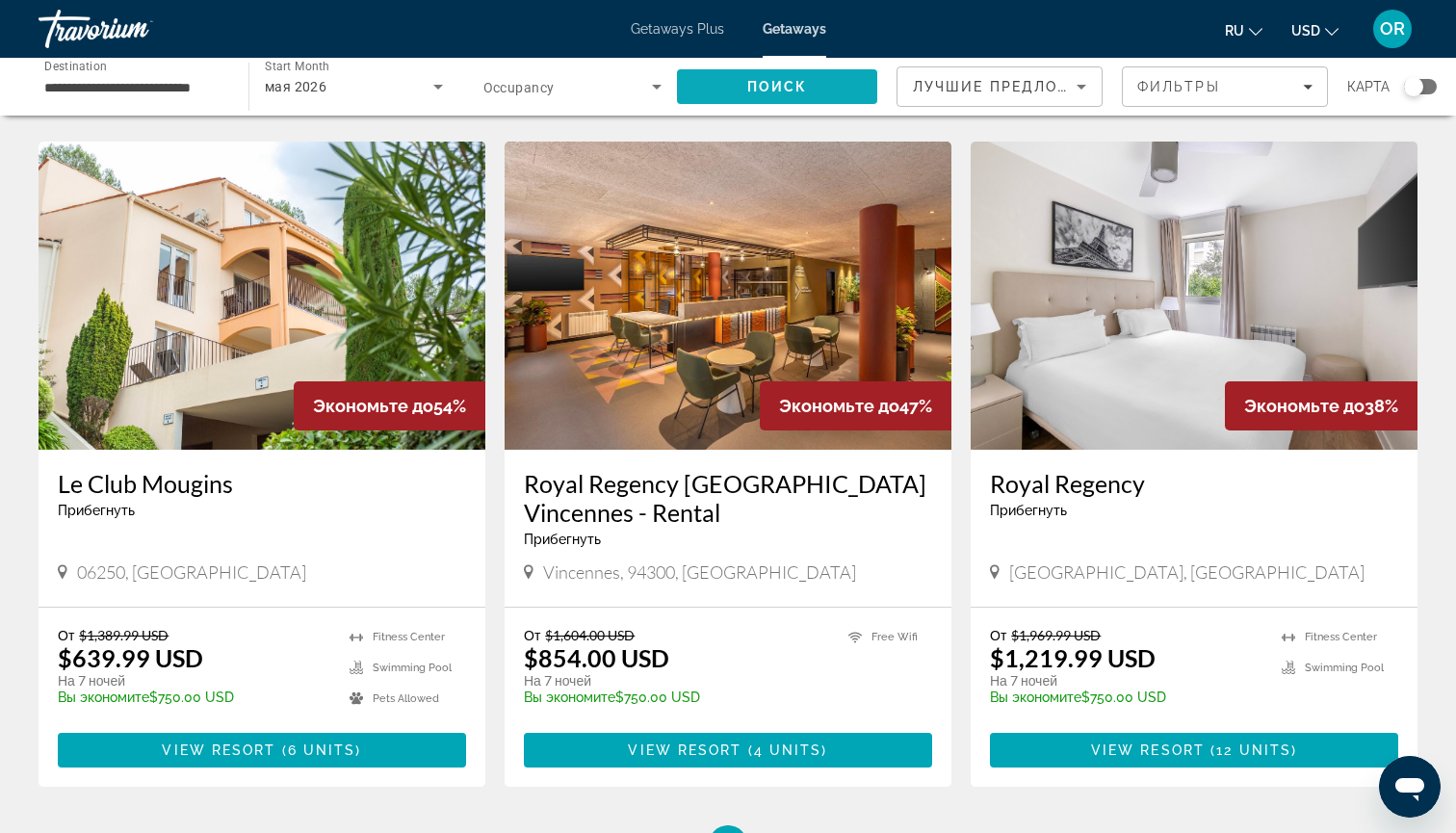
scroll to position [703, 0]
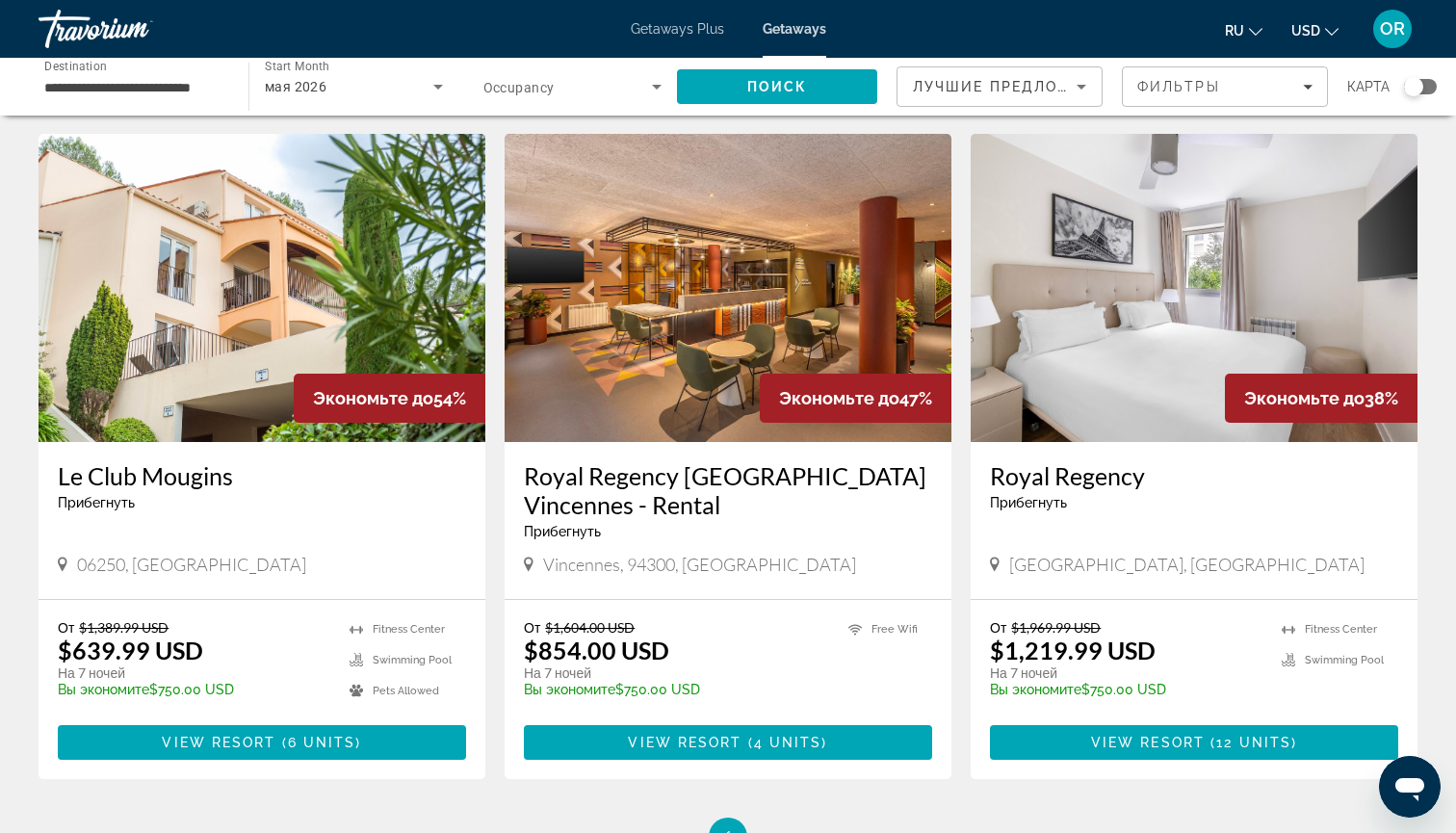
click at [681, 311] on img "Main content" at bounding box center [728, 287] width 447 height 308
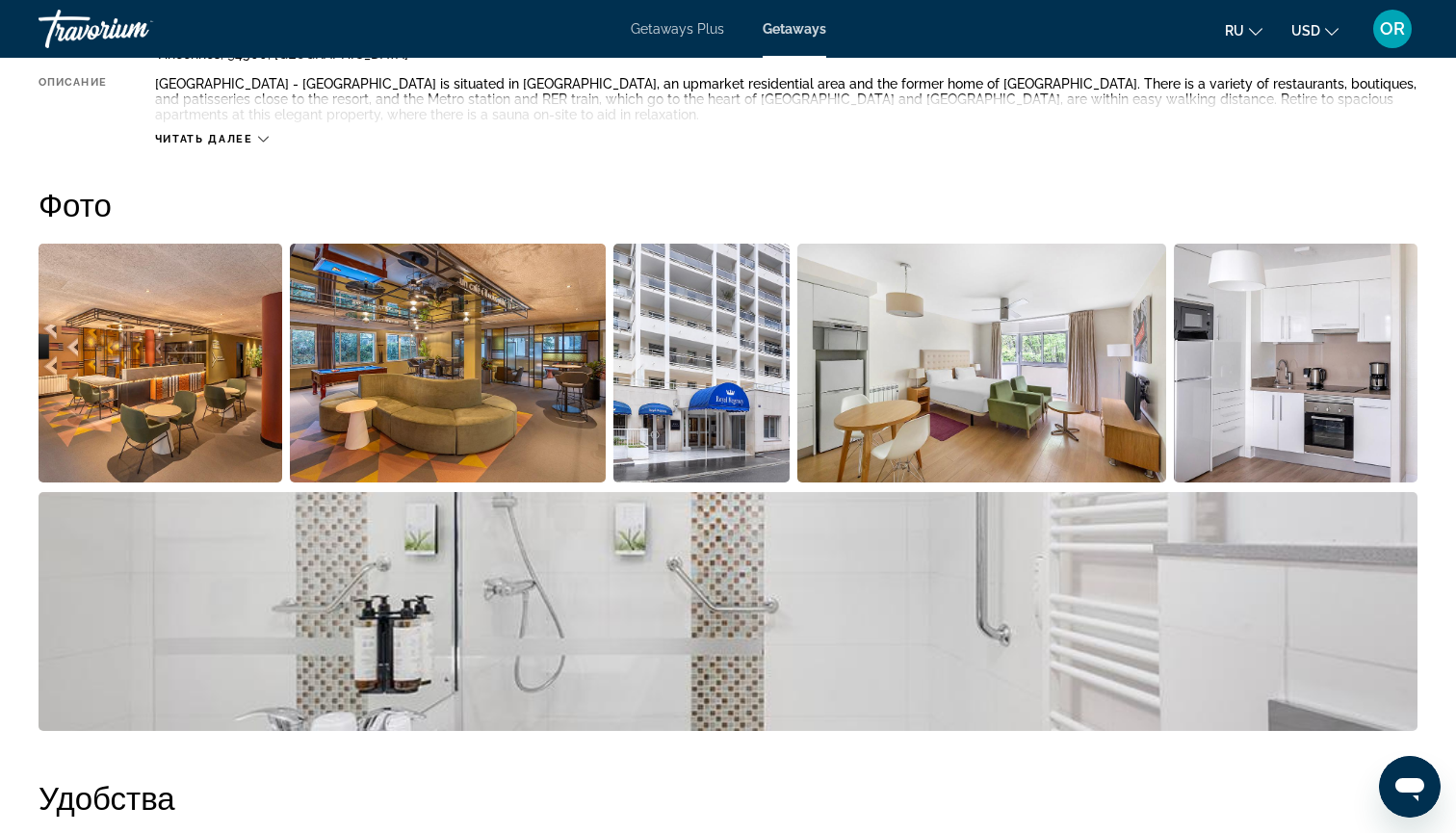
scroll to position [791, 0]
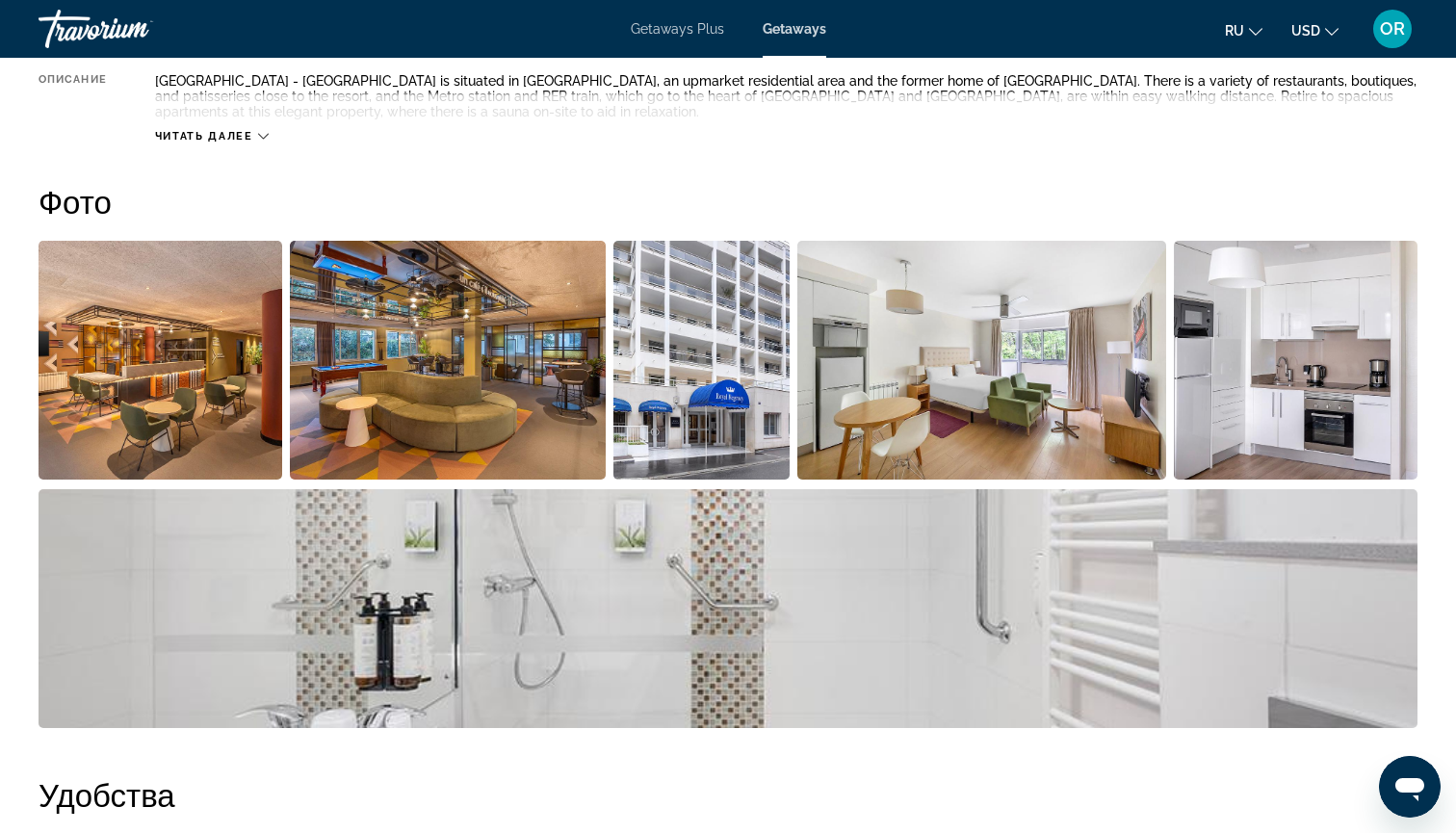
click at [168, 347] on img "Open full-screen image slider" at bounding box center [160, 359] width 243 height 238
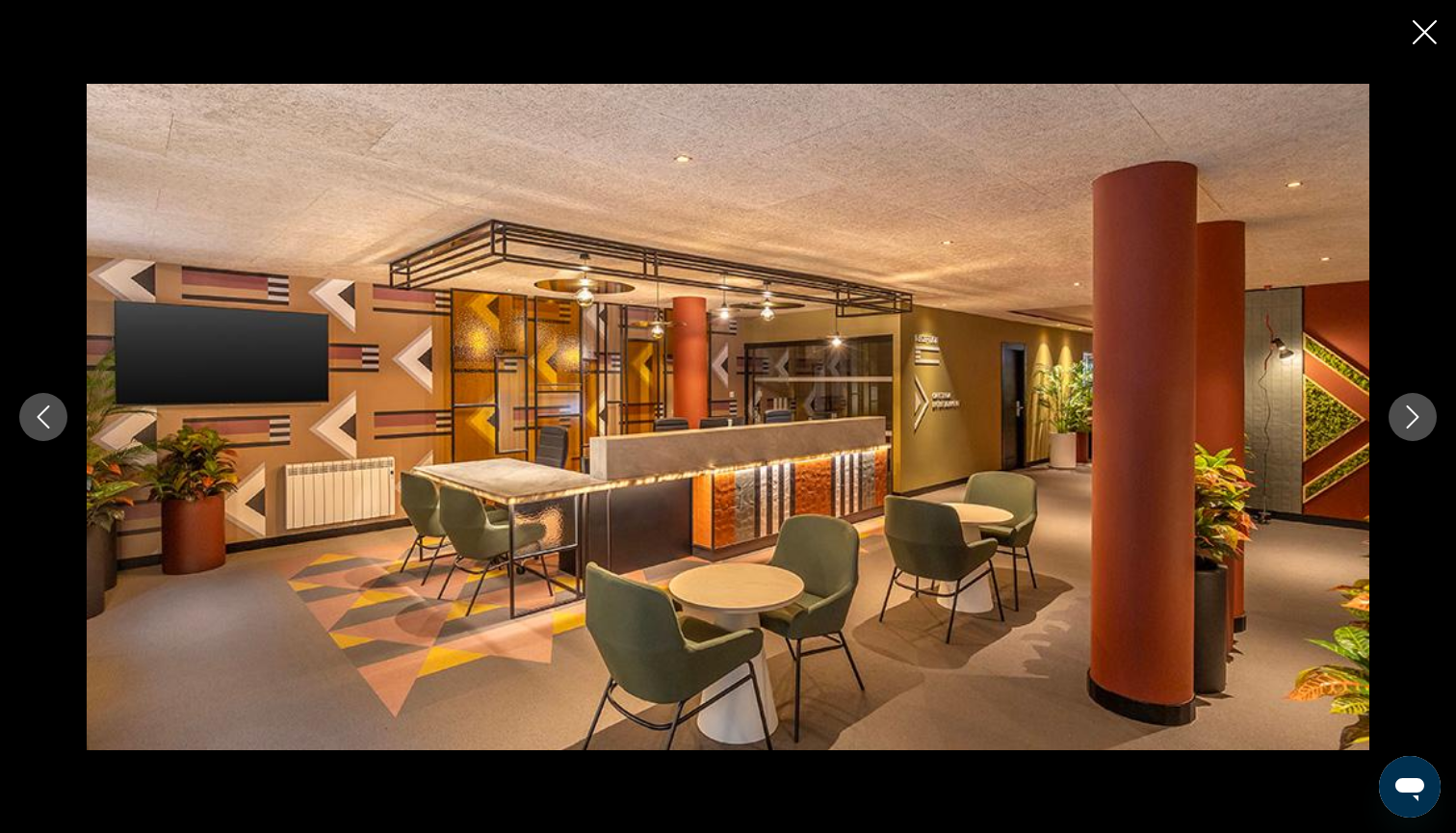
click at [1418, 419] on icon "Next image" at bounding box center [1411, 416] width 23 height 23
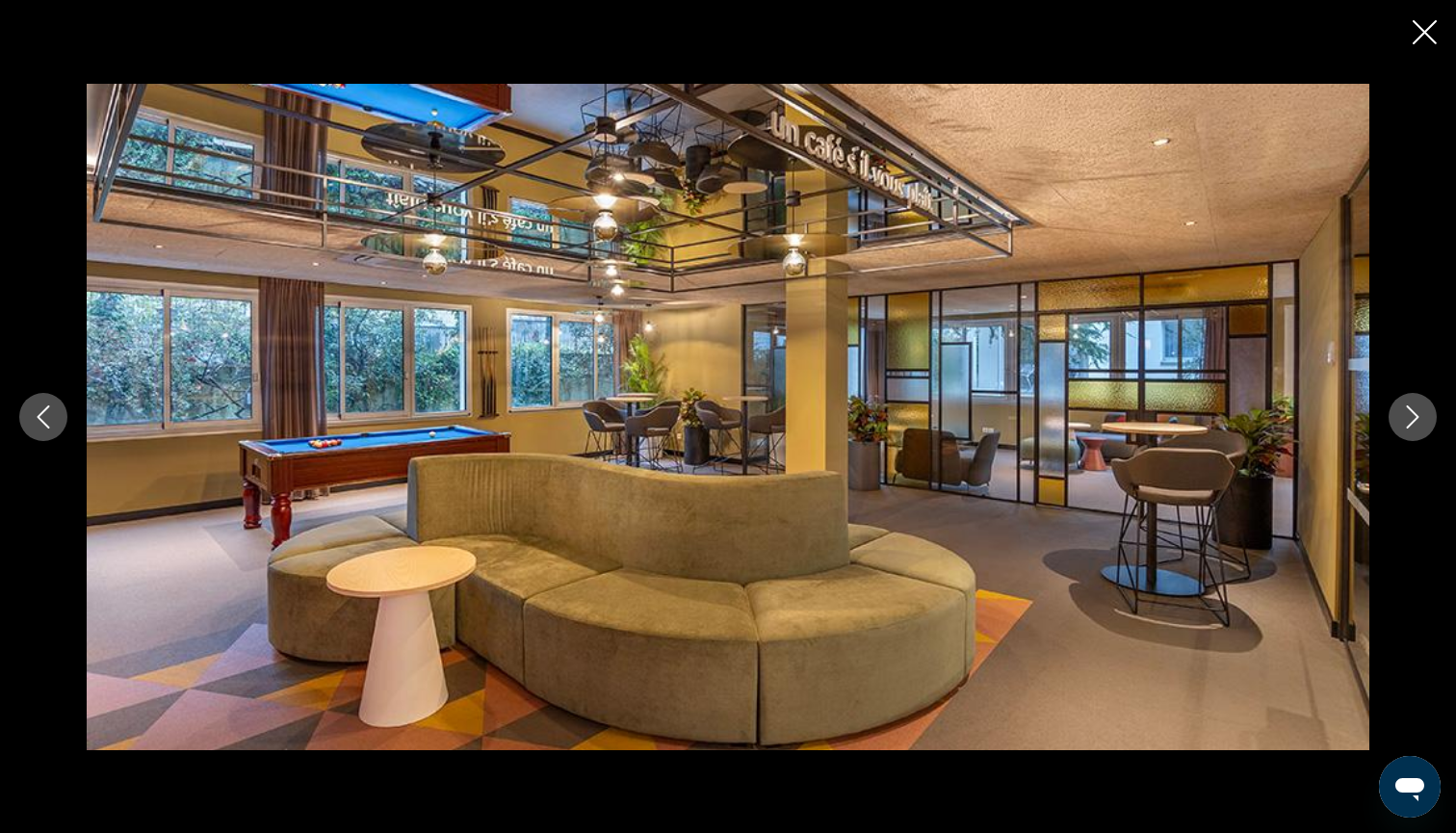
click at [1418, 419] on icon "Next image" at bounding box center [1411, 416] width 23 height 23
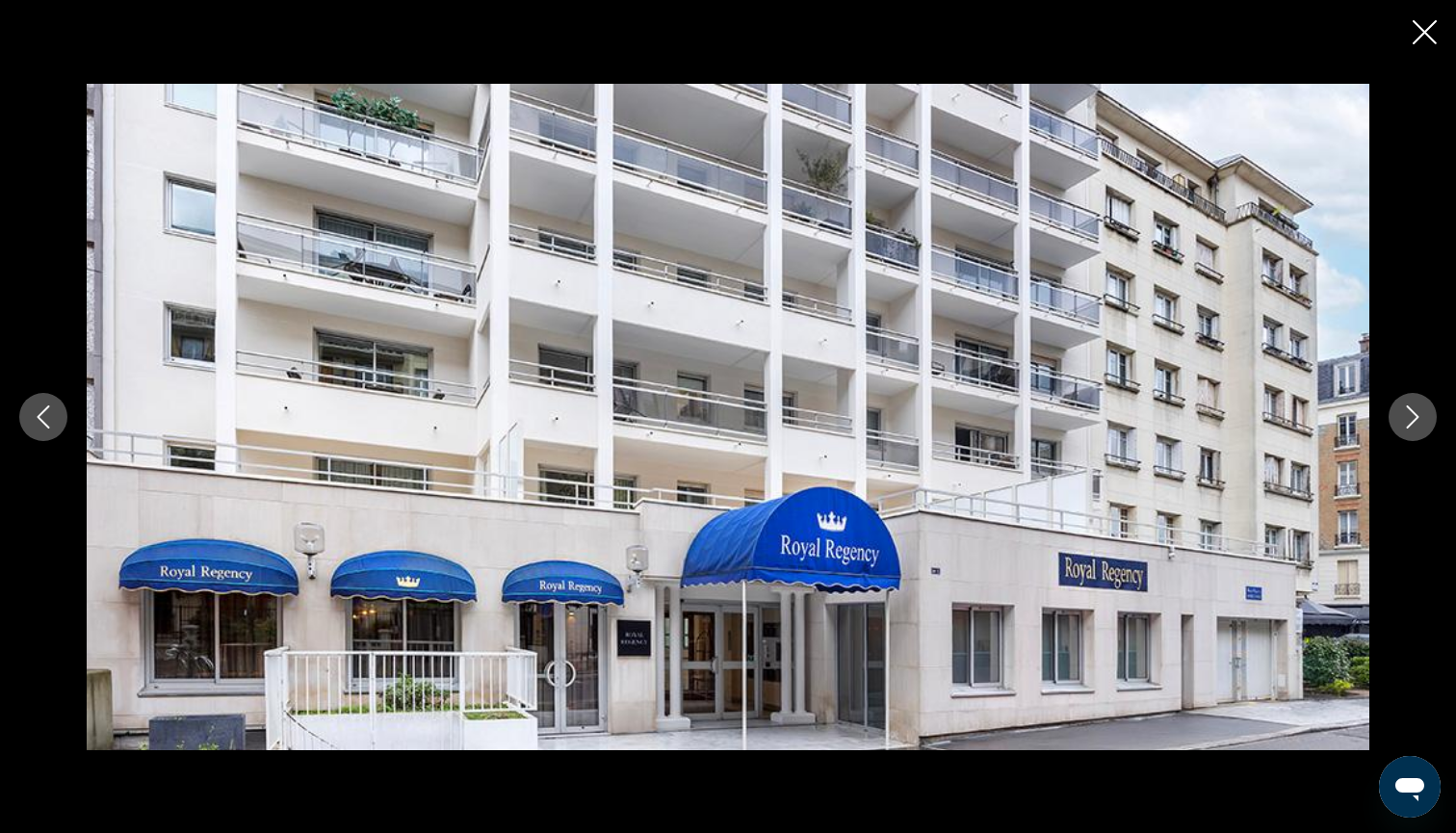
click at [1418, 419] on icon "Next image" at bounding box center [1411, 416] width 23 height 23
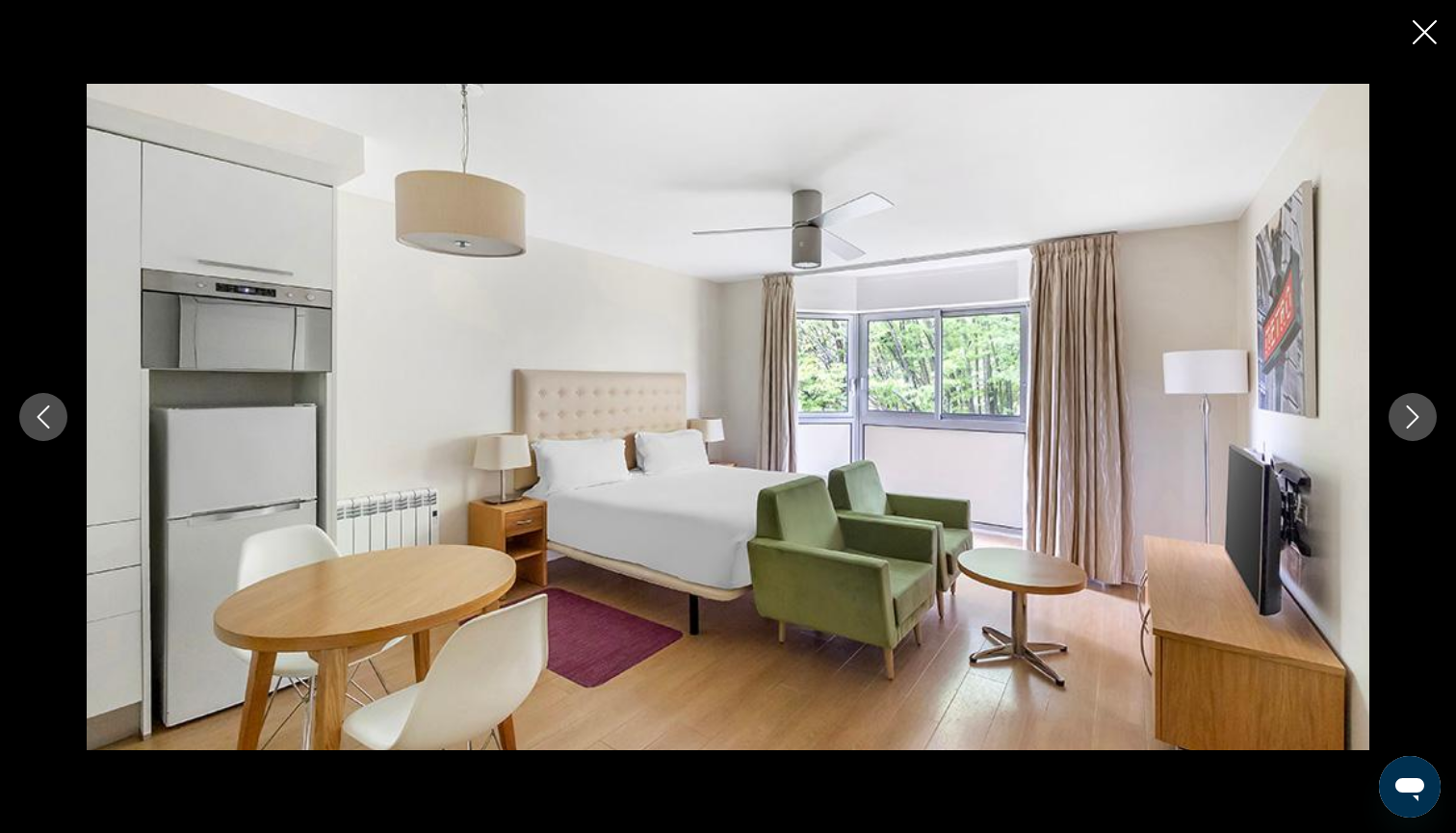
click at [1418, 419] on icon "Next image" at bounding box center [1411, 416] width 23 height 23
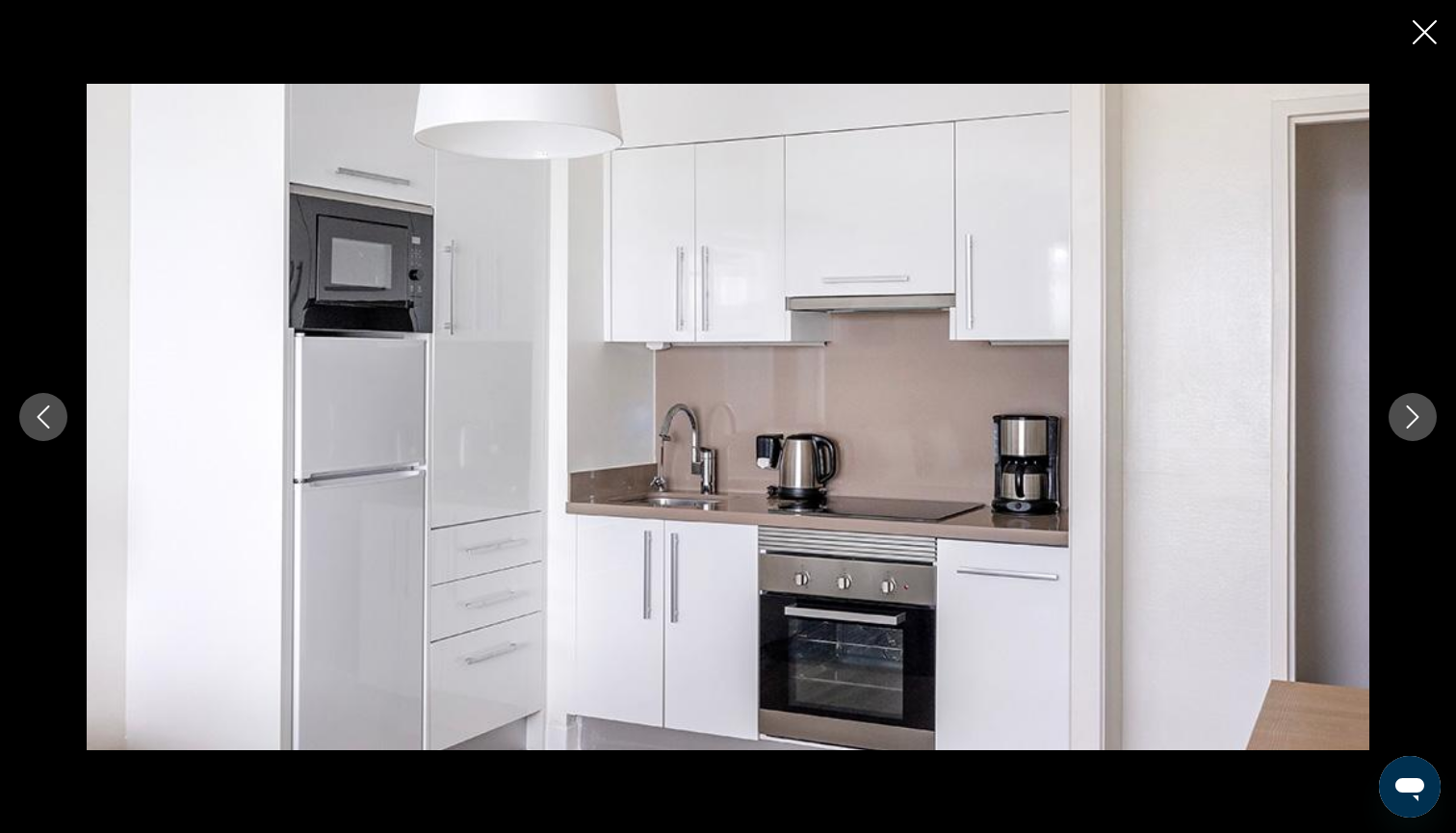
click at [1418, 419] on icon "Next image" at bounding box center [1411, 416] width 23 height 23
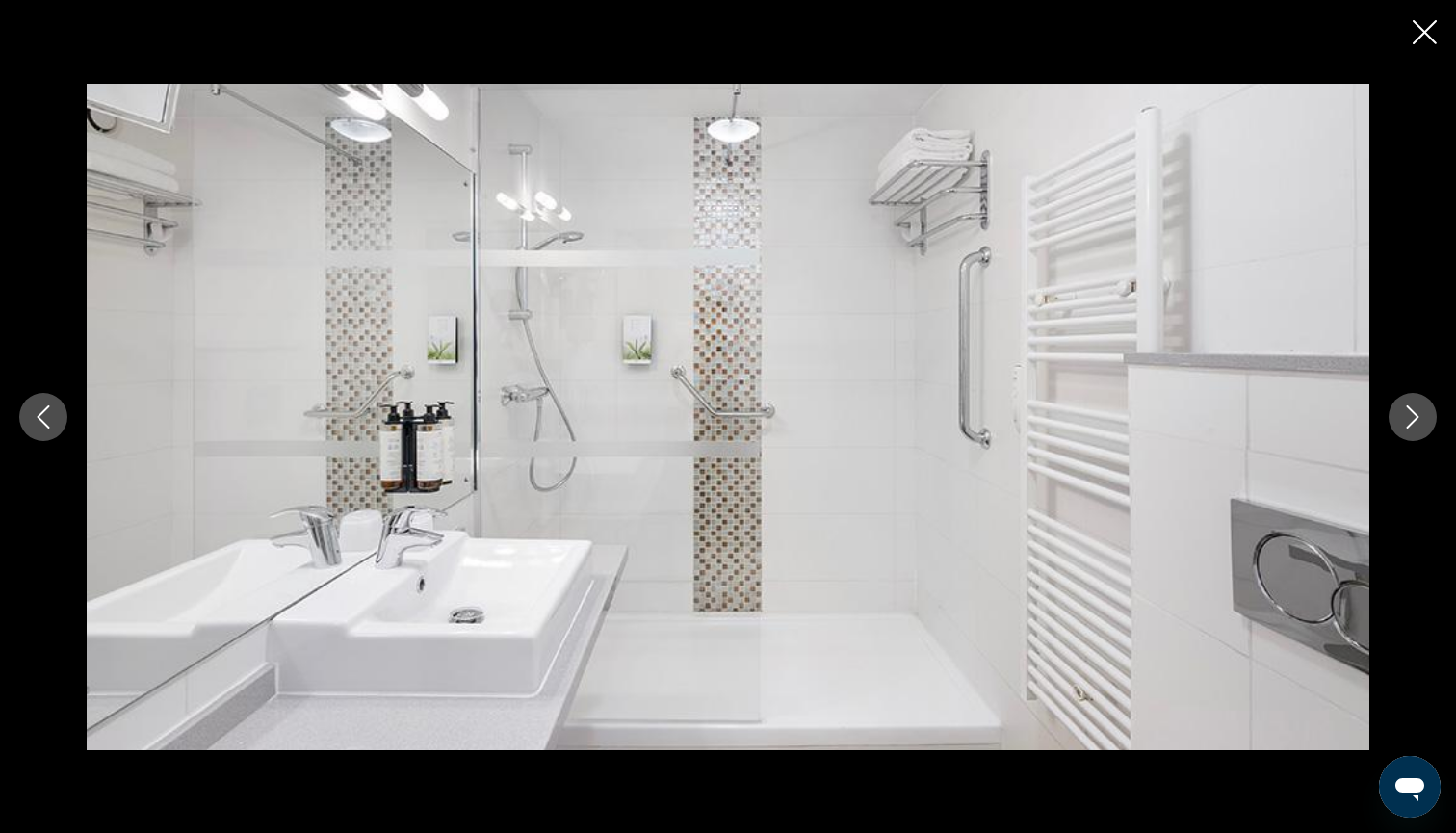
click at [1418, 419] on icon "Next image" at bounding box center [1411, 416] width 23 height 23
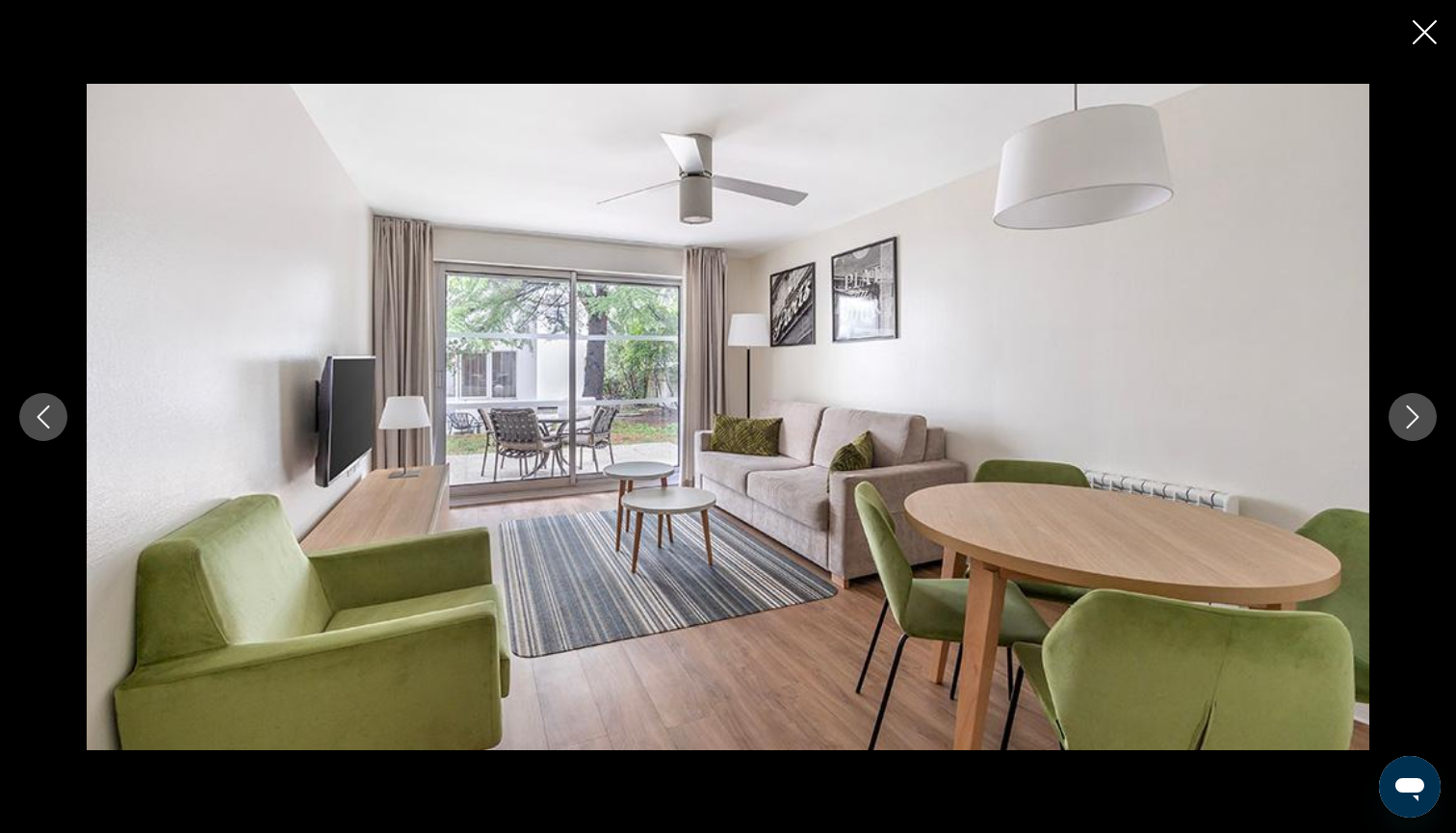
click at [1418, 419] on icon "Next image" at bounding box center [1411, 416] width 23 height 23
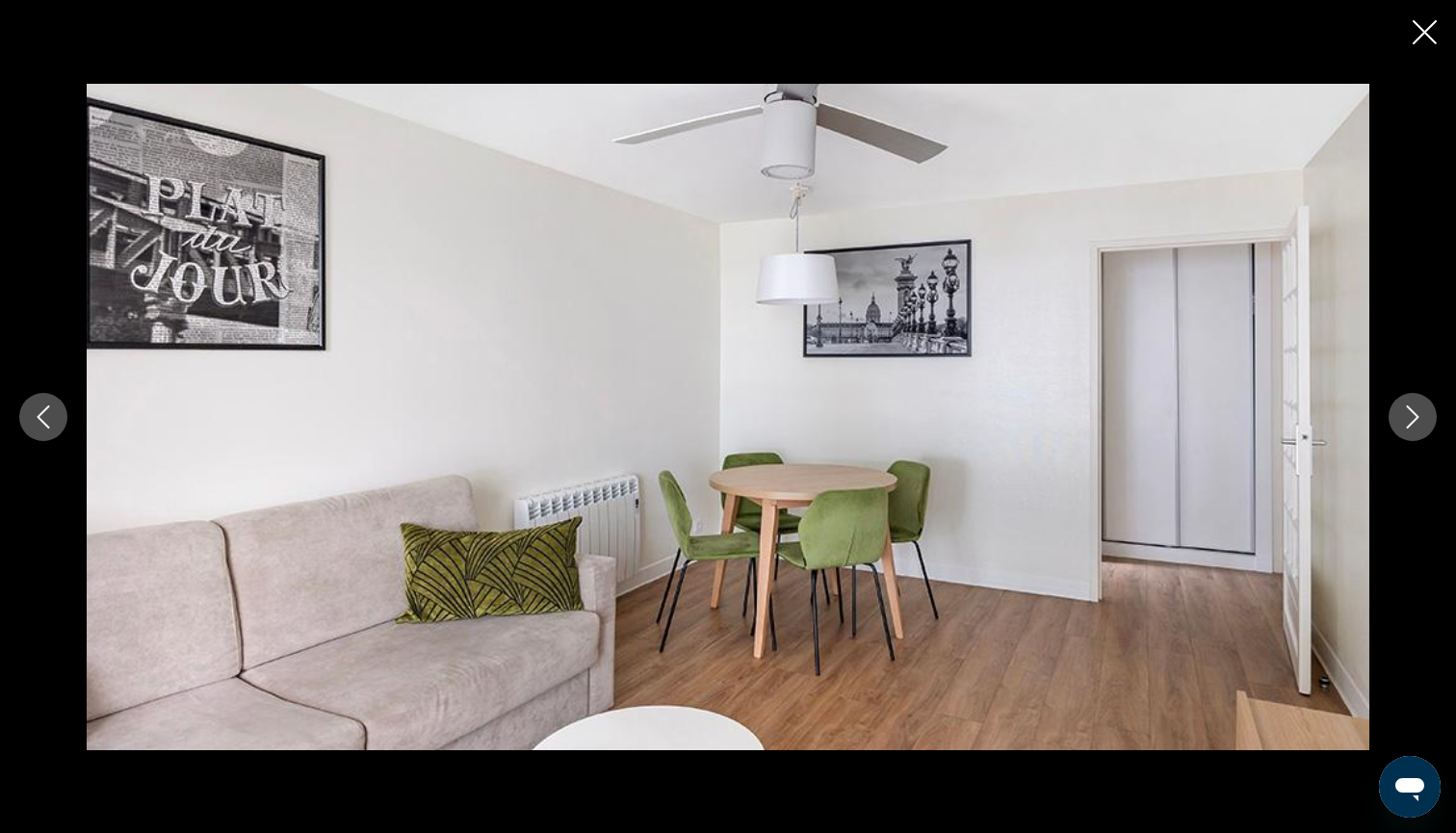
click at [1418, 419] on icon "Next image" at bounding box center [1411, 416] width 23 height 23
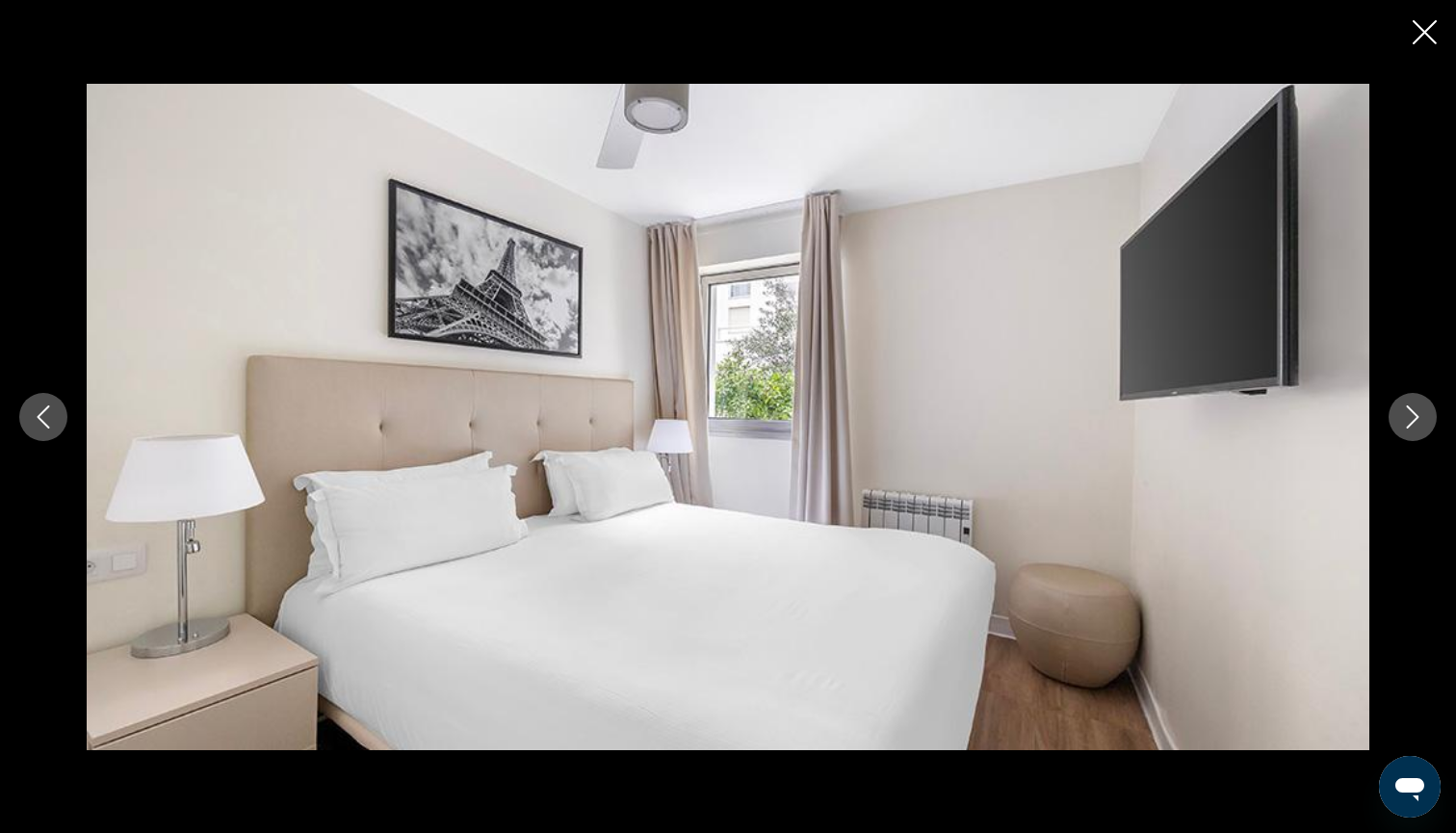
click at [1418, 419] on icon "Next image" at bounding box center [1411, 416] width 23 height 23
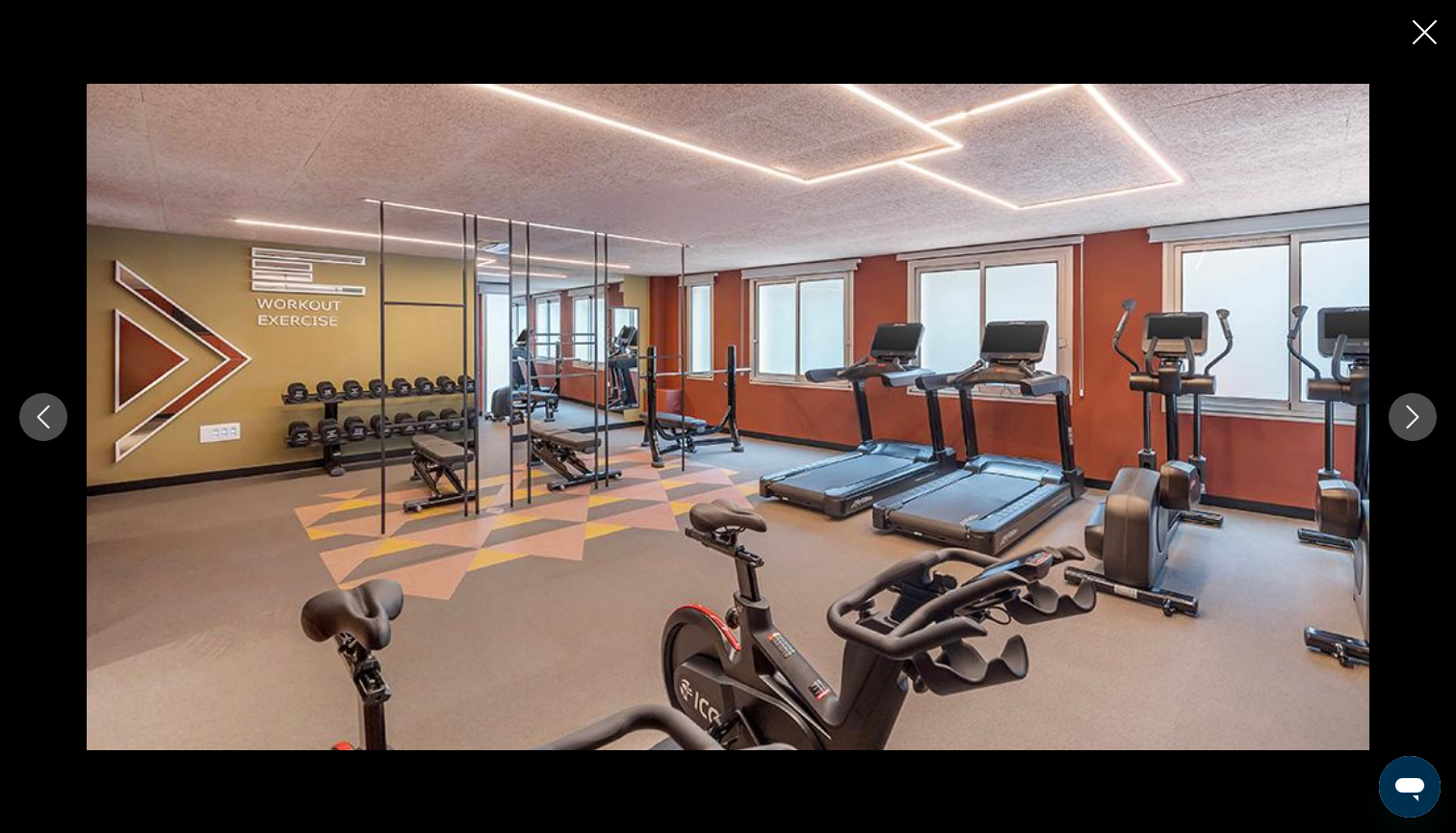
click at [1418, 419] on icon "Next image" at bounding box center [1411, 416] width 23 height 23
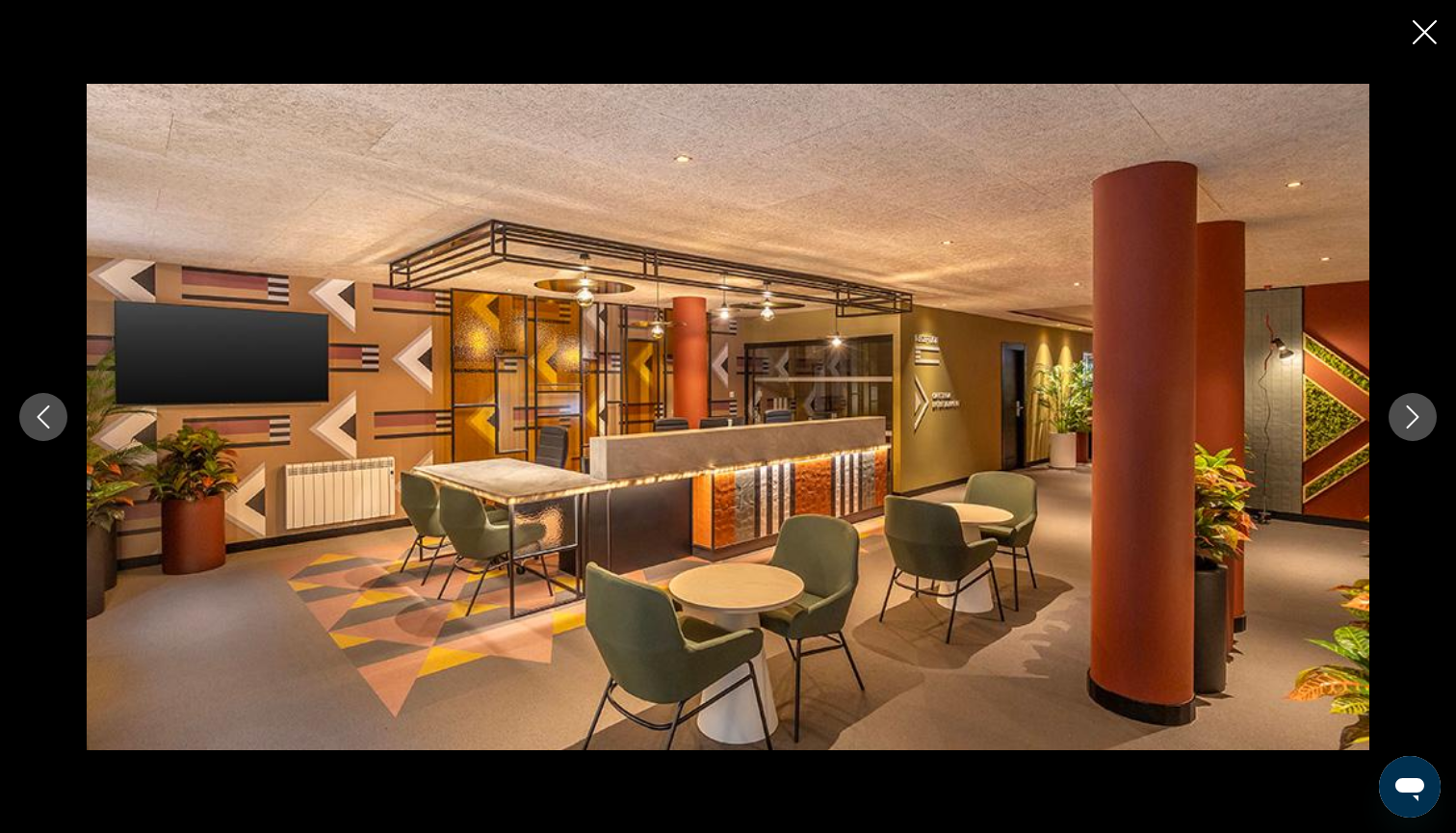
click at [1418, 419] on icon "Next image" at bounding box center [1411, 416] width 23 height 23
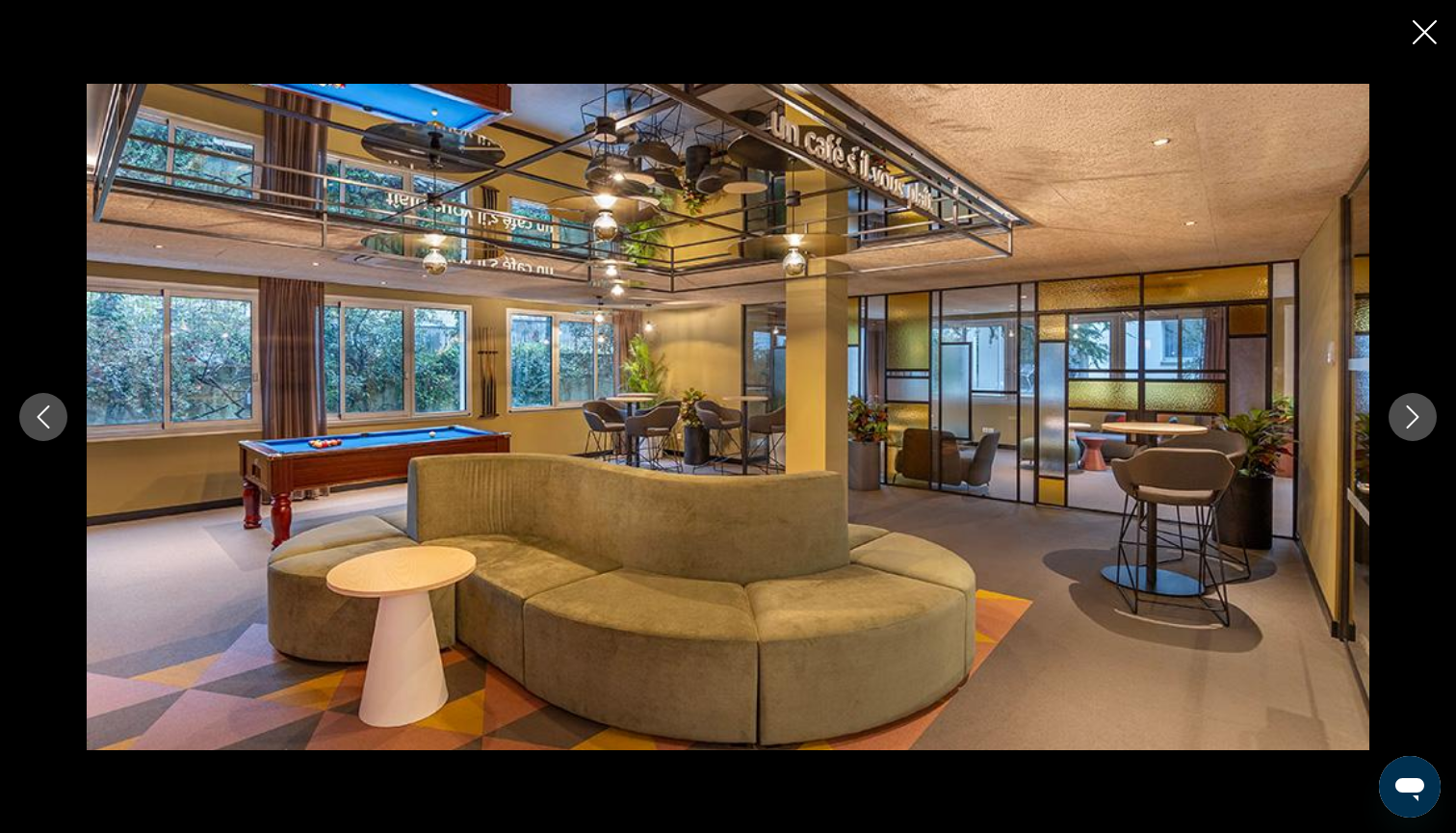
click at [1420, 32] on icon "Close slideshow" at bounding box center [1424, 32] width 24 height 24
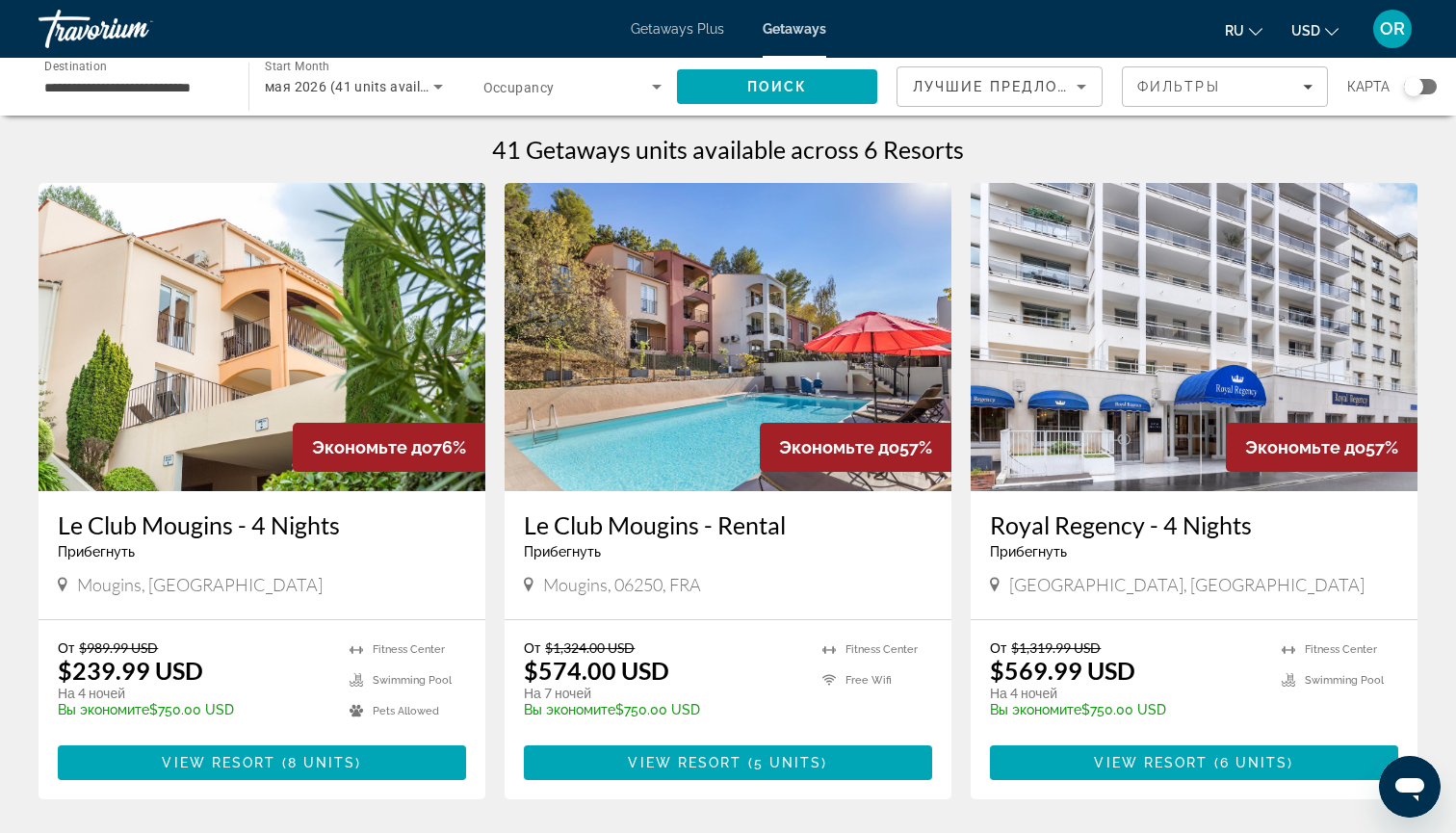
click at [130, 89] on input "**********" at bounding box center [134, 87] width 179 height 23
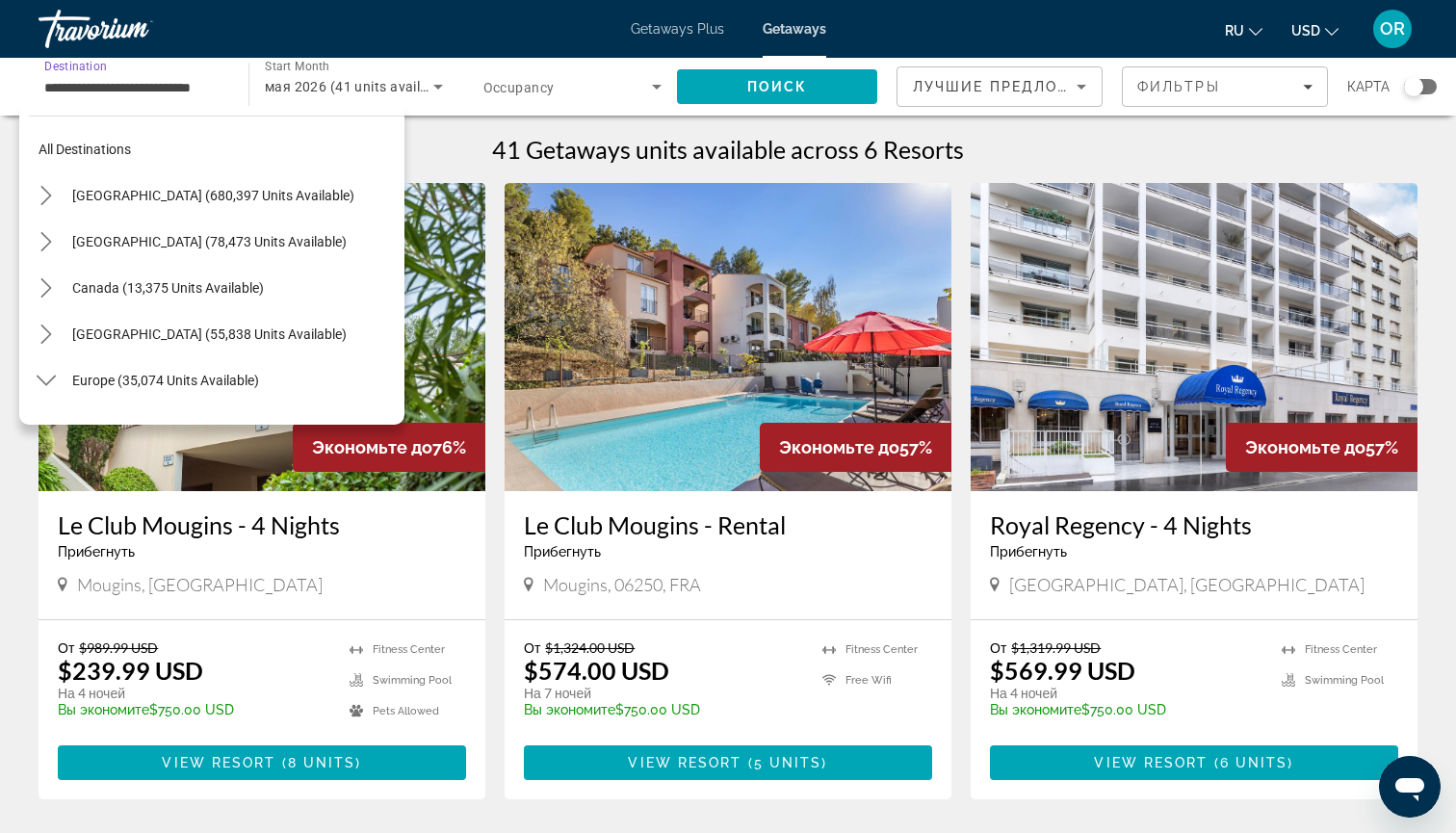
scroll to position [438, 0]
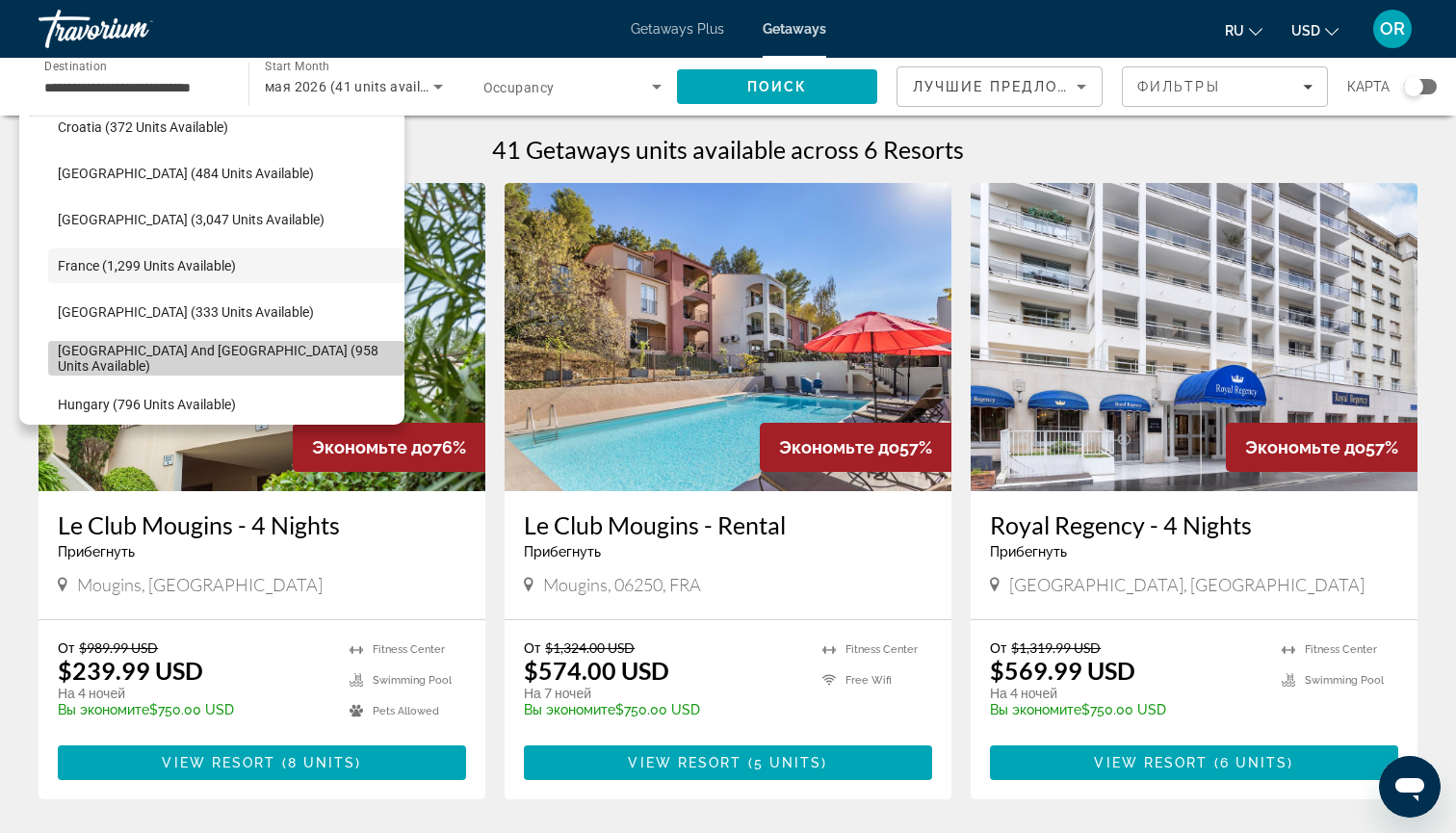
click at [163, 358] on span "[GEOGRAPHIC_DATA] and [GEOGRAPHIC_DATA] (958 units available)" at bounding box center [226, 357] width 337 height 31
type input "**********"
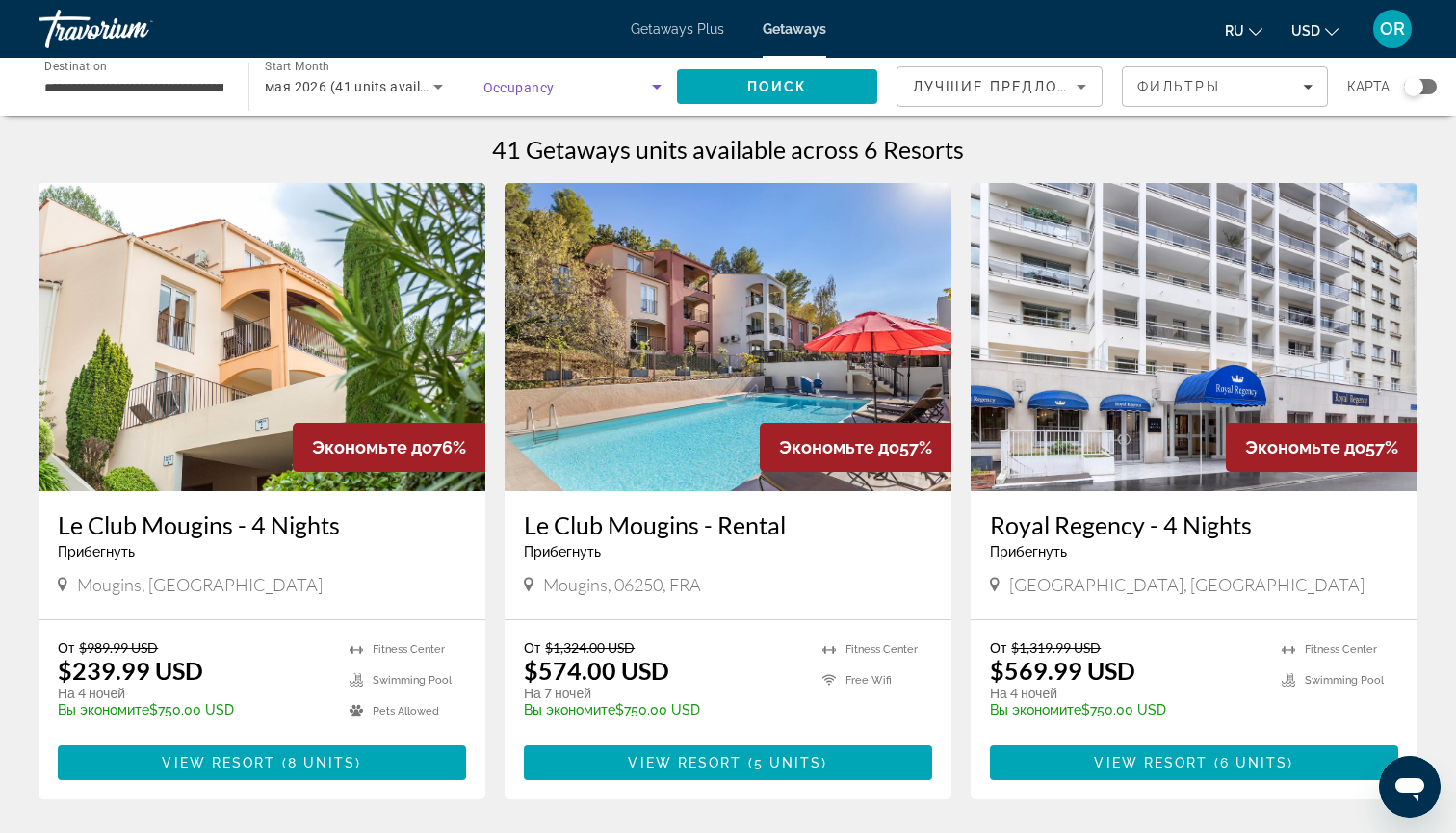
click at [643, 86] on span "Search widget" at bounding box center [568, 86] width 169 height 23
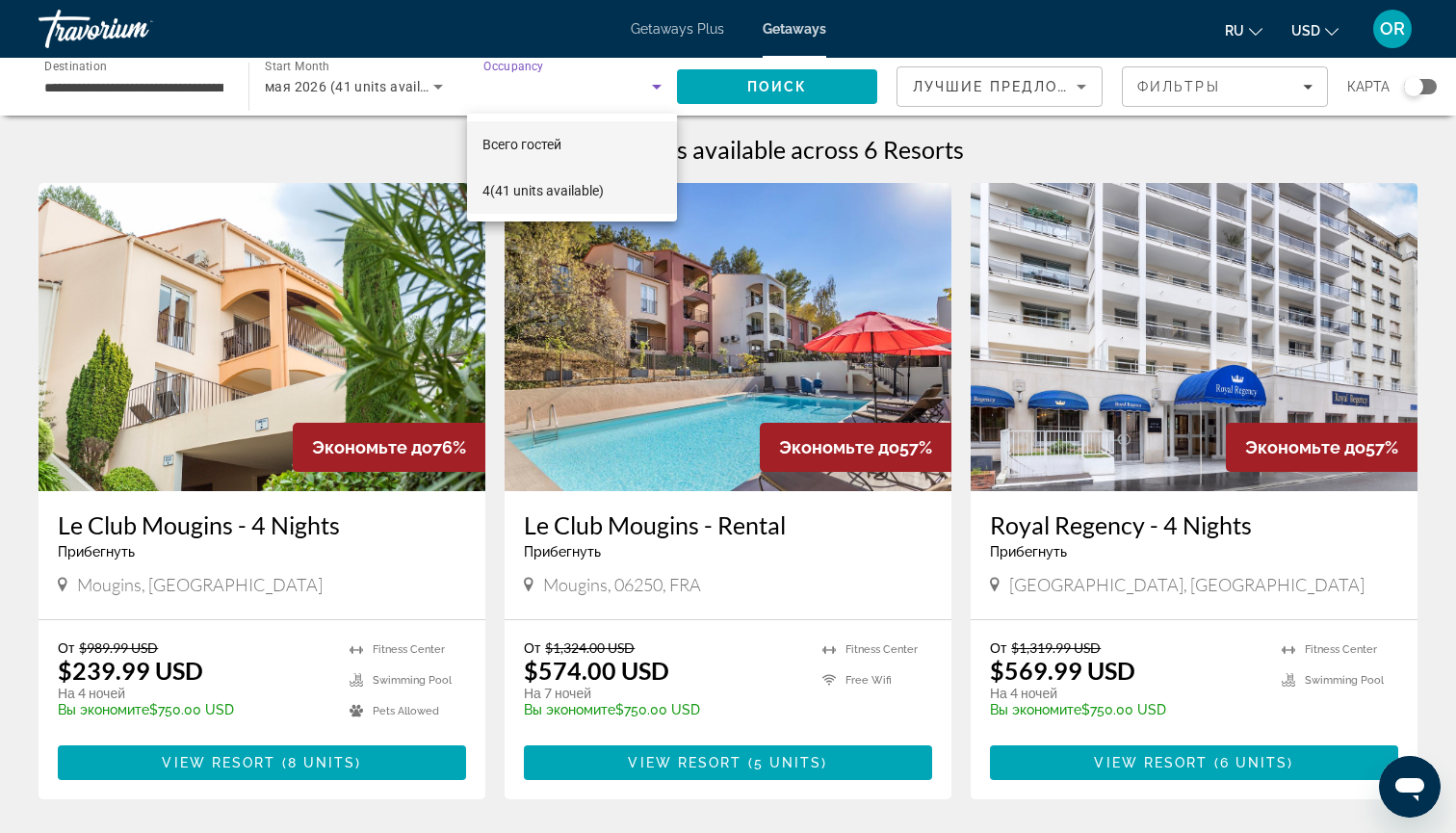
click at [543, 192] on span "4 (41 units available)" at bounding box center [543, 190] width 122 height 23
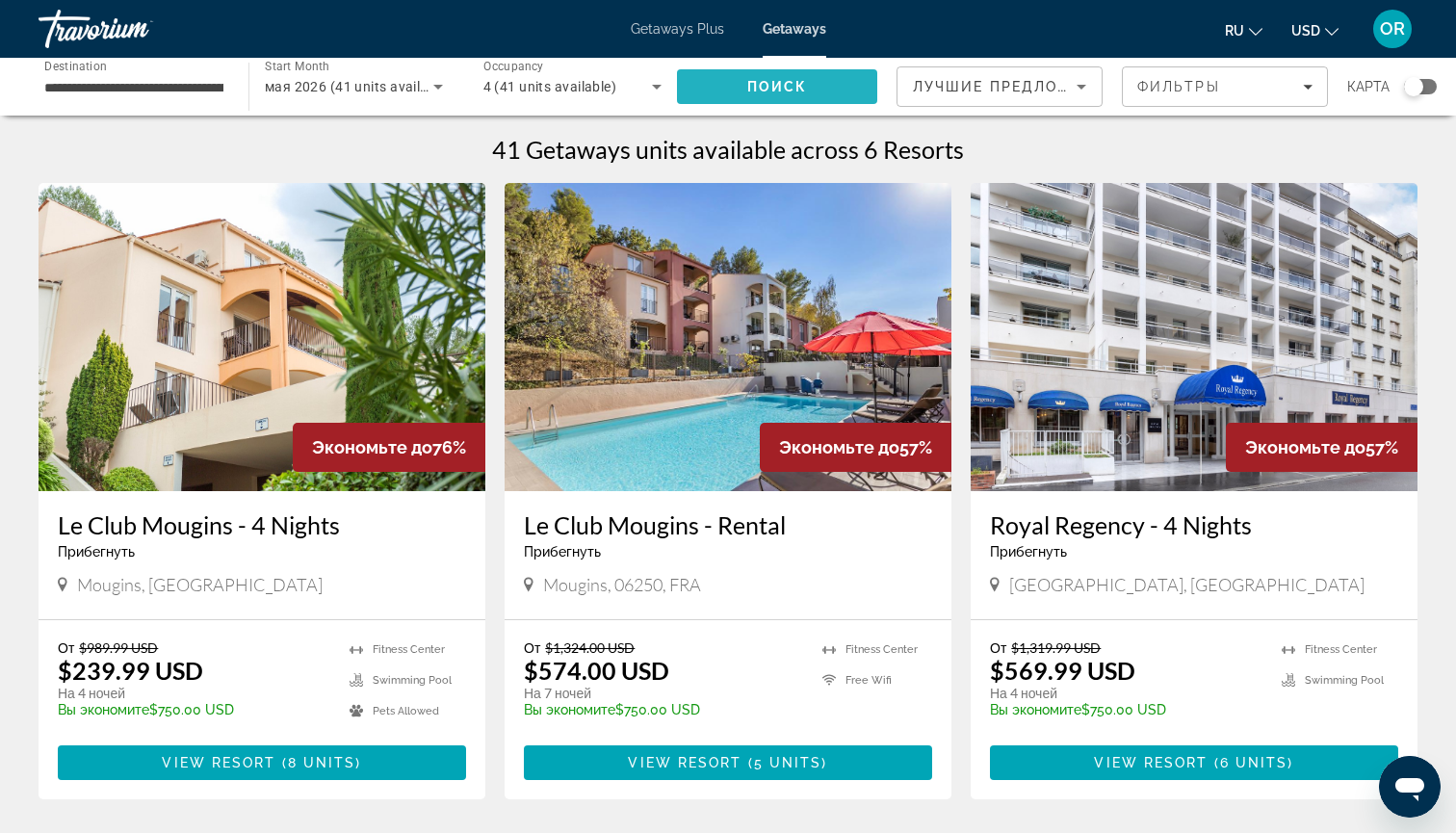
click at [788, 93] on span "Поиск" at bounding box center [776, 87] width 60 height 16
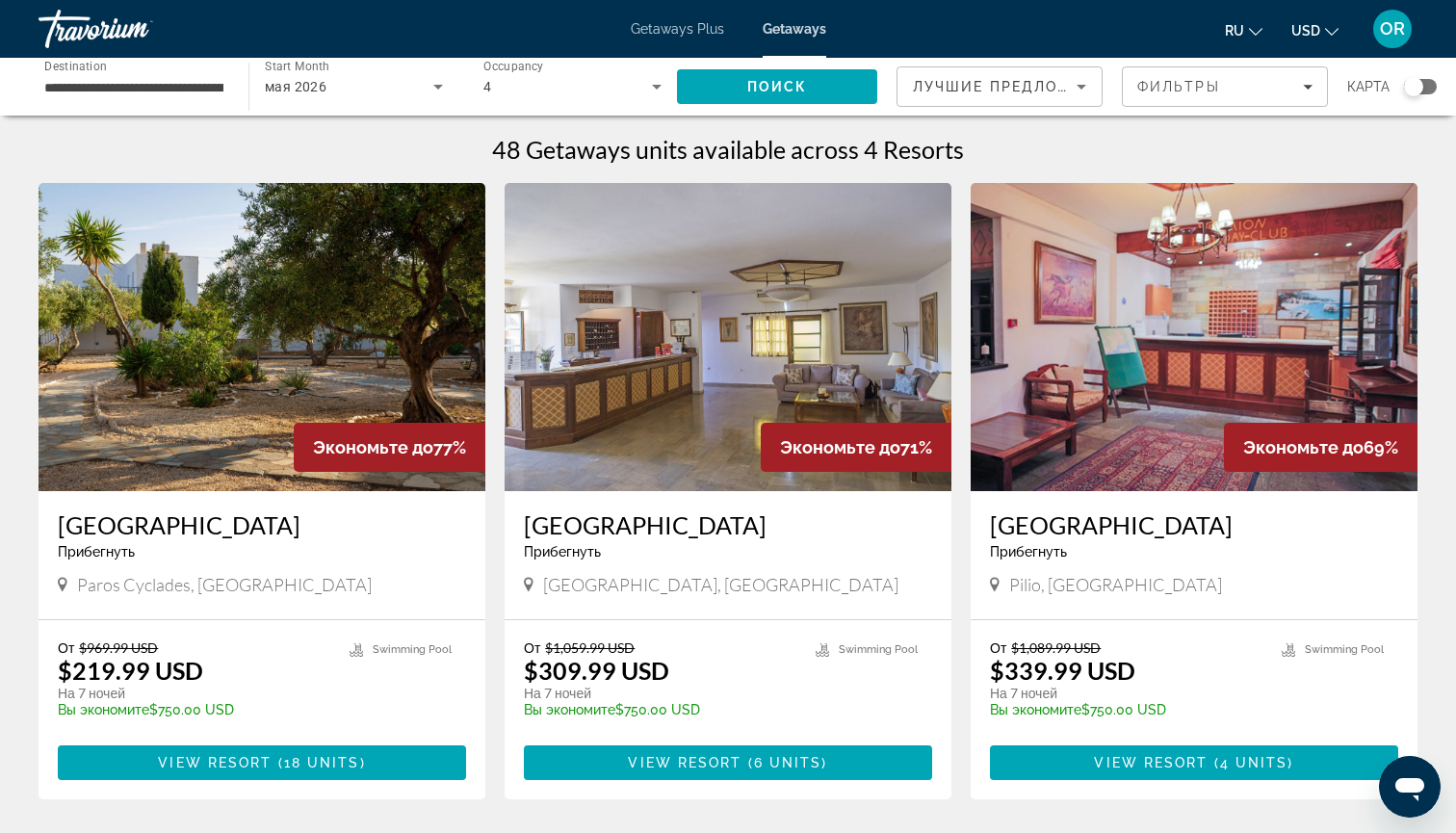
click at [196, 335] on img "Main content" at bounding box center [262, 336] width 447 height 308
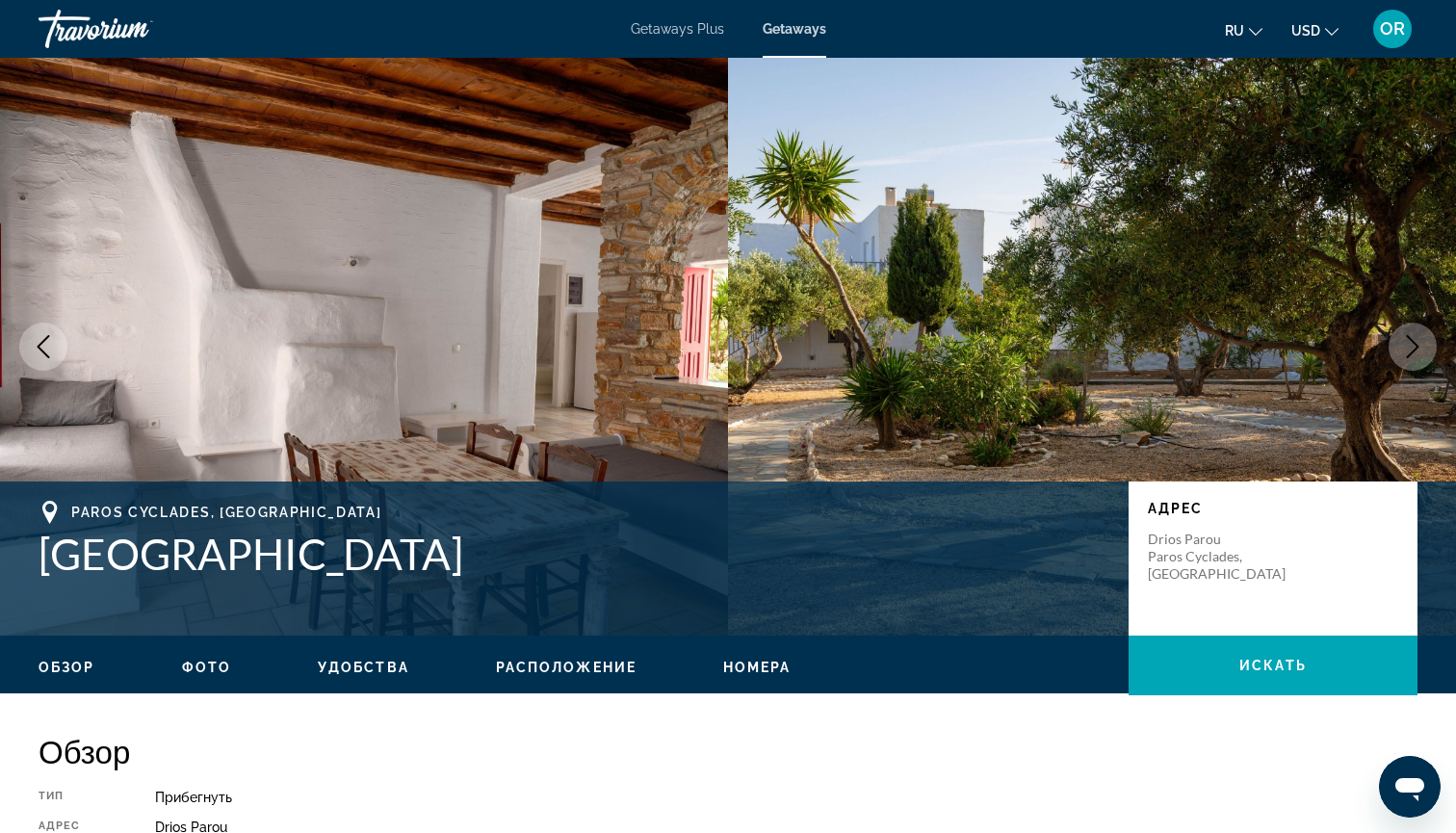
click at [1420, 352] on icon "Next image" at bounding box center [1411, 346] width 23 height 23
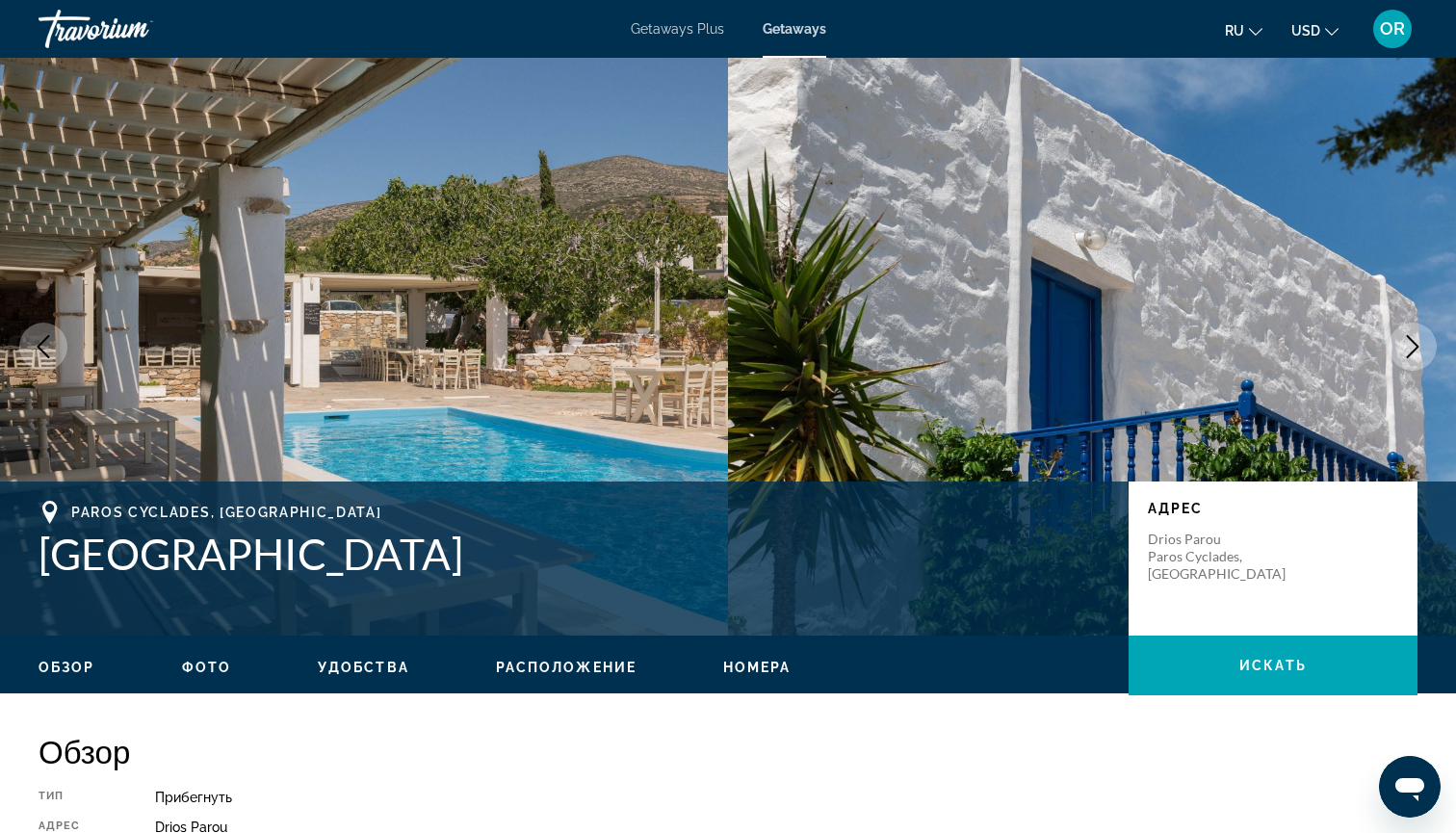
click at [1420, 351] on icon "Next image" at bounding box center [1411, 346] width 23 height 23
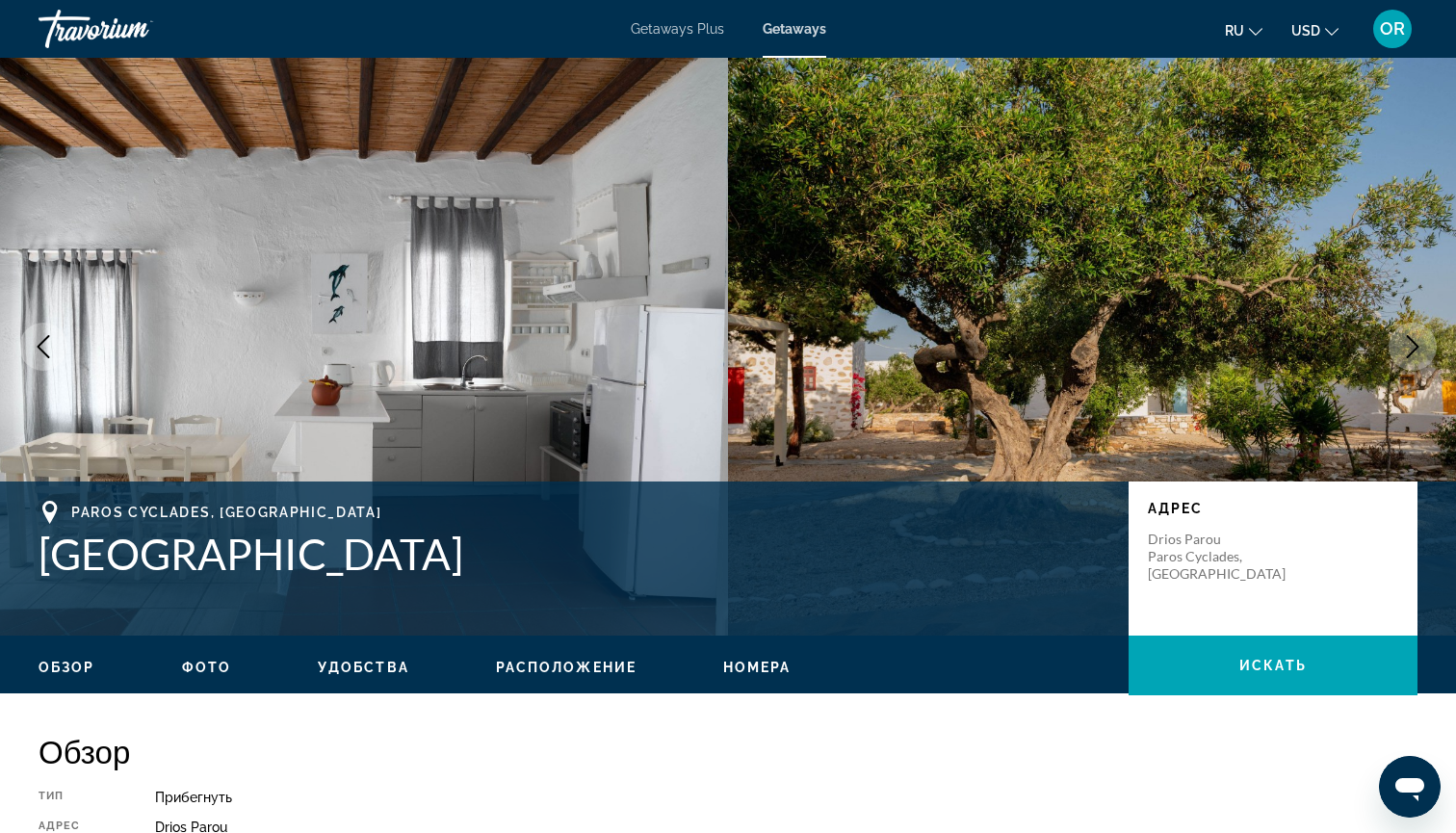
click at [1420, 351] on icon "Next image" at bounding box center [1411, 346] width 23 height 23
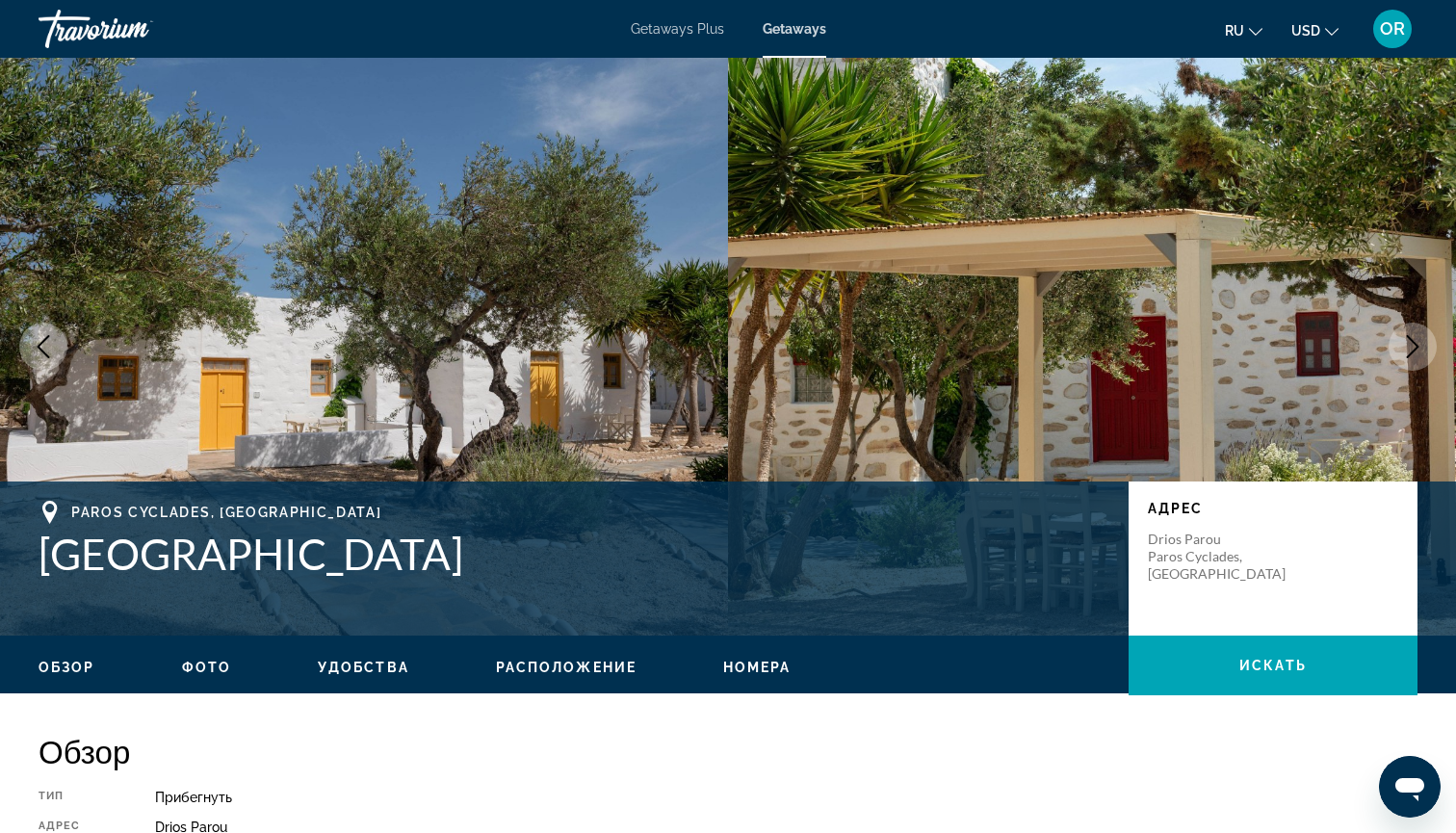
click at [1420, 352] on icon "Next image" at bounding box center [1411, 346] width 23 height 23
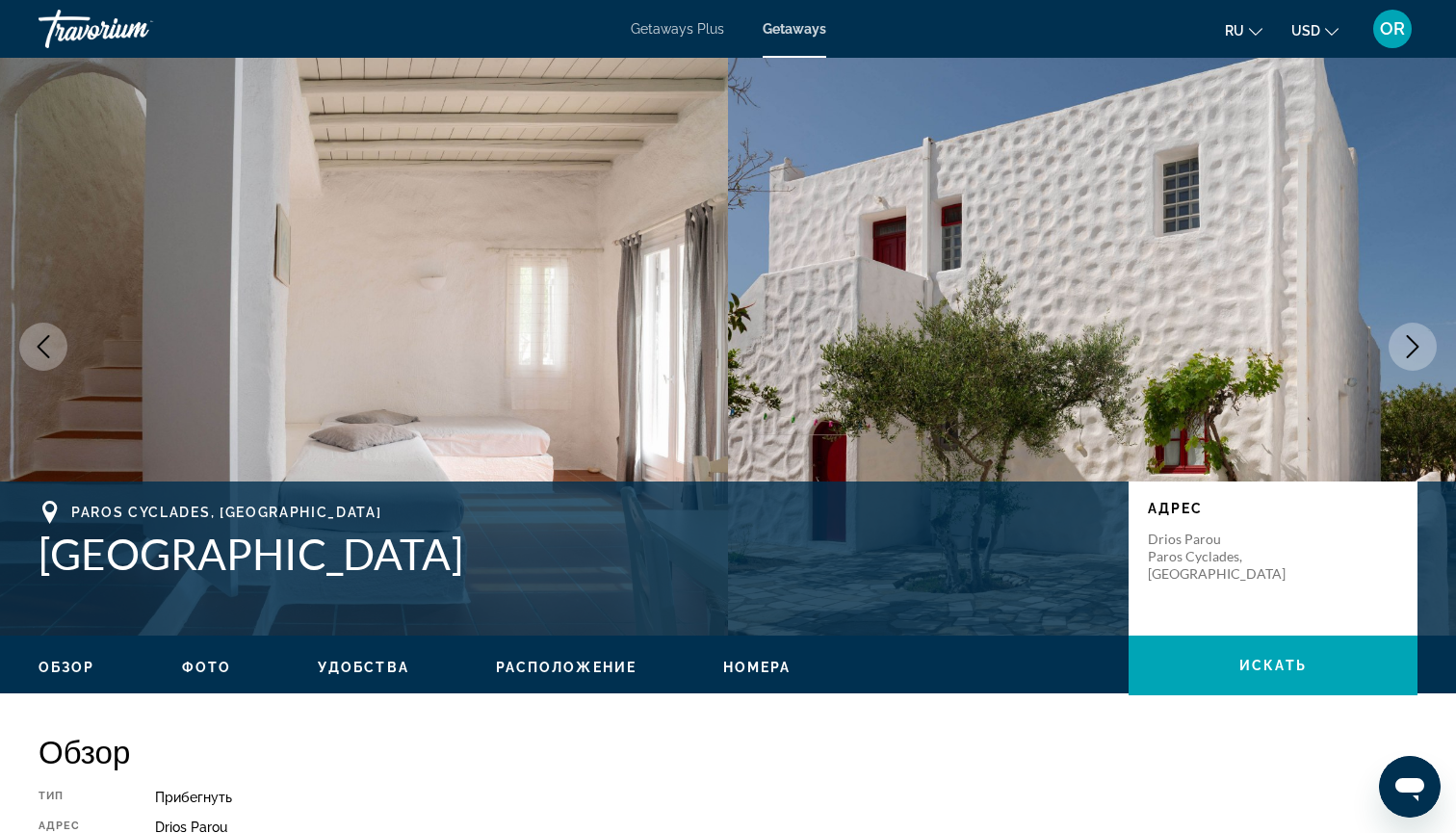
click at [1420, 353] on icon "Next image" at bounding box center [1411, 346] width 23 height 23
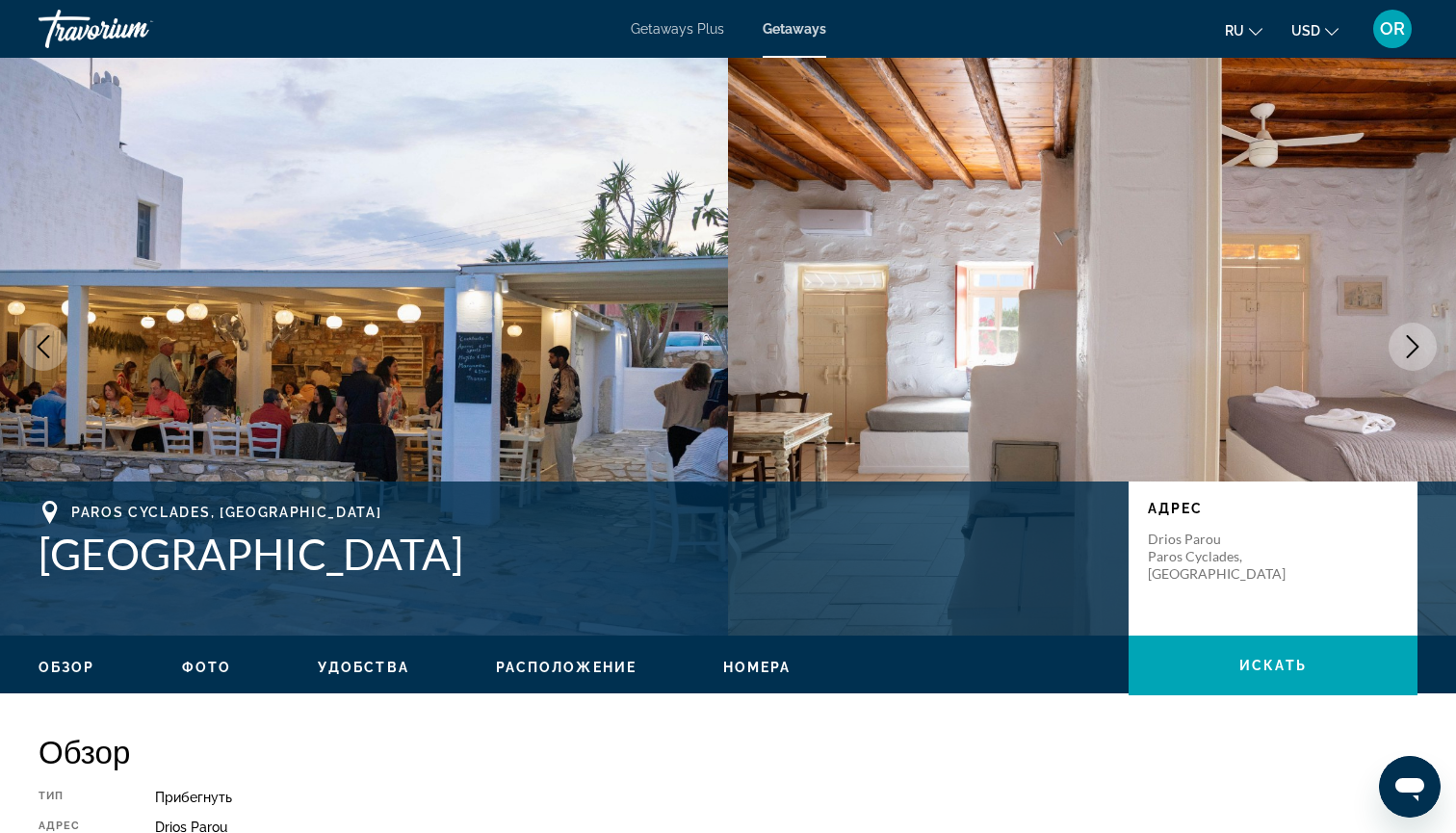
click at [1420, 353] on icon "Next image" at bounding box center [1411, 346] width 23 height 23
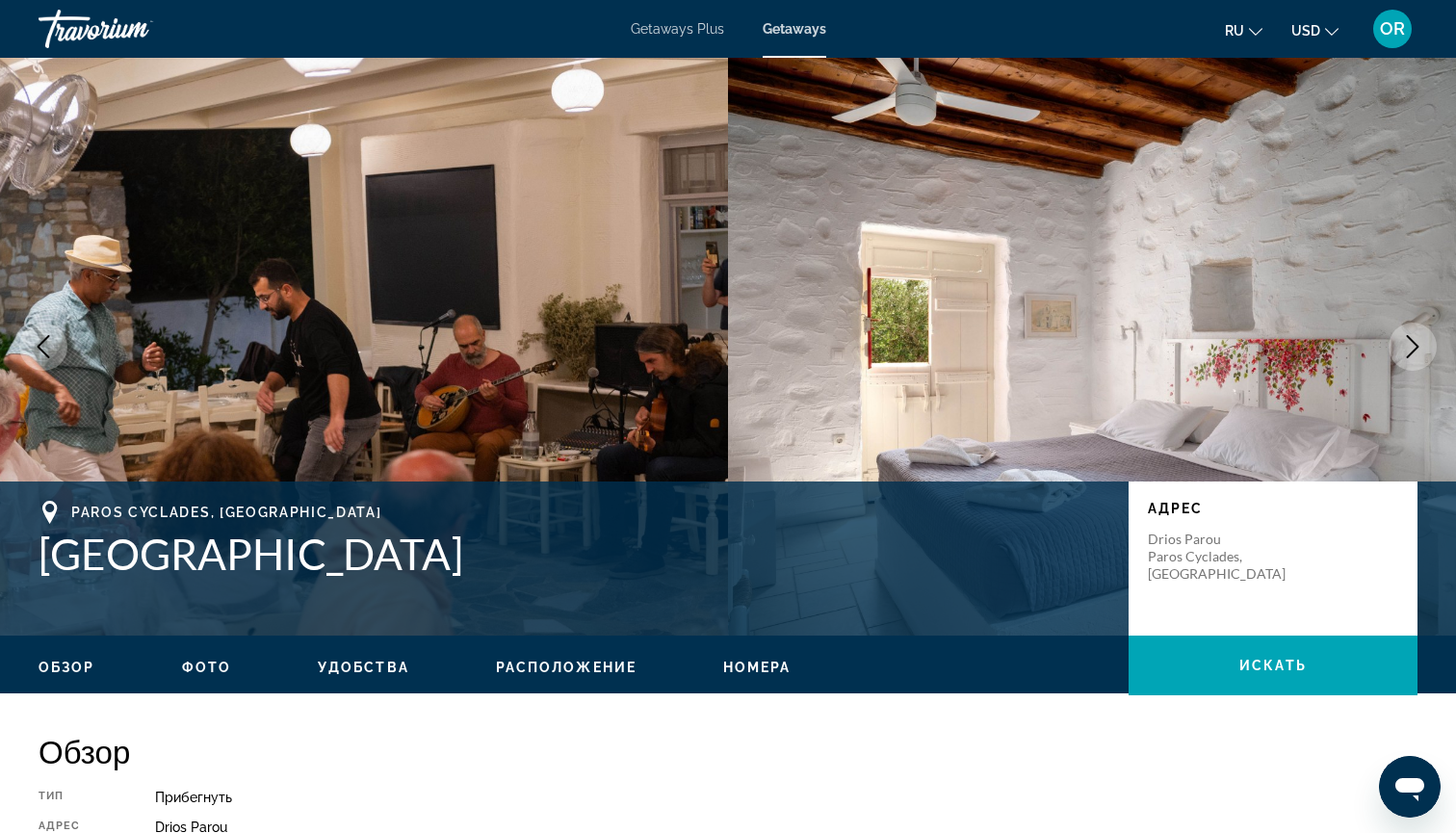
click at [1420, 353] on icon "Next image" at bounding box center [1411, 346] width 23 height 23
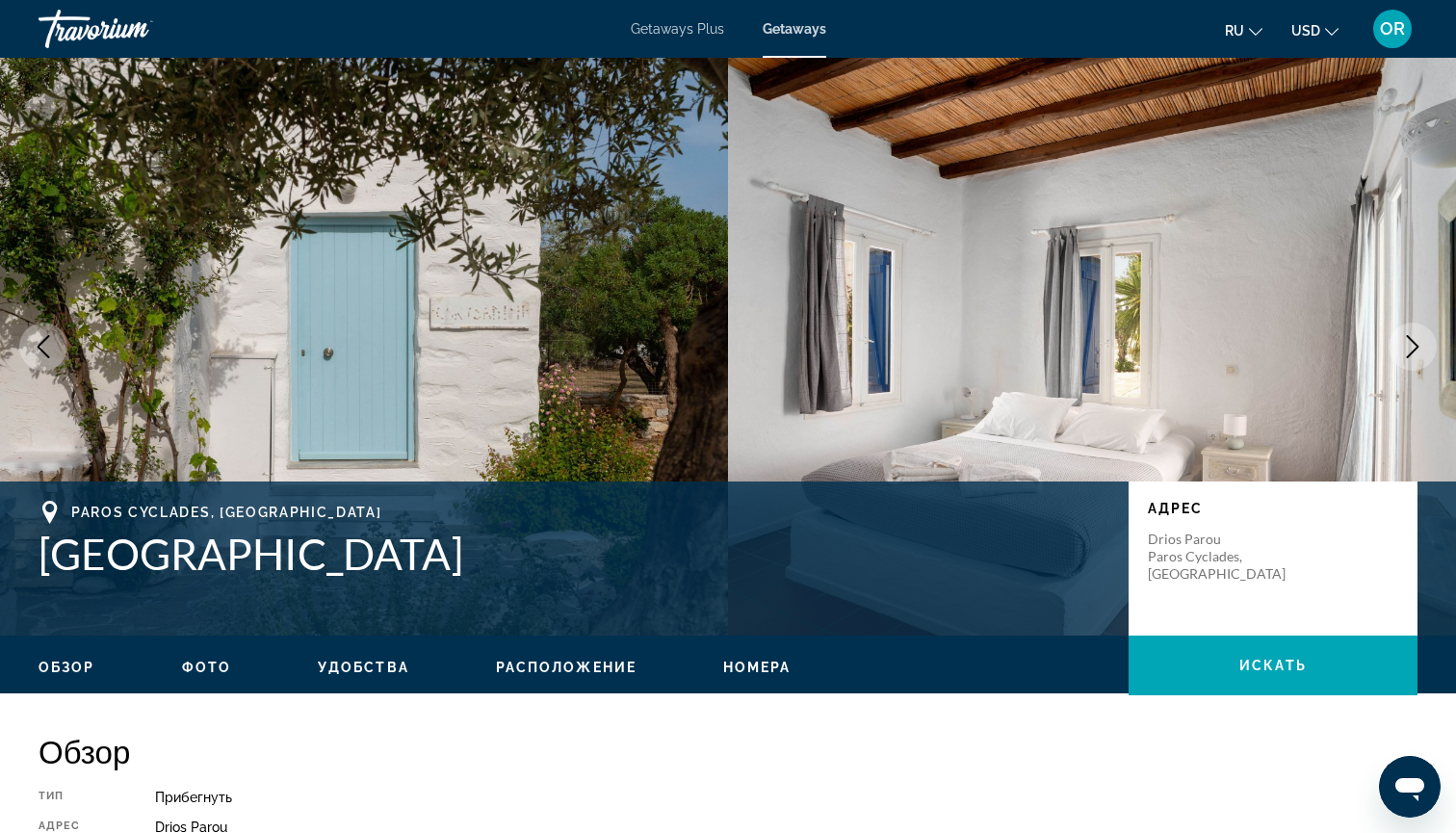
click at [1420, 353] on icon "Next image" at bounding box center [1411, 346] width 23 height 23
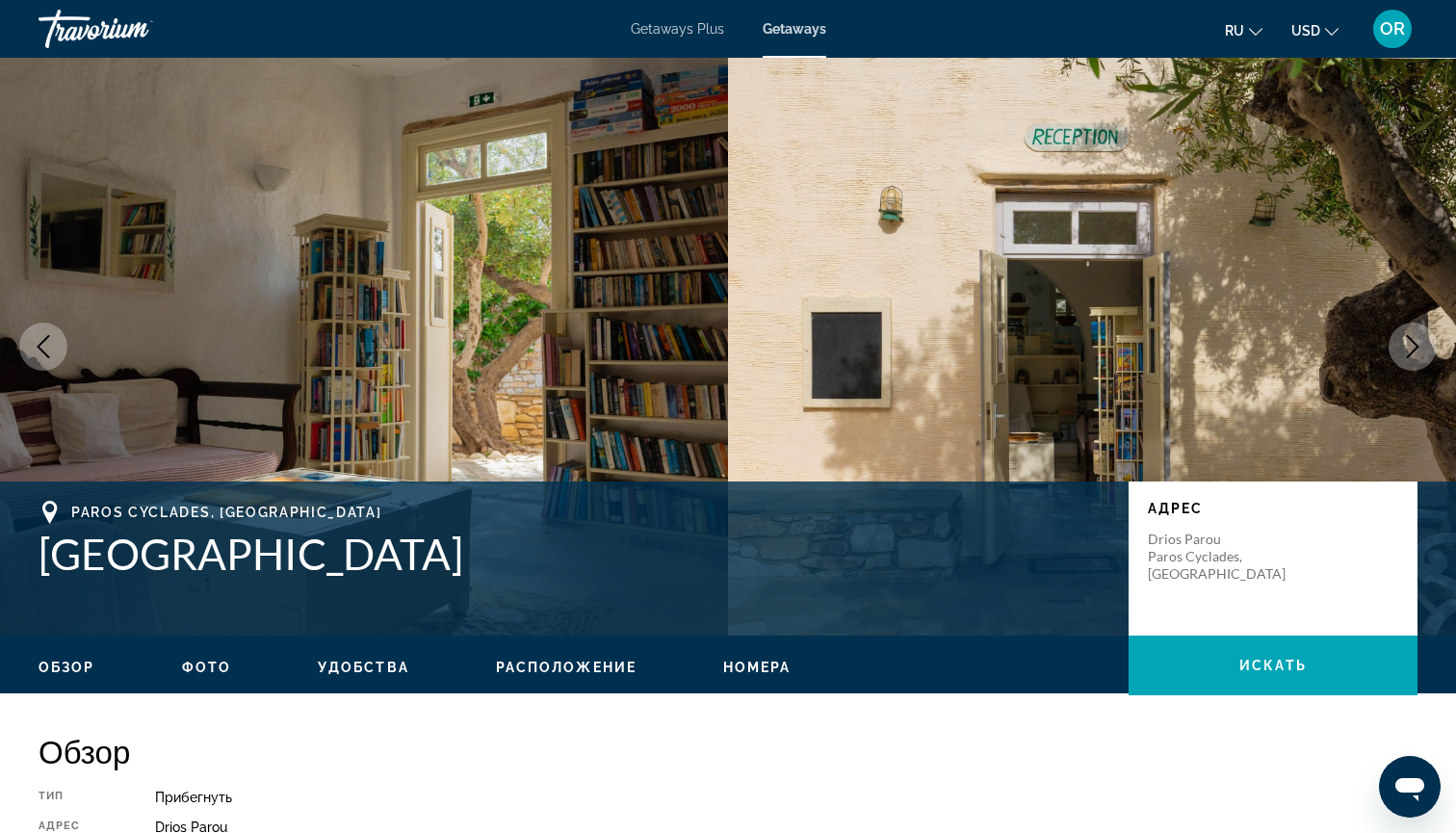
click at [1420, 354] on icon "Next image" at bounding box center [1411, 346] width 23 height 23
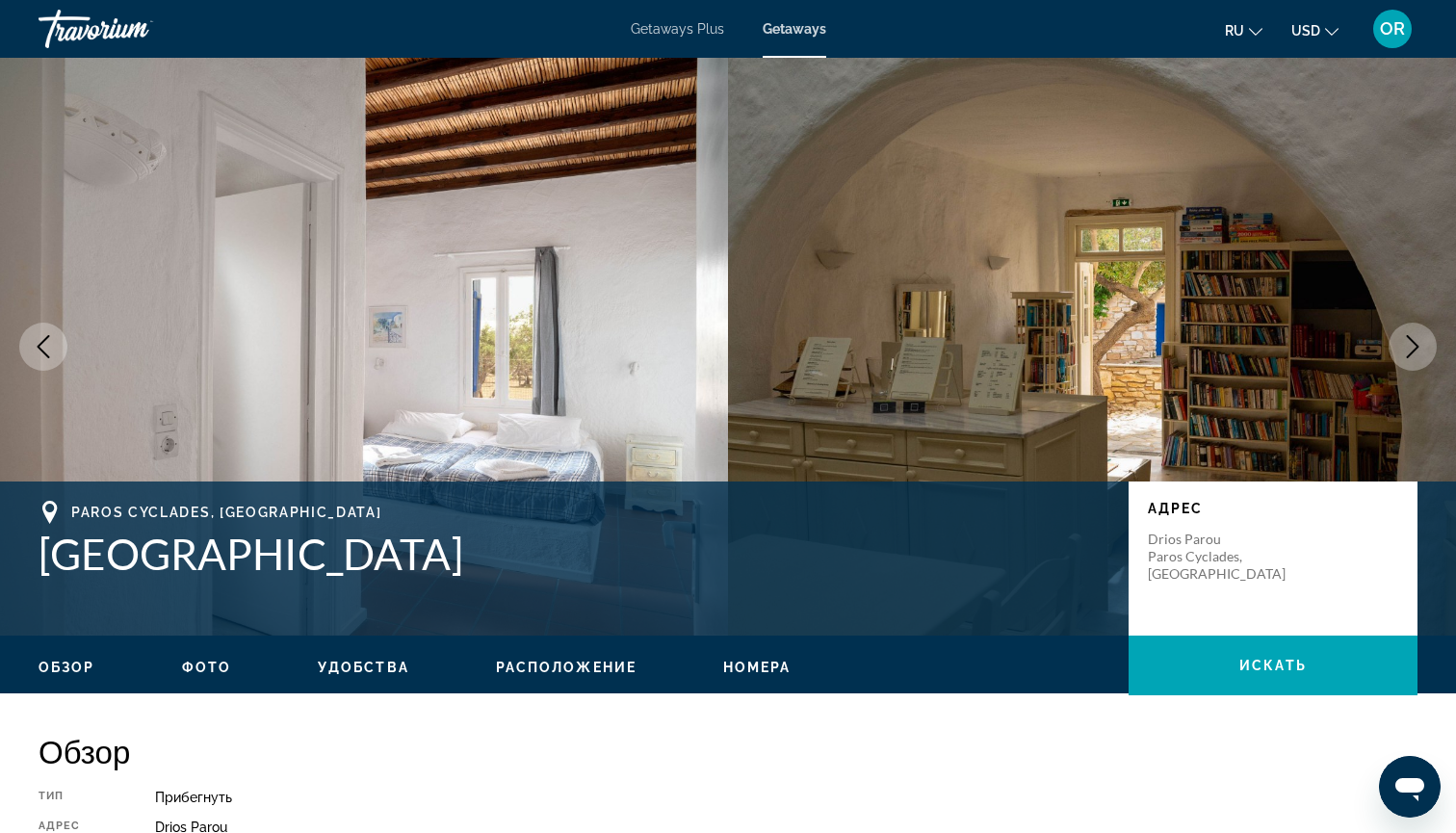
click at [1420, 354] on icon "Next image" at bounding box center [1411, 346] width 23 height 23
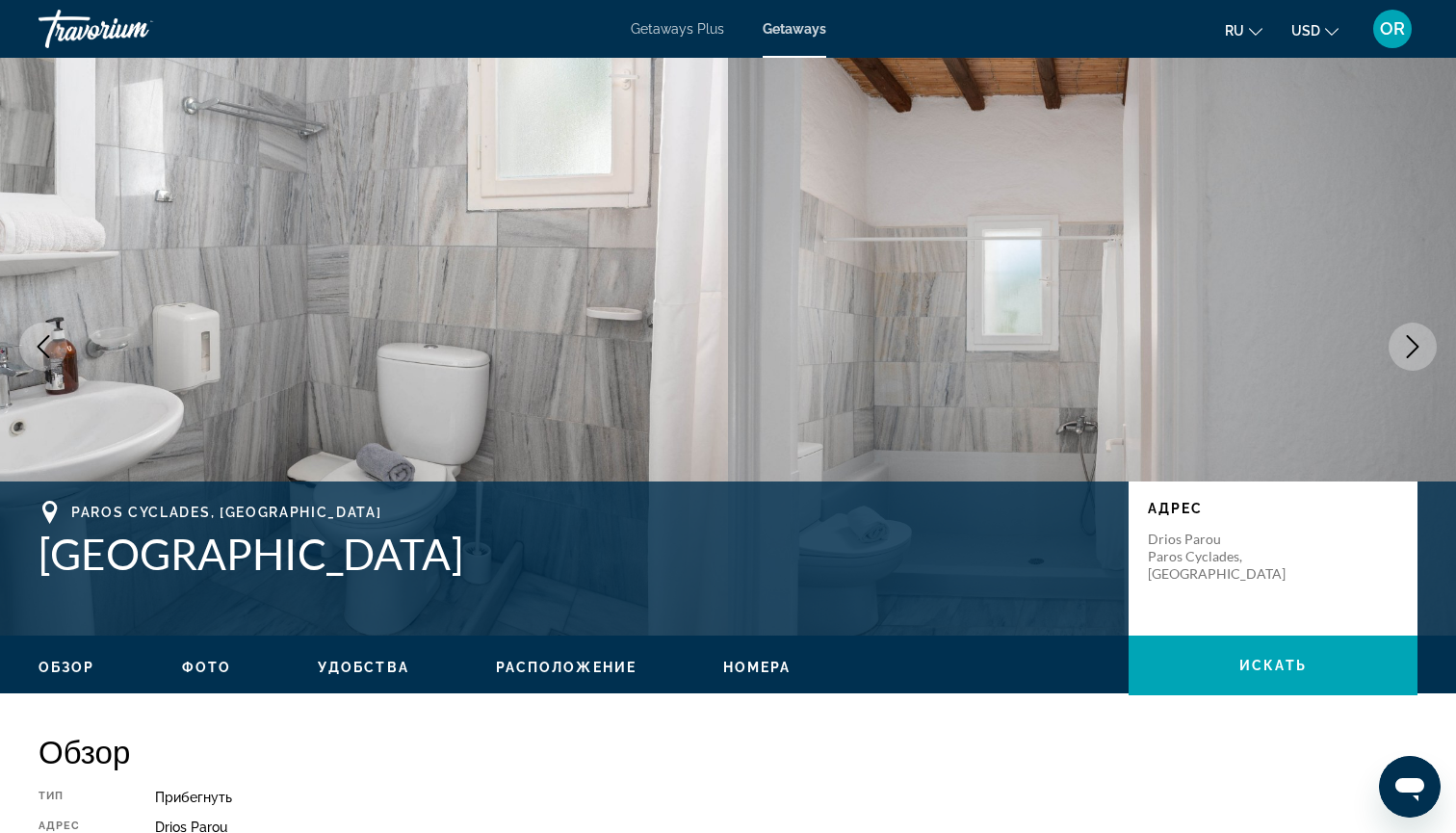
click at [1420, 354] on icon "Next image" at bounding box center [1411, 346] width 23 height 23
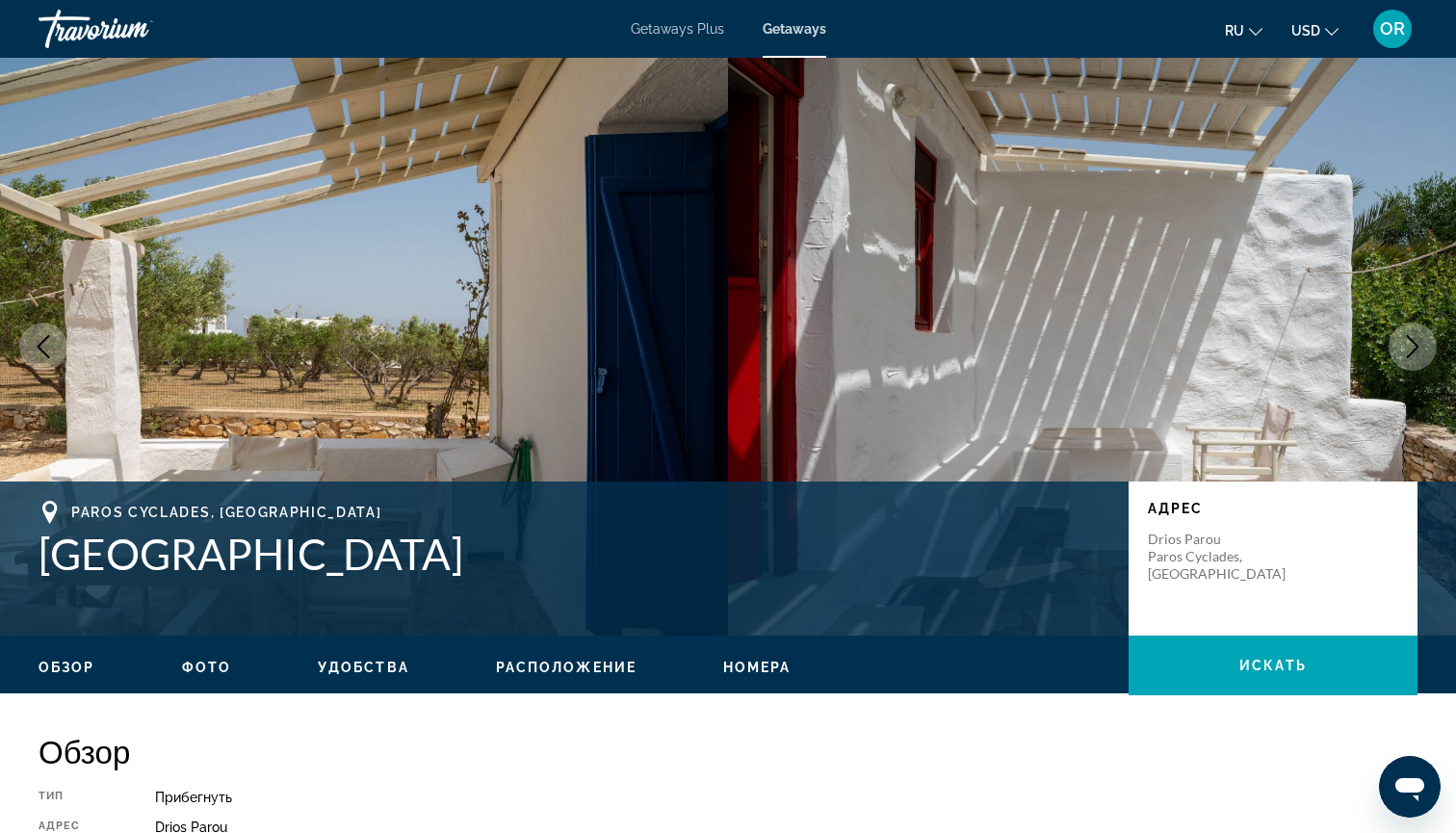
click at [1420, 354] on icon "Next image" at bounding box center [1411, 346] width 23 height 23
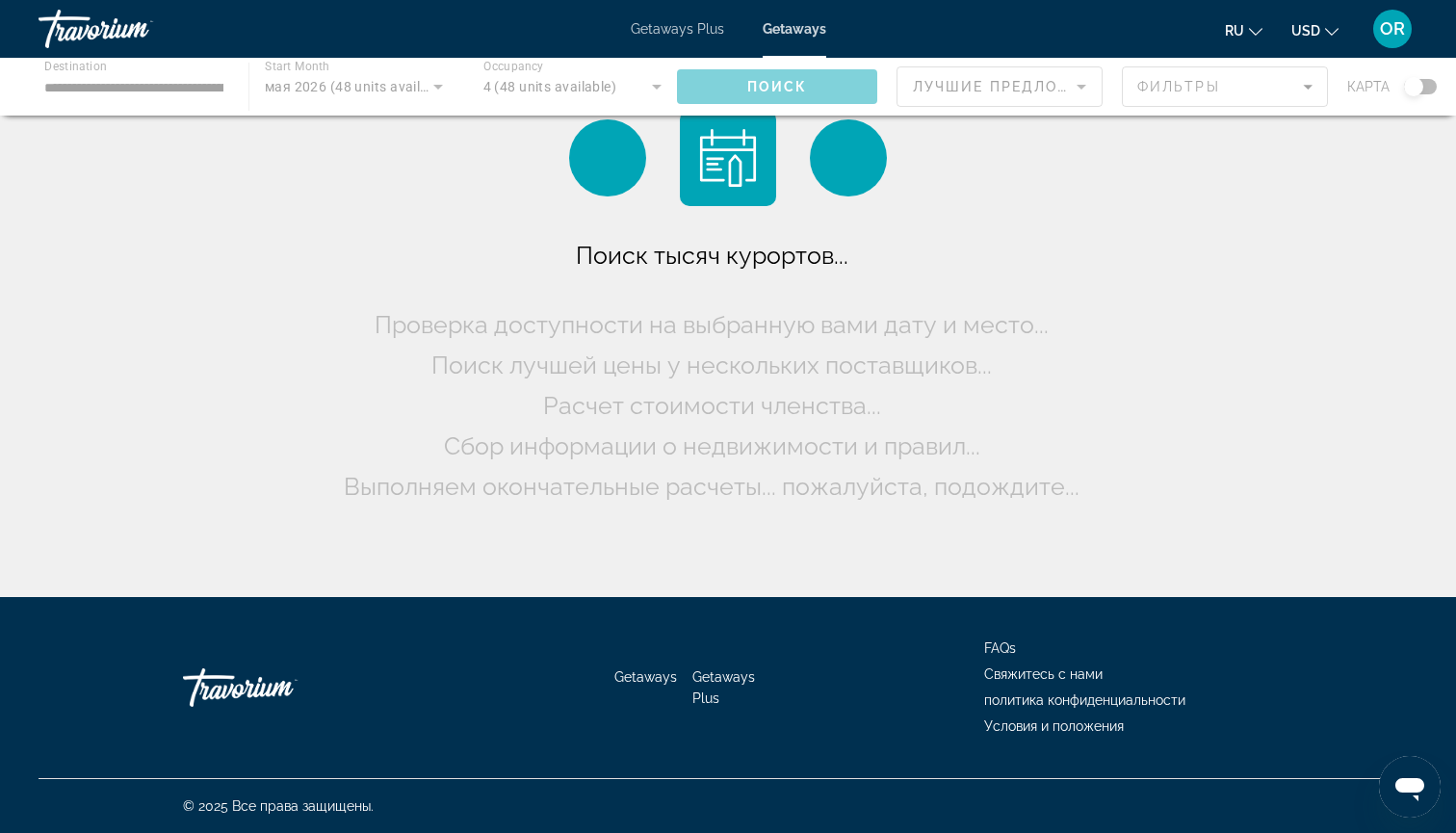
click at [83, 84] on div "Main content" at bounding box center [728, 86] width 1456 height 57
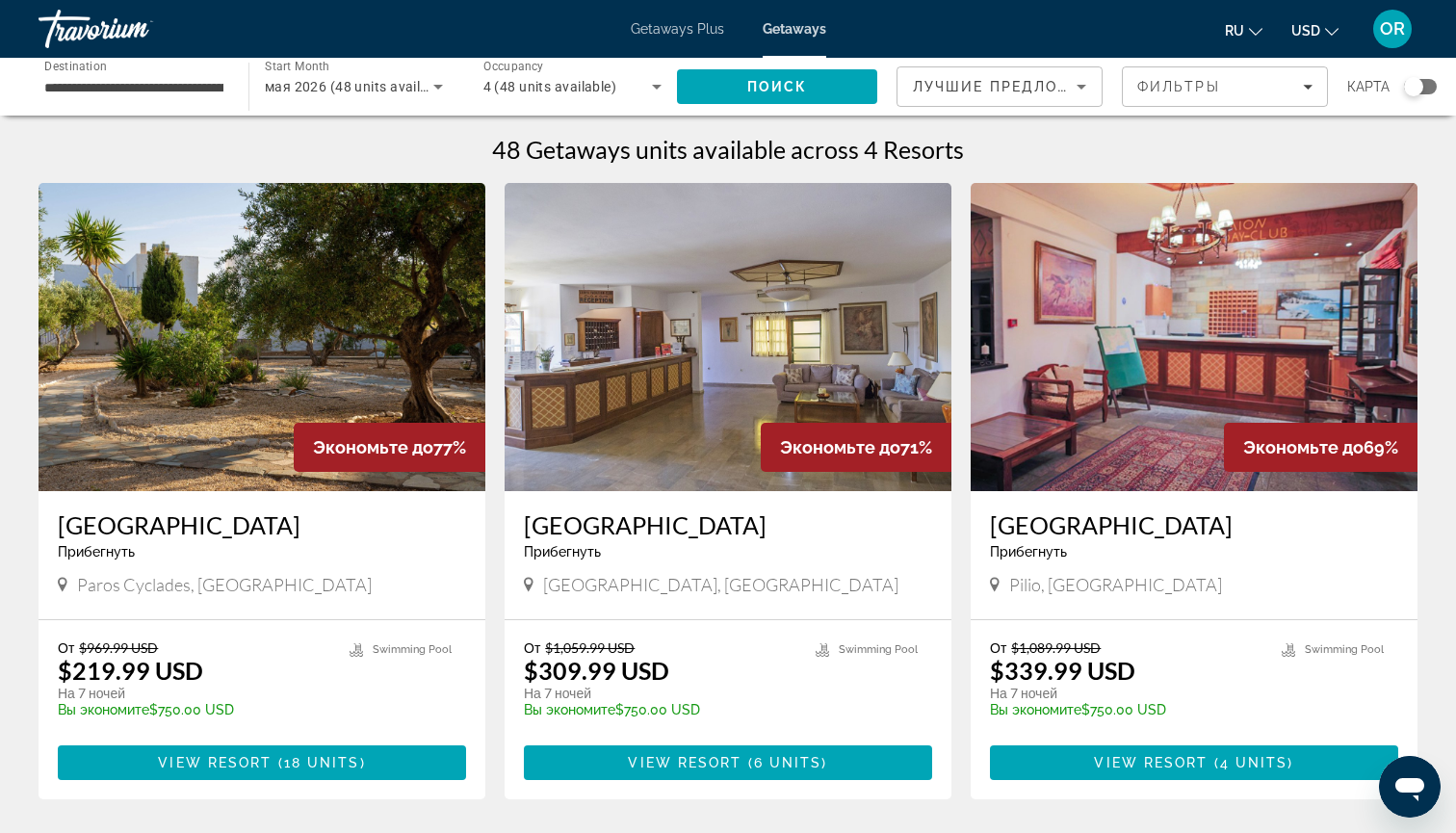
click at [93, 88] on input "**********" at bounding box center [134, 87] width 179 height 23
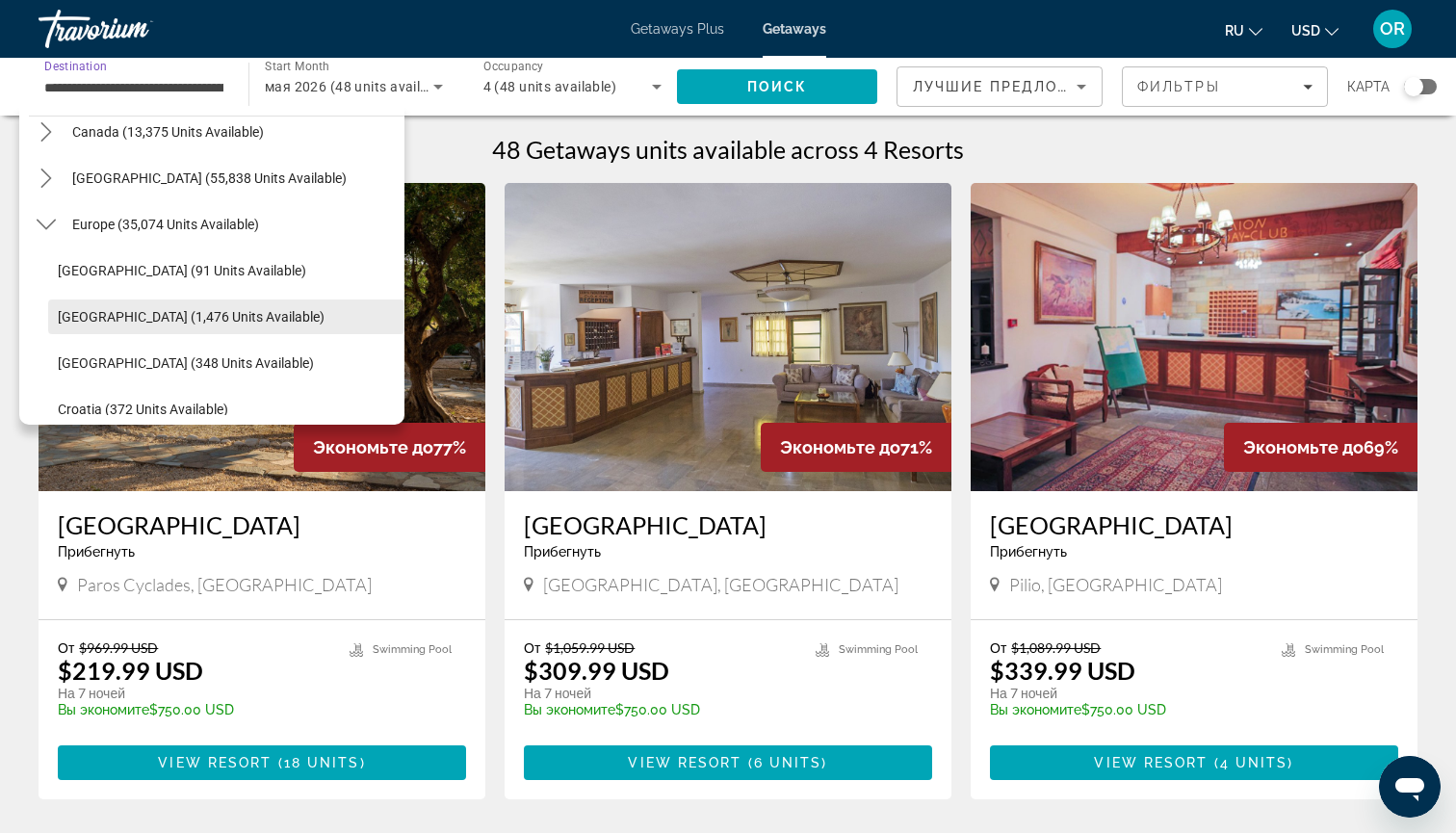
scroll to position [144, 0]
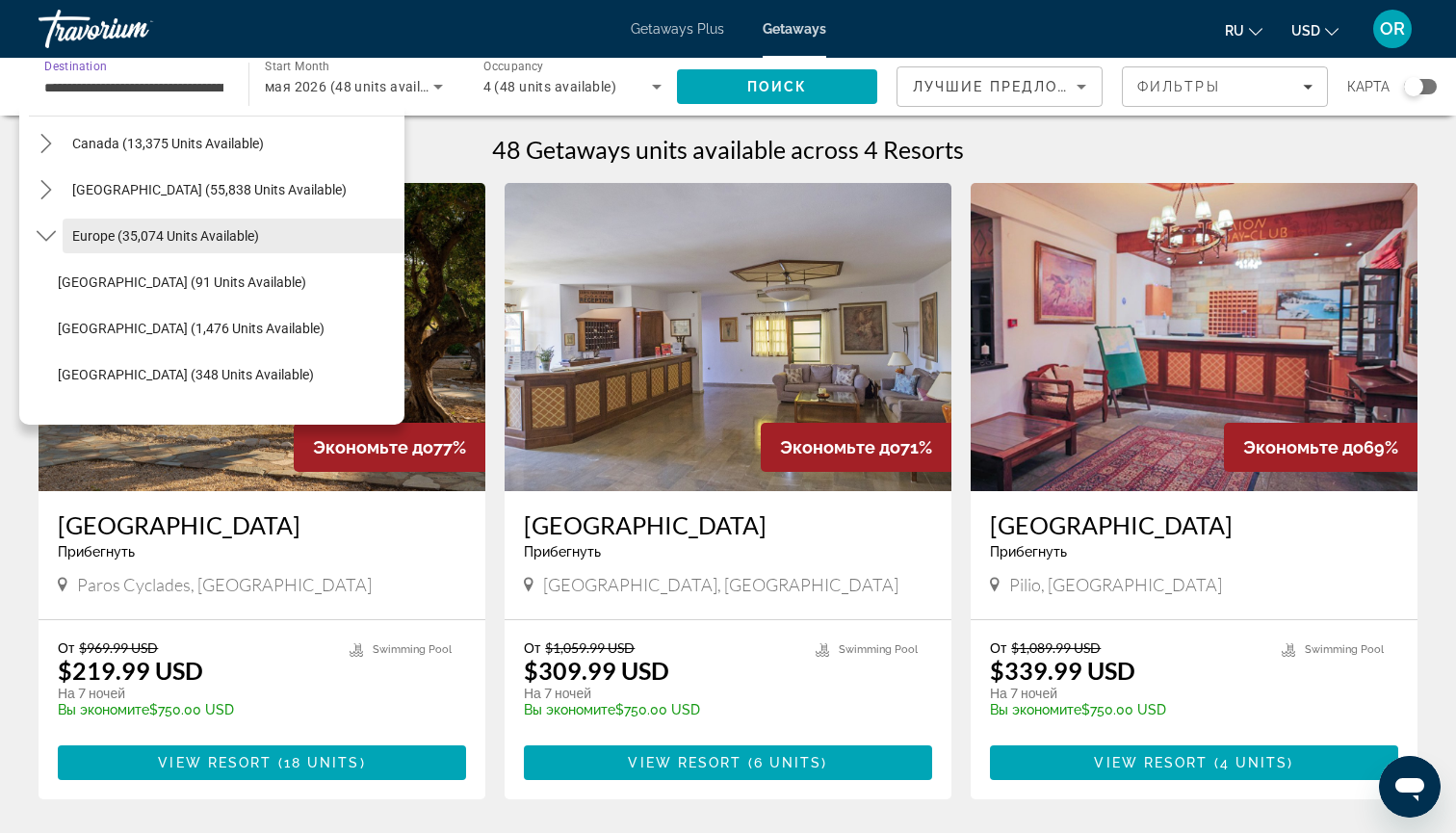
click at [98, 234] on span "Europe (35,074 units available)" at bounding box center [165, 236] width 187 height 16
type input "**********"
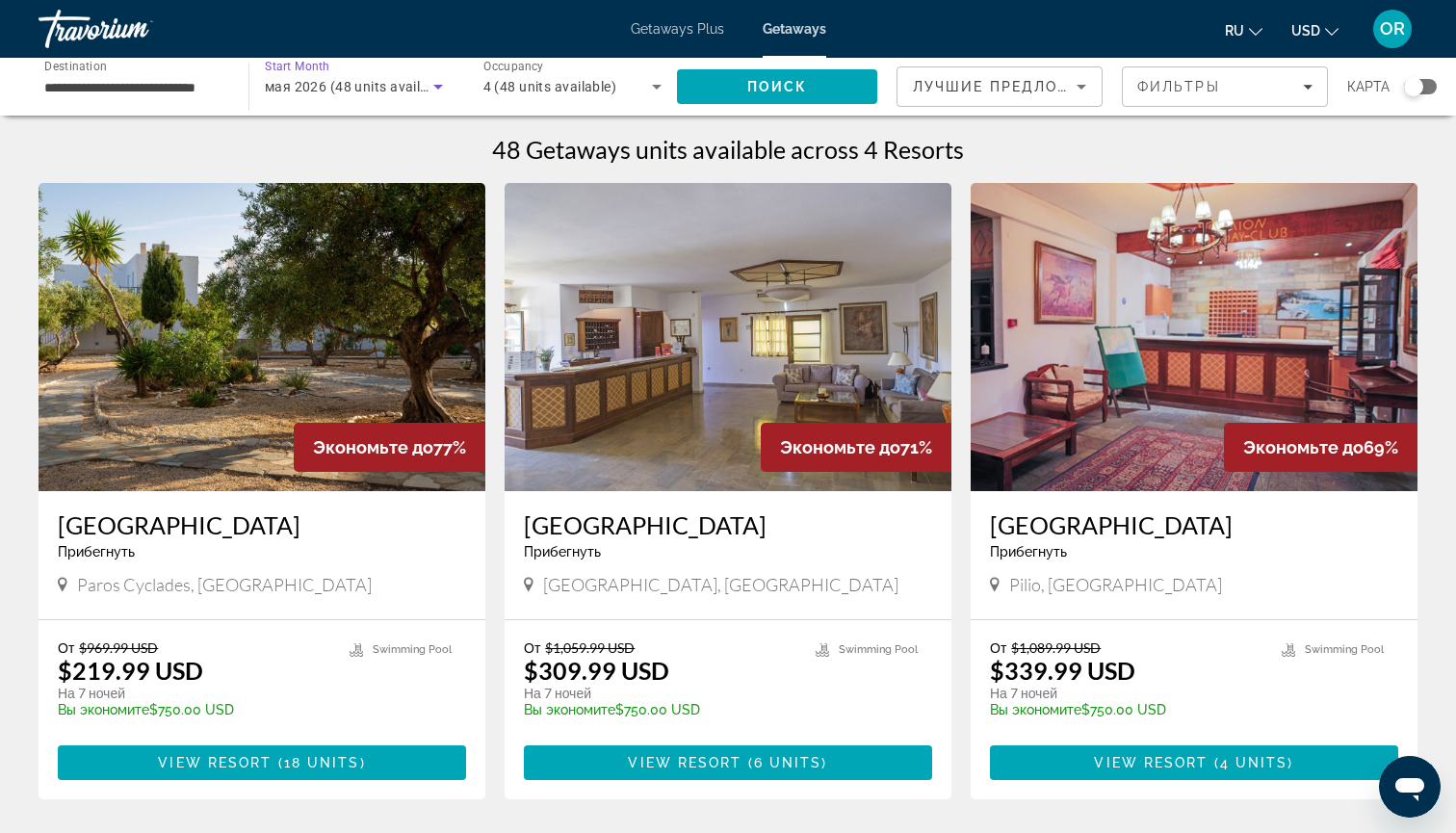
click at [344, 89] on span "мая 2026 (48 units available)" at bounding box center [359, 87] width 188 height 16
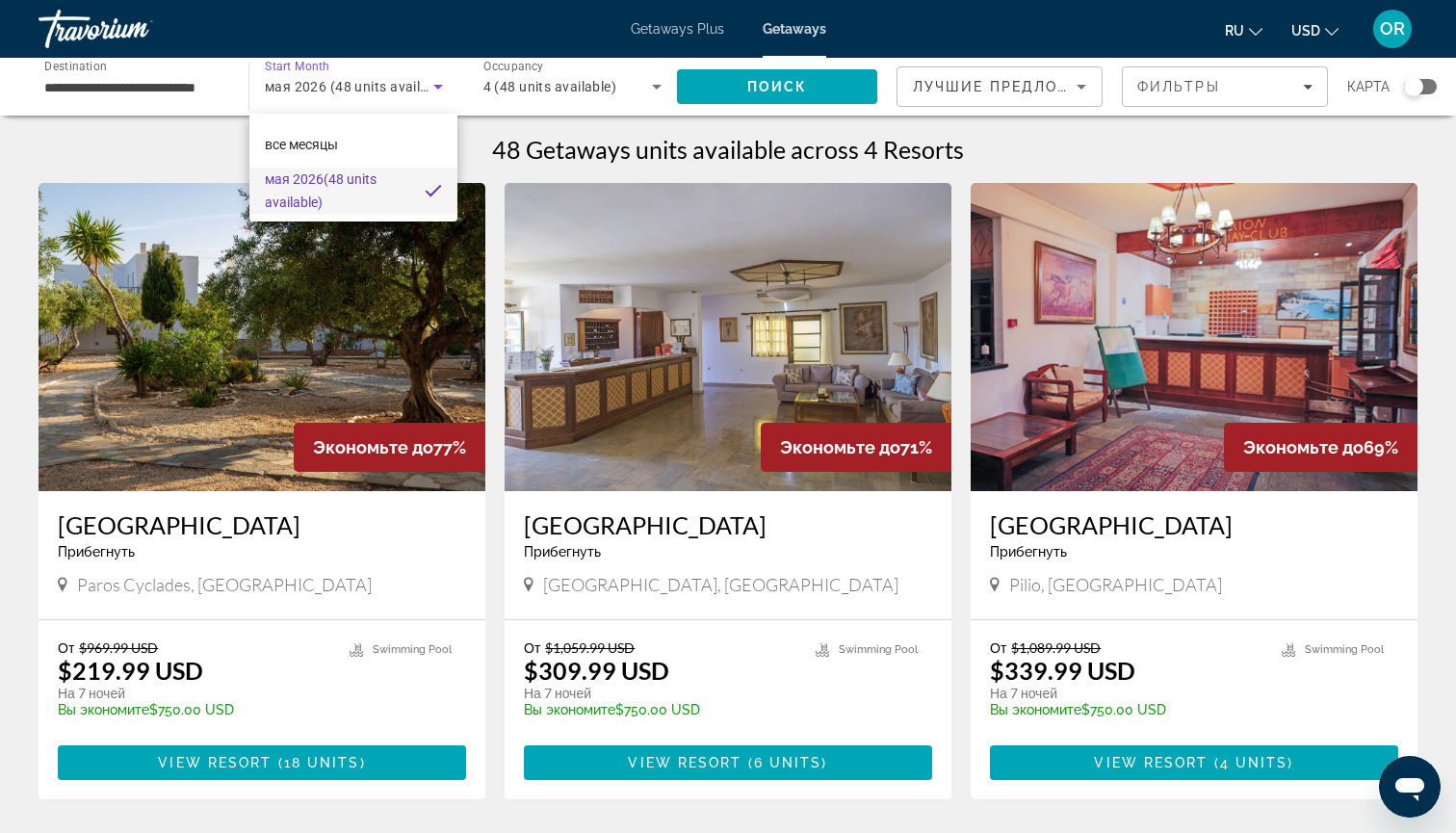
click at [439, 87] on div at bounding box center [728, 416] width 1456 height 833
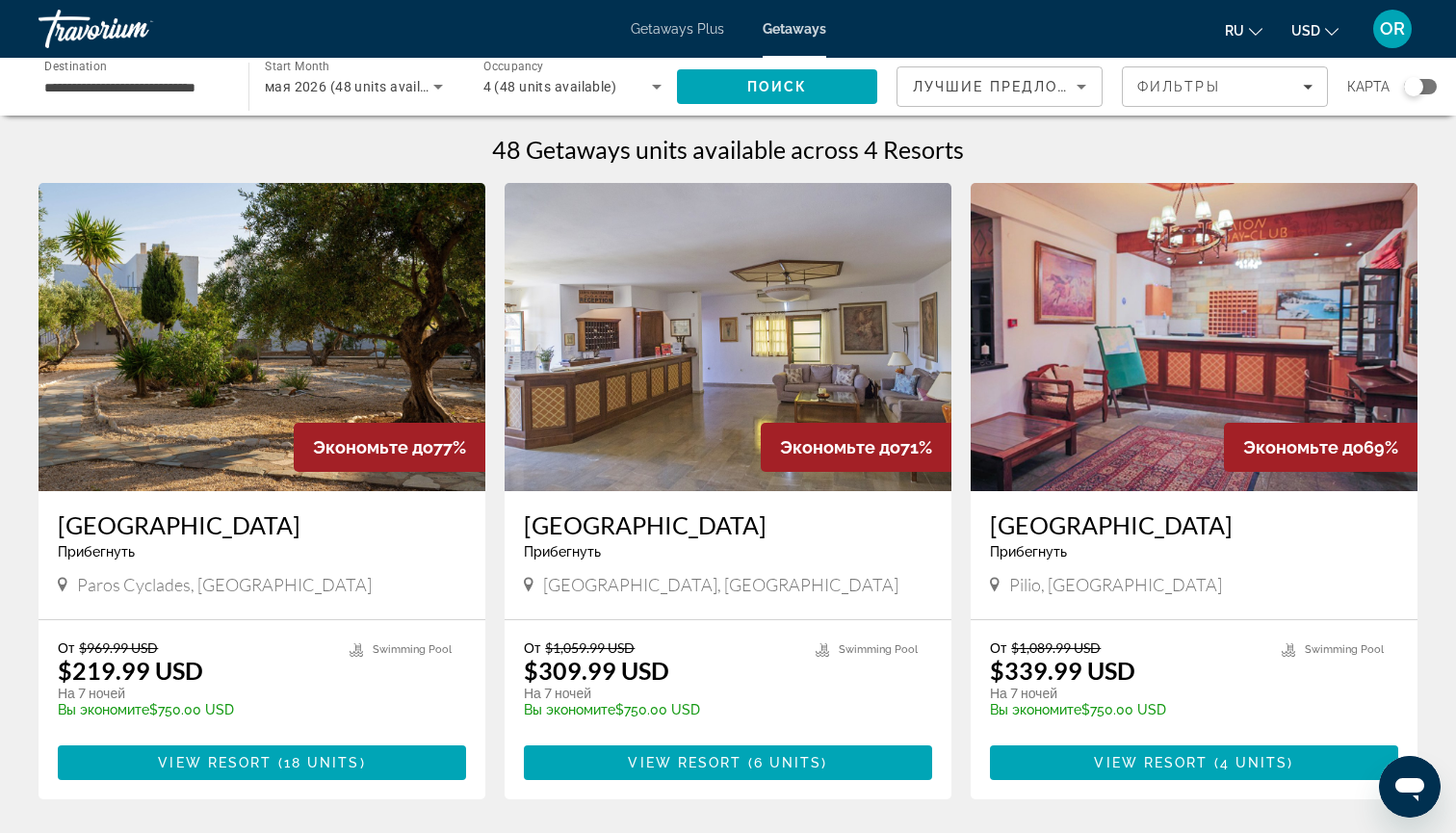
click at [439, 87] on icon "Search widget" at bounding box center [438, 87] width 10 height 5
click at [182, 84] on input "**********" at bounding box center [134, 87] width 179 height 23
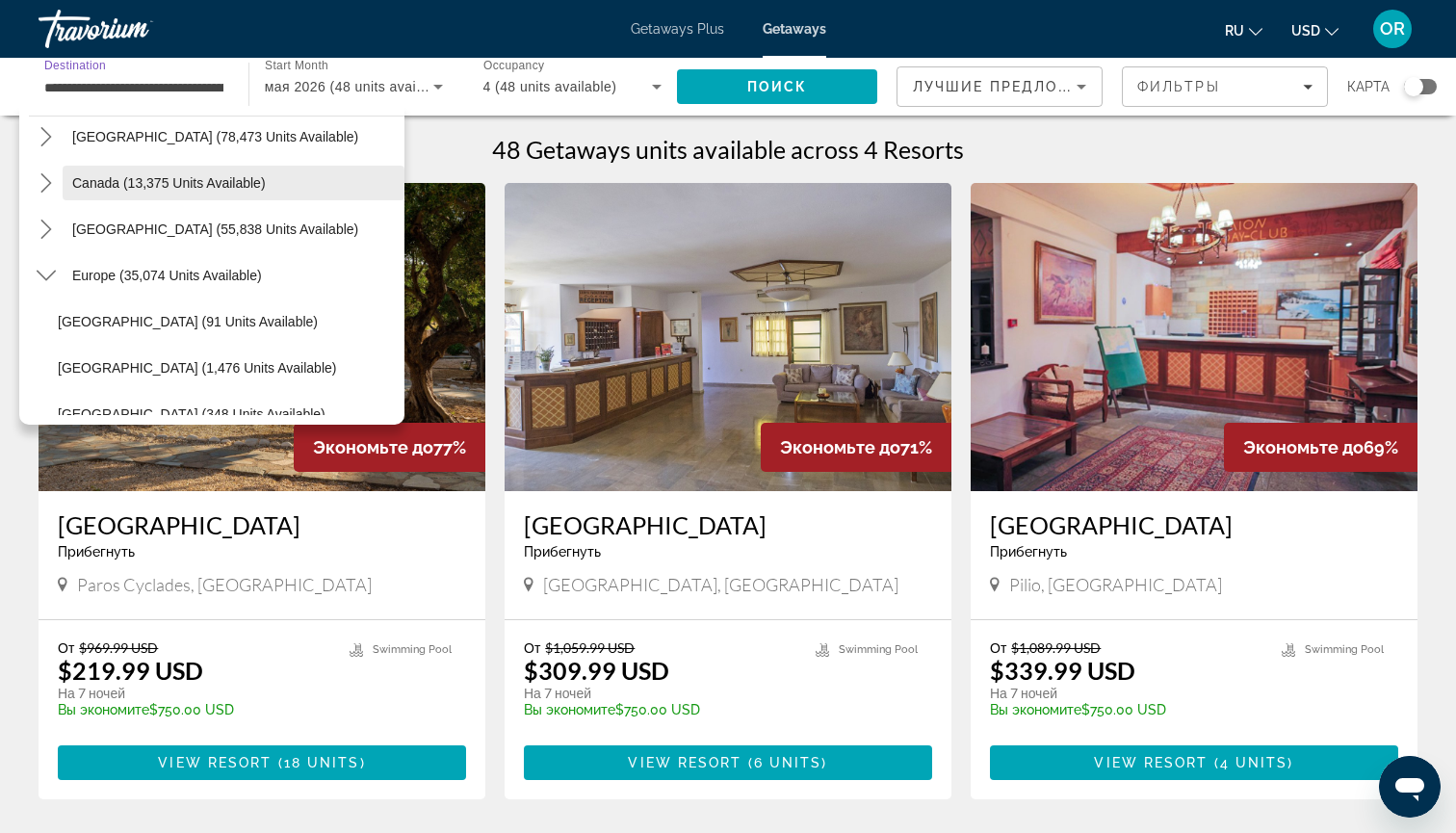
scroll to position [102, 0]
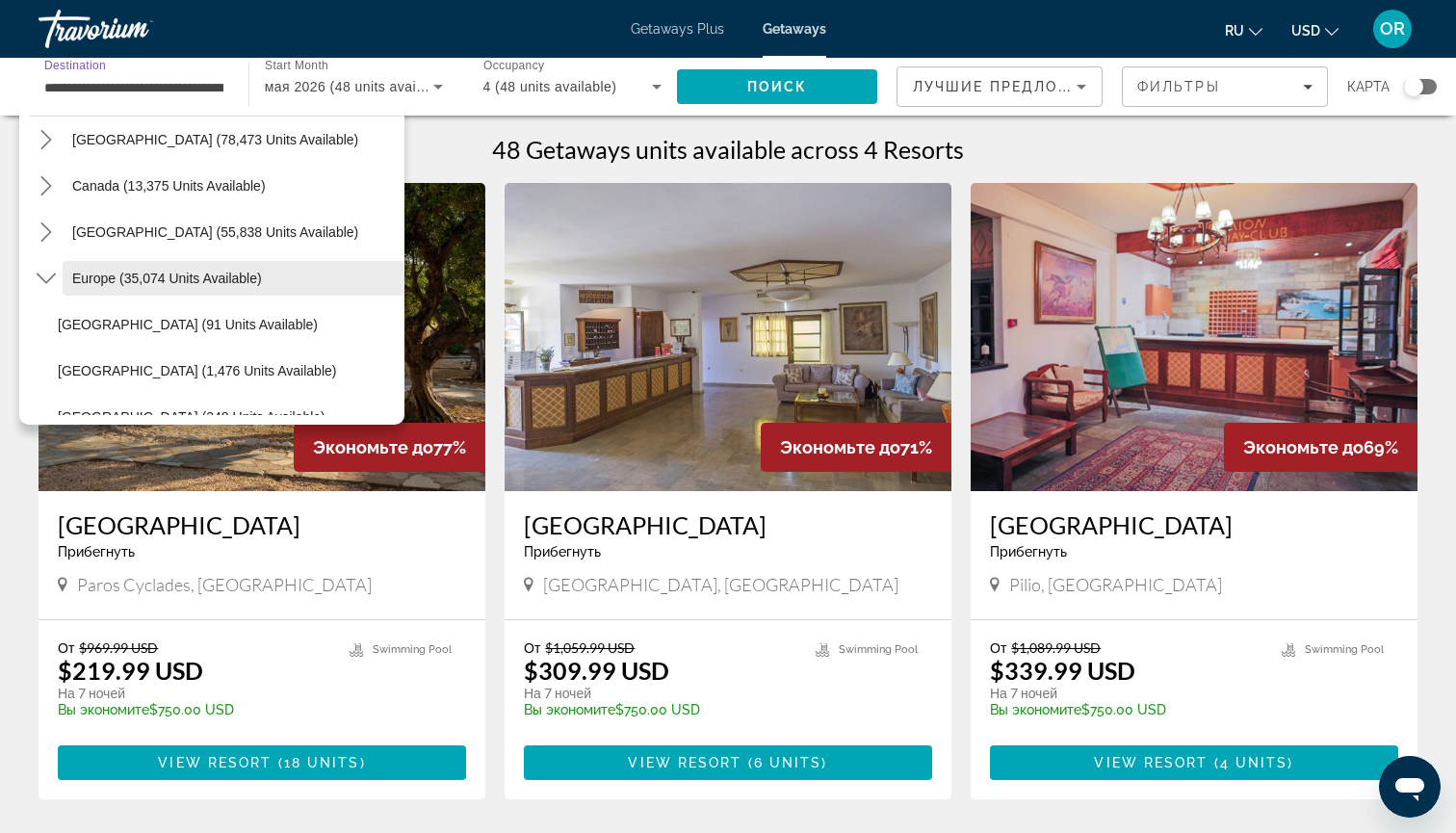
click at [143, 278] on span "Europe (35,074 units available)" at bounding box center [167, 278] width 190 height 16
type input "**********"
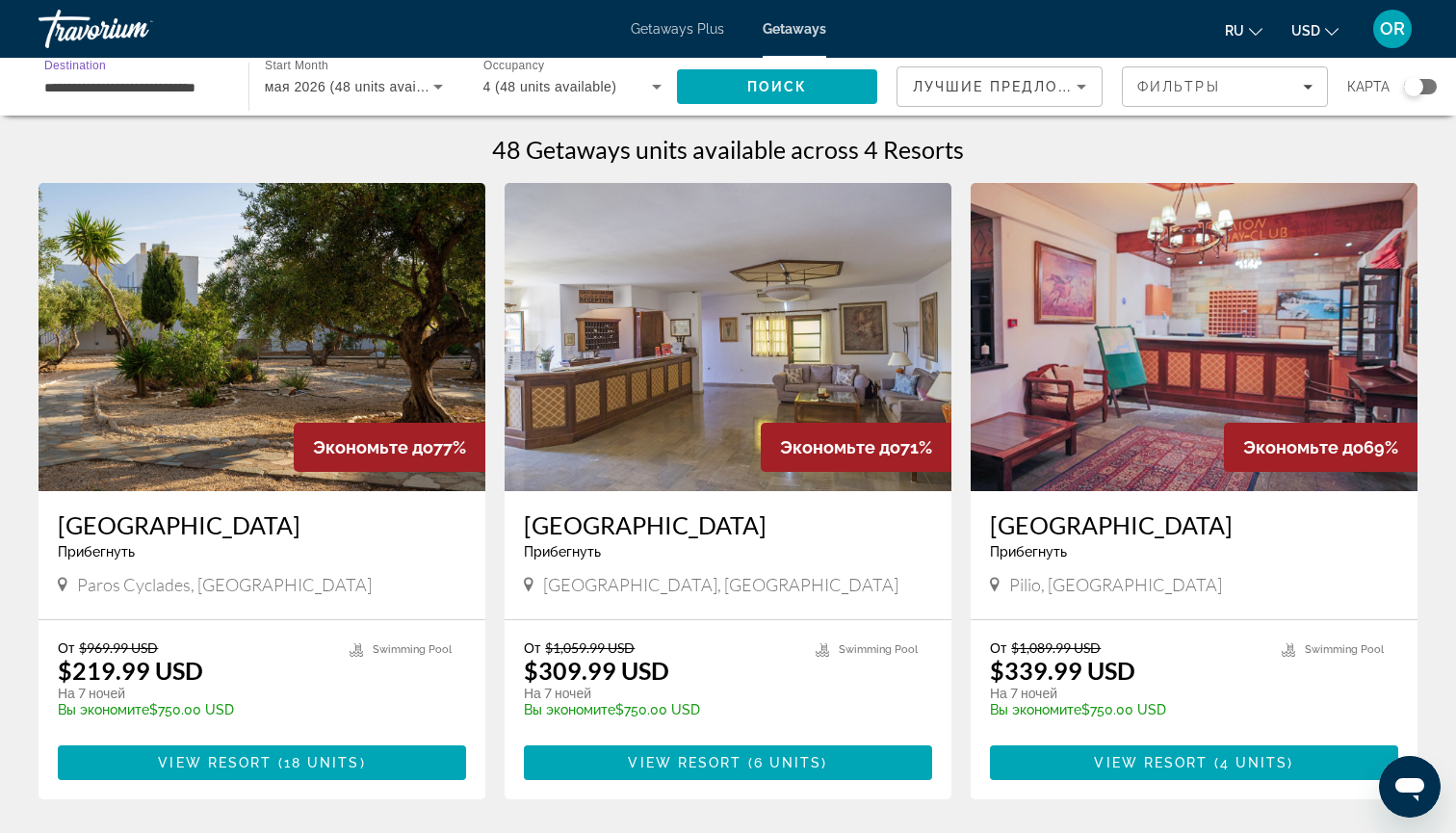
click at [438, 86] on icon "Search widget" at bounding box center [438, 87] width 10 height 5
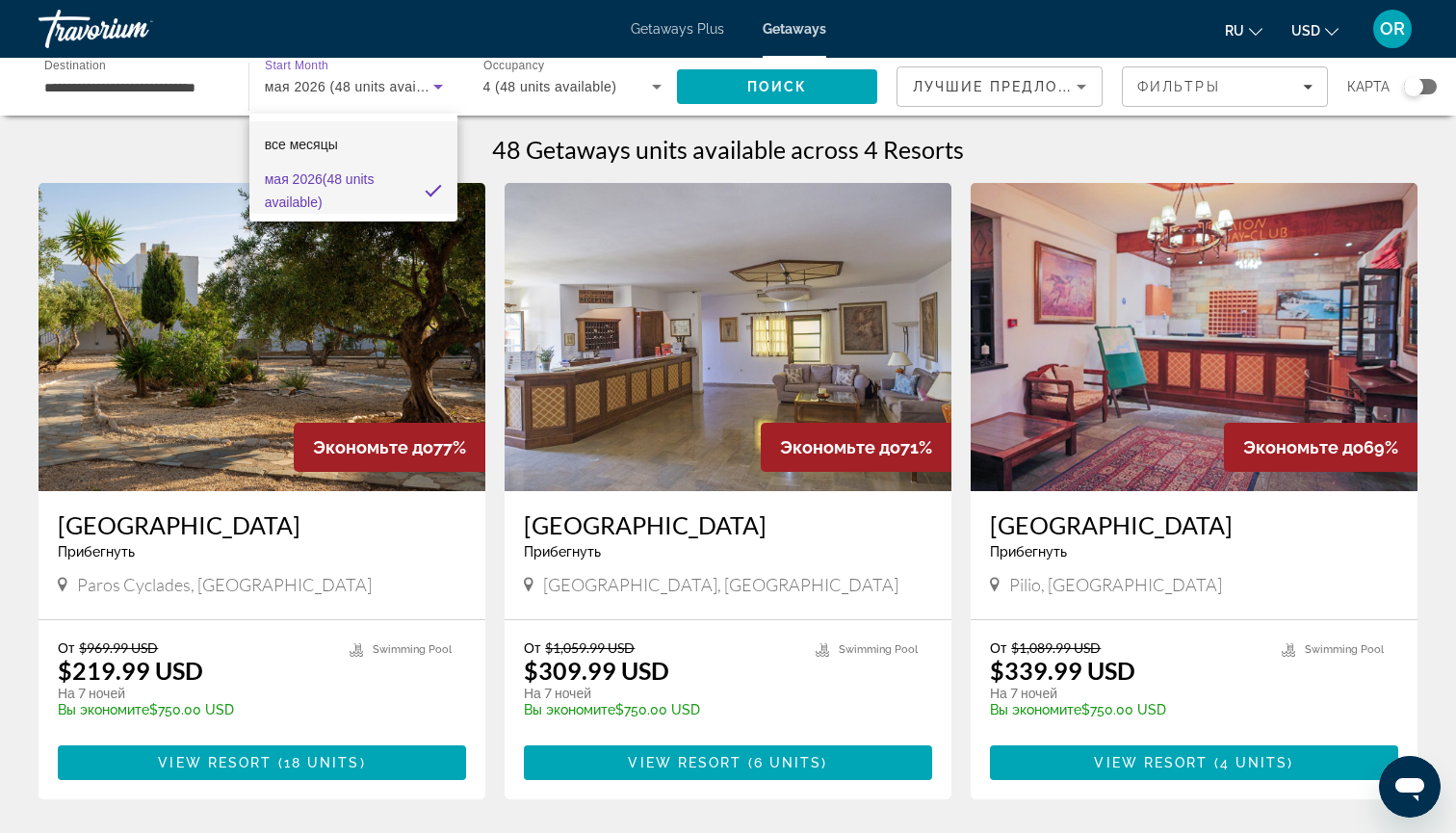
click at [341, 137] on mat-option "все месяцы" at bounding box center [353, 144] width 209 height 46
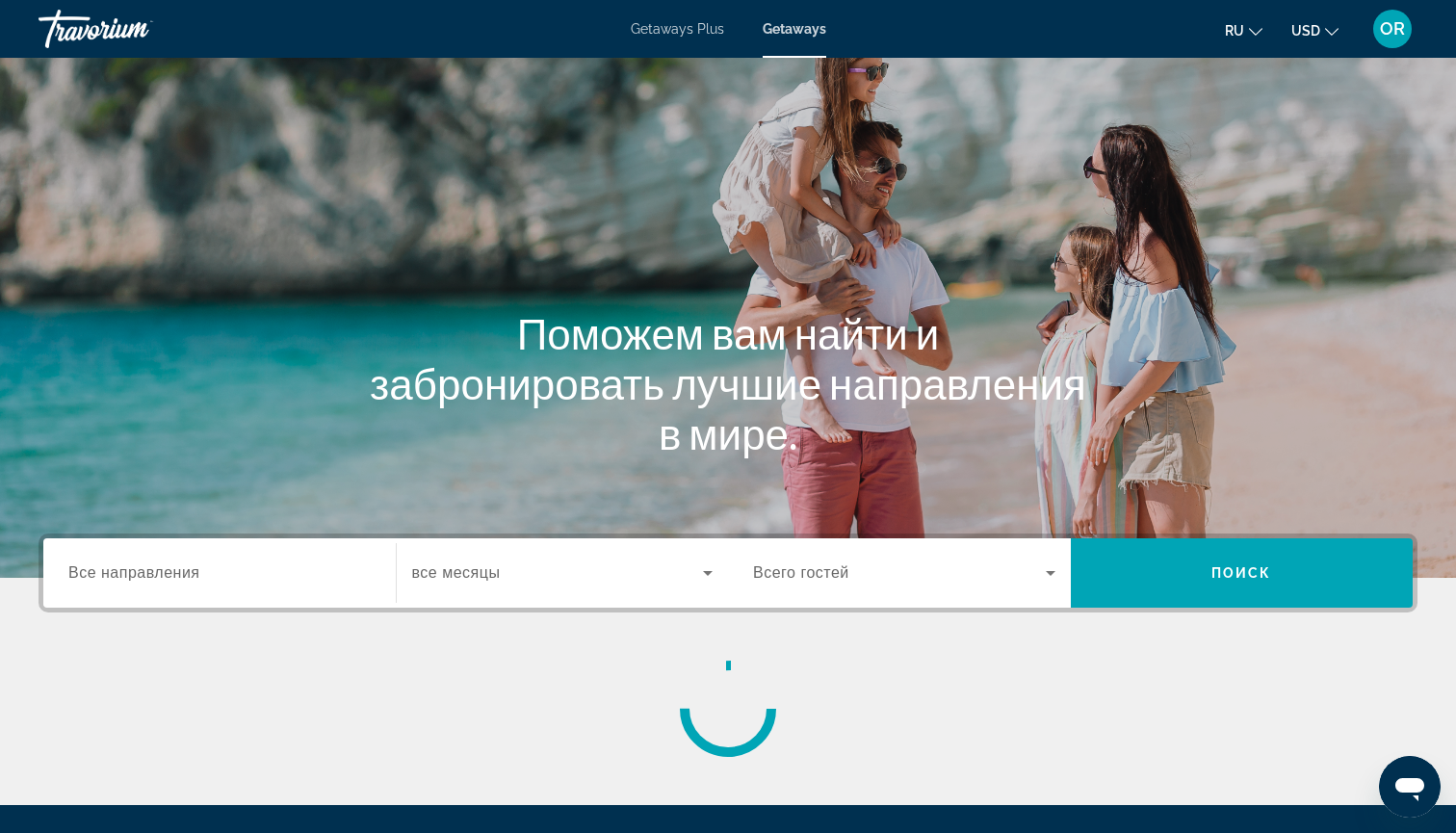
click at [182, 559] on div "Search widget" at bounding box center [220, 573] width 303 height 54
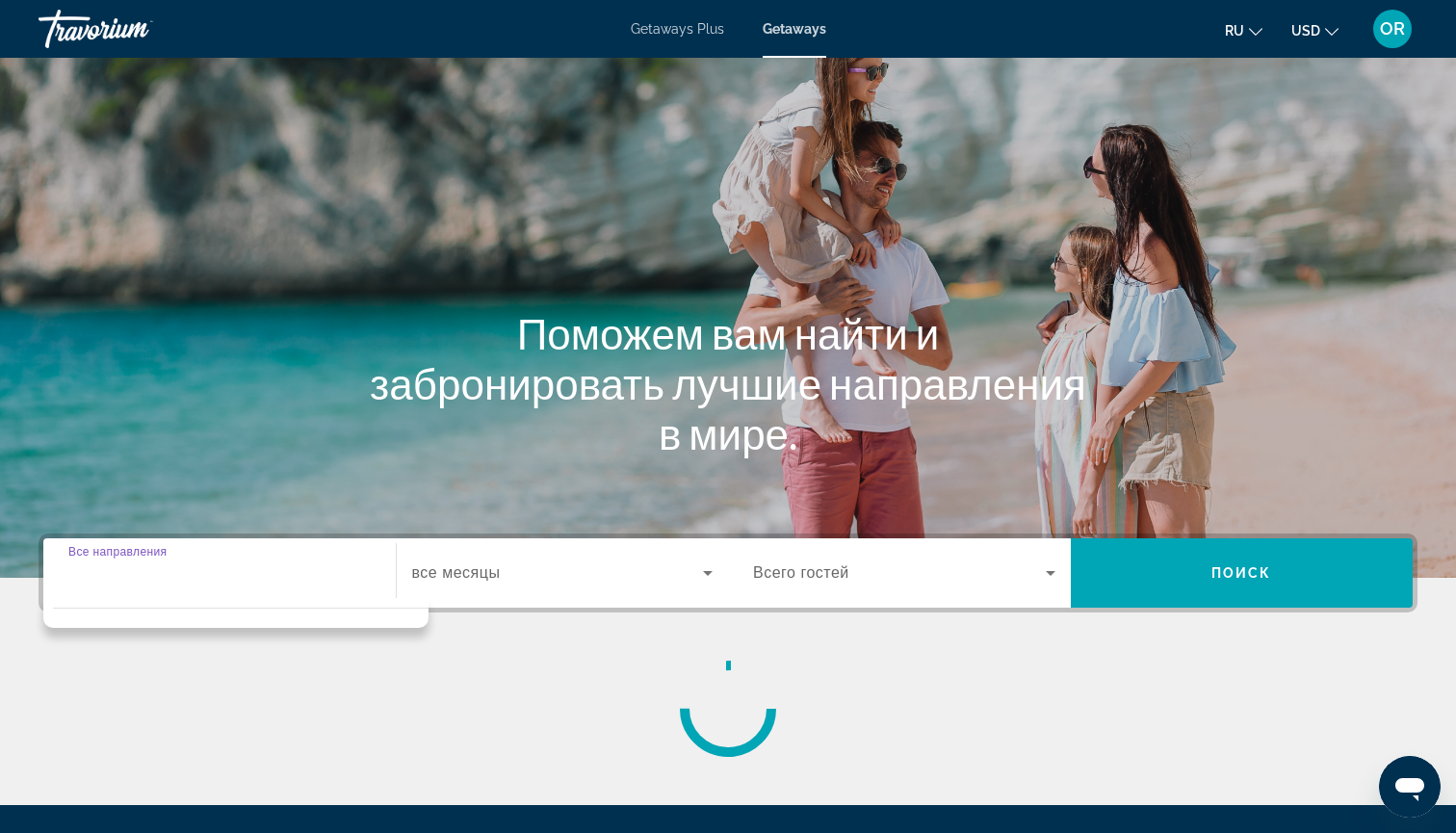
scroll to position [208, 0]
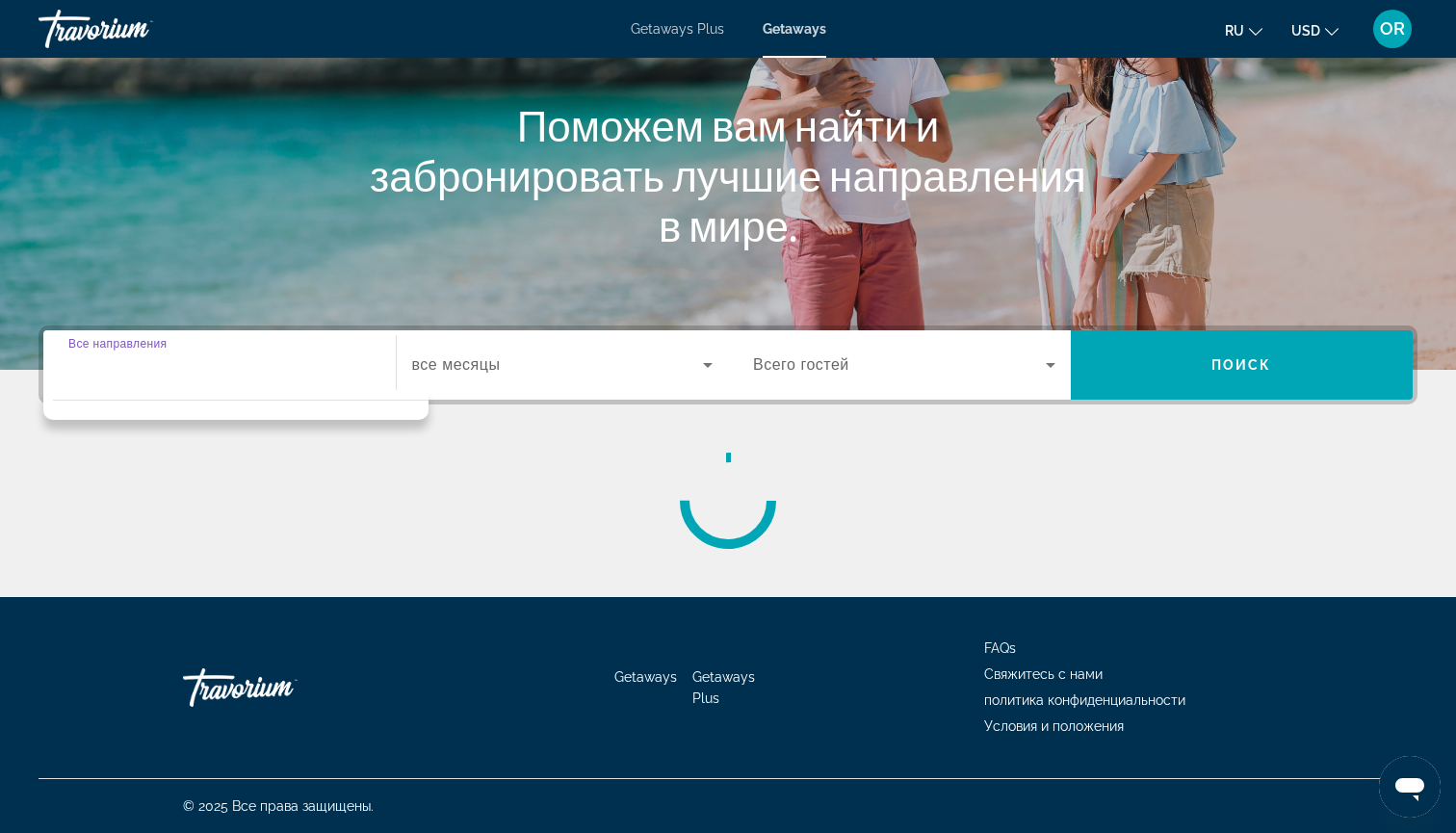
click at [215, 380] on div "Search widget" at bounding box center [220, 365] width 303 height 54
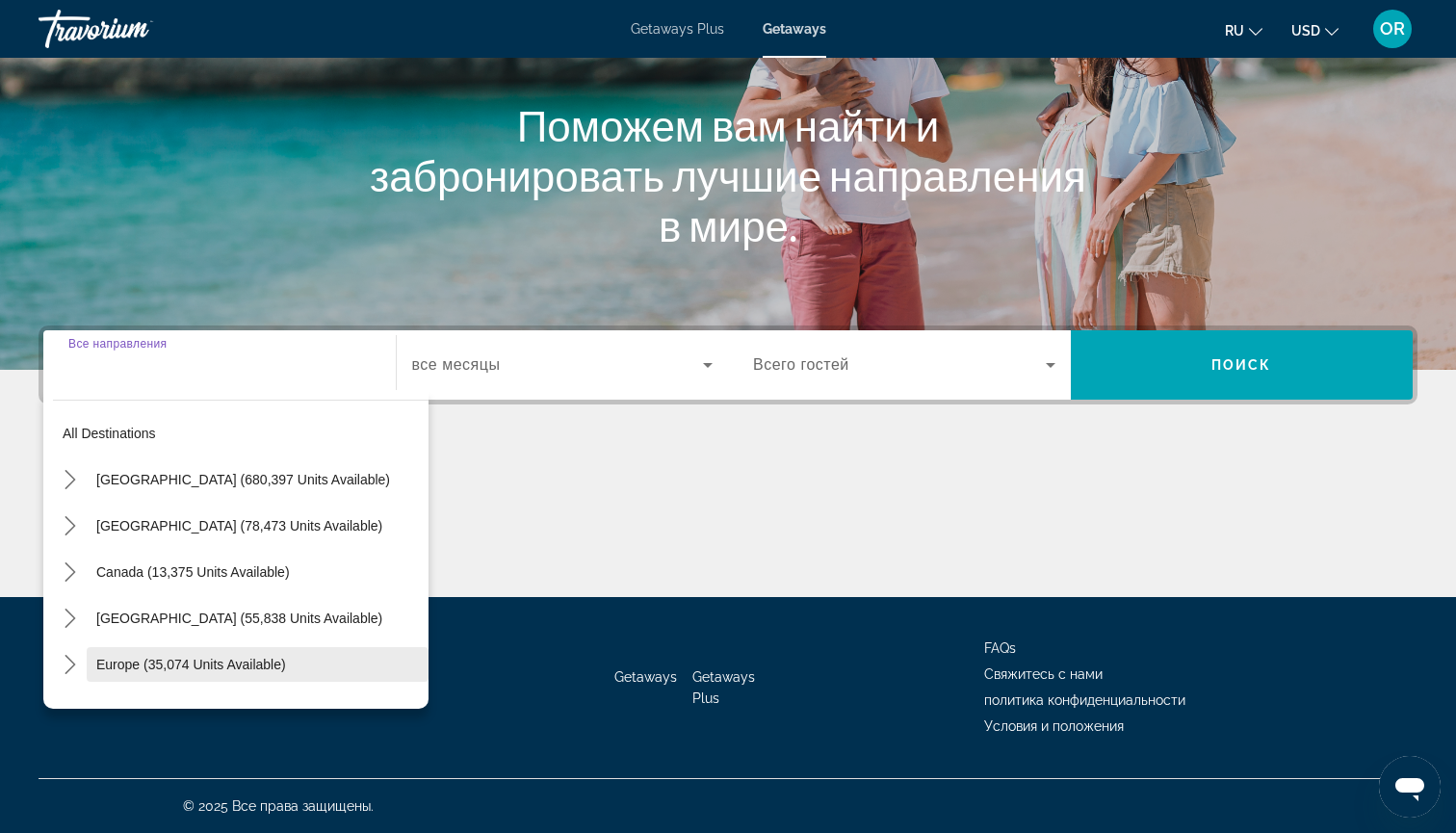
click at [126, 664] on span "Europe (35,074 units available)" at bounding box center [191, 665] width 190 height 16
type input "**********"
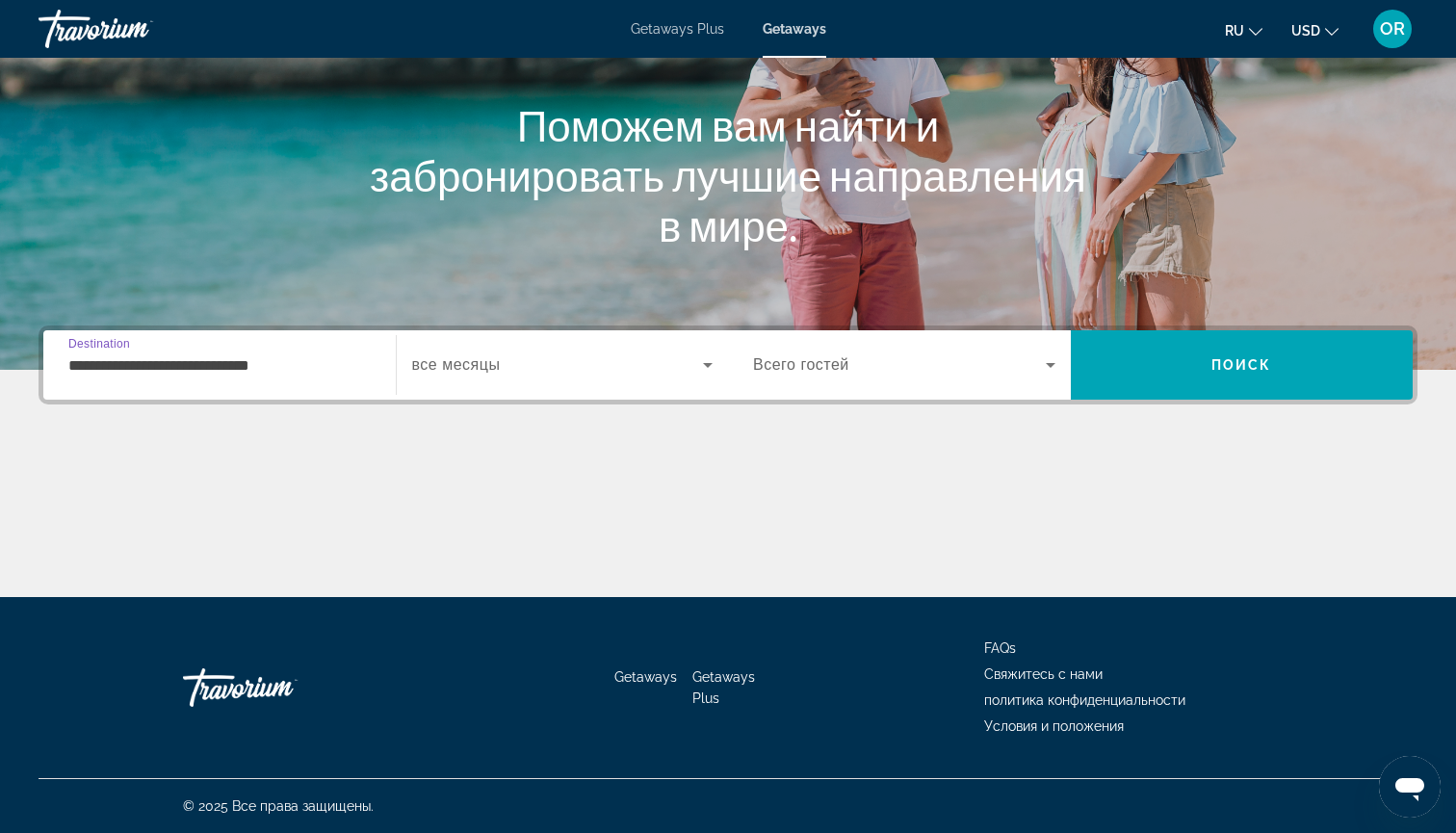
click at [548, 384] on div "Search widget" at bounding box center [563, 365] width 302 height 54
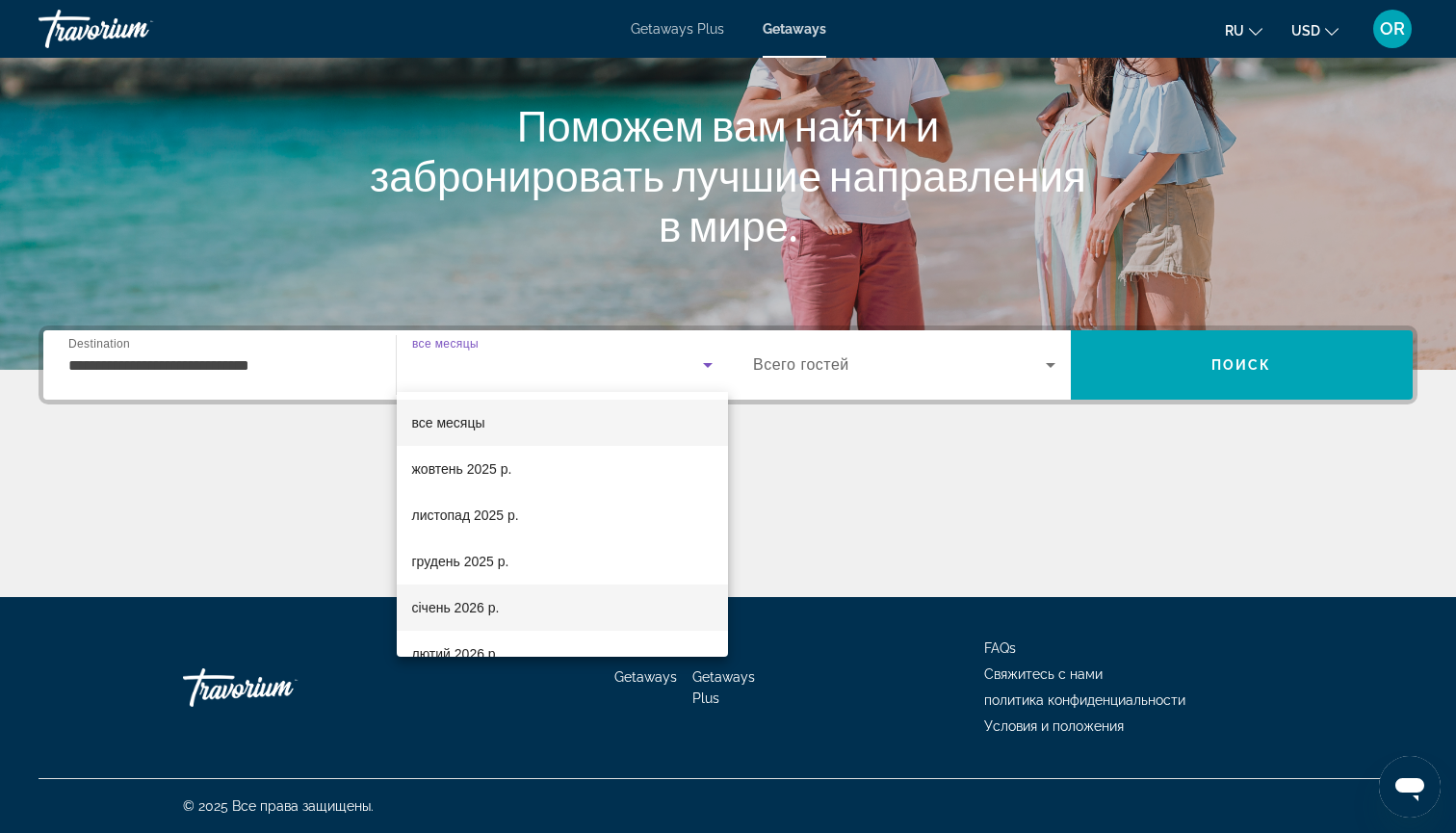
click at [441, 608] on span "січень 2026 р." at bounding box center [456, 606] width 88 height 23
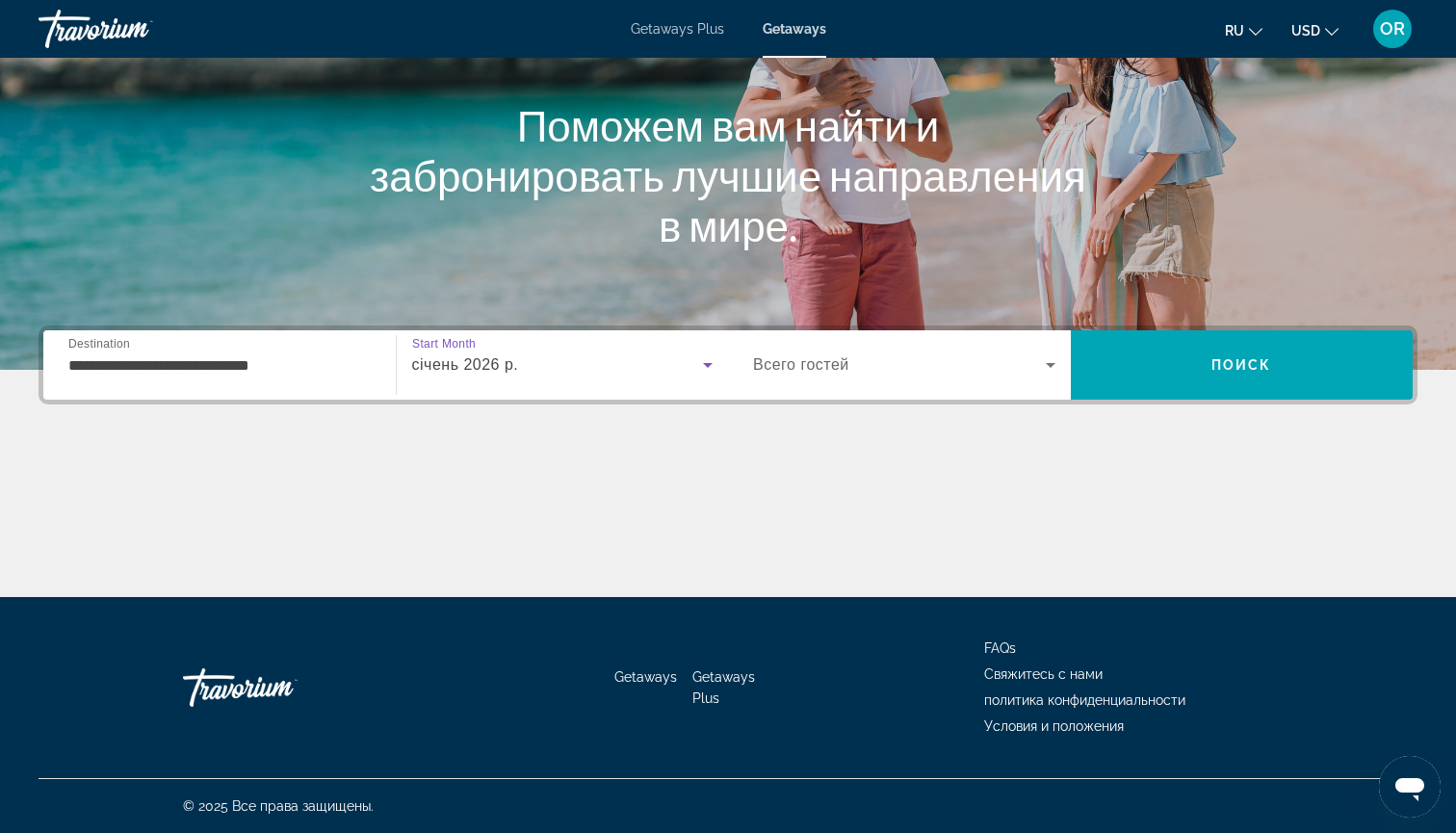
click at [913, 360] on span "Search widget" at bounding box center [899, 364] width 293 height 23
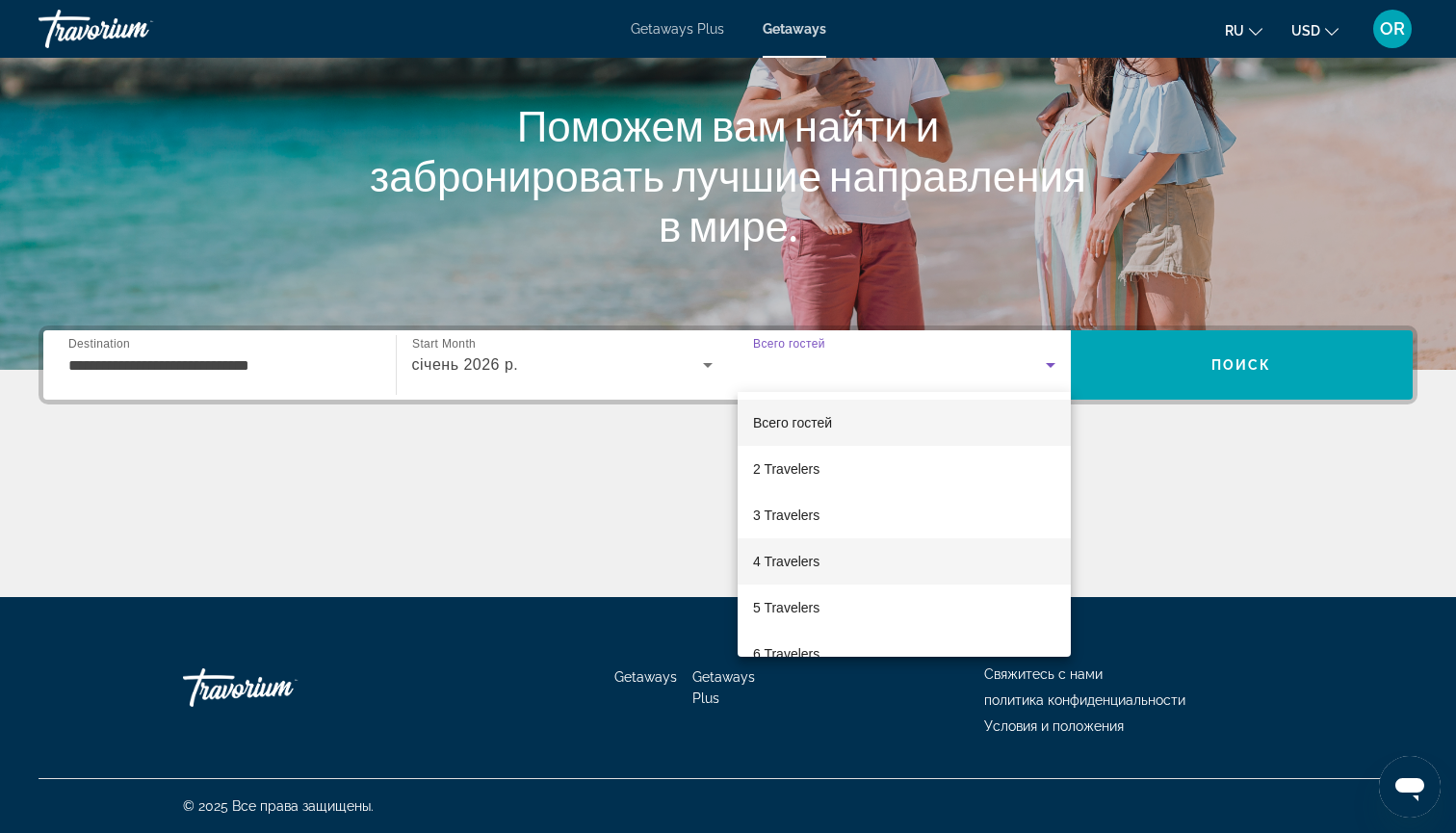
click at [779, 562] on span "4 Travelers" at bounding box center [785, 561] width 66 height 23
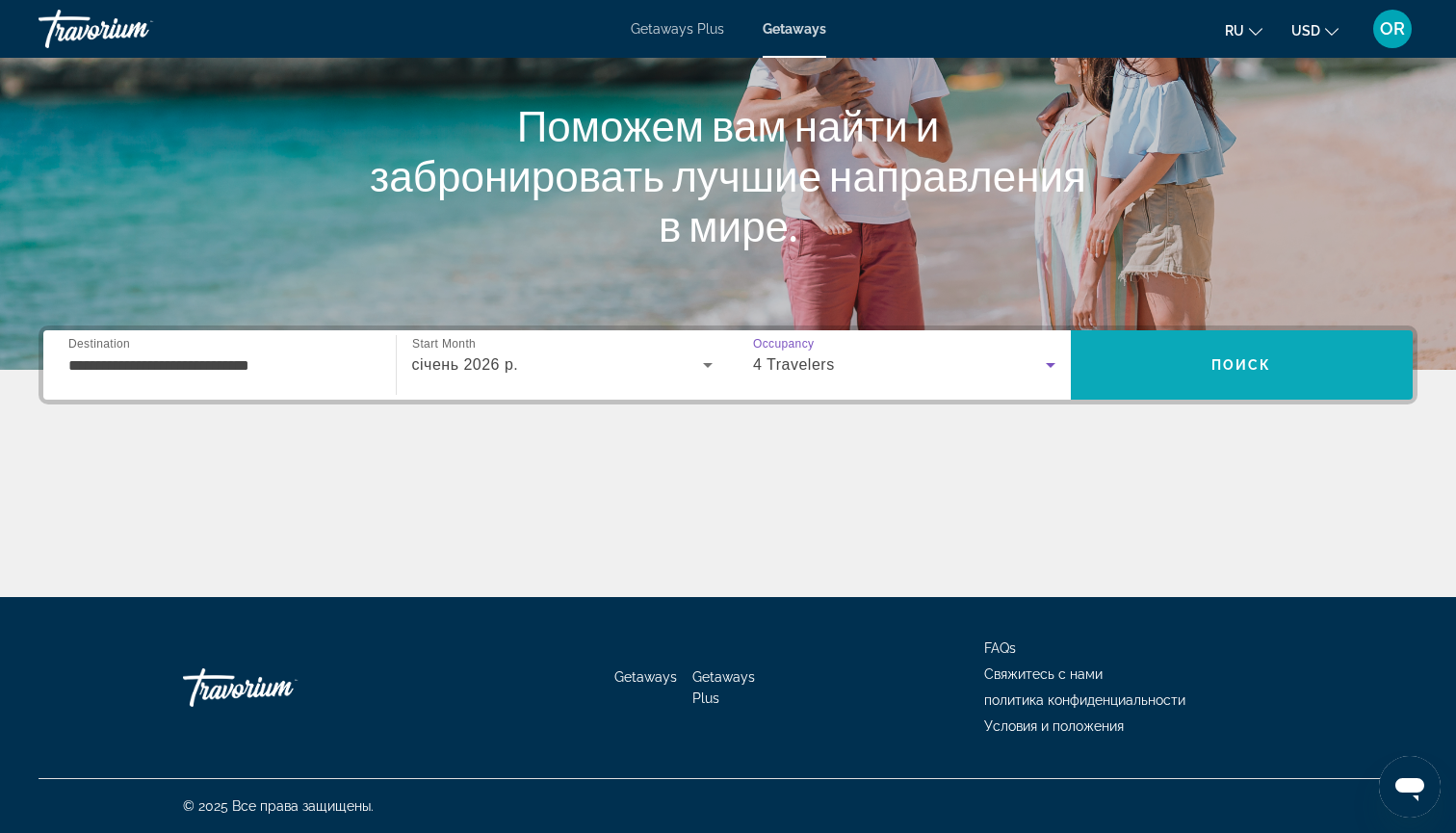
click at [1168, 373] on span "Search" at bounding box center [1241, 365] width 342 height 46
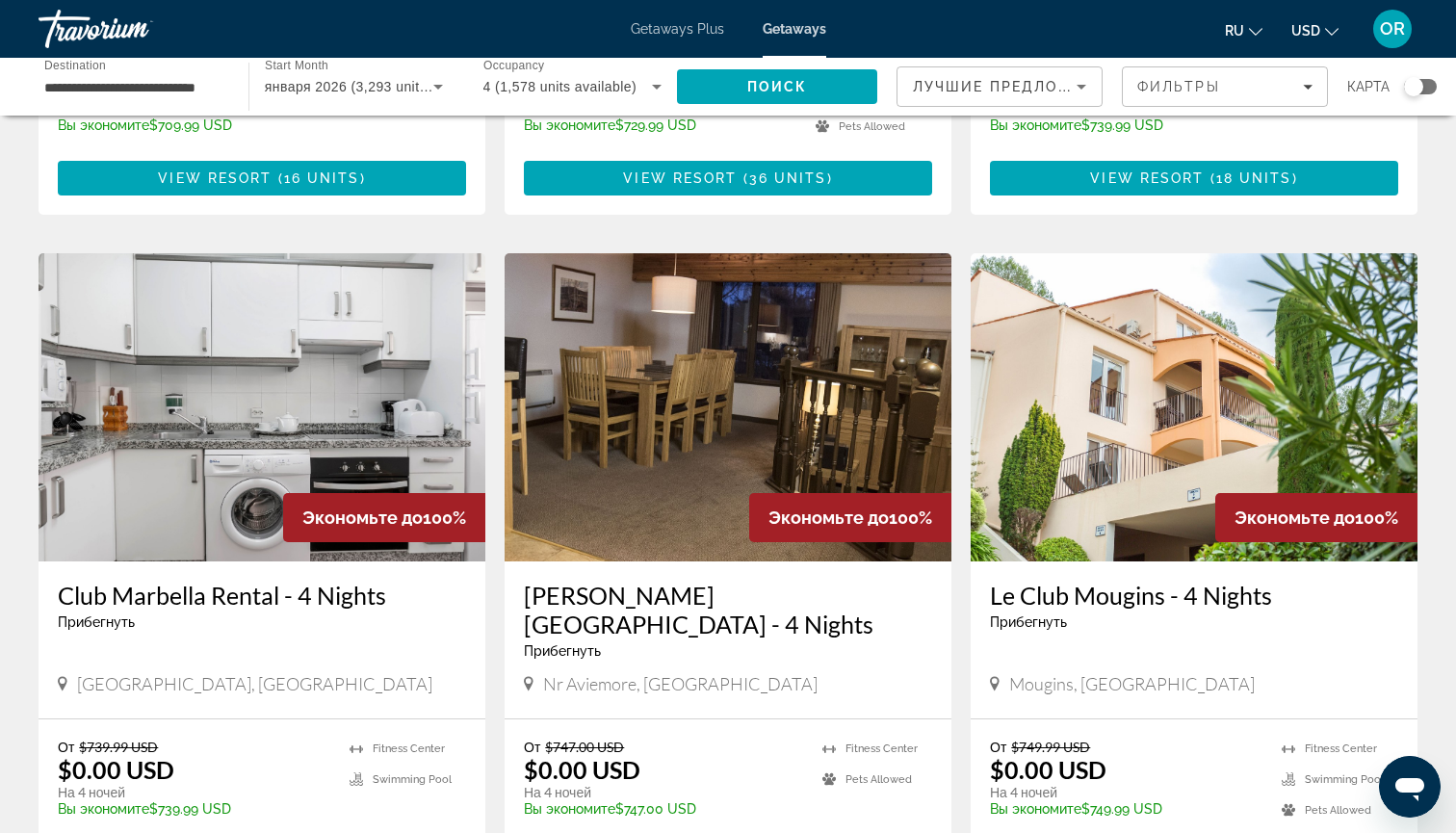
scroll to position [2059, 0]
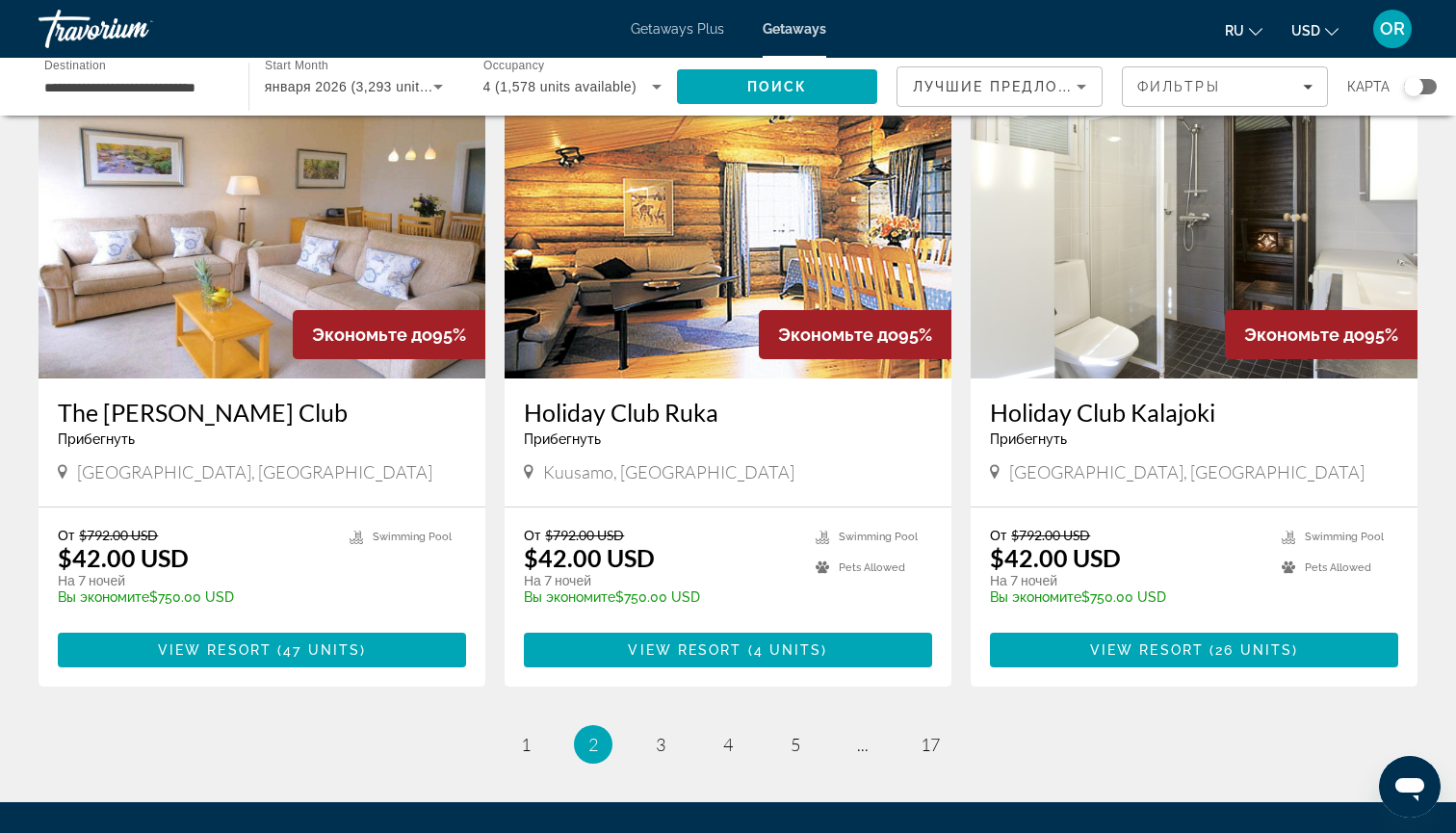
scroll to position [2142, 0]
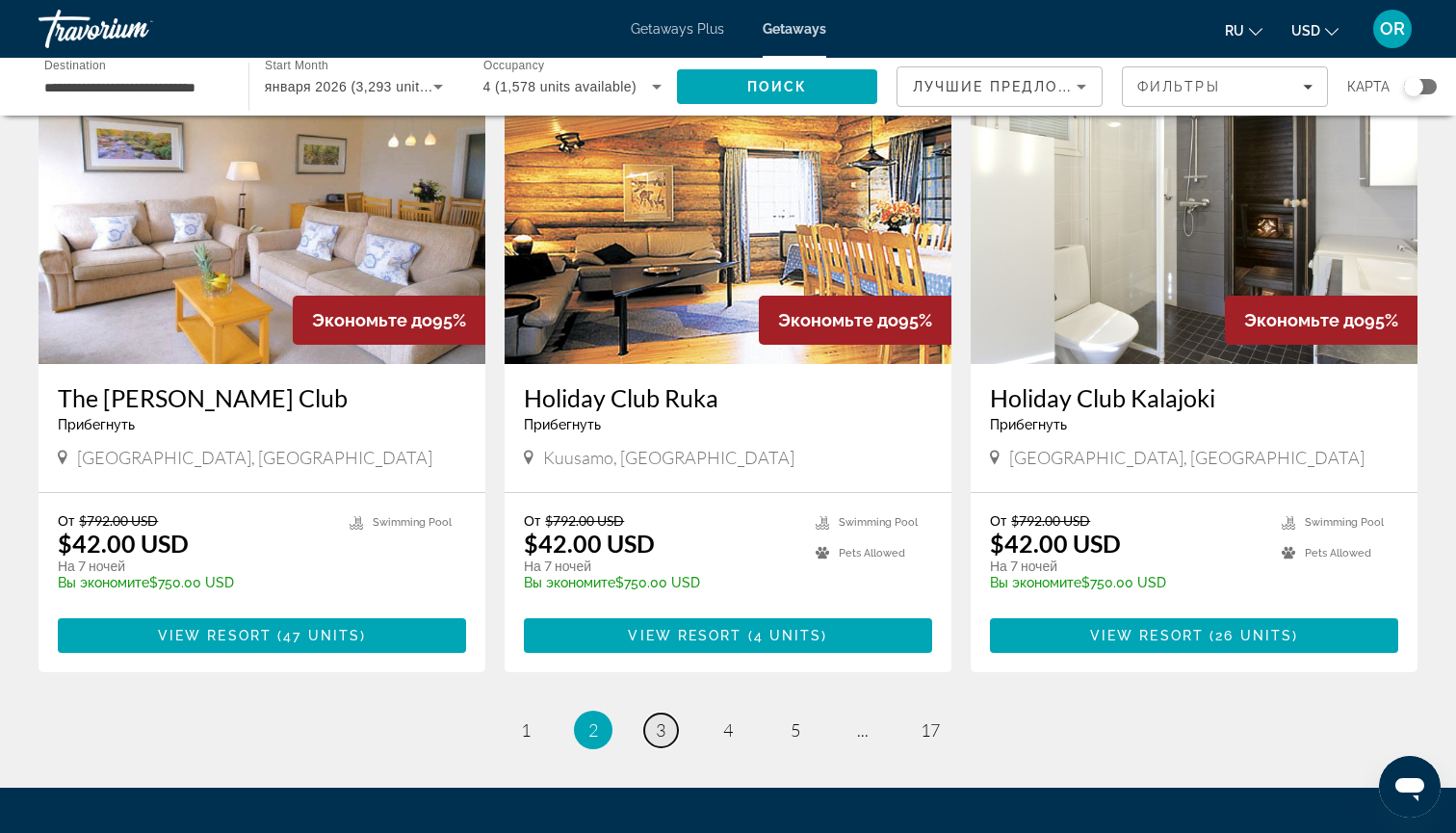
click at [667, 713] on link "page 3" at bounding box center [661, 730] width 34 height 34
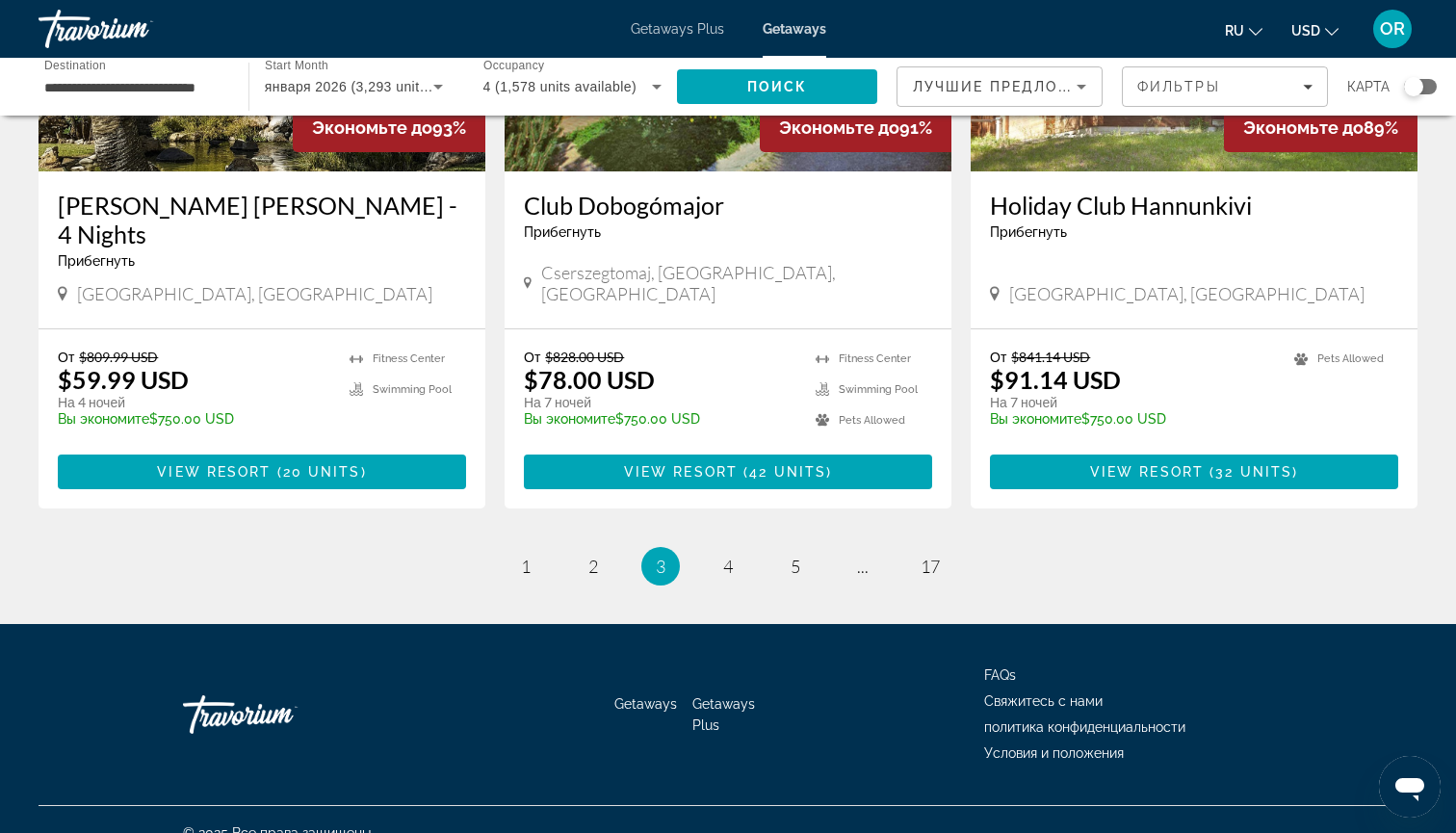
scroll to position [2284, 0]
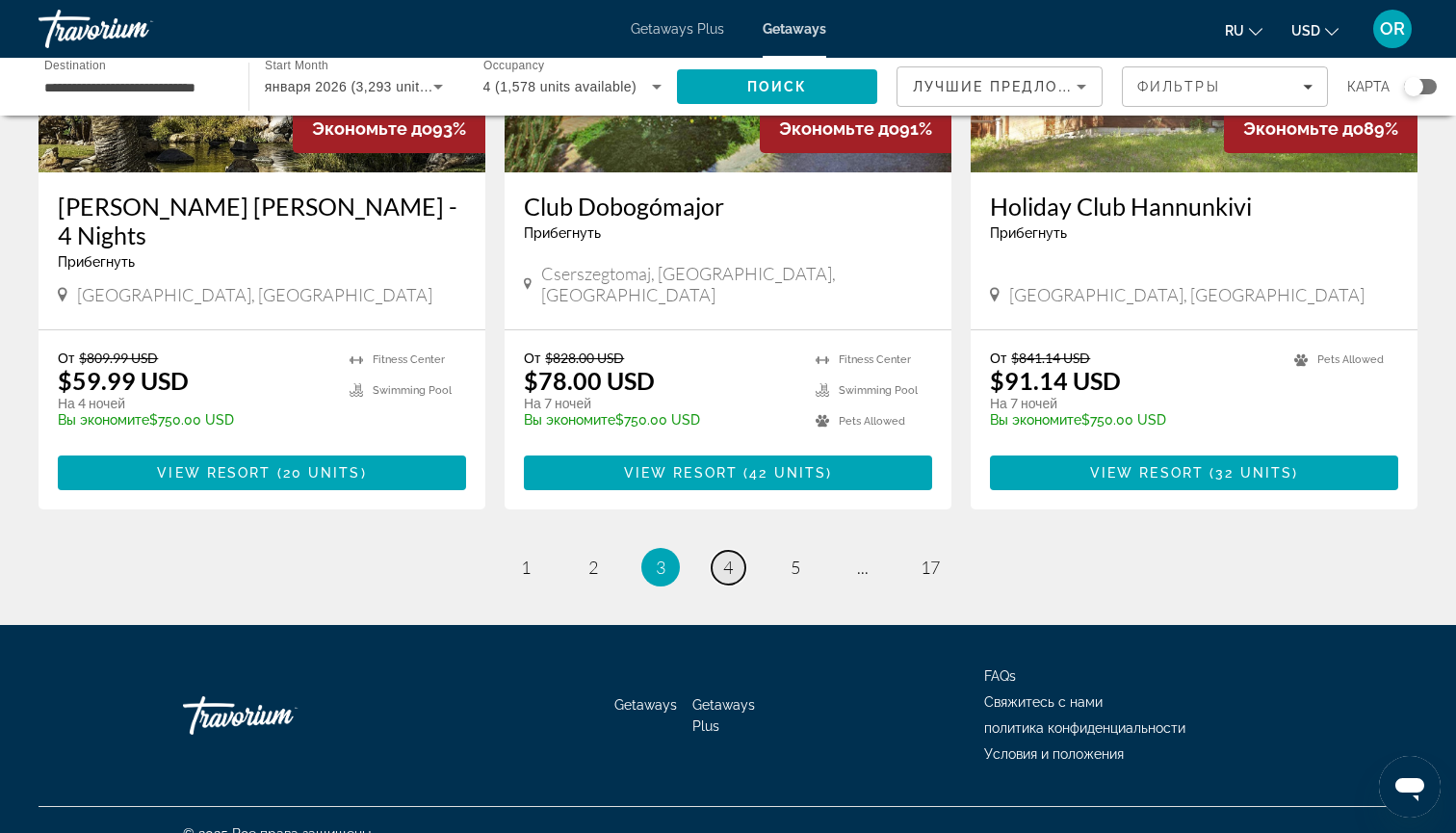
click at [730, 557] on span "4" at bounding box center [728, 567] width 10 height 21
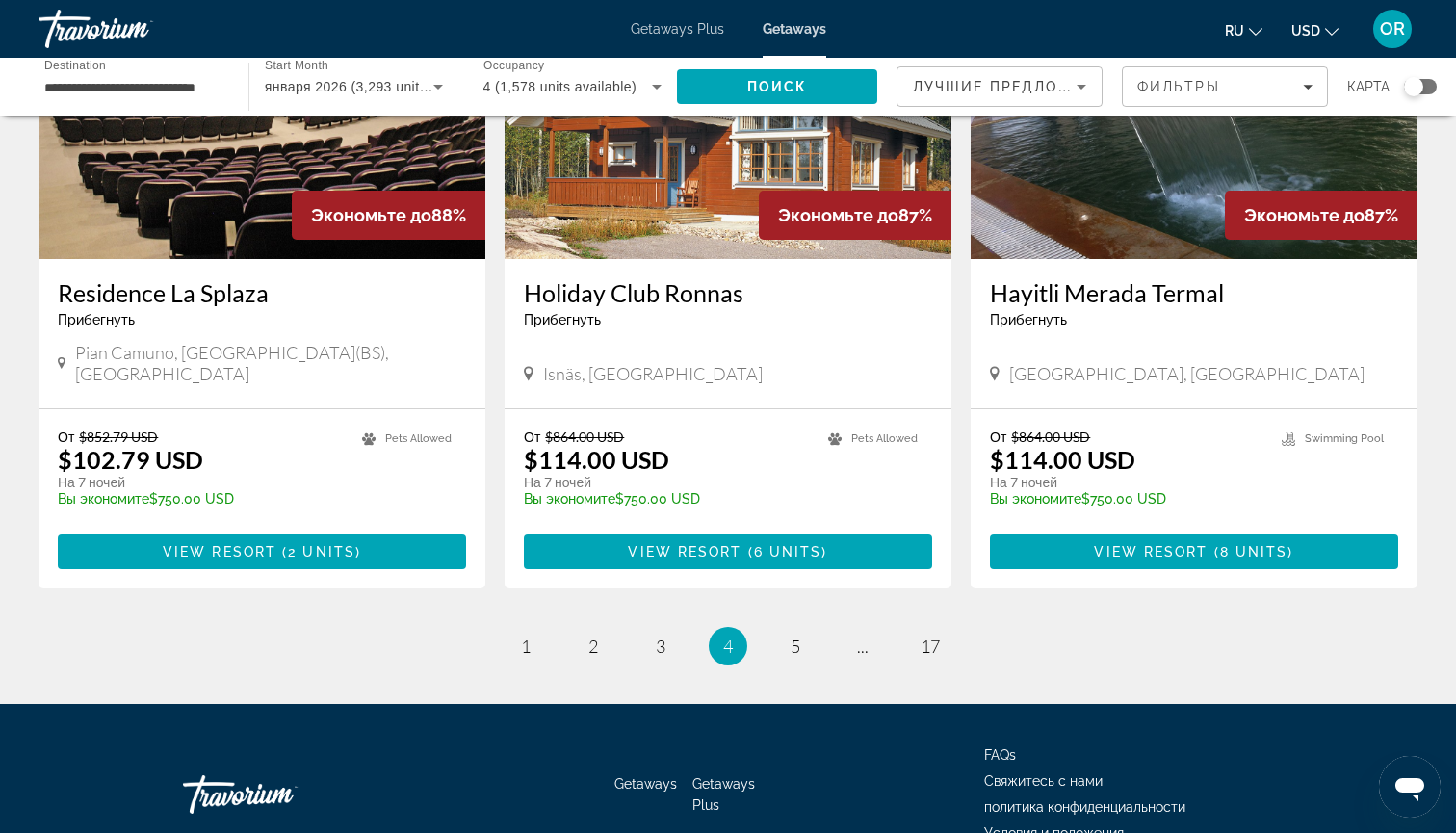
scroll to position [2220, 0]
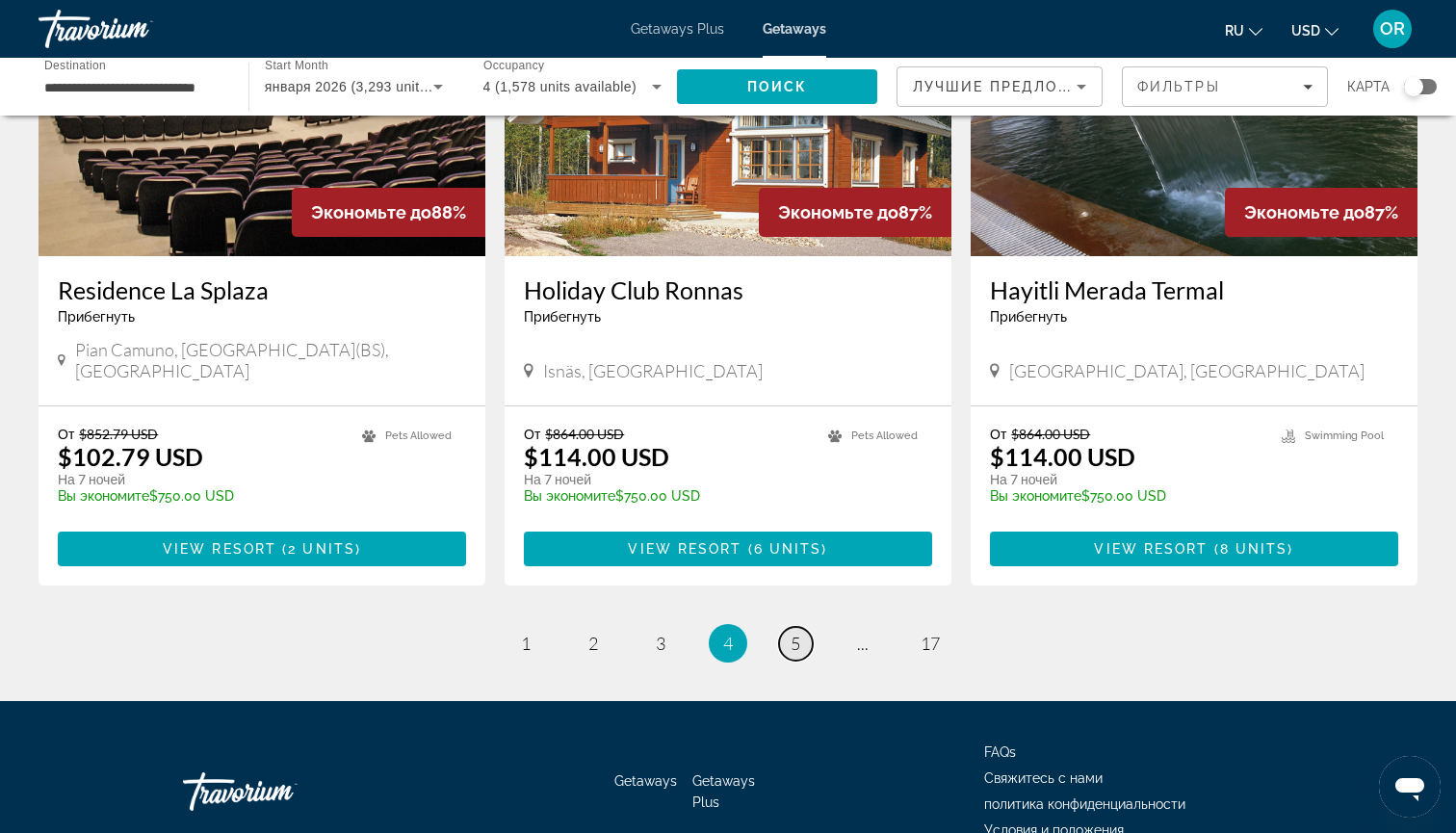
click at [800, 632] on span "5" at bounding box center [795, 642] width 10 height 21
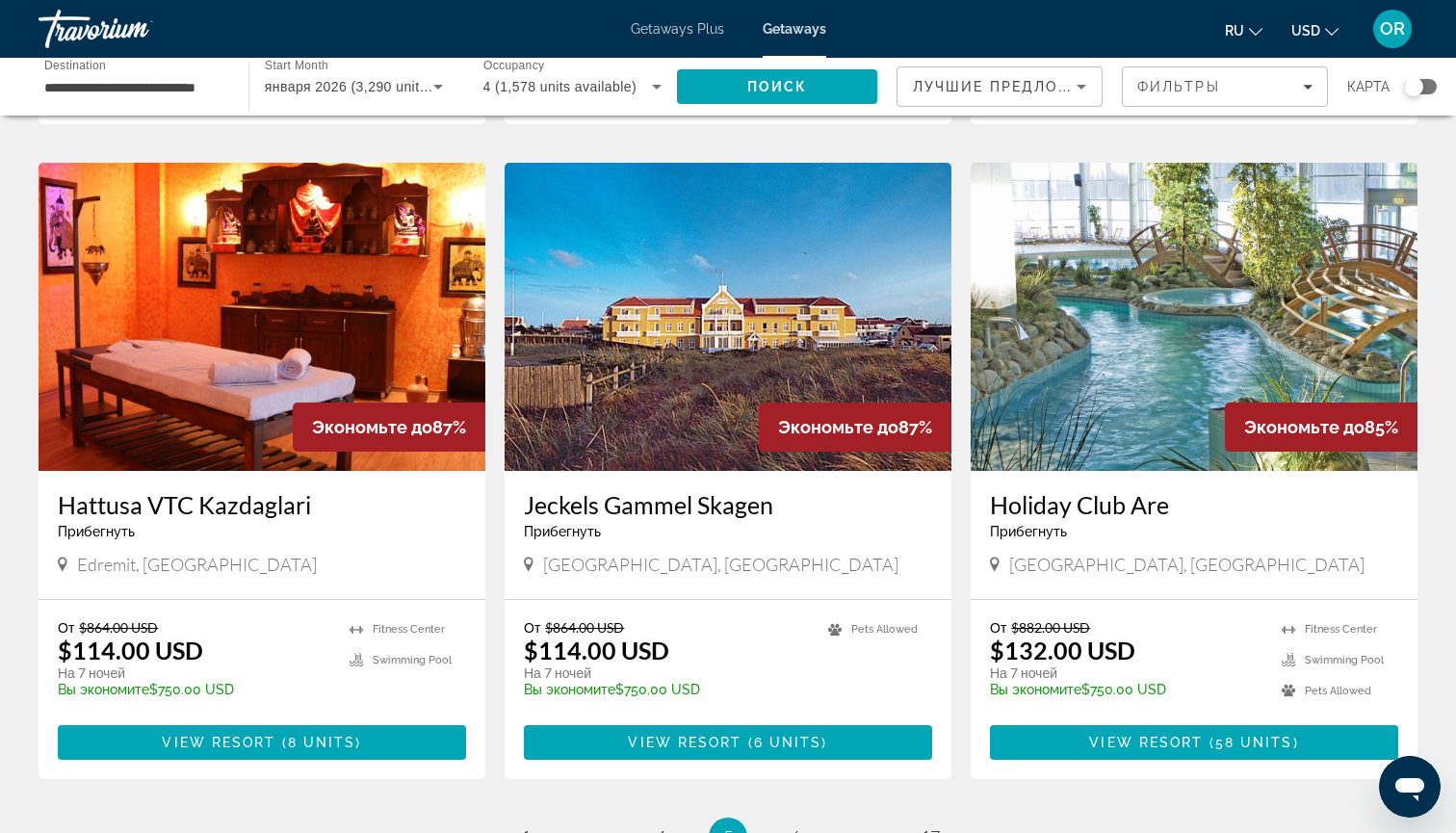
scroll to position [2015, 0]
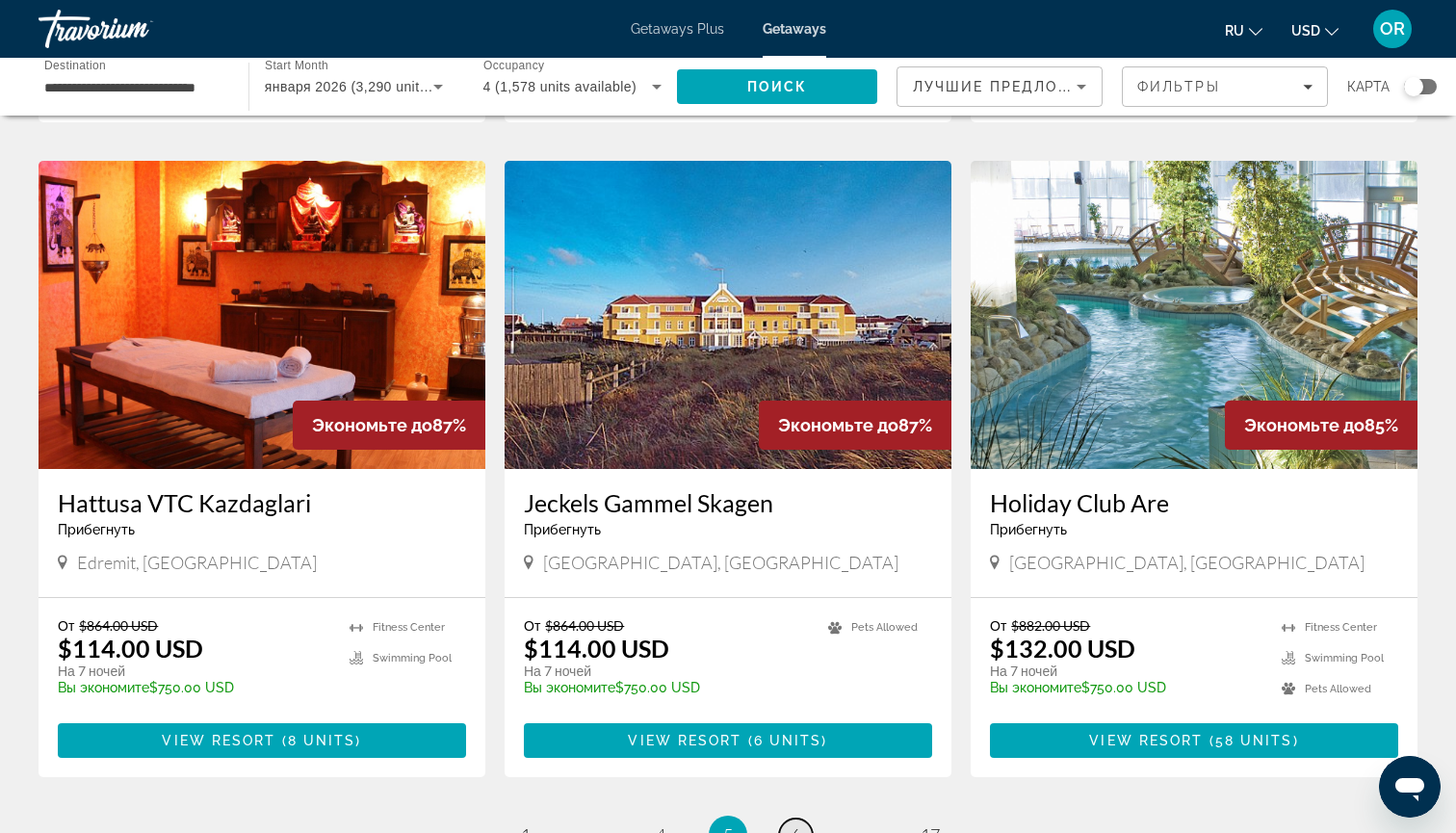
click at [794, 824] on span "6" at bounding box center [795, 834] width 10 height 21
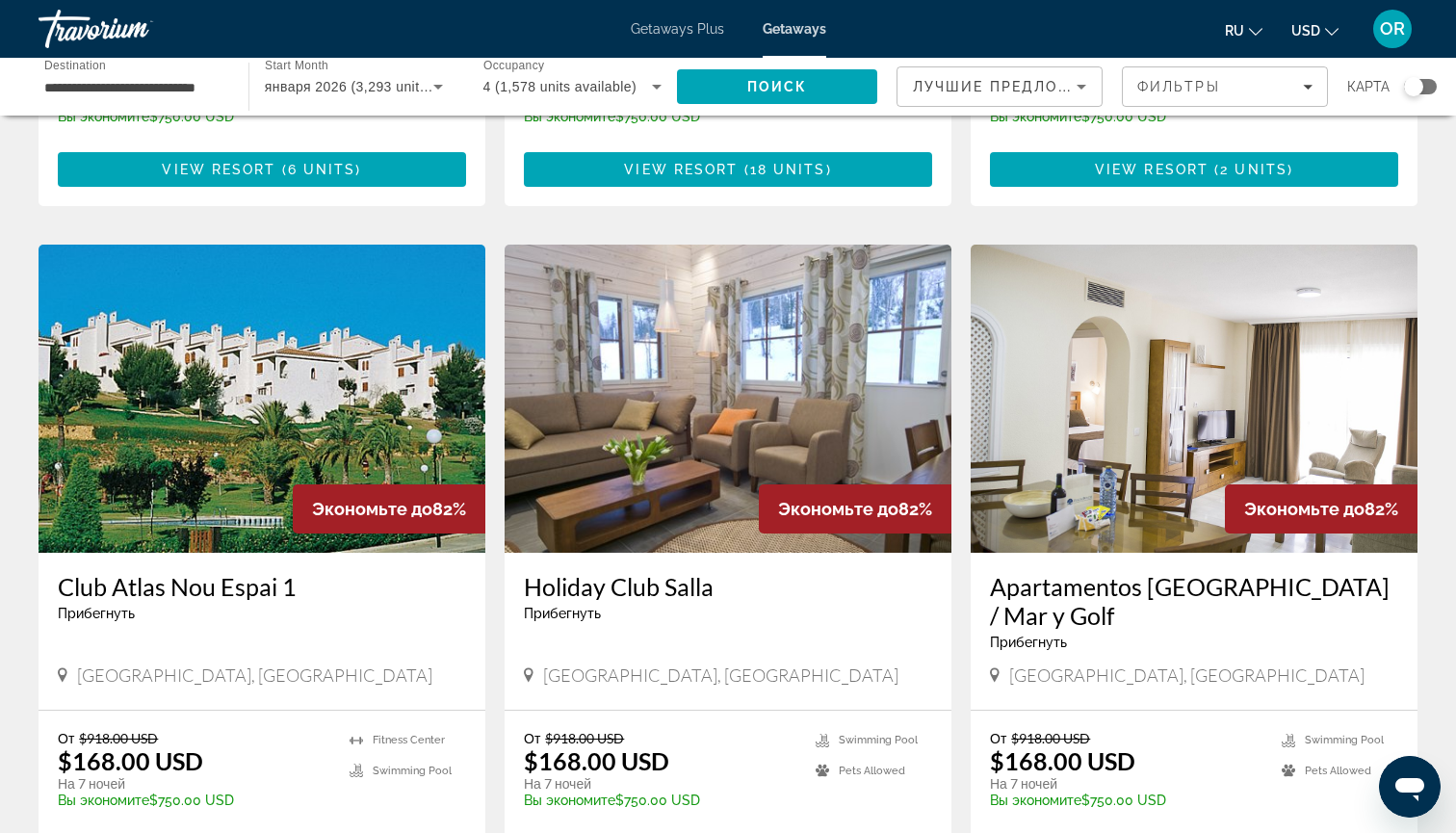
scroll to position [1936, 0]
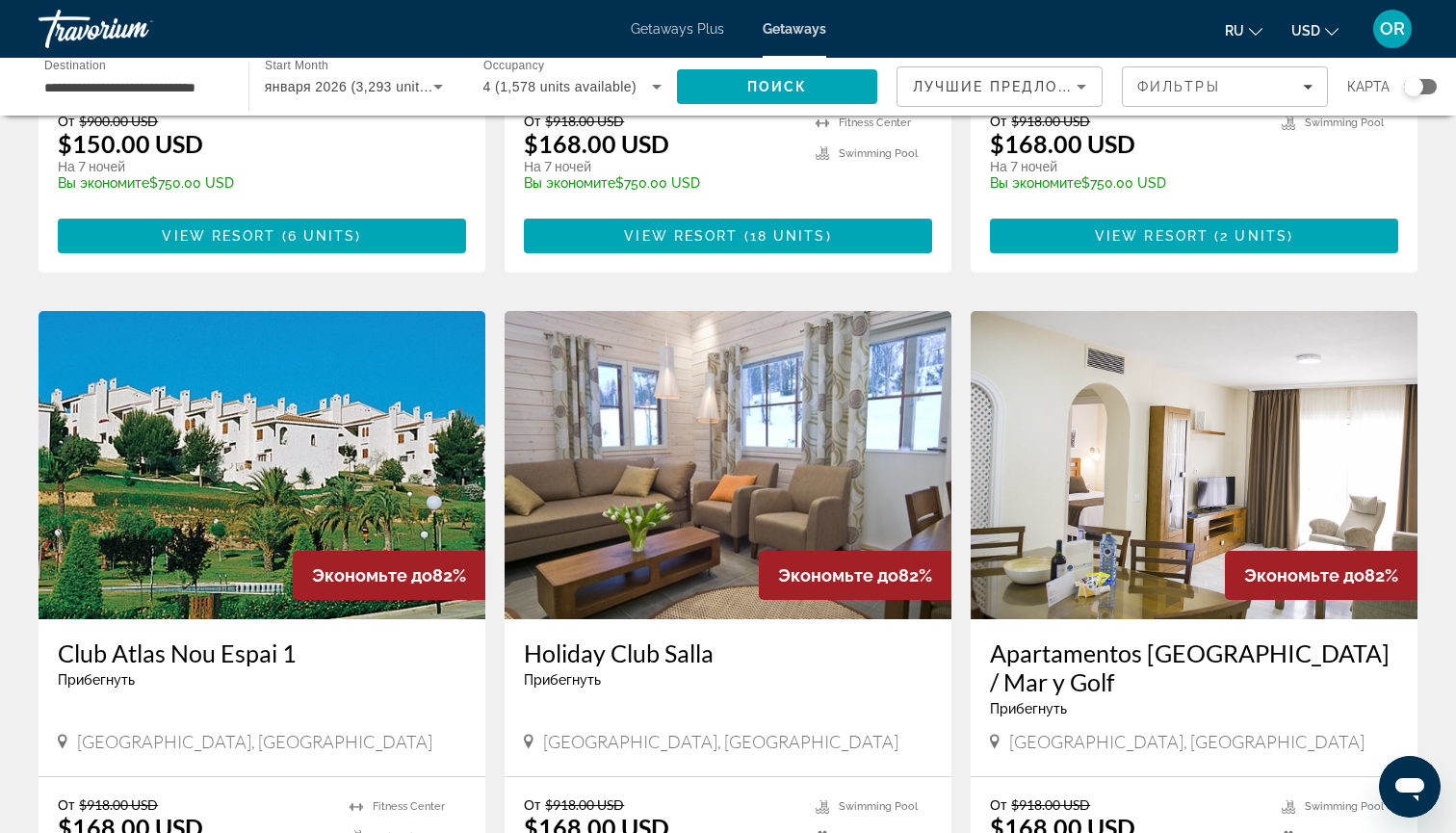
click at [1097, 413] on img "Main content" at bounding box center [1194, 464] width 447 height 308
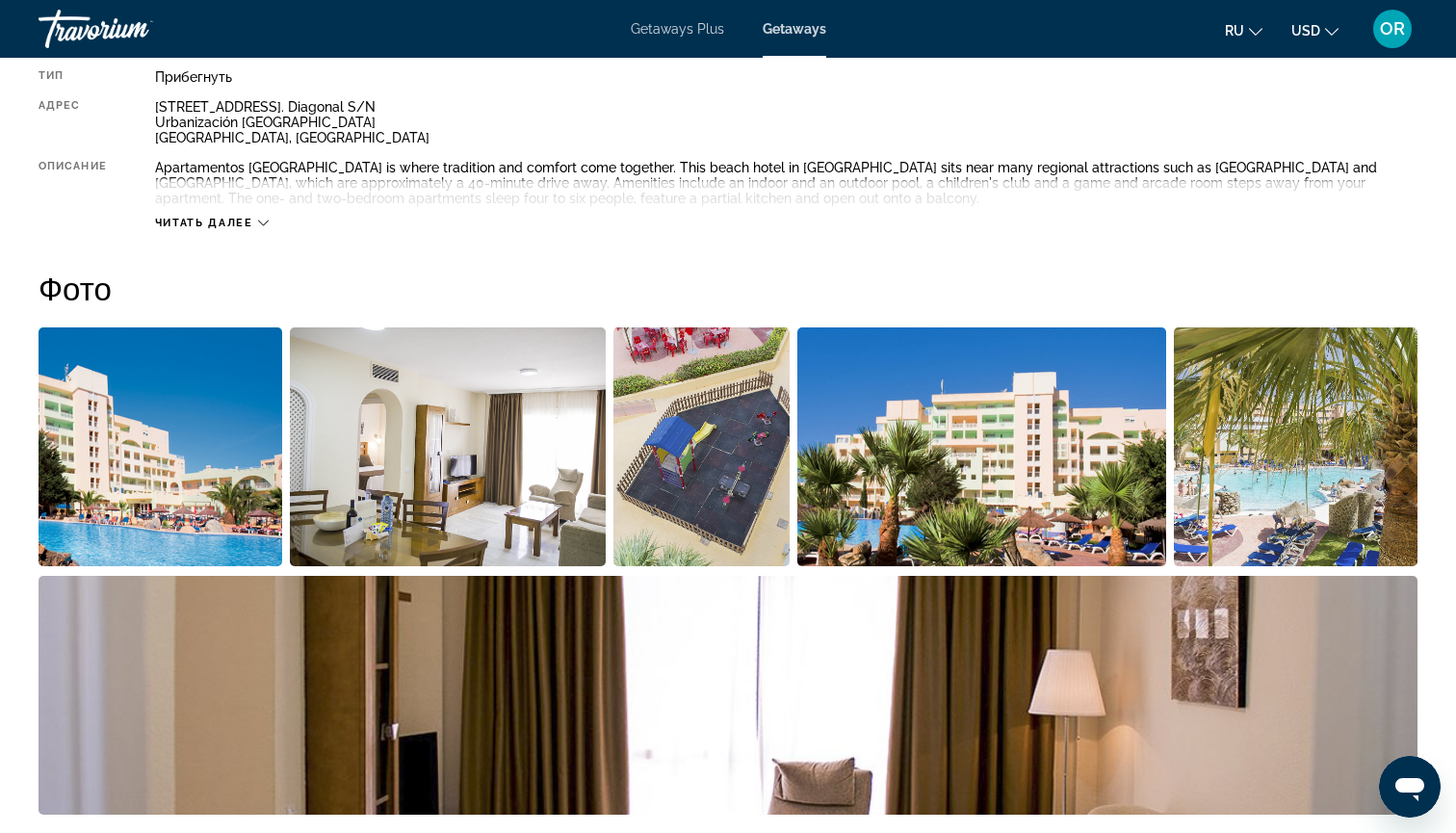
scroll to position [738, 0]
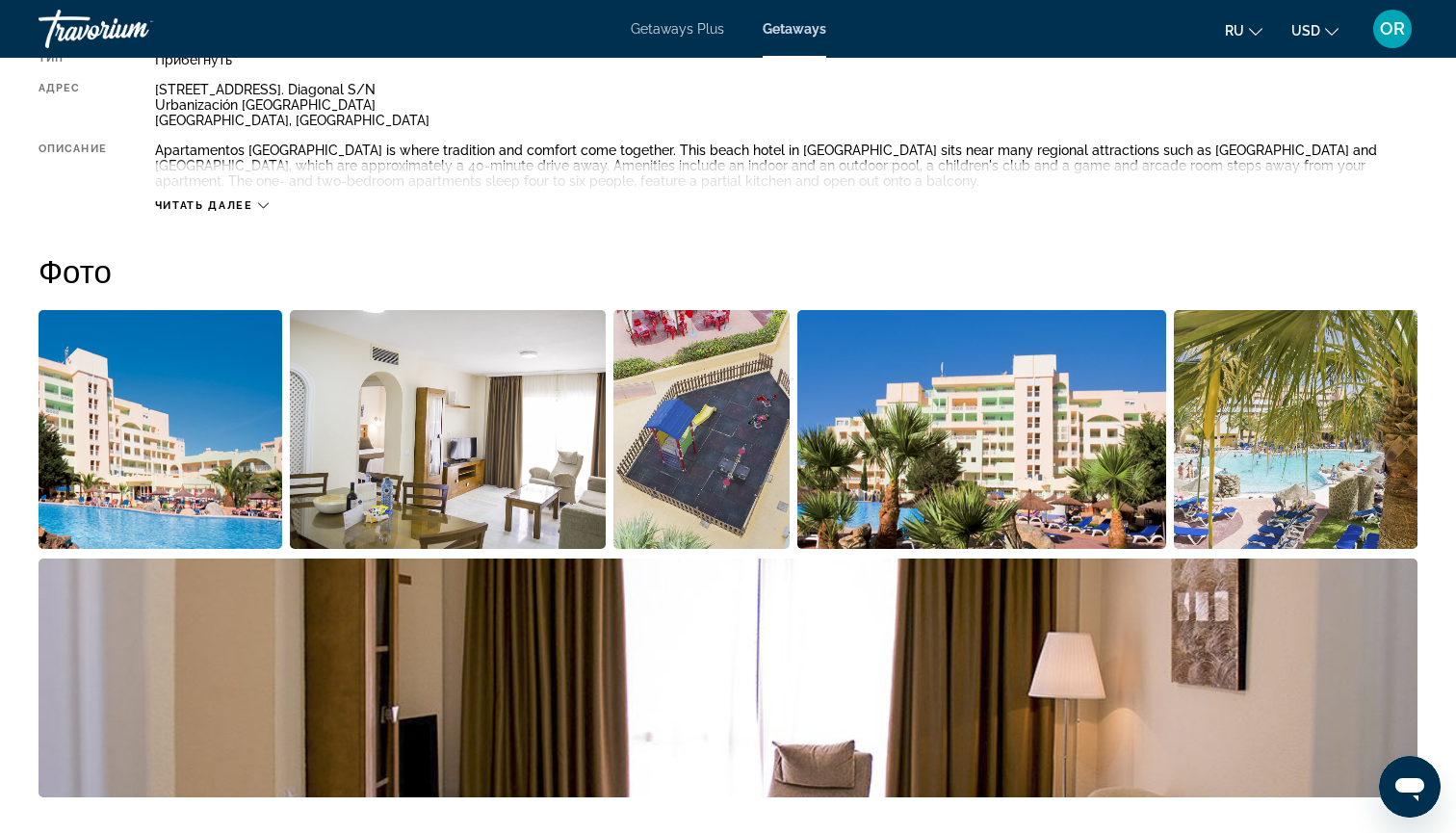
click at [179, 427] on img "Open full-screen image slider" at bounding box center [160, 428] width 243 height 238
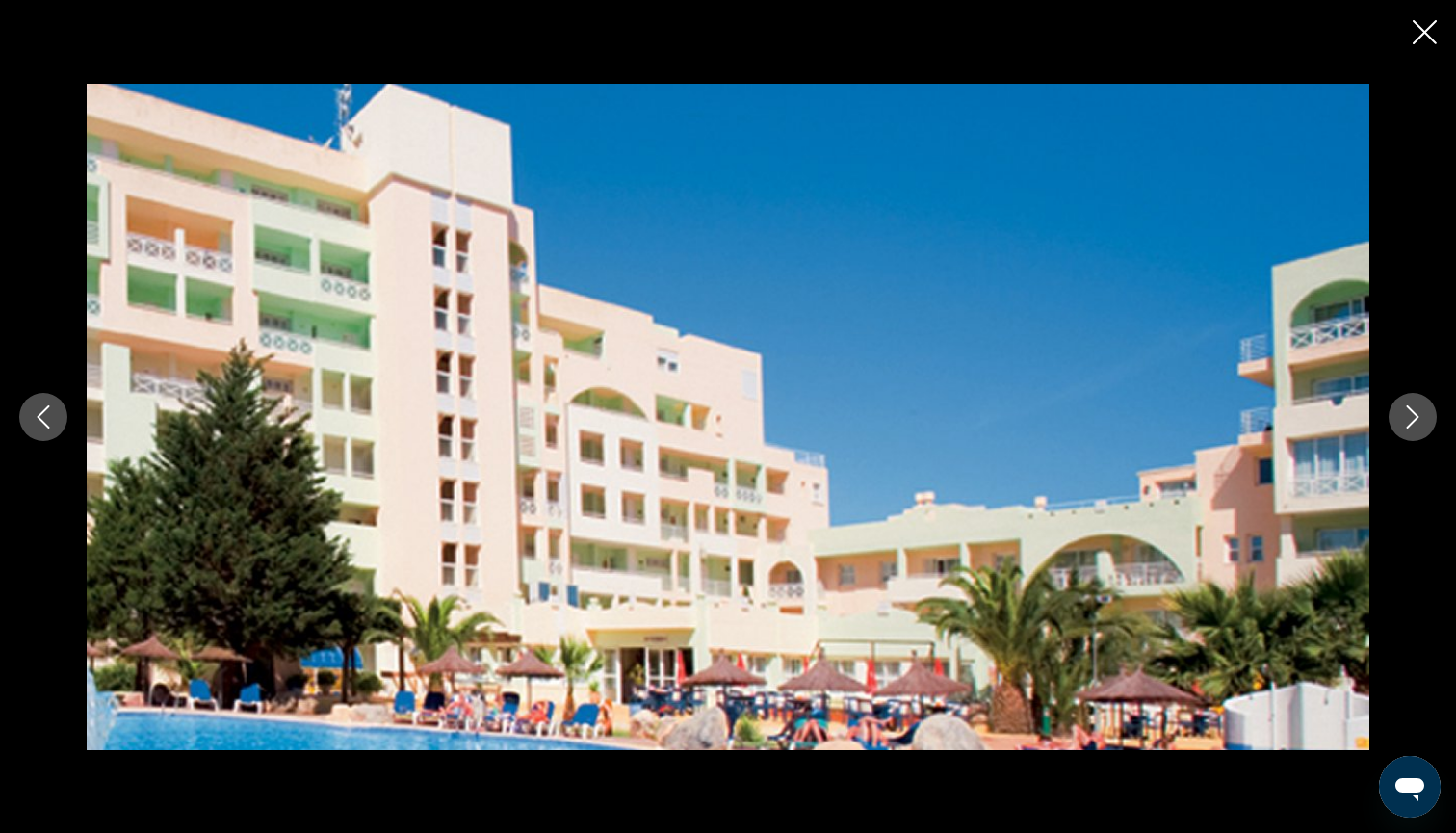
click at [1413, 416] on icon "Next image" at bounding box center [1411, 416] width 23 height 23
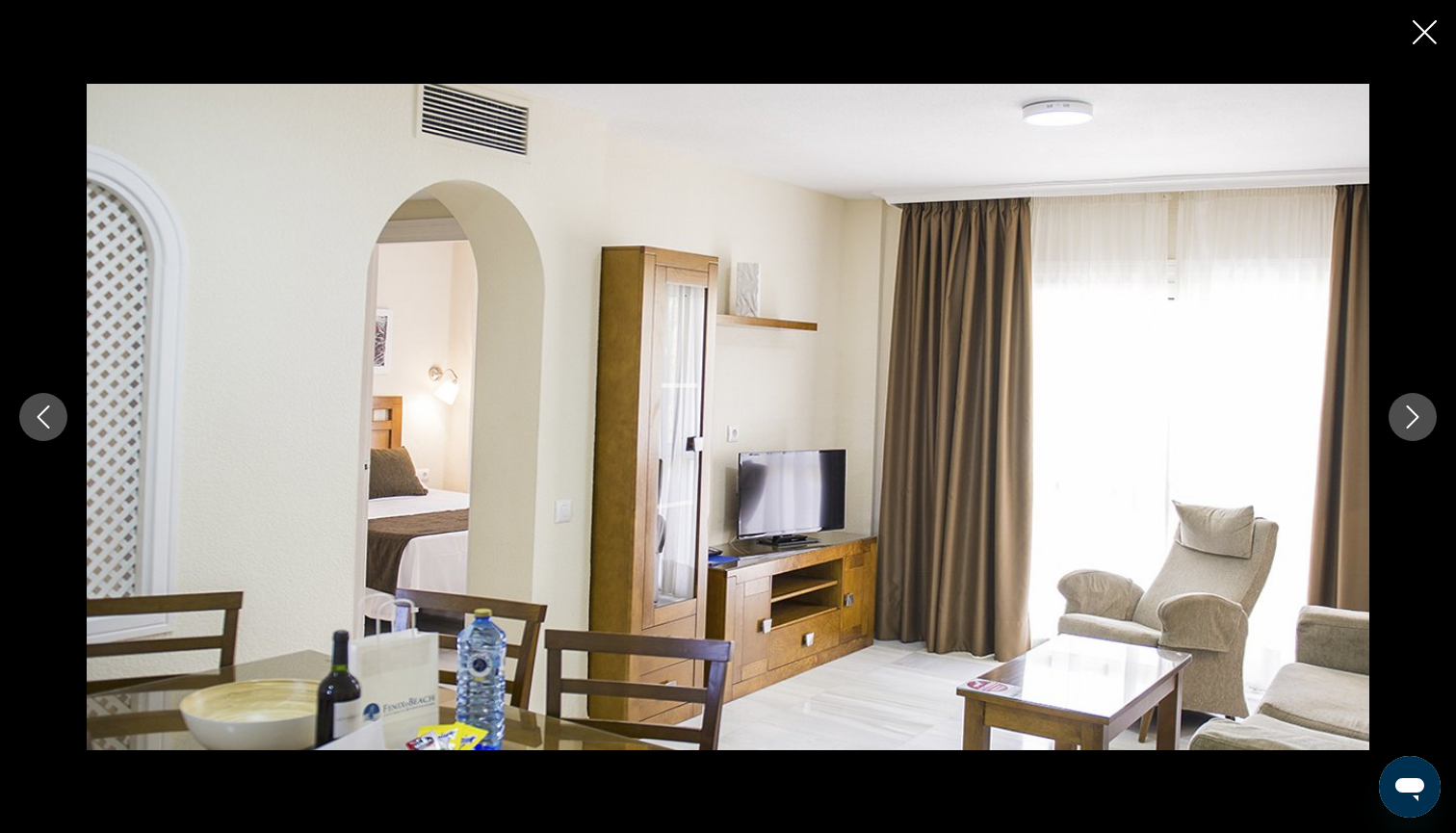
click at [1412, 416] on icon "Next image" at bounding box center [1411, 416] width 23 height 23
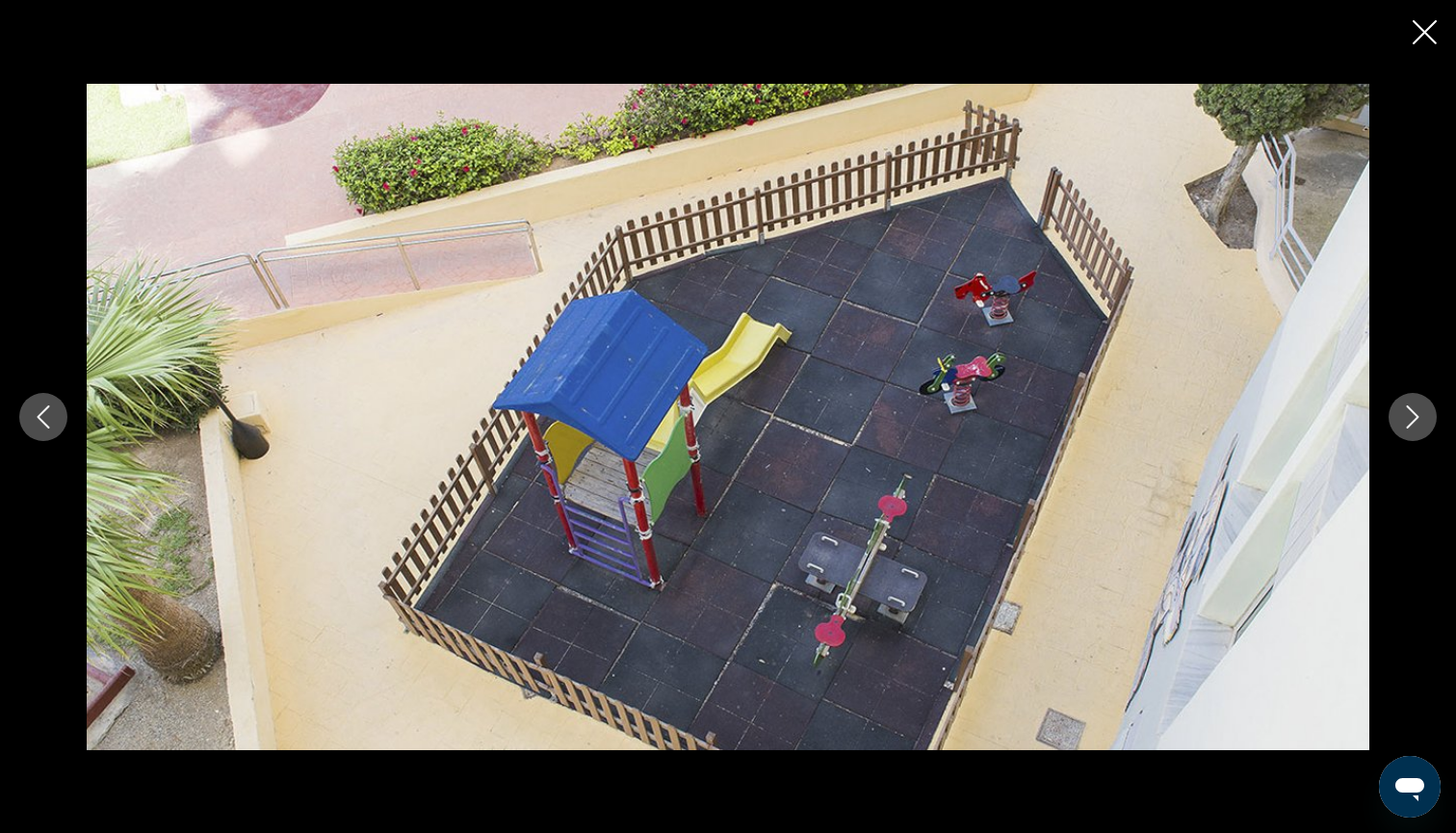
click at [1412, 416] on icon "Next image" at bounding box center [1411, 416] width 23 height 23
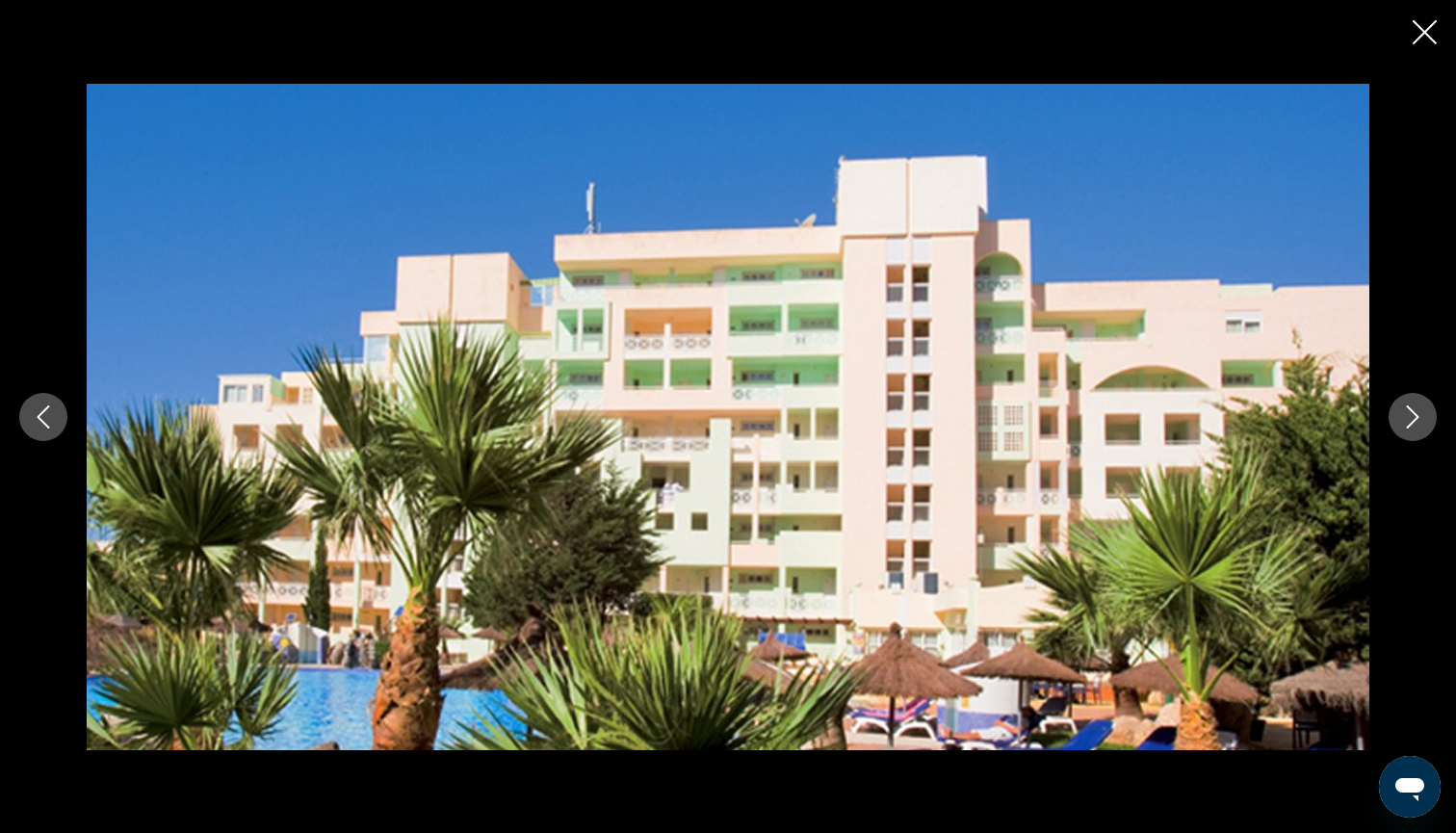
click at [1410, 416] on icon "Next image" at bounding box center [1411, 416] width 23 height 23
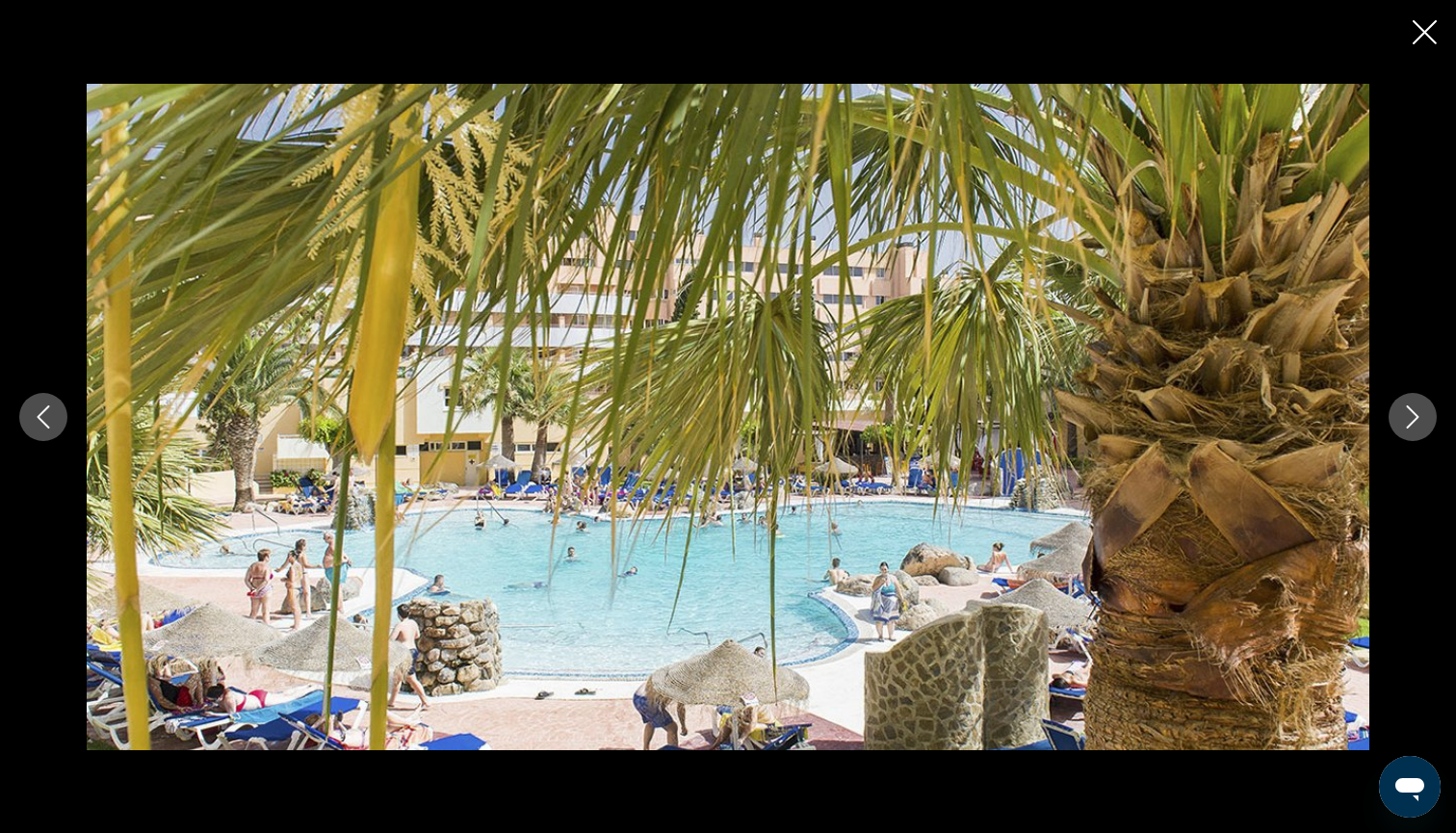
click at [1410, 416] on icon "Next image" at bounding box center [1411, 416] width 23 height 23
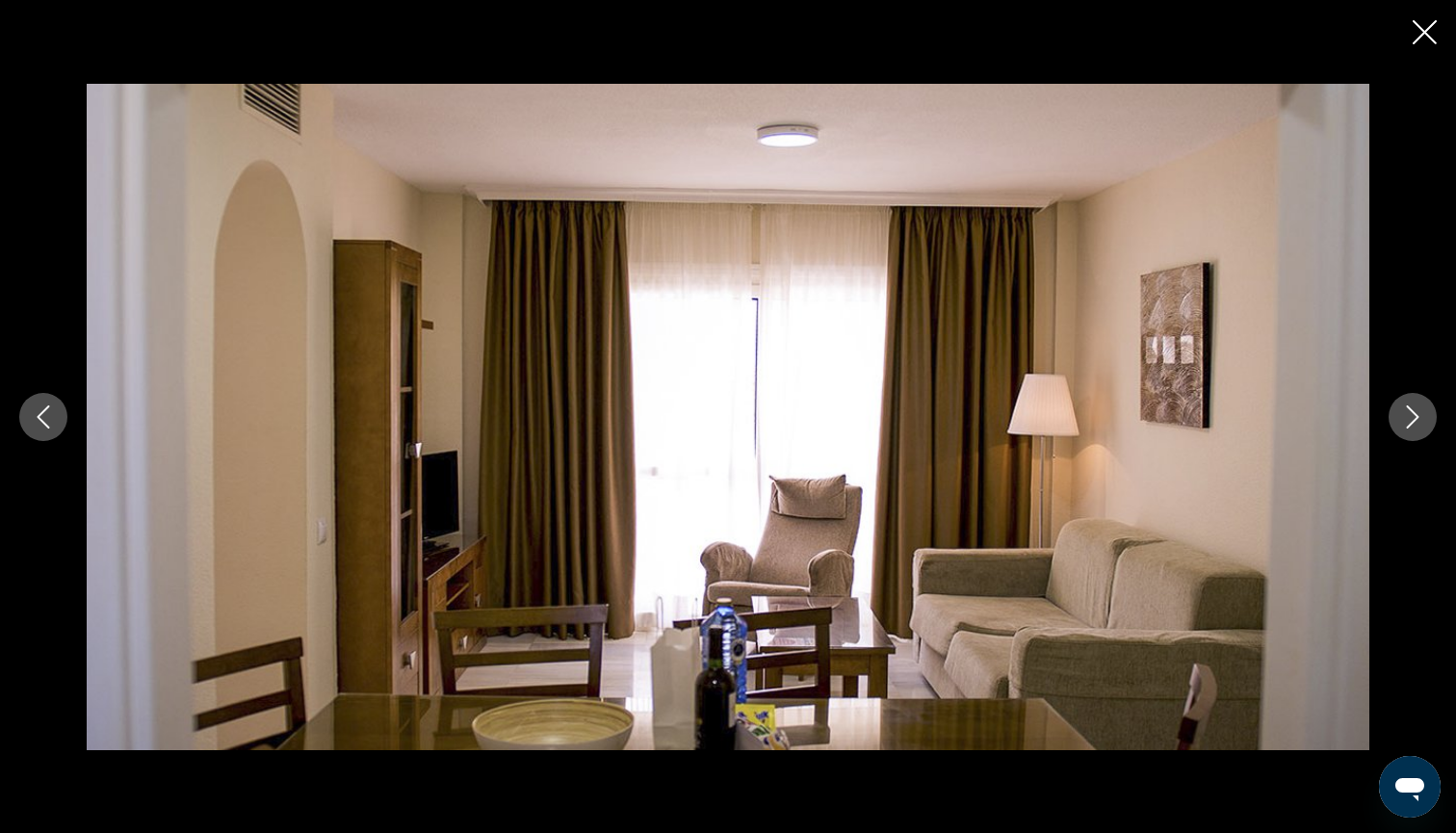
click at [1410, 416] on icon "Next image" at bounding box center [1411, 416] width 23 height 23
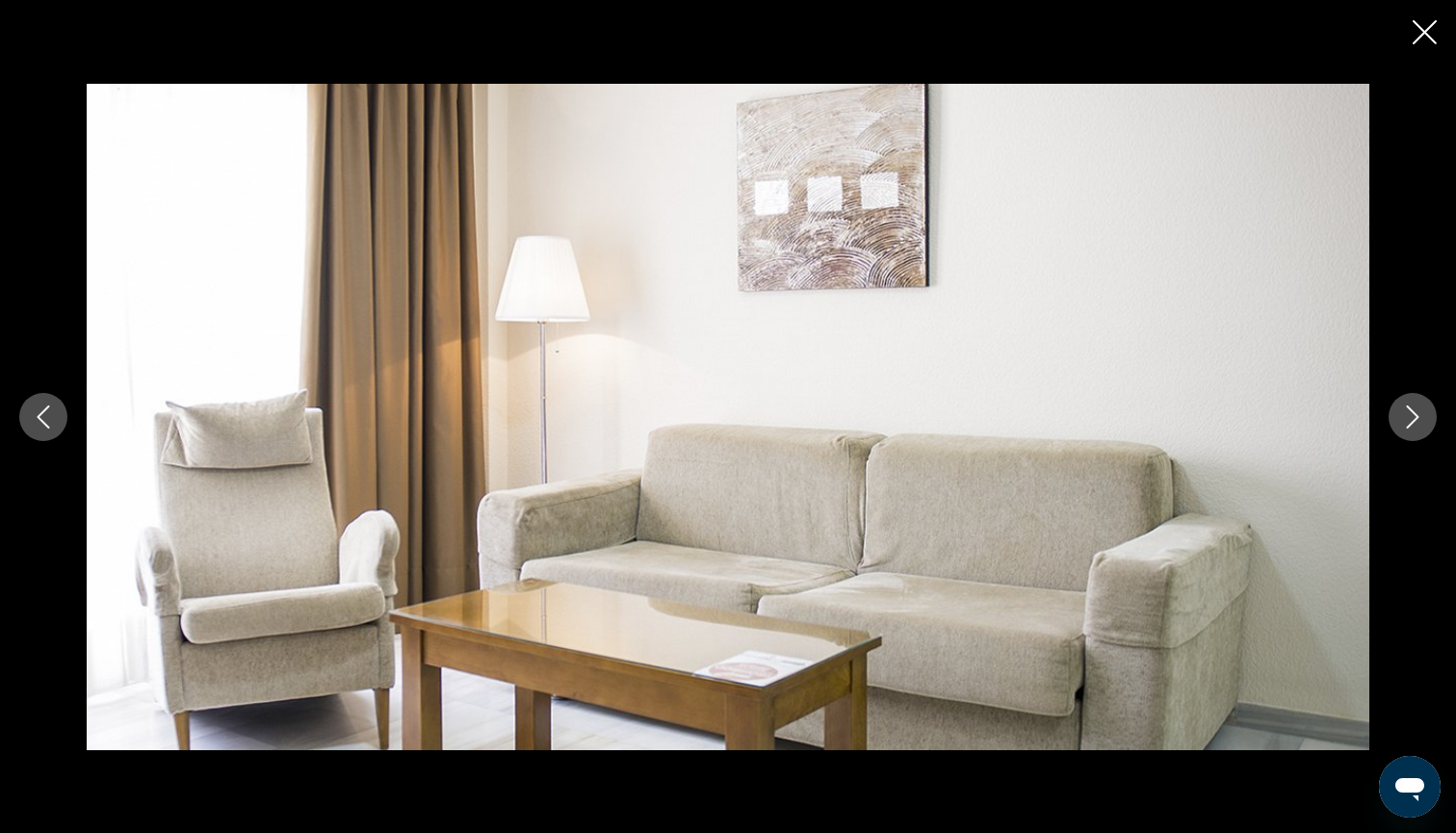
click at [1410, 416] on icon "Next image" at bounding box center [1411, 416] width 23 height 23
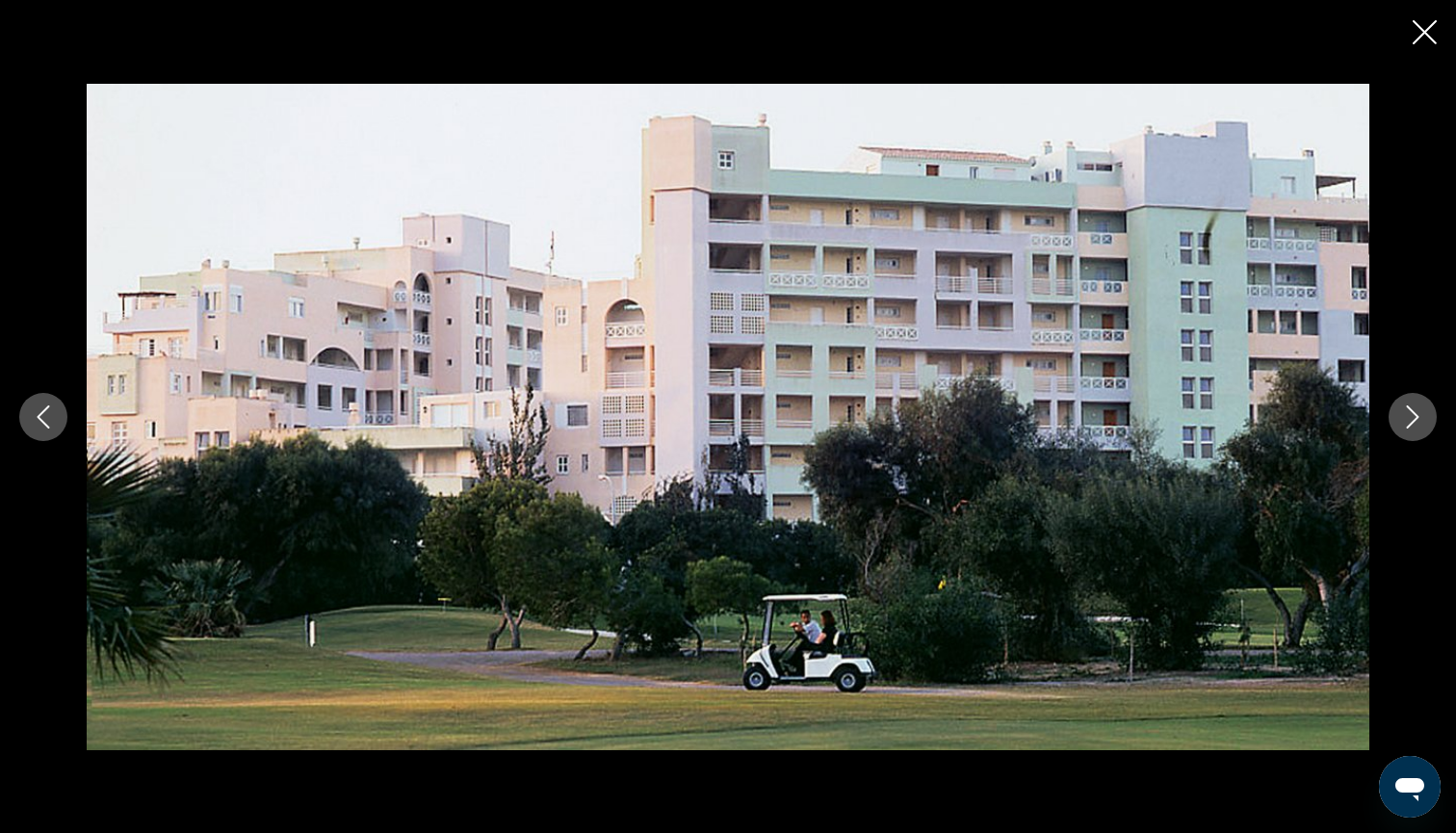
click at [1410, 416] on icon "Next image" at bounding box center [1411, 416] width 23 height 23
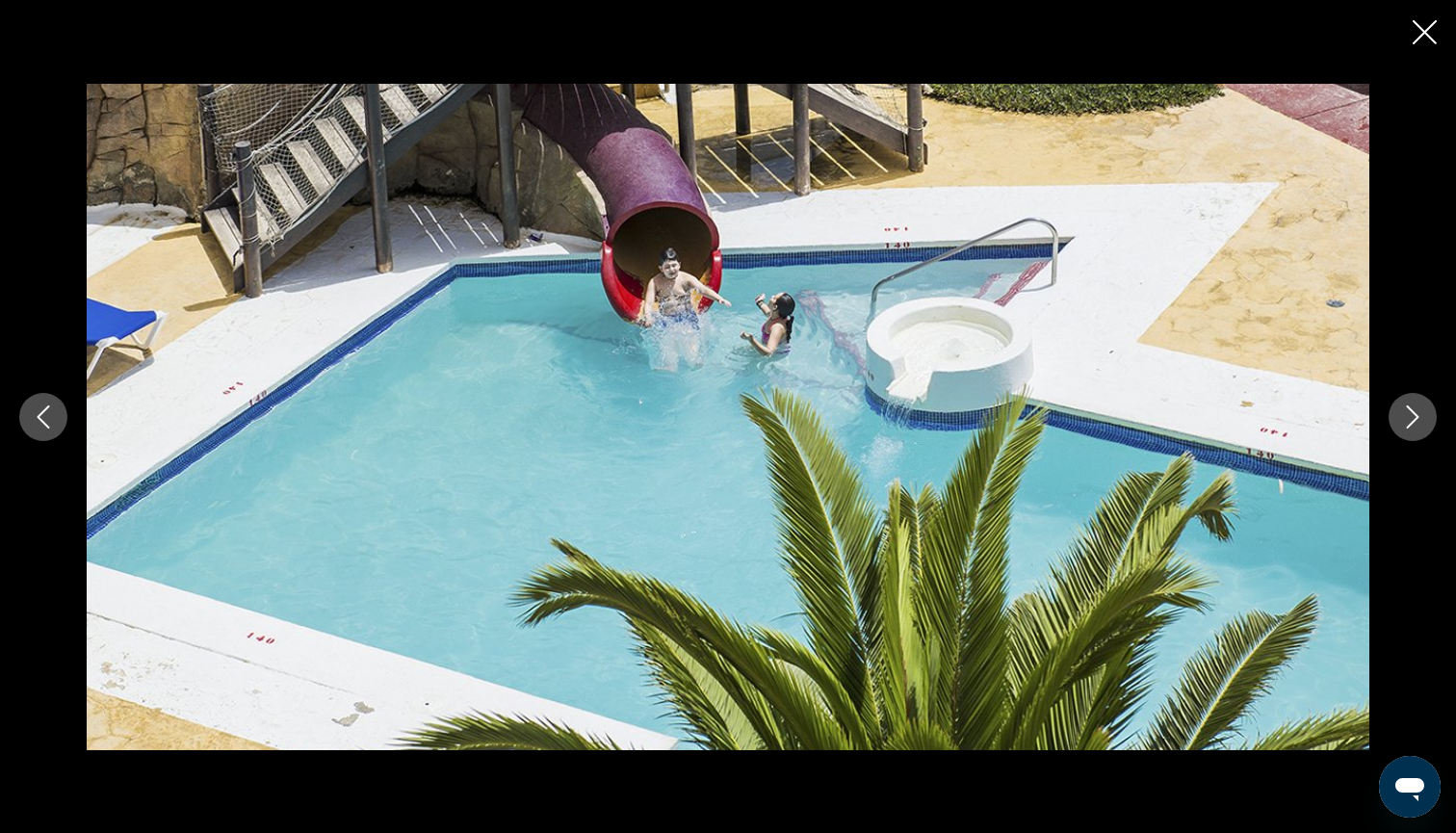
click at [1410, 416] on icon "Next image" at bounding box center [1411, 416] width 23 height 23
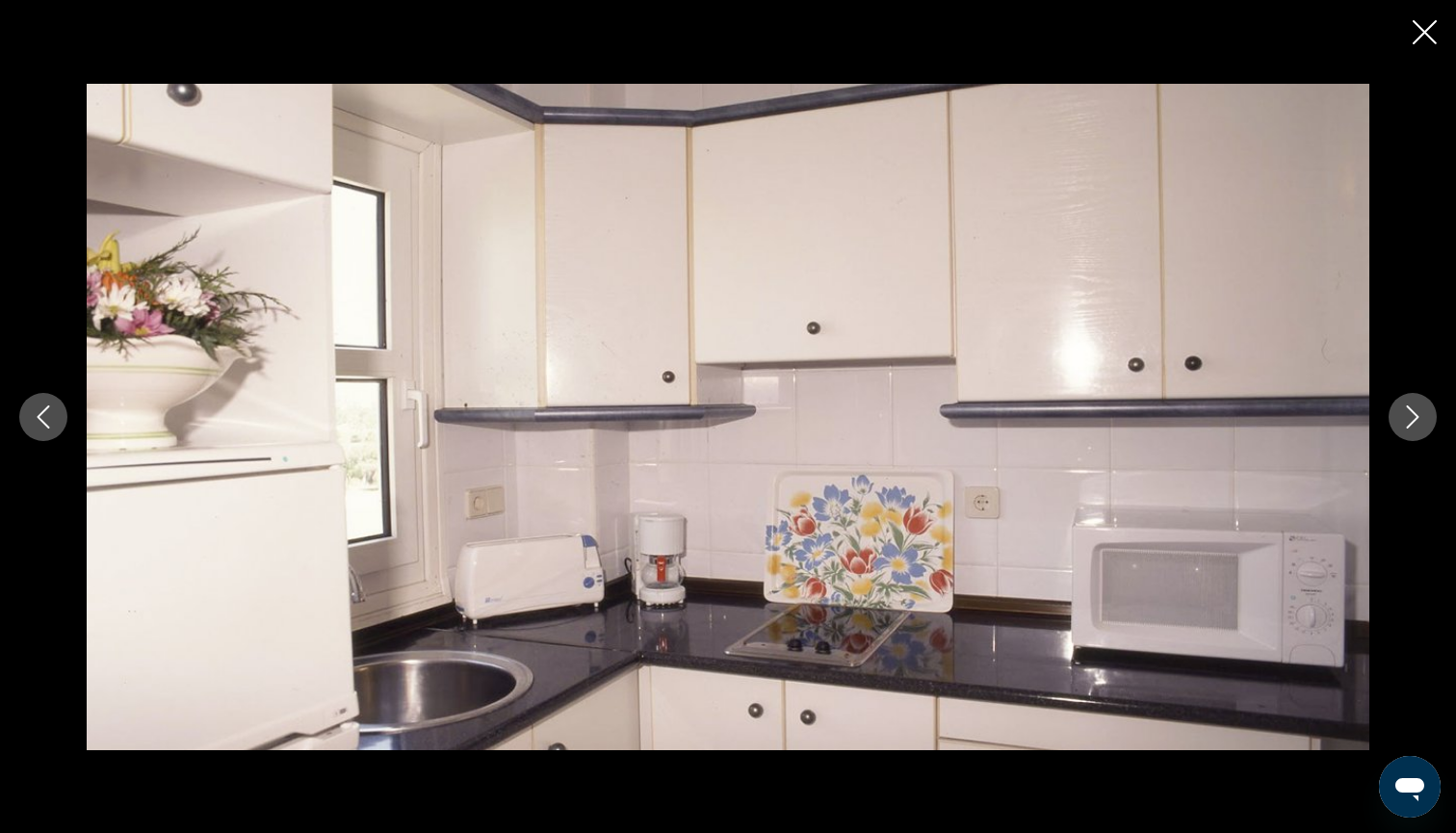
click at [1410, 416] on icon "Next image" at bounding box center [1411, 416] width 23 height 23
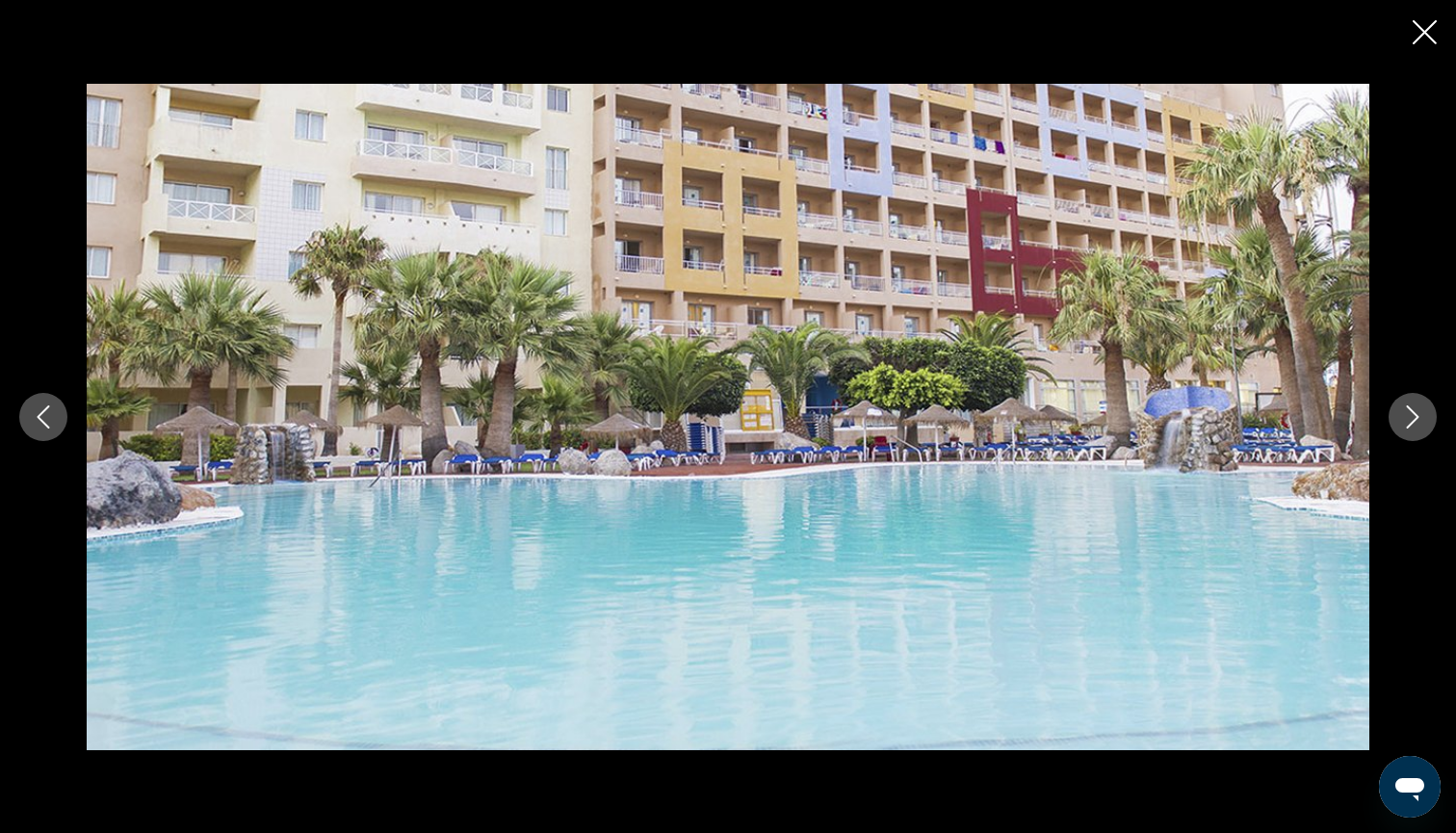
click at [1410, 416] on icon "Next image" at bounding box center [1411, 416] width 23 height 23
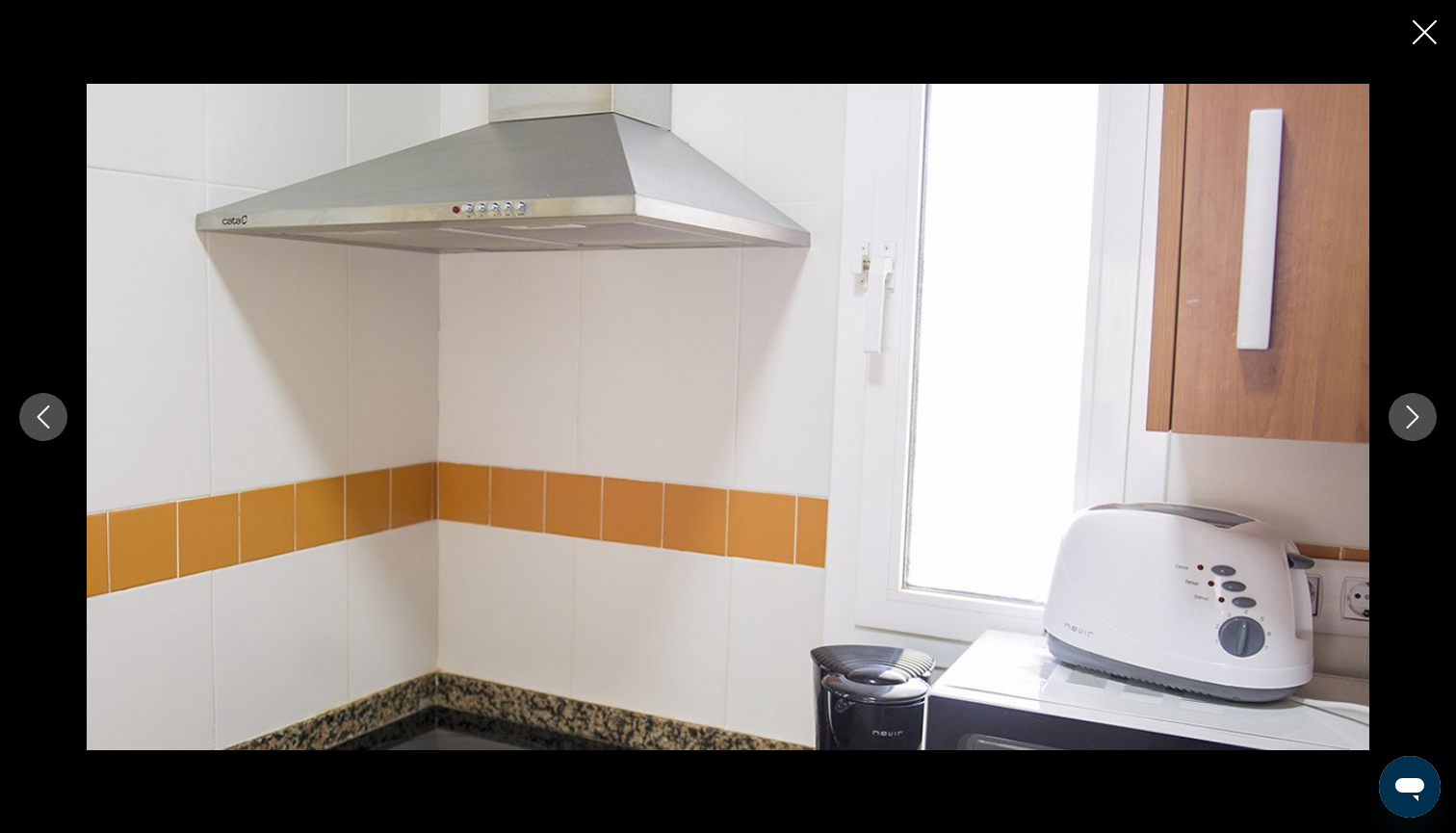
click at [1420, 35] on icon "Close slideshow" at bounding box center [1424, 32] width 24 height 24
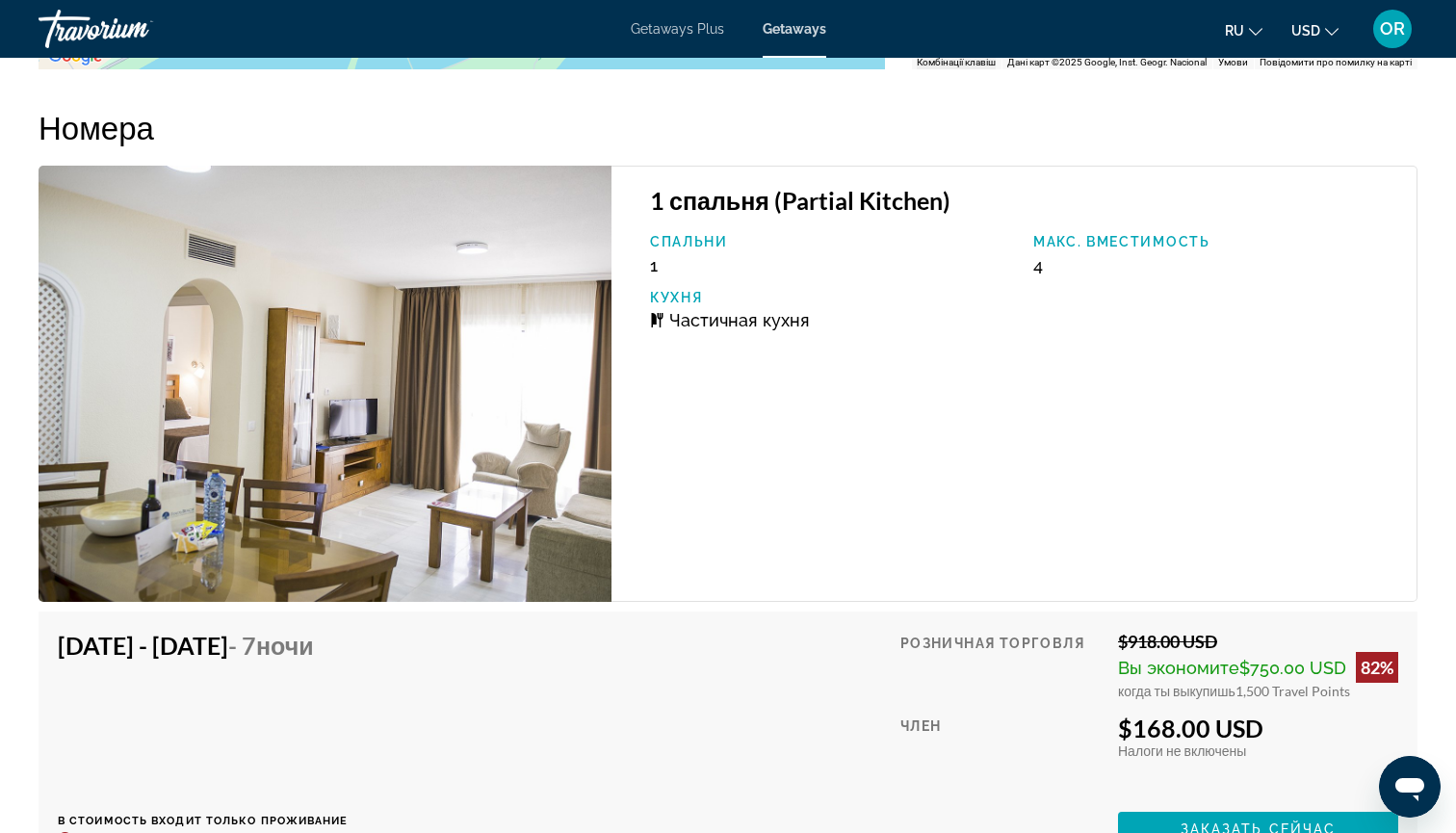
scroll to position [3385, 0]
